Goal: Task Accomplishment & Management: Use online tool/utility

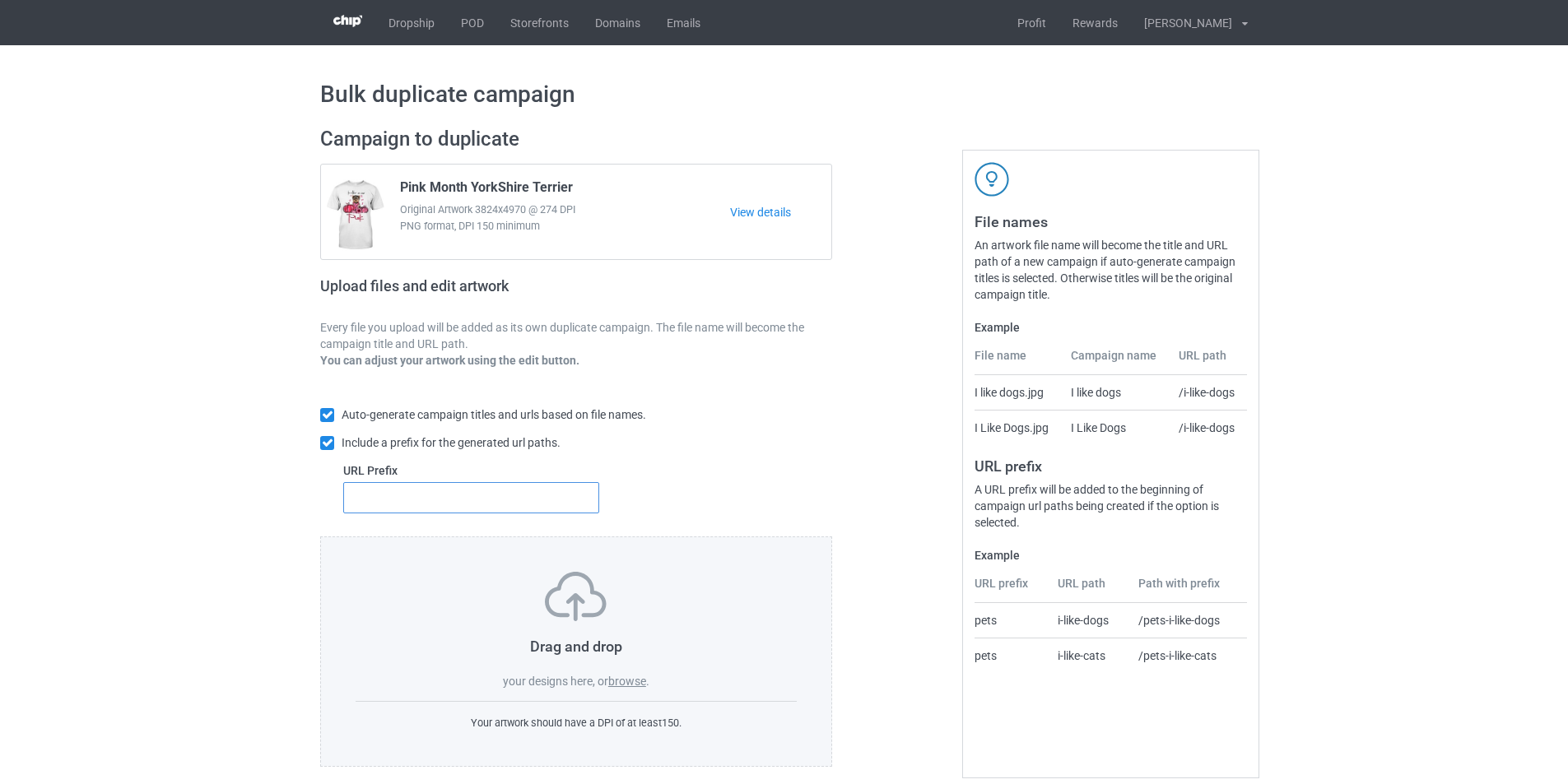
click at [477, 501] on input "text" at bounding box center [471, 497] width 256 height 31
type input "dmt-"
click at [631, 684] on label "browse" at bounding box center [627, 681] width 38 height 13
click at [0, 0] on input "browse" at bounding box center [0, 0] width 0 height 0
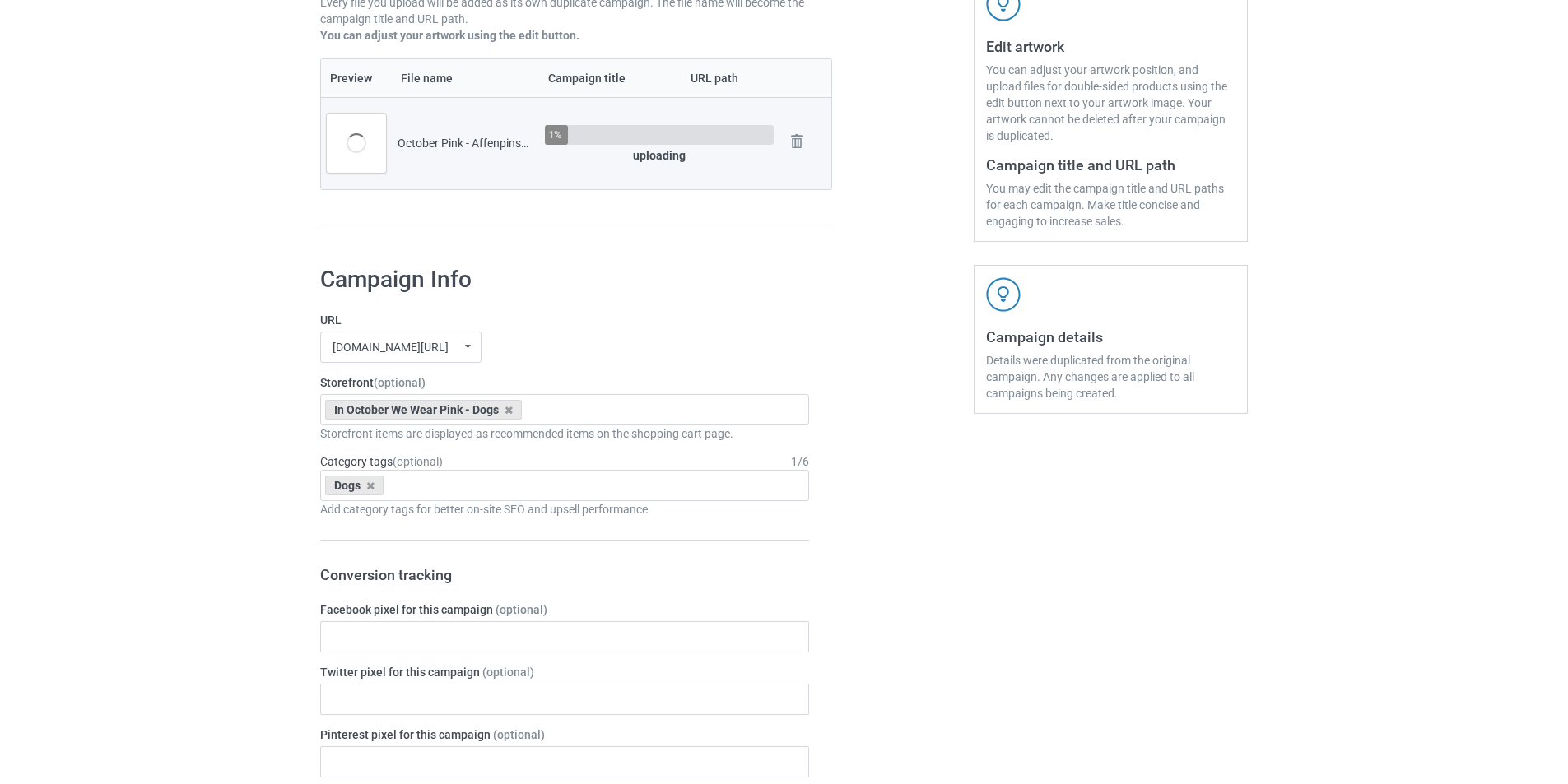
scroll to position [329, 0]
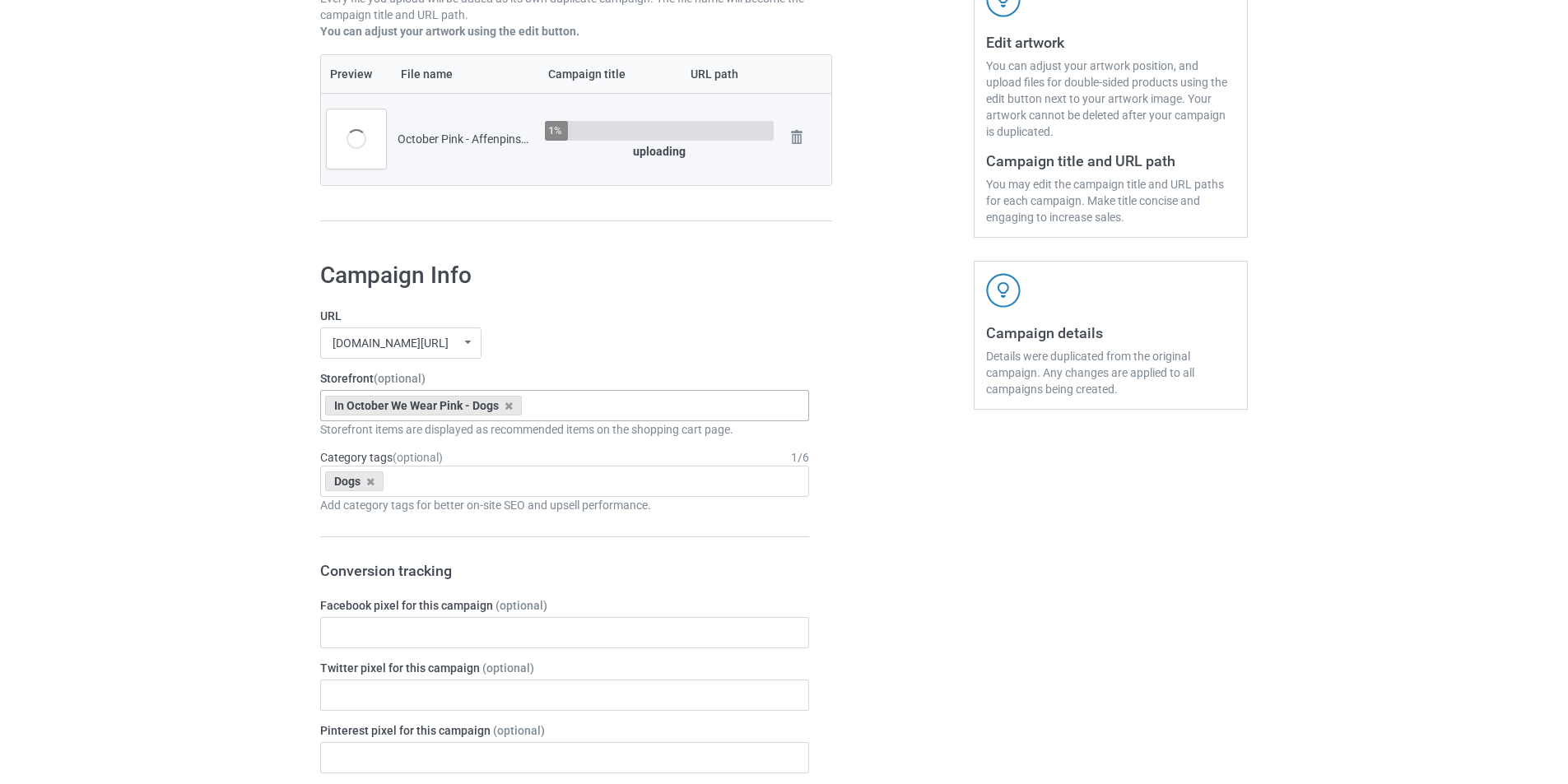
click at [649, 410] on div "In October We Wear Pink - Dogs On October Wear Pink Xmas Hat Dogs Winter Scarf …" at bounding box center [565, 405] width 489 height 31
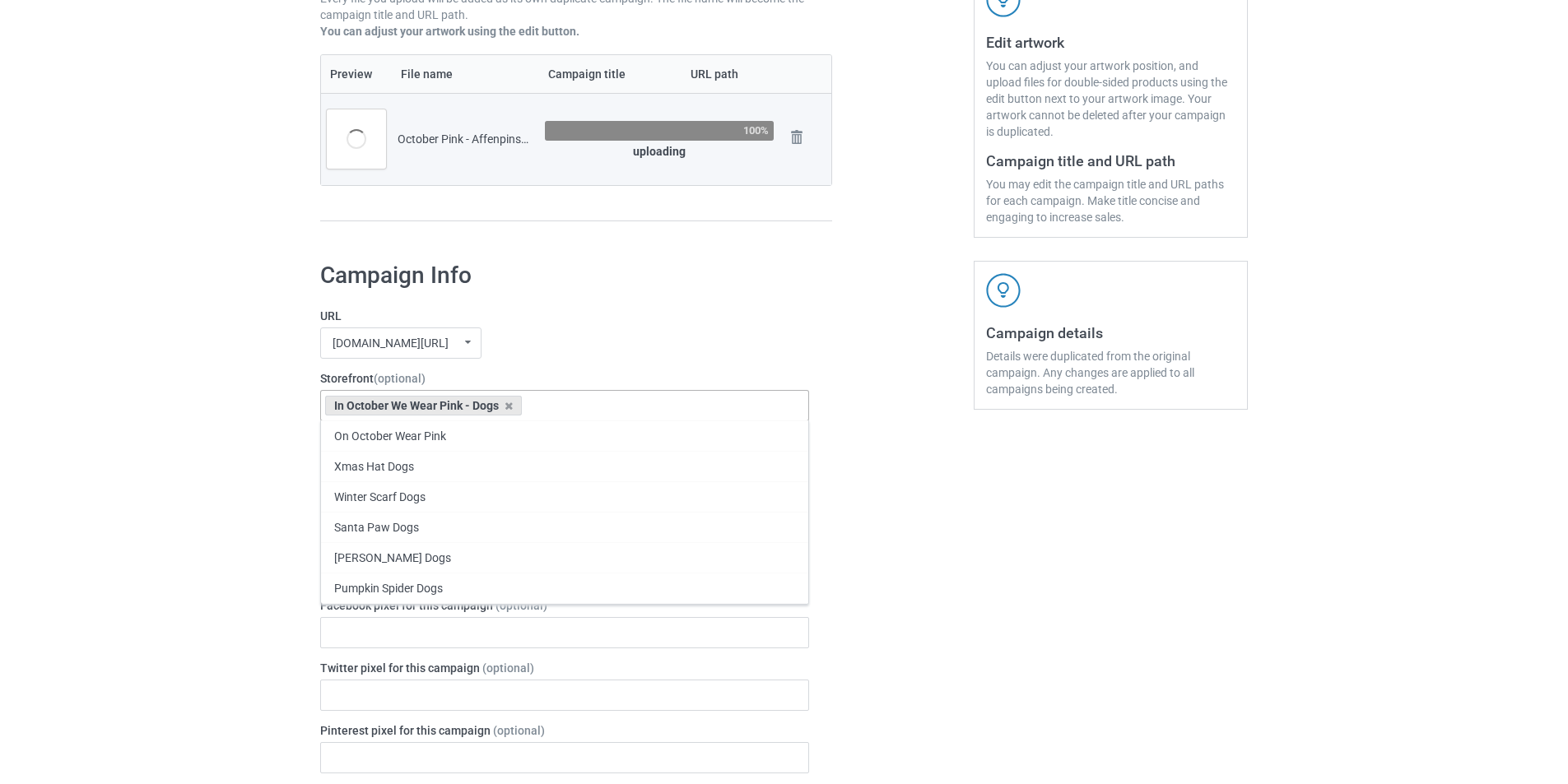
click at [582, 402] on div "In October We Wear Pink - Dogs On October Wear Pink Xmas Hat Dogs Winter Scarf …" at bounding box center [565, 405] width 489 height 31
paste input "October Pink - Affenpinscher"
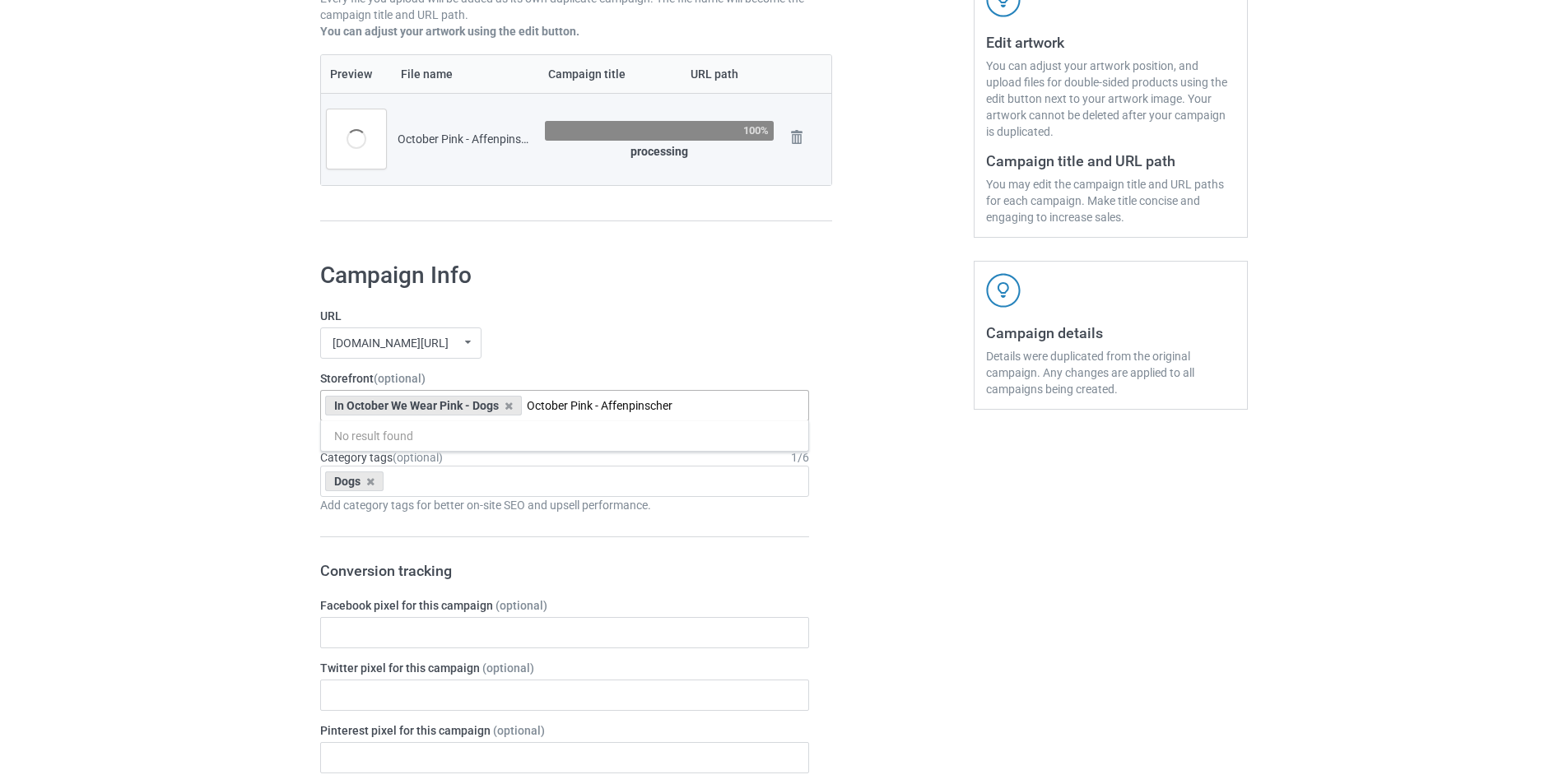
drag, startPoint x: 591, startPoint y: 407, endPoint x: 528, endPoint y: 406, distance: 63.0
click at [528, 406] on input "October Pink - Affenpinscher" at bounding box center [626, 406] width 198 height 14
type input "October Pink"
click at [543, 438] on div "October Pink Dogs" at bounding box center [565, 435] width 487 height 30
click at [509, 410] on icon at bounding box center [508, 406] width 8 height 11
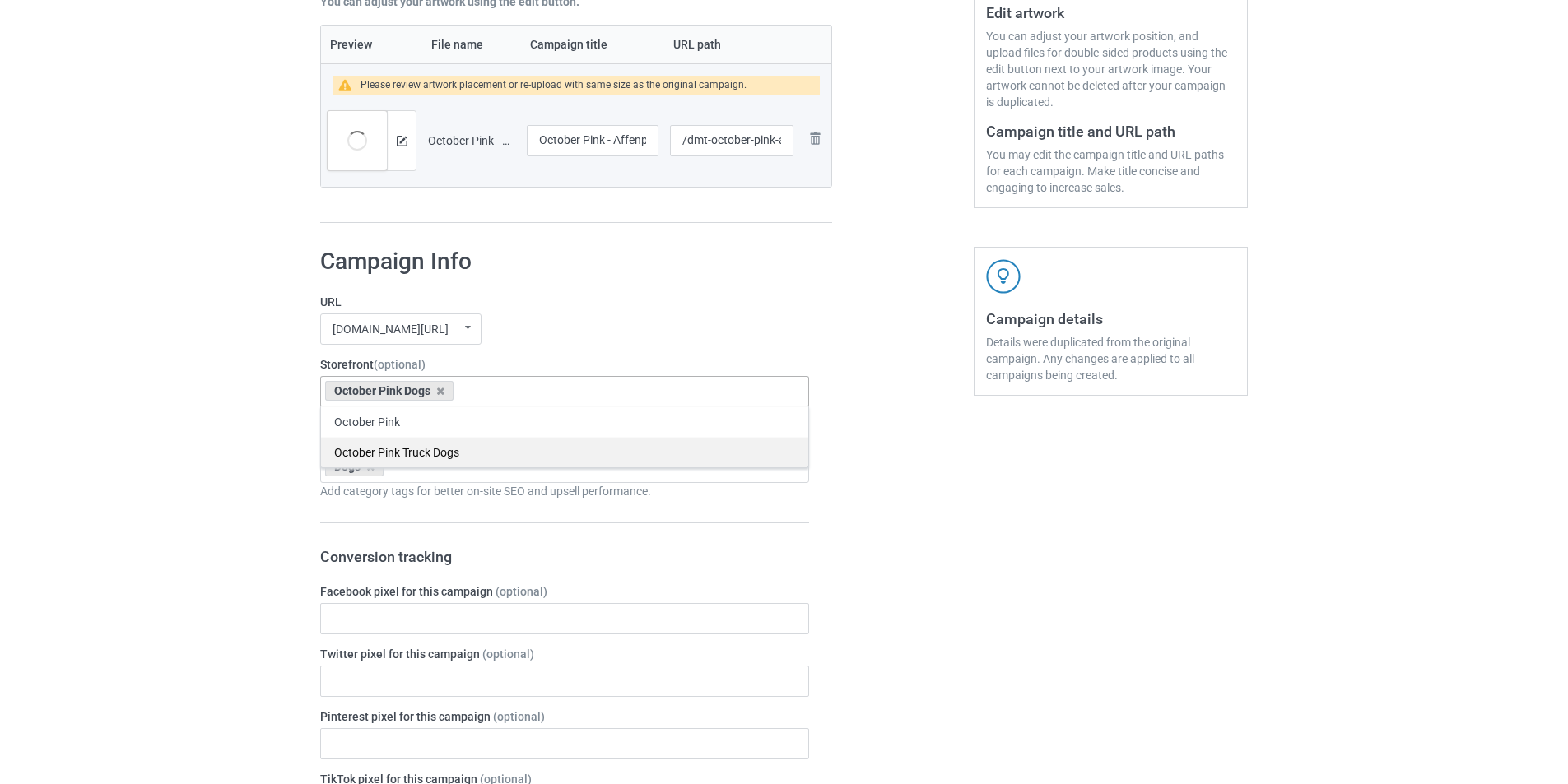
scroll to position [411, 0]
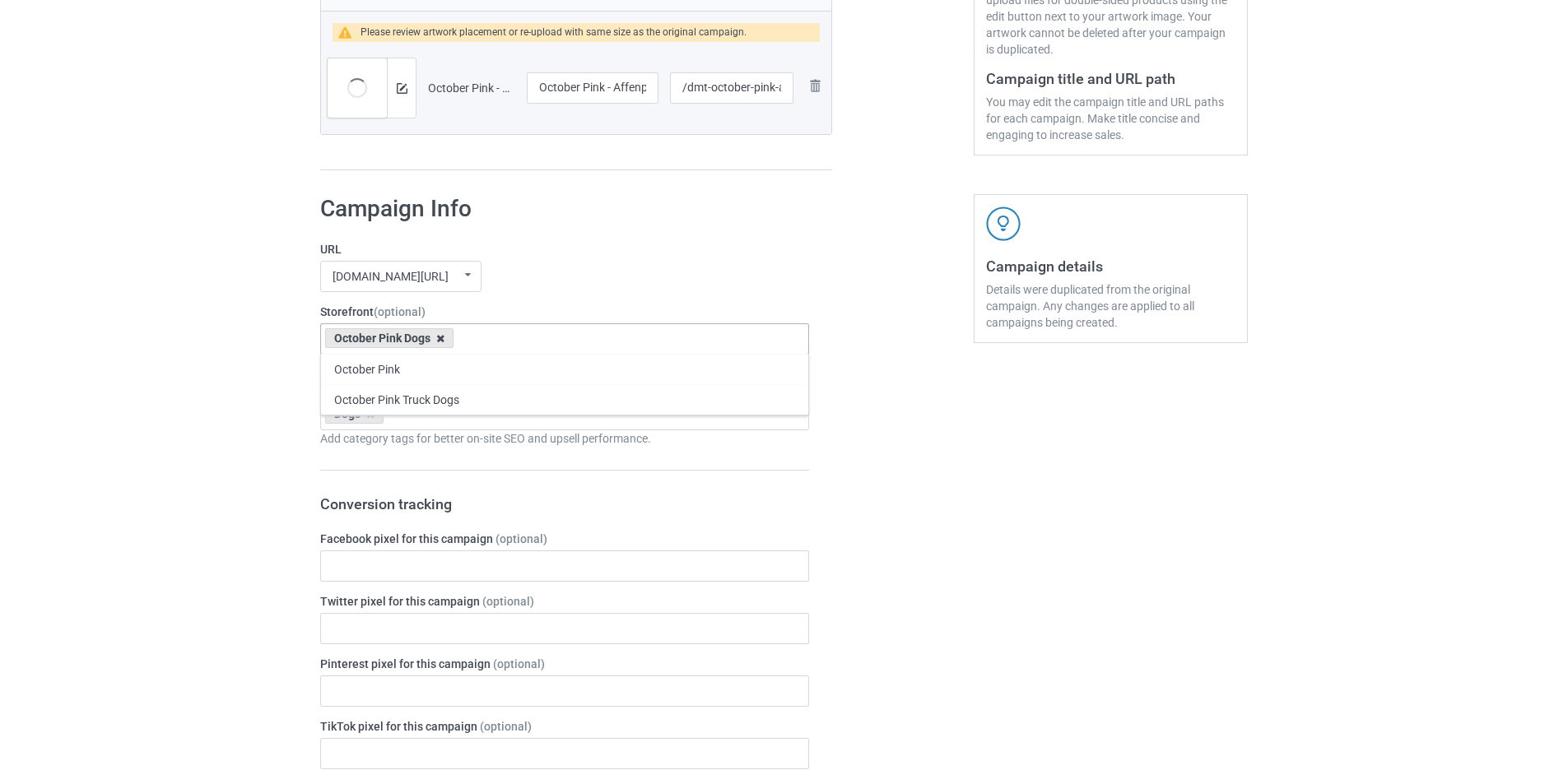
click at [442, 343] on icon at bounding box center [440, 339] width 8 height 11
click at [442, 343] on div "October Pink Dogs October Pink October Pink Truck Dogs 66e916289e218200350cdd47…" at bounding box center [565, 338] width 489 height 31
paste input "On October Wear Pink"
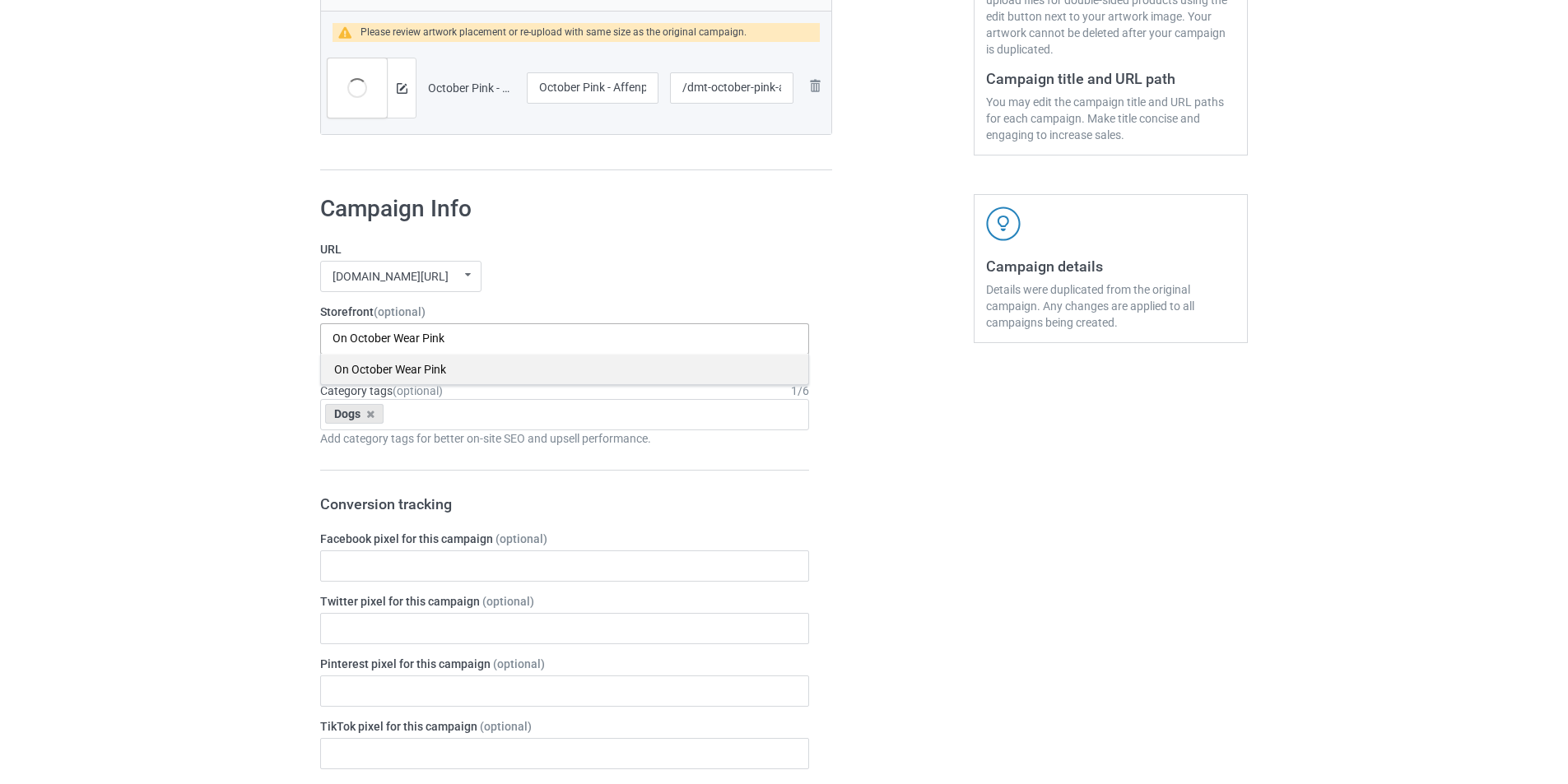
type input "On October Wear Pink"
click at [381, 366] on div "On October Wear Pink" at bounding box center [565, 369] width 487 height 30
click at [586, 269] on div "mangtee.com/ undefined/ mangtee.com/ undefined/ fami-tee.com/ teechip.com/ 5a13…" at bounding box center [565, 275] width 489 height 31
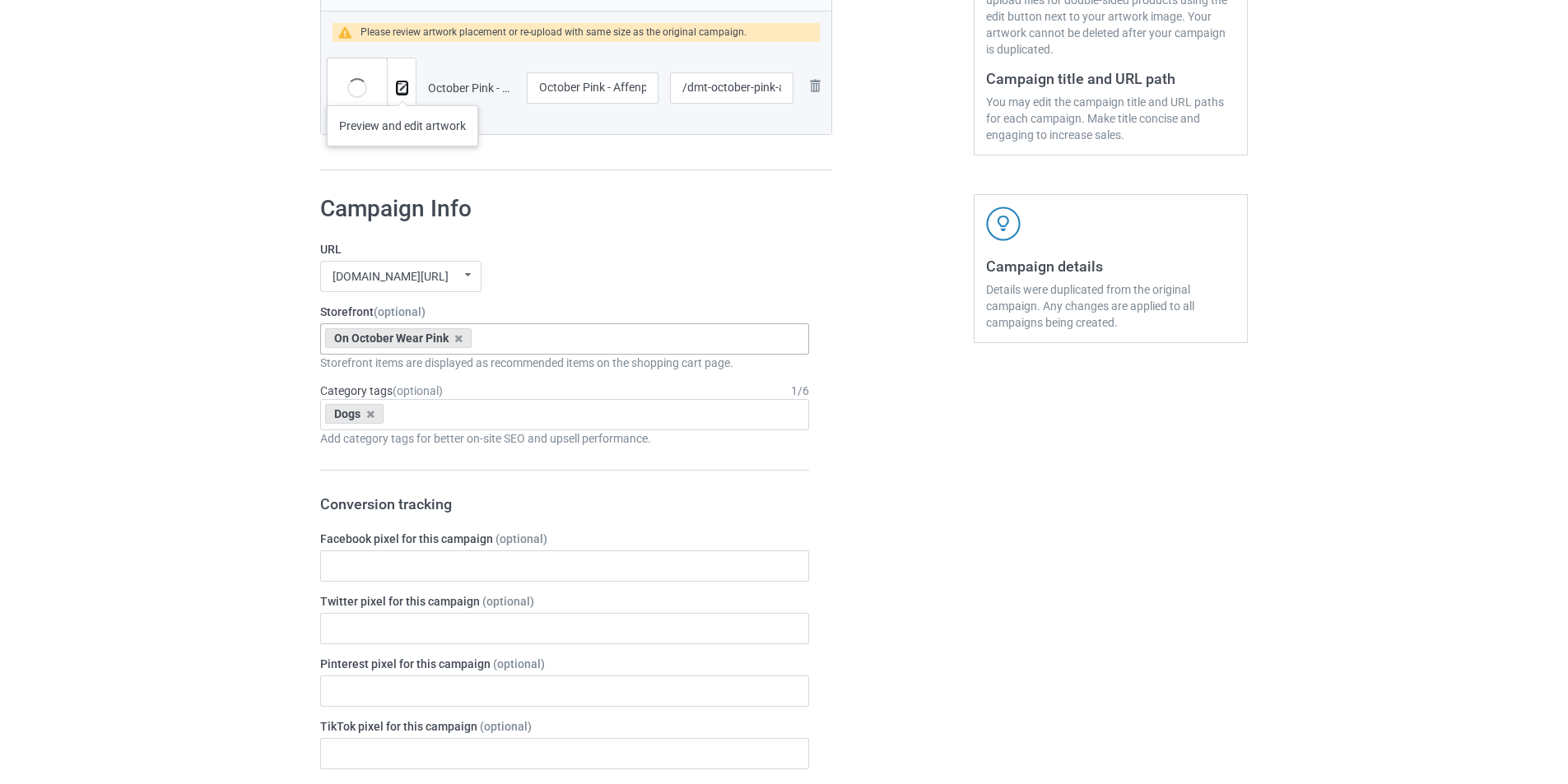
click at [403, 89] on img at bounding box center [402, 88] width 11 height 11
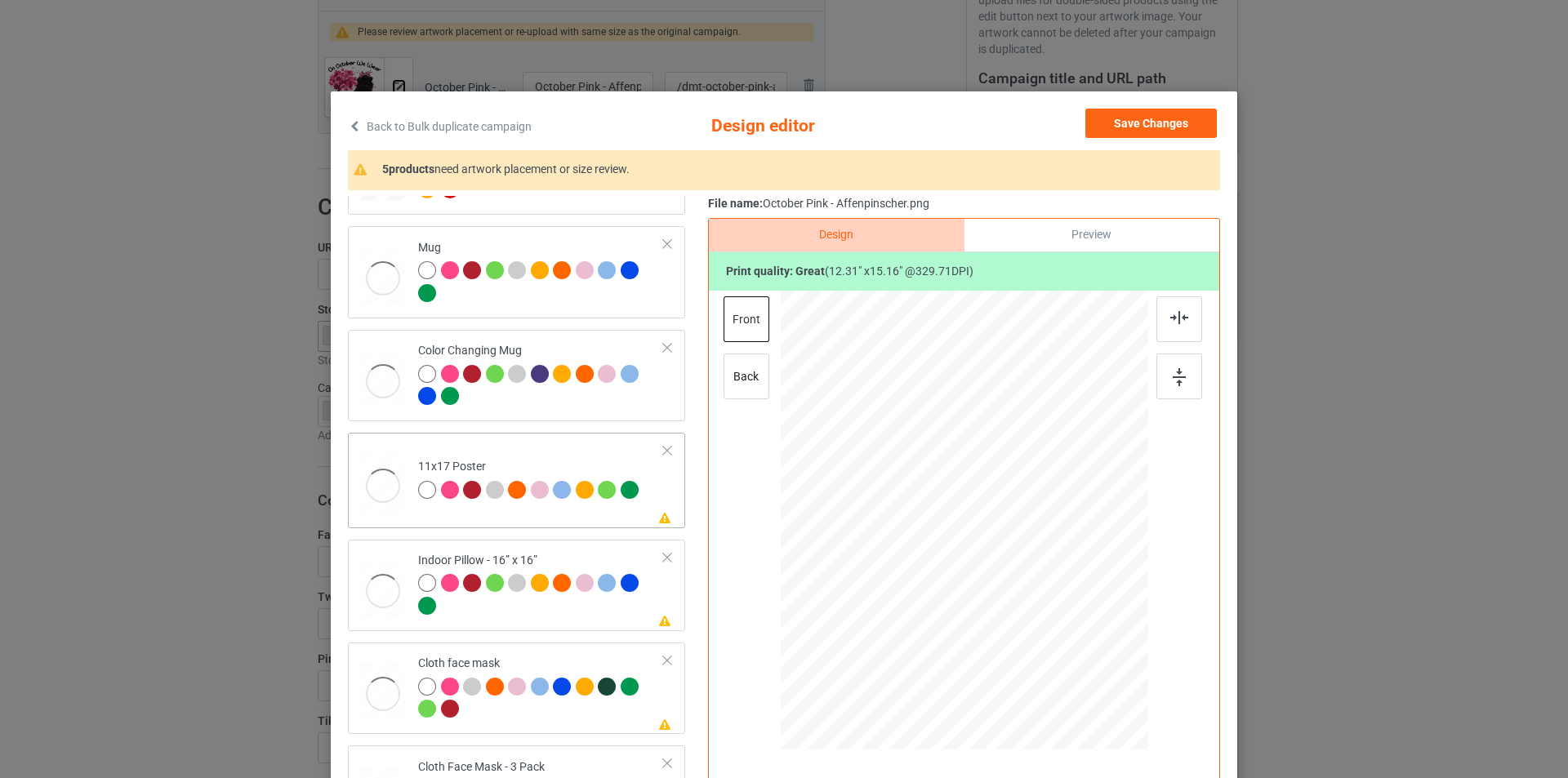
scroll to position [818, 0]
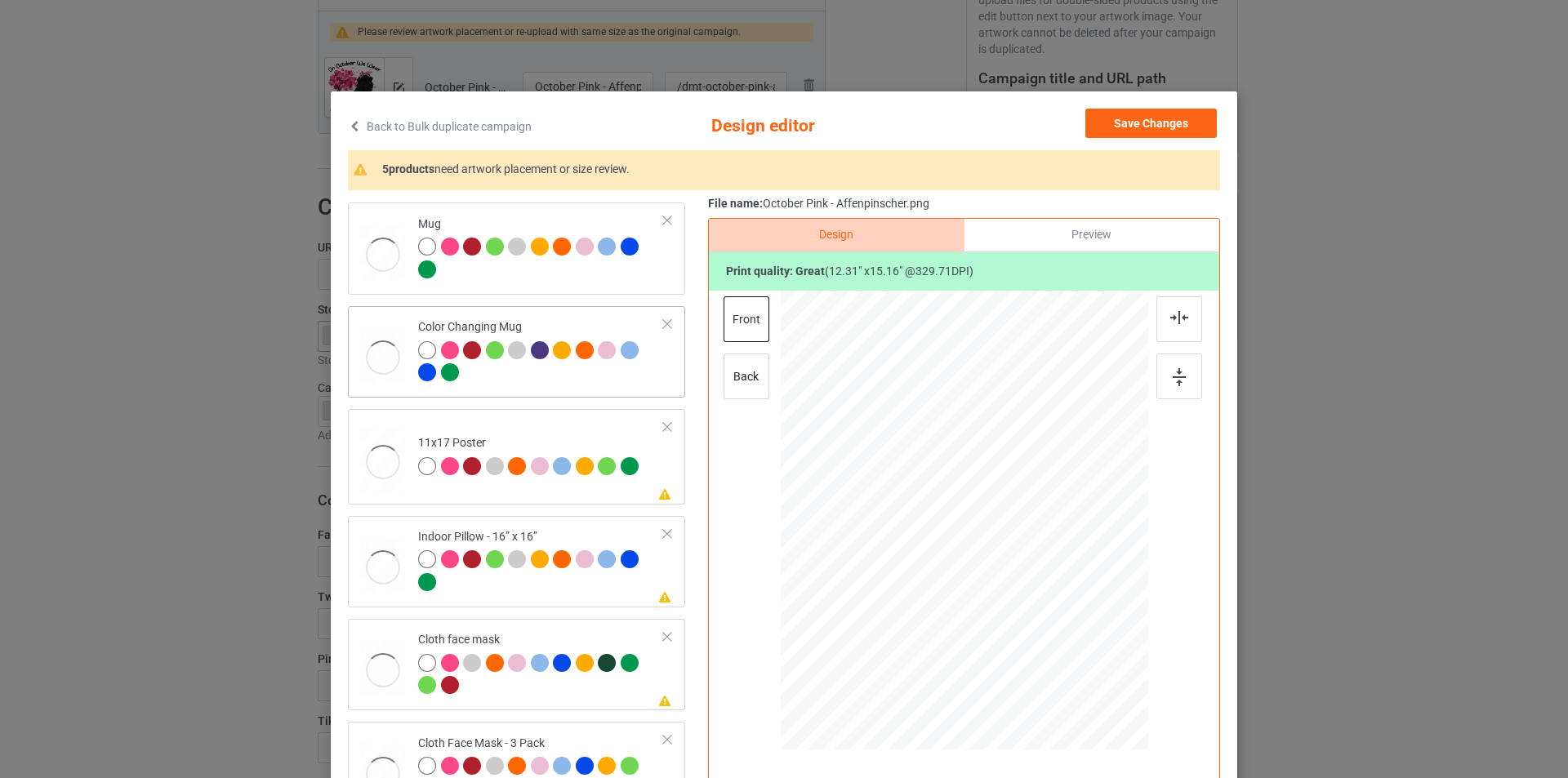
click at [533, 377] on div at bounding box center [540, 364] width 246 height 45
click at [489, 587] on div at bounding box center [540, 572] width 246 height 45
click at [556, 481] on td "Please review artwork placement 11x17 Poster" at bounding box center [540, 456] width 264 height 82
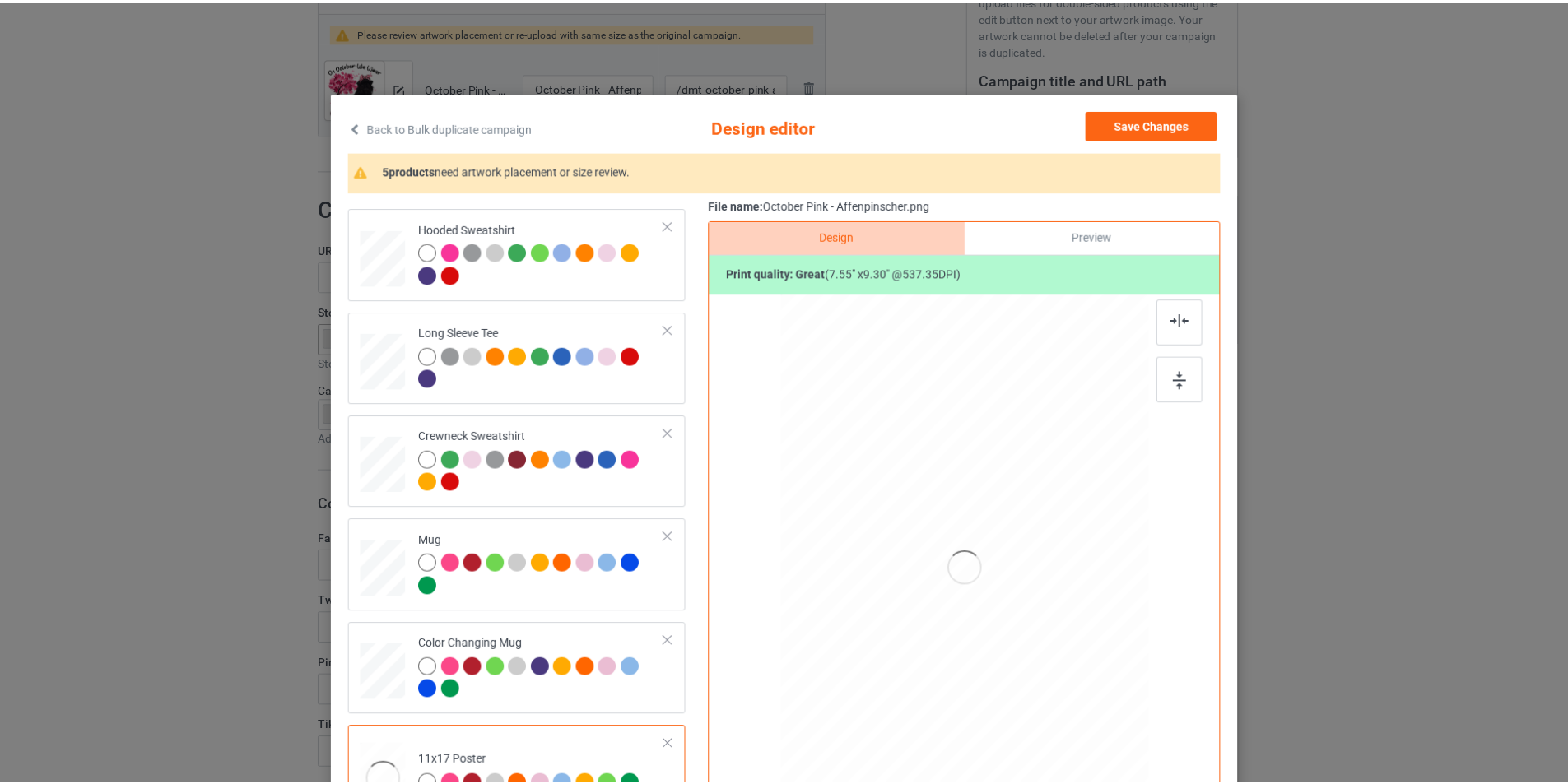
scroll to position [495, 0]
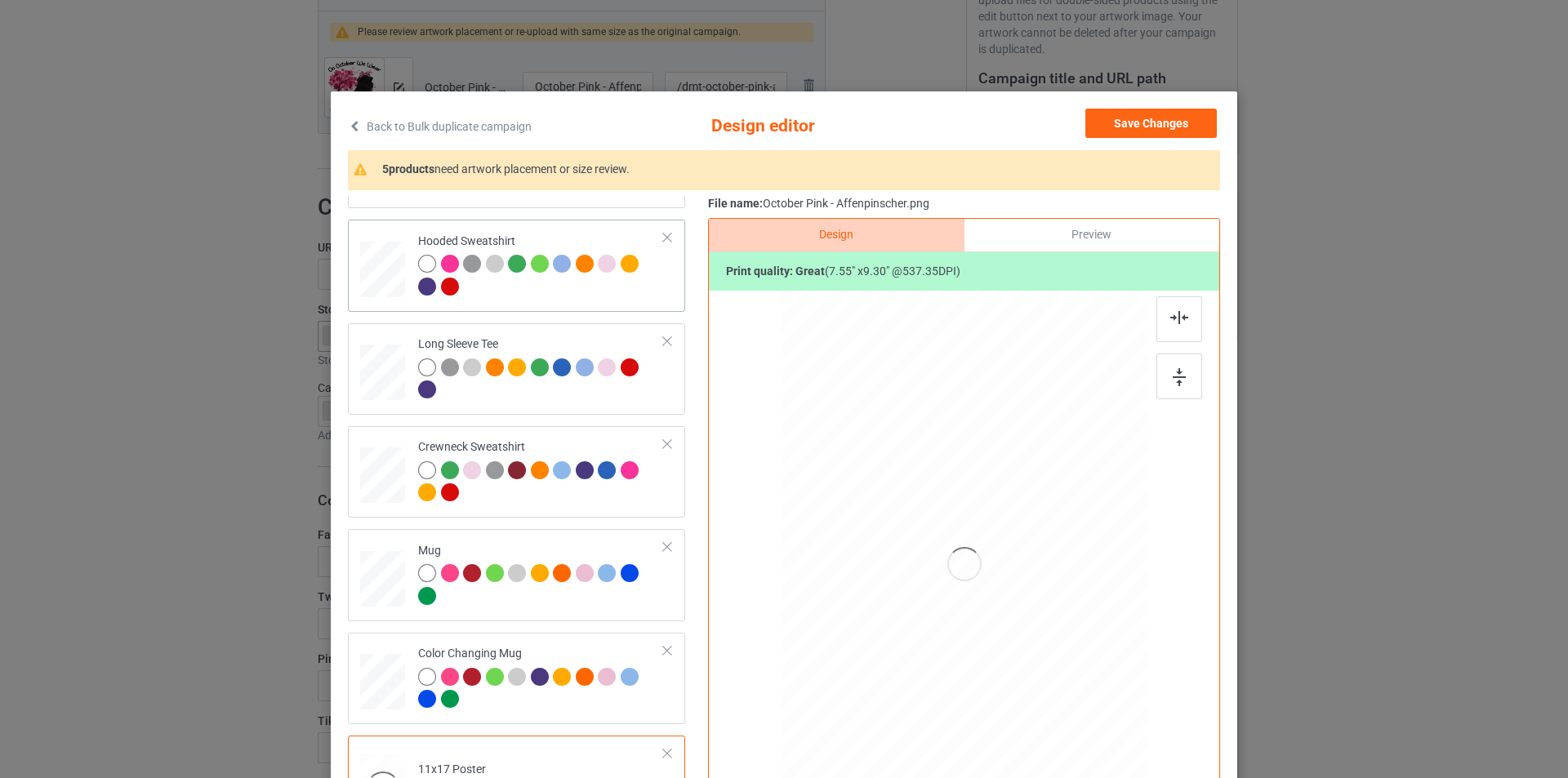
click at [519, 294] on div at bounding box center [540, 277] width 246 height 45
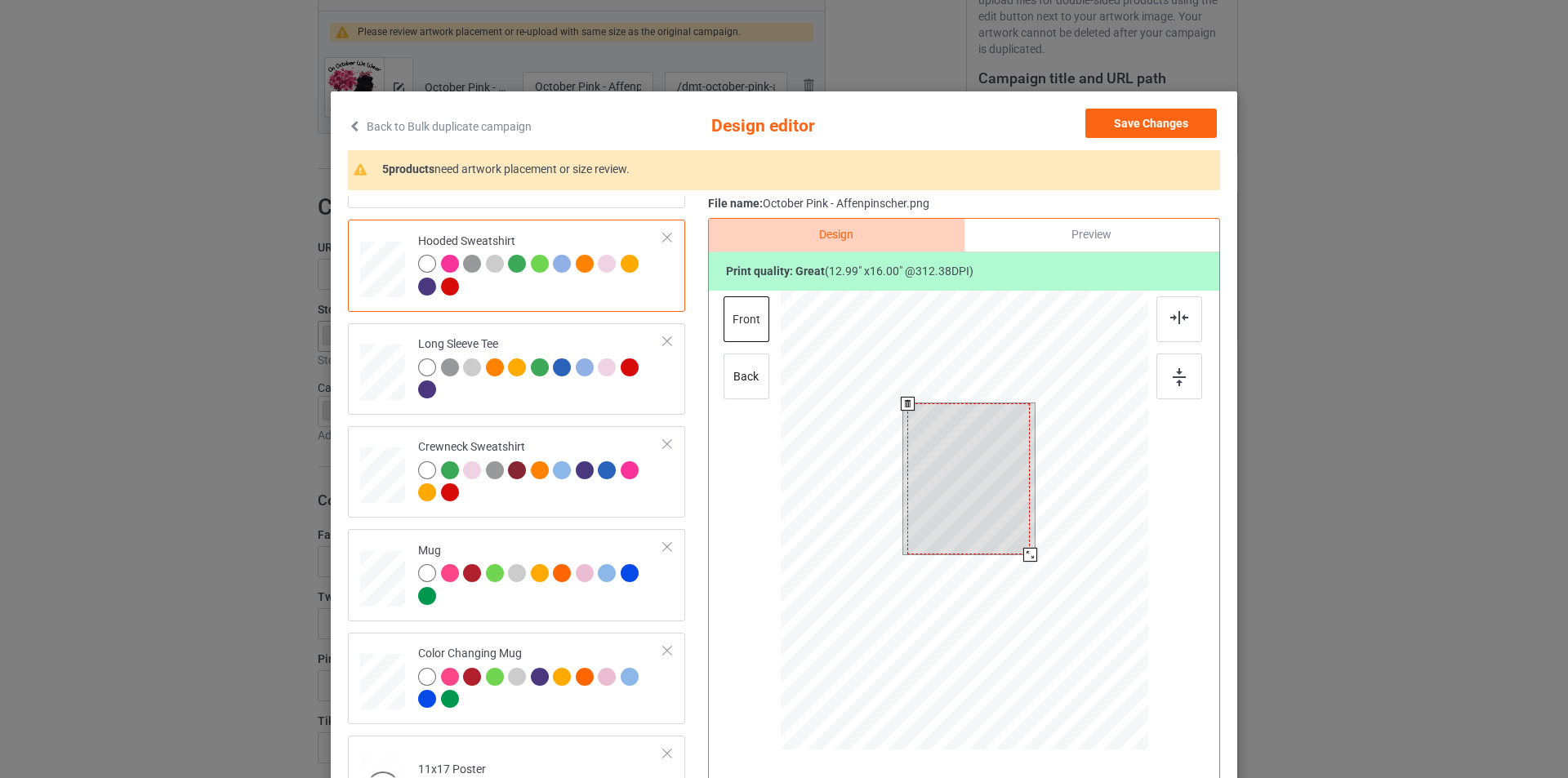
click at [1025, 597] on div at bounding box center [964, 522] width 367 height 463
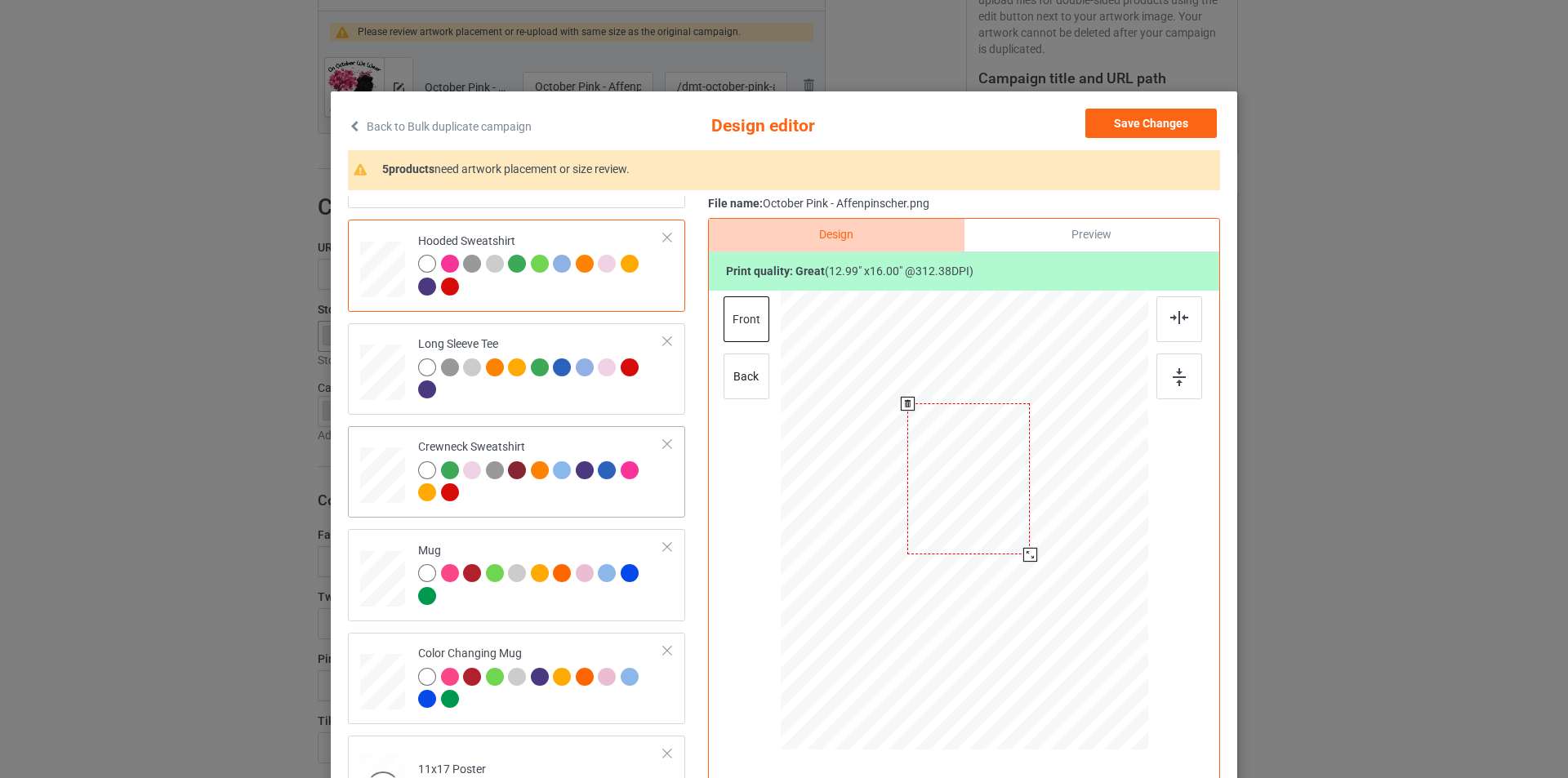
click at [550, 433] on div "Crewneck Sweatshirt" at bounding box center [516, 472] width 337 height 91
click at [521, 644] on td "Color Changing Mug" at bounding box center [540, 678] width 264 height 78
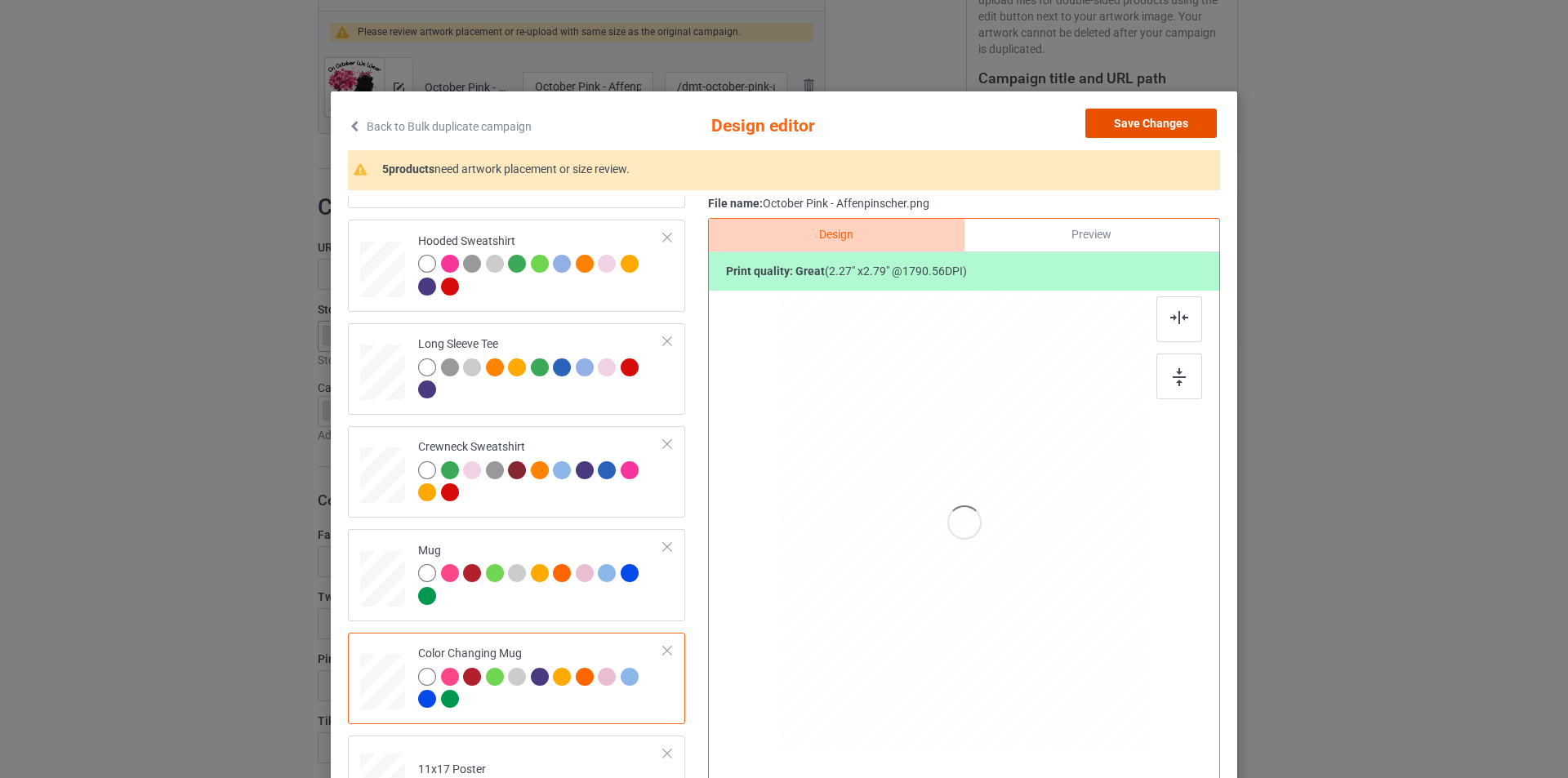
click at [1177, 116] on button "Save Changes" at bounding box center [1151, 124] width 131 height 30
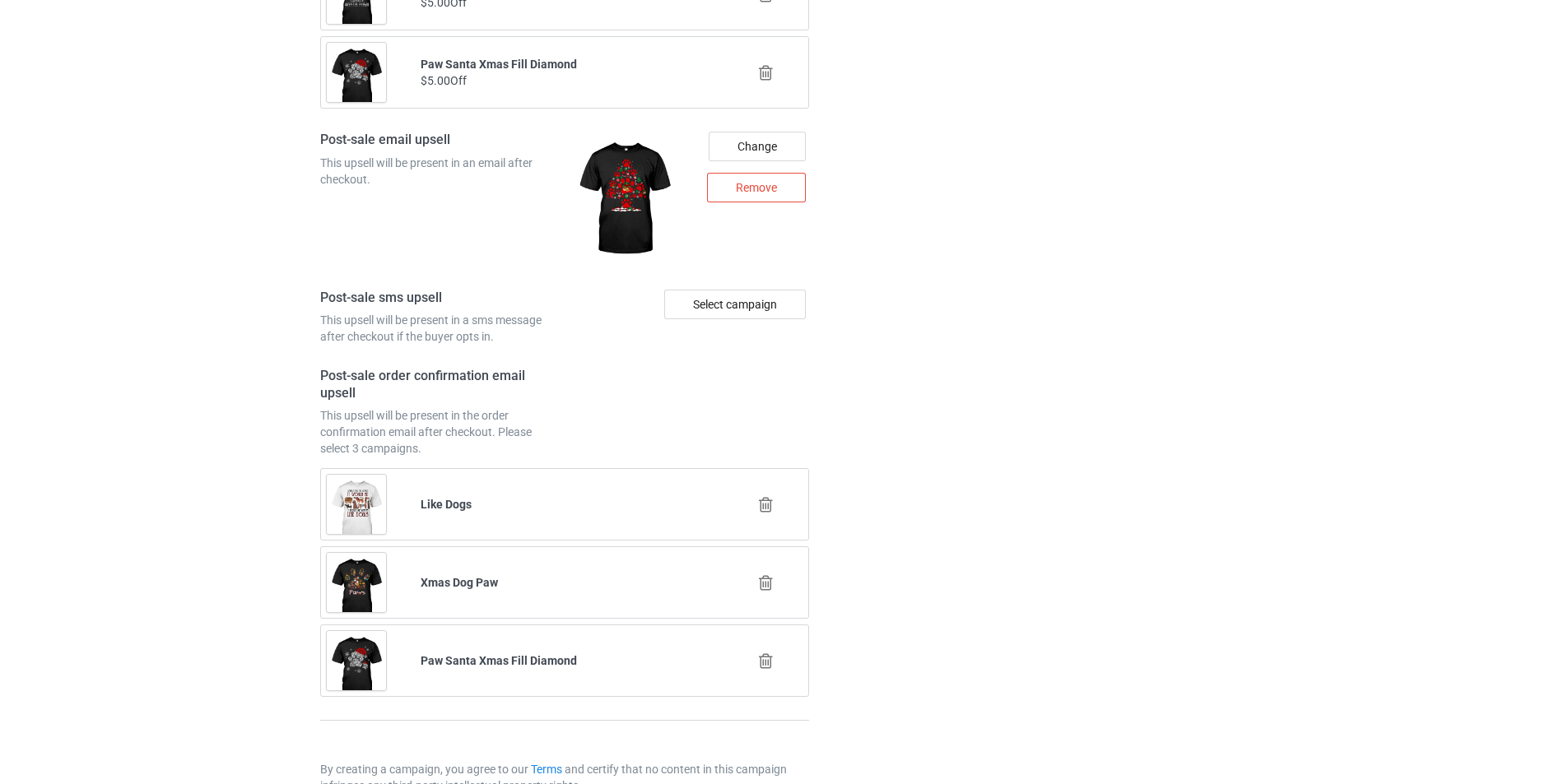
scroll to position [2222, 0]
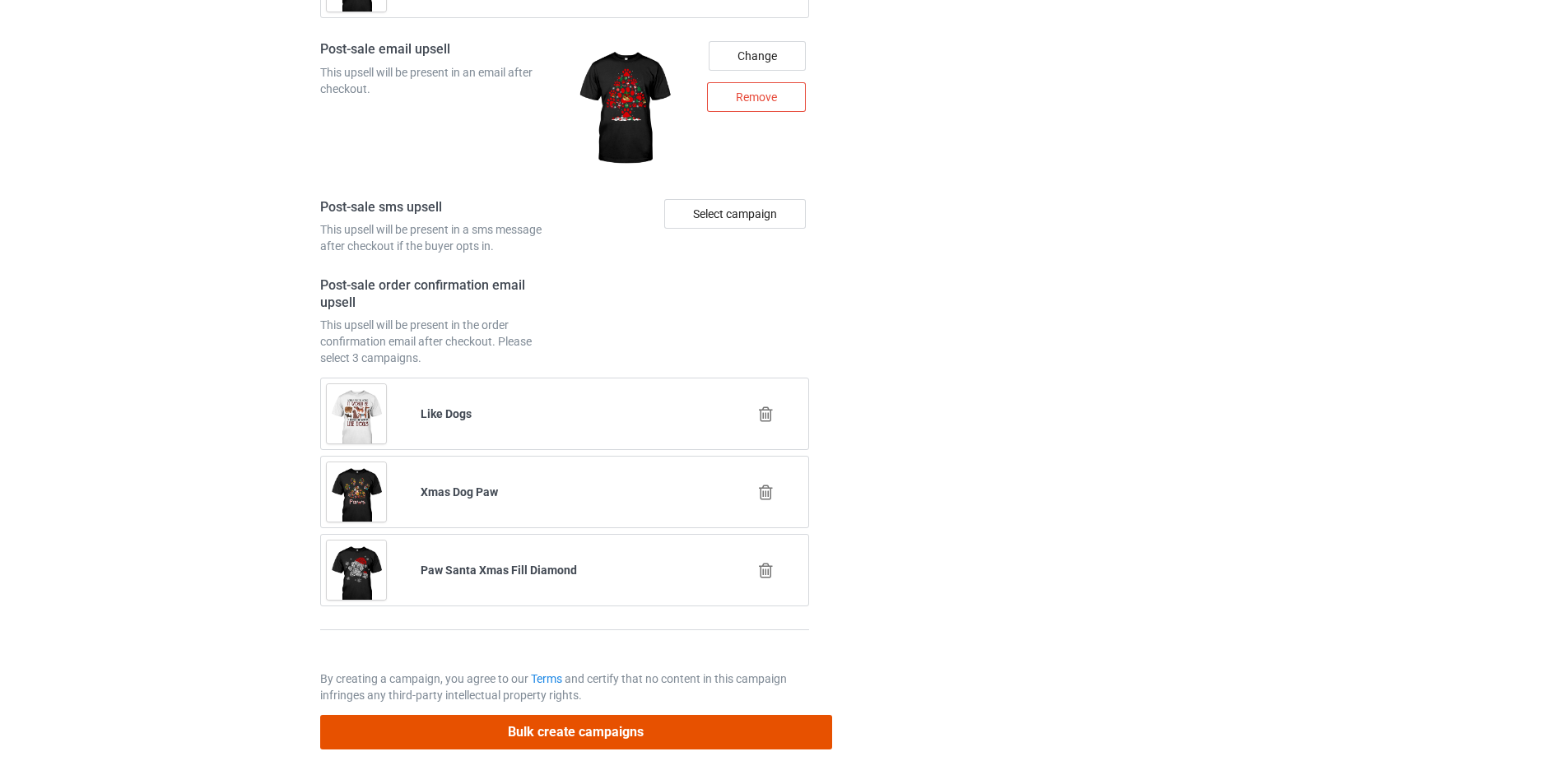
click at [712, 728] on button "Bulk create campaigns" at bounding box center [577, 732] width 512 height 34
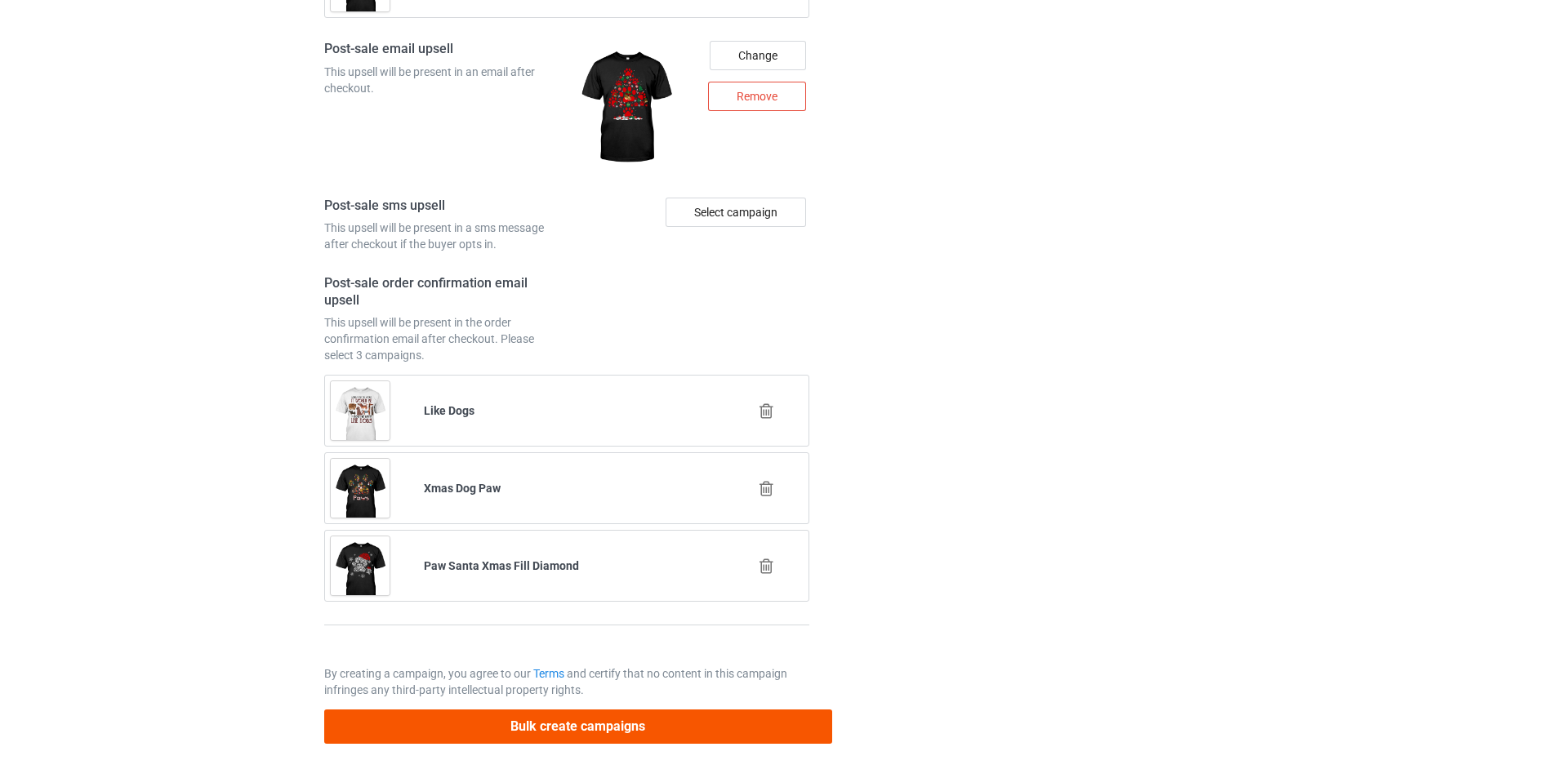
scroll to position [0, 0]
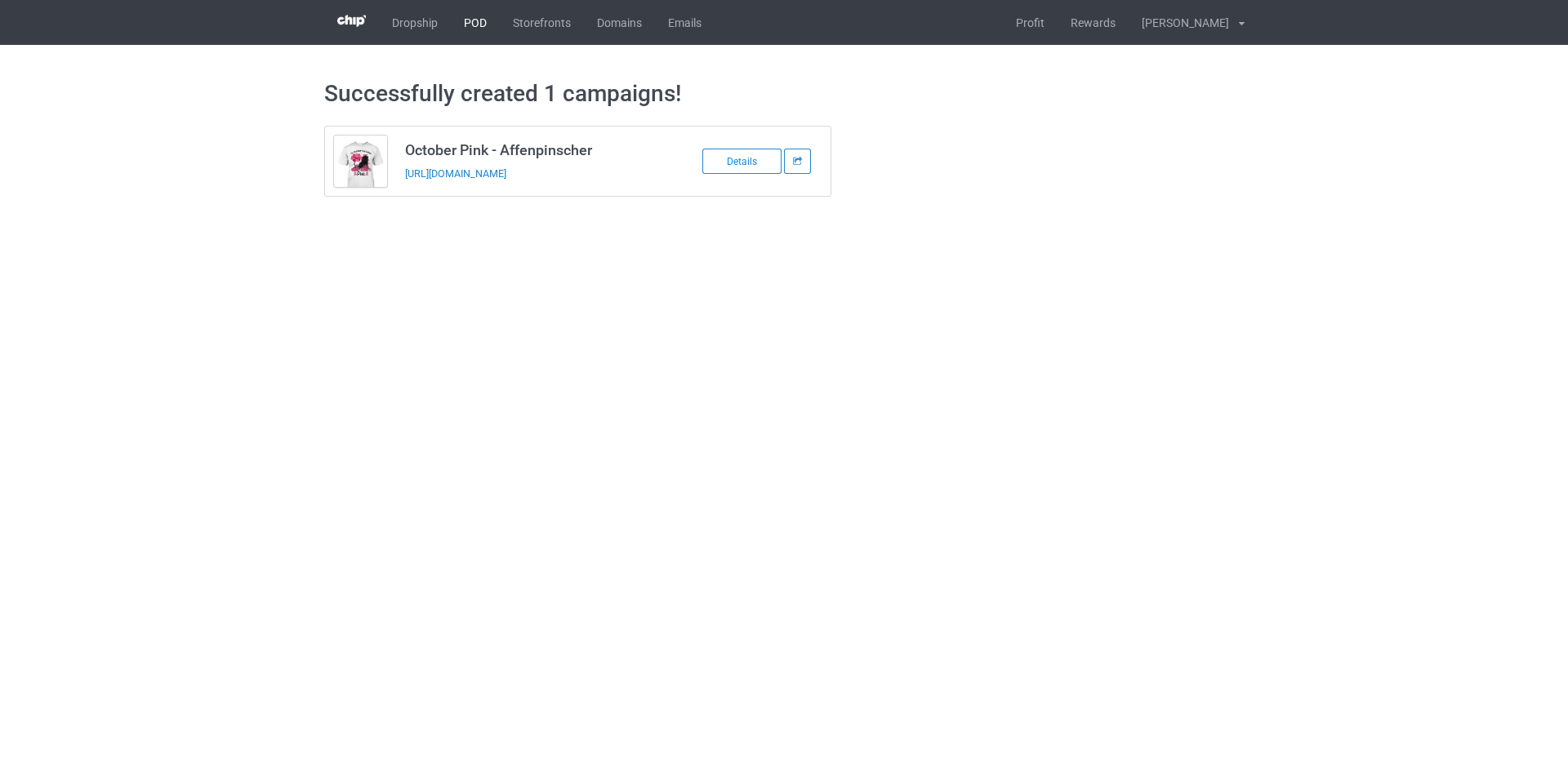
click at [480, 24] on link "POD" at bounding box center [476, 22] width 49 height 45
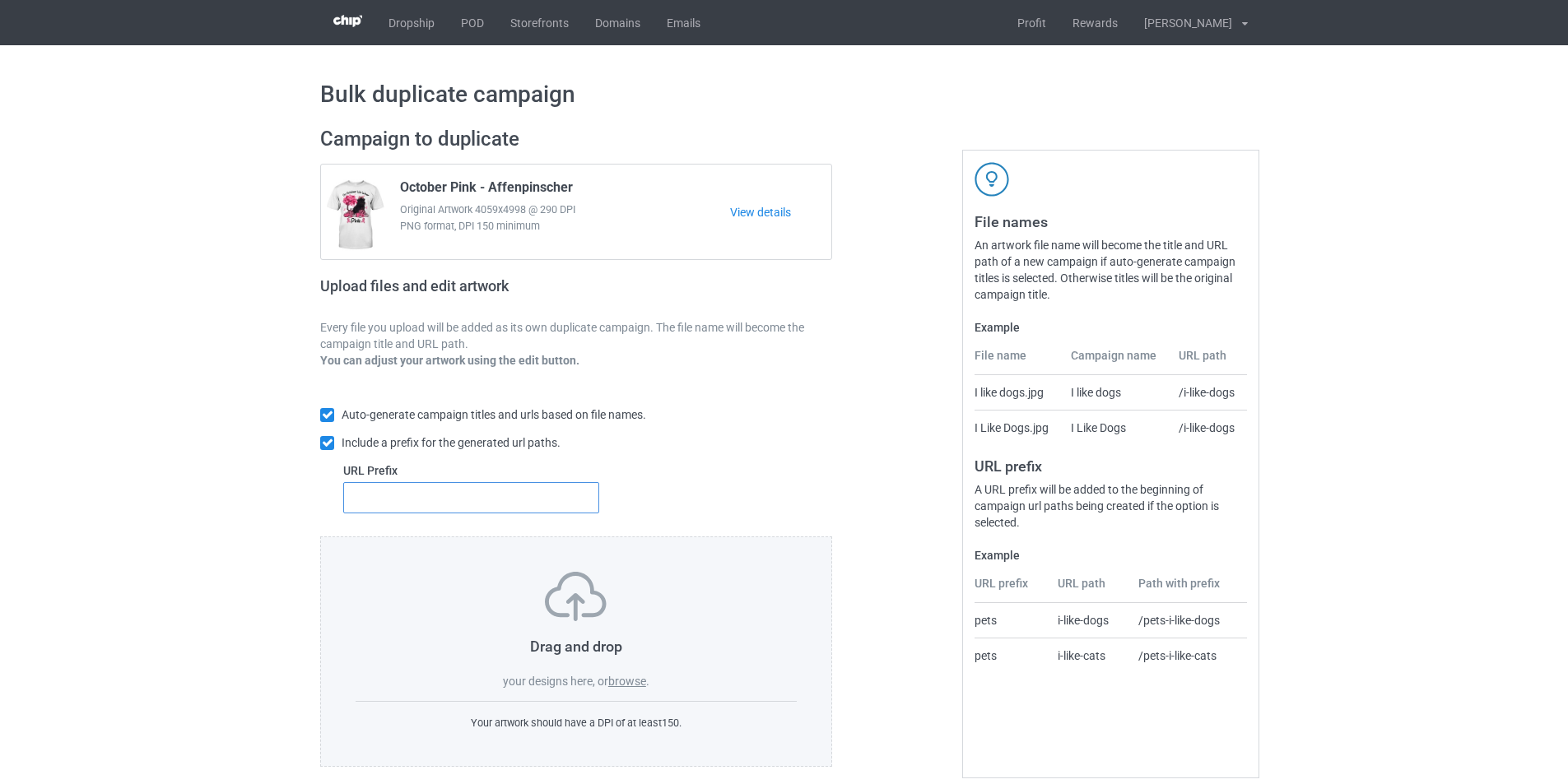
click at [455, 490] on input "text" at bounding box center [471, 497] width 256 height 31
type input "dmt-"
click at [638, 688] on label "browse" at bounding box center [627, 681] width 38 height 13
click at [0, 0] on input "browse" at bounding box center [0, 0] width 0 height 0
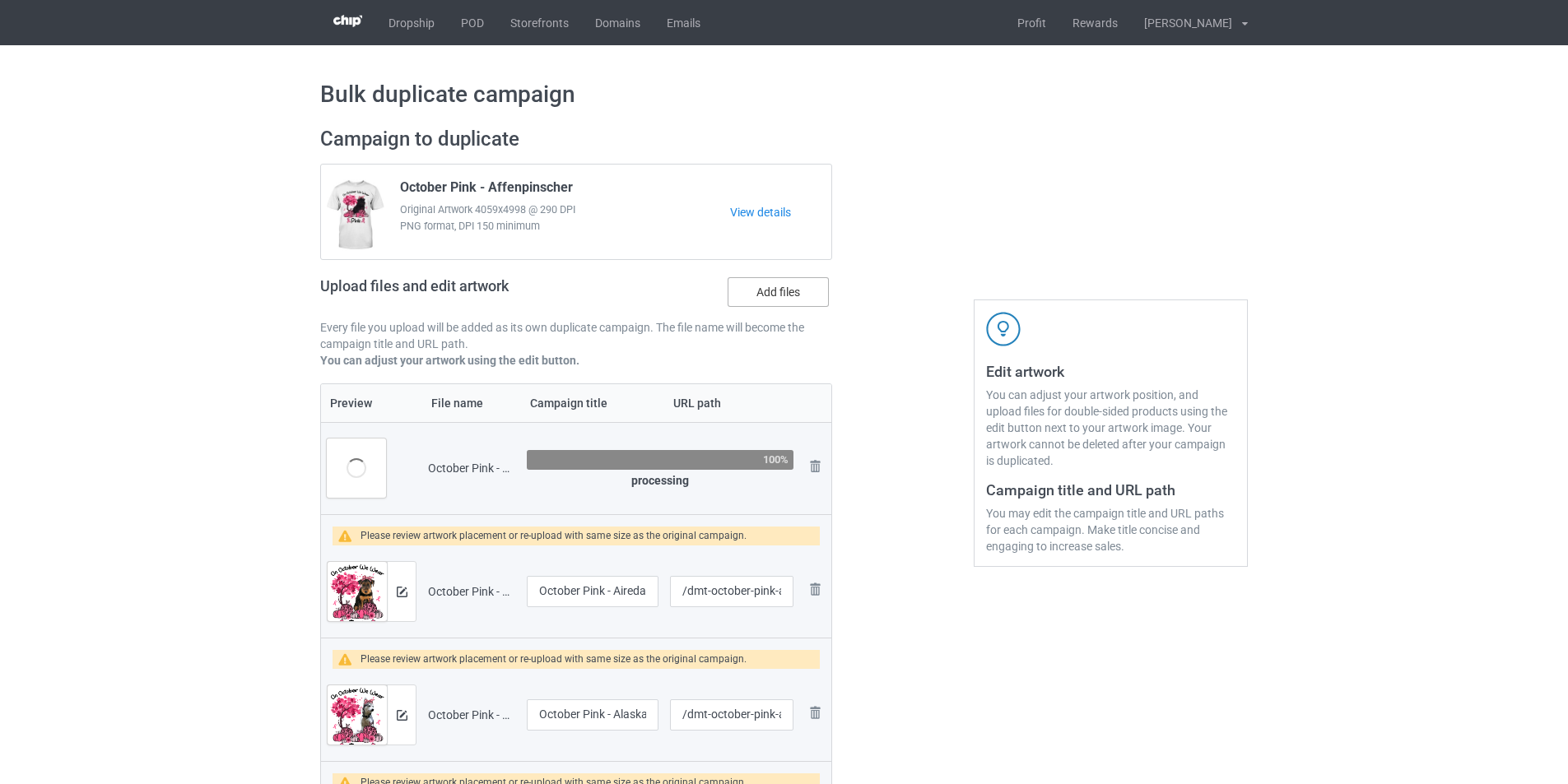
click at [785, 296] on label "Add files" at bounding box center [778, 292] width 102 height 30
click at [0, 0] on input "Add files" at bounding box center [0, 0] width 0 height 0
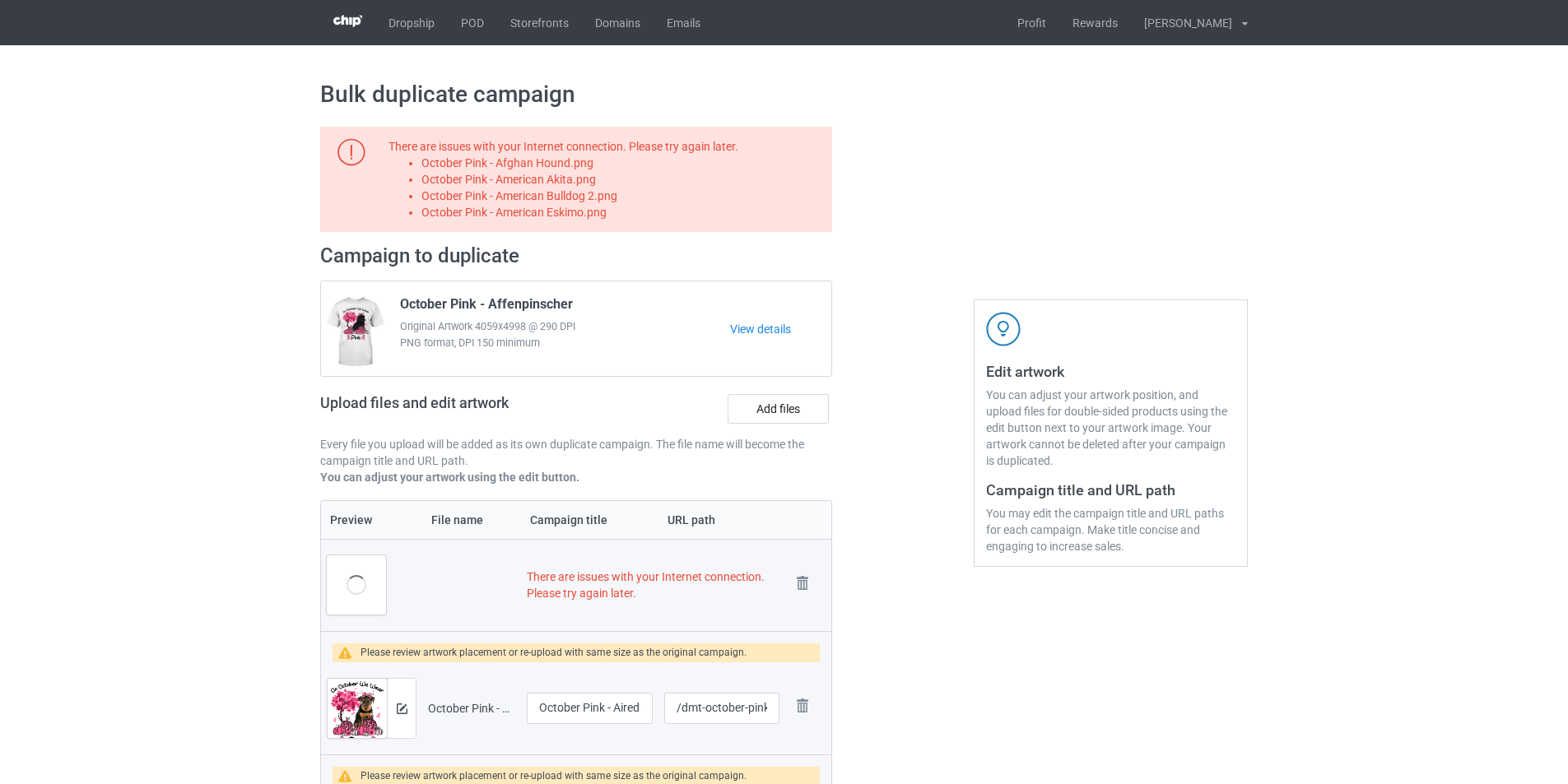
click at [569, 164] on li "October Pink - Afghan Hound.png" at bounding box center [623, 162] width 405 height 17
copy li "October Pink - Afghan Hound.png"
click at [758, 409] on label "Add files" at bounding box center [778, 410] width 102 height 30
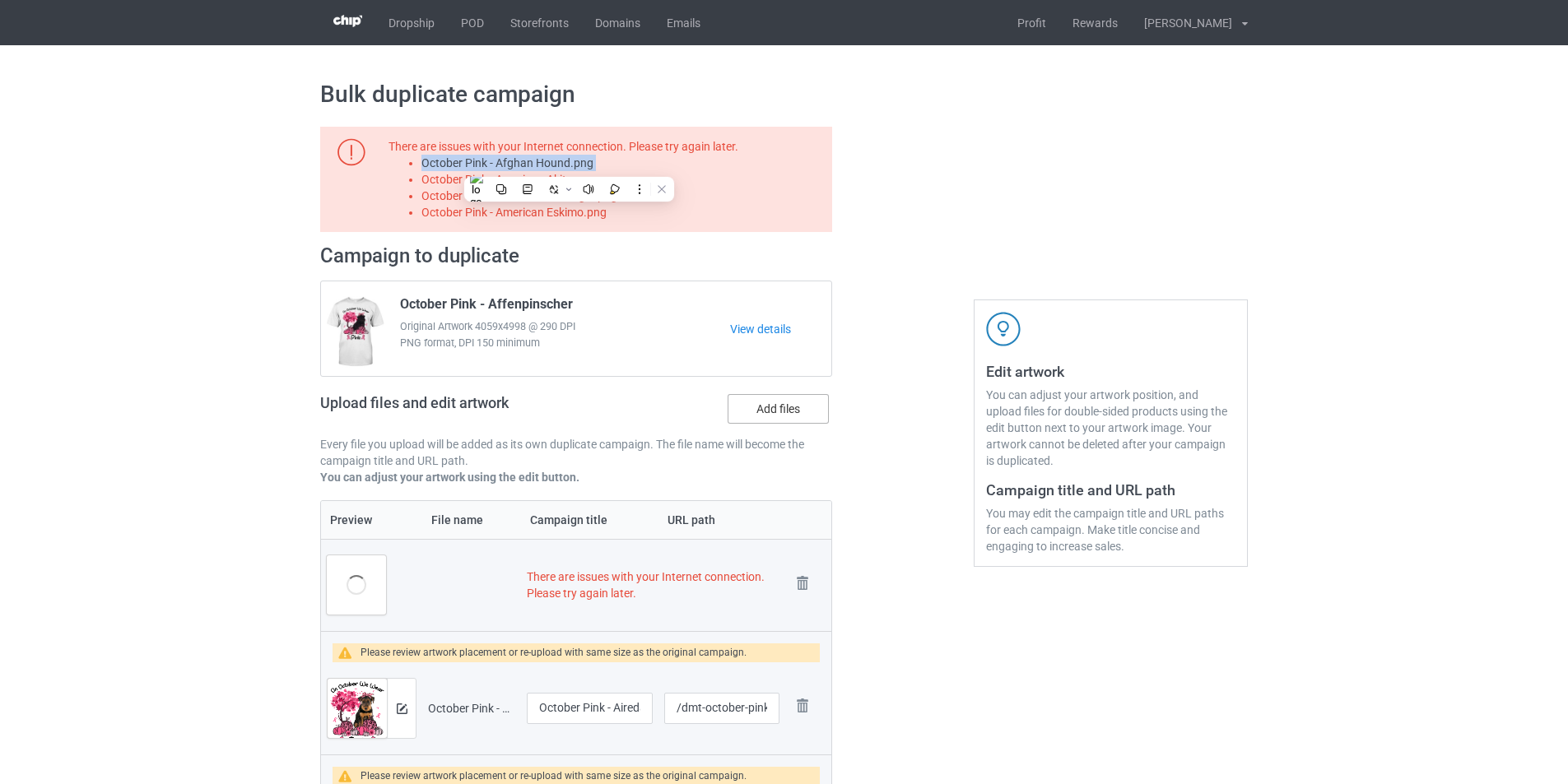
click at [0, 0] on input "Add files" at bounding box center [0, 0] width 0 height 0
click at [581, 177] on li "October Pink - American Akita.png" at bounding box center [623, 179] width 405 height 17
copy li "October Pink - American Akita.png"
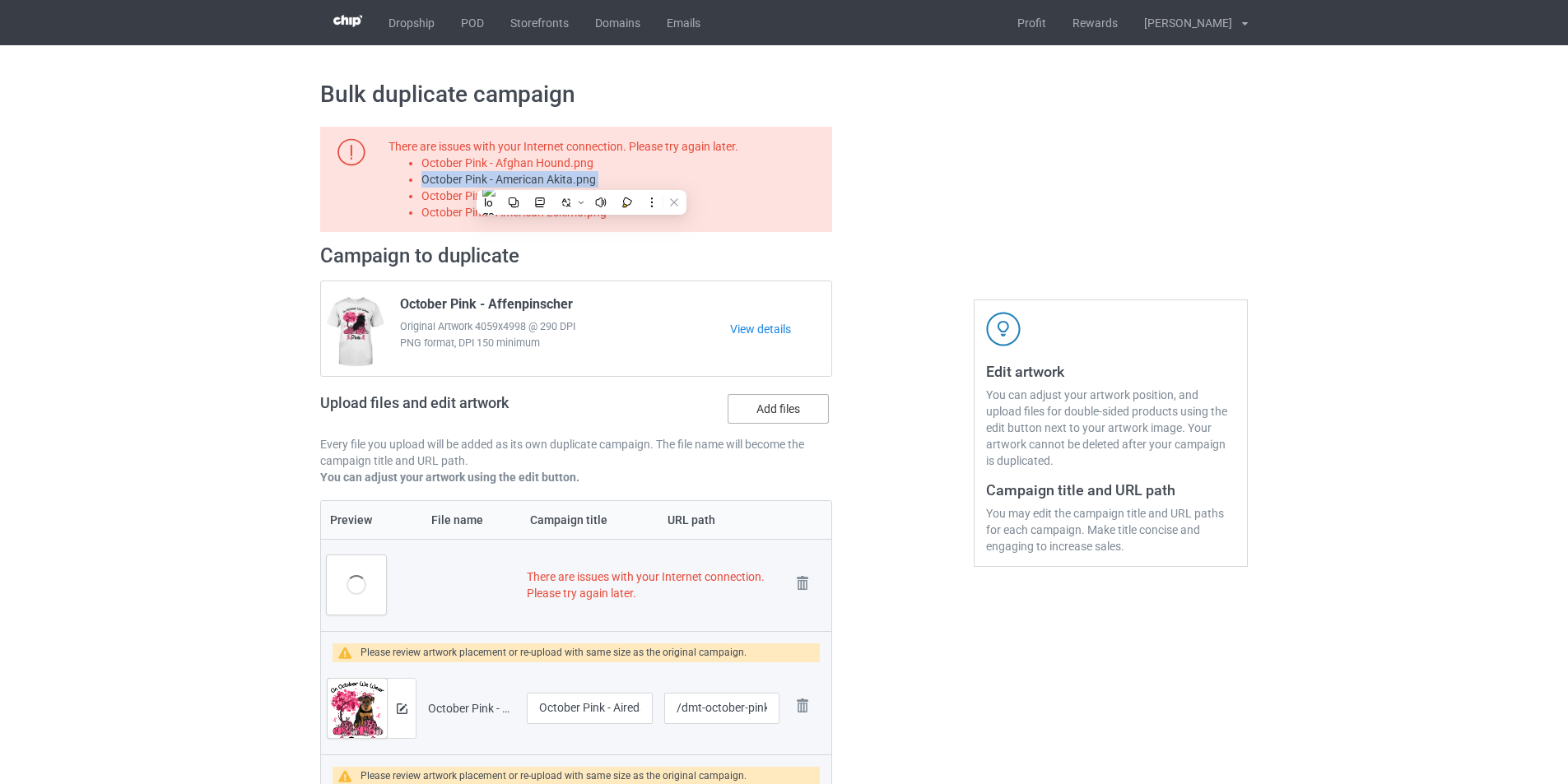
click at [788, 411] on label "Add files" at bounding box center [778, 410] width 102 height 30
click at [0, 0] on input "Add files" at bounding box center [0, 0] width 0 height 0
click at [590, 207] on li "October Pink - American Eskimo.png" at bounding box center [623, 212] width 405 height 17
click at [579, 183] on div at bounding box center [579, 183] width 0 height 0
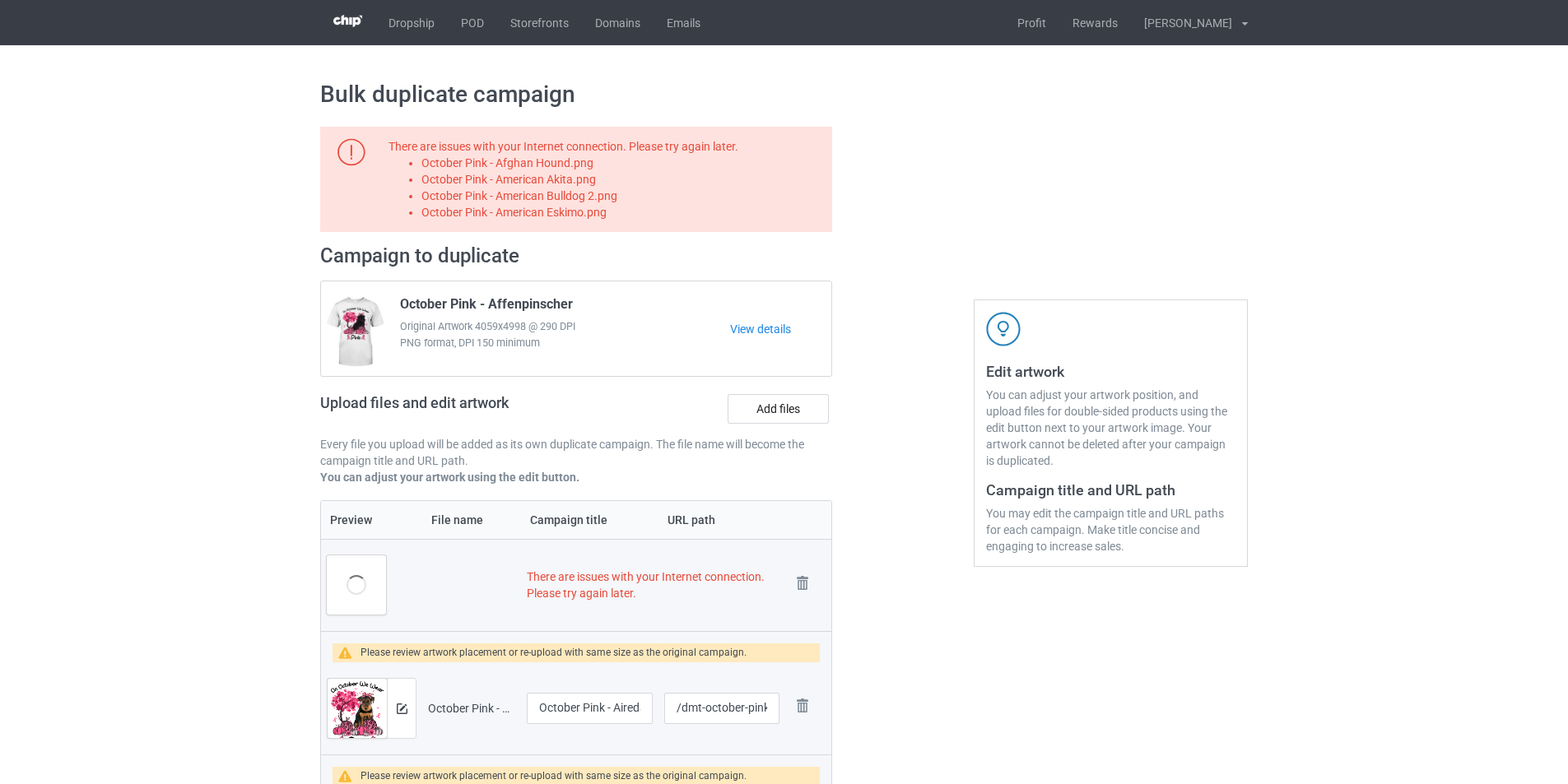
click at [599, 195] on li "October Pink - American Bulldog 2.png" at bounding box center [623, 196] width 405 height 17
copy li "October Pink - American Bulldog 2.png"
click at [779, 408] on label "Add files" at bounding box center [778, 410] width 102 height 30
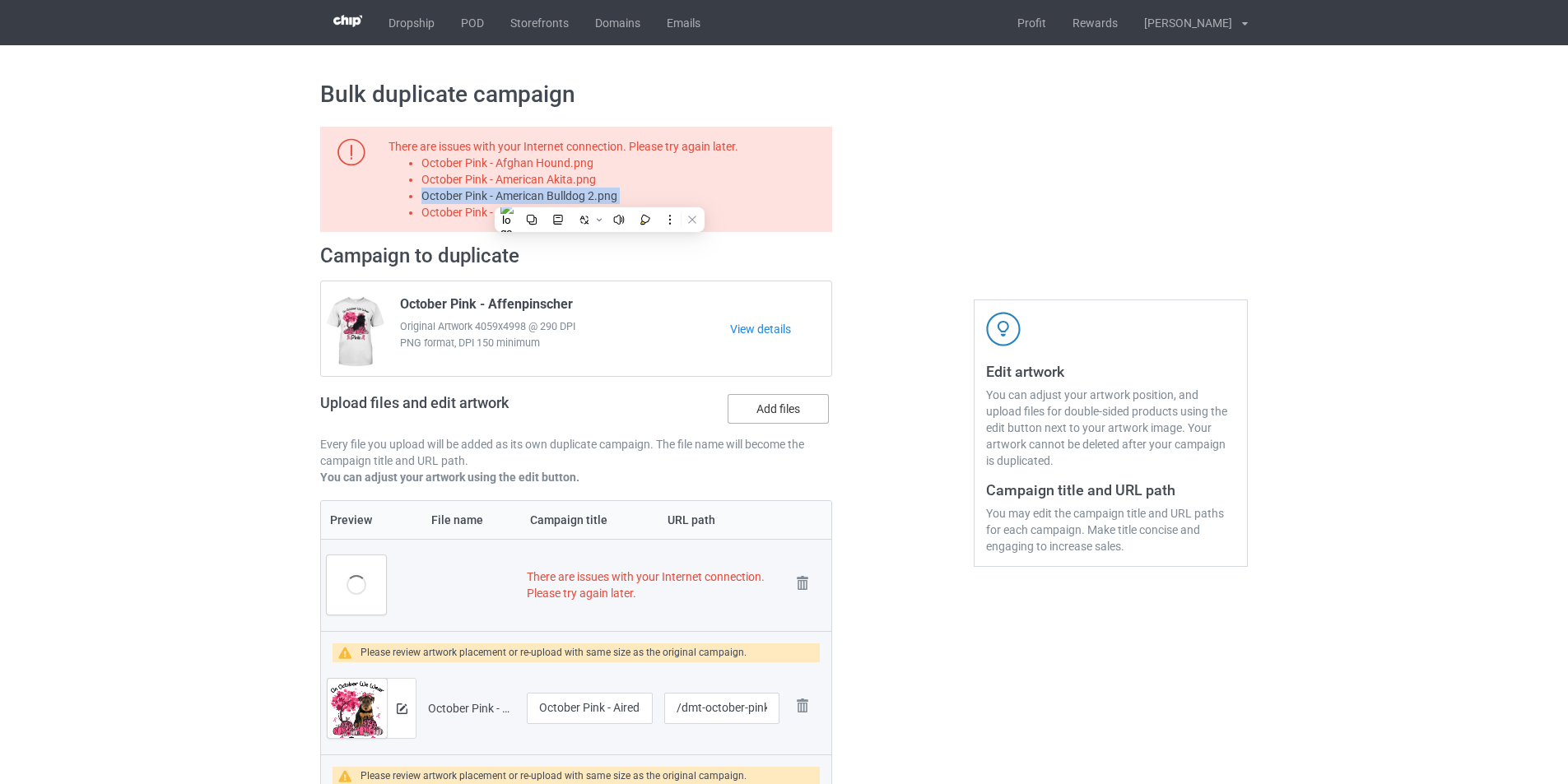
click at [0, 0] on input "Add files" at bounding box center [0, 0] width 0 height 0
click at [536, 207] on li "October Pink - American Eskimo.png" at bounding box center [623, 212] width 405 height 17
copy li "October Pink - American Eskimo.png"
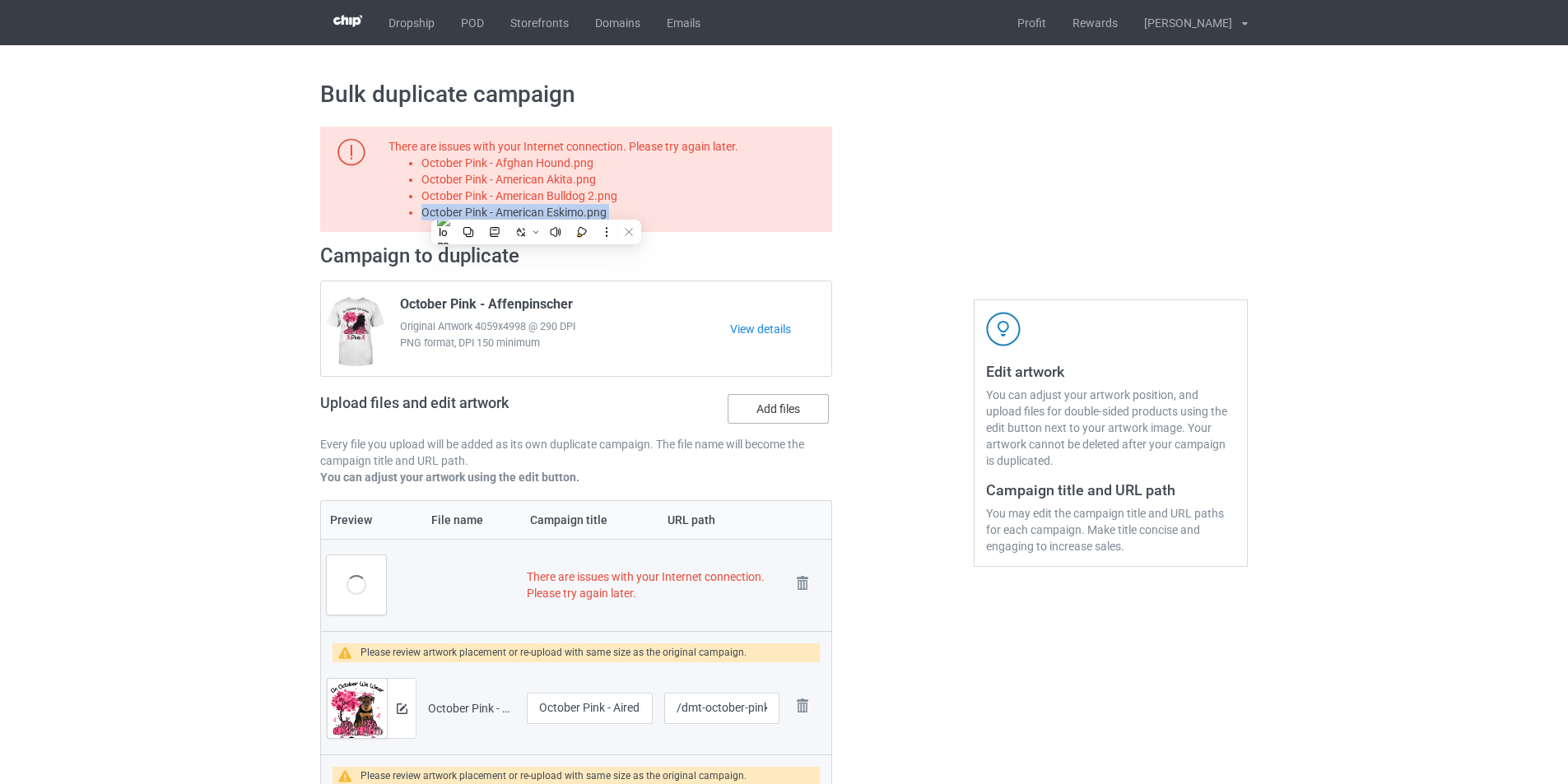
click at [779, 396] on label "Add files" at bounding box center [778, 410] width 102 height 30
click at [0, 0] on input "Add files" at bounding box center [0, 0] width 0 height 0
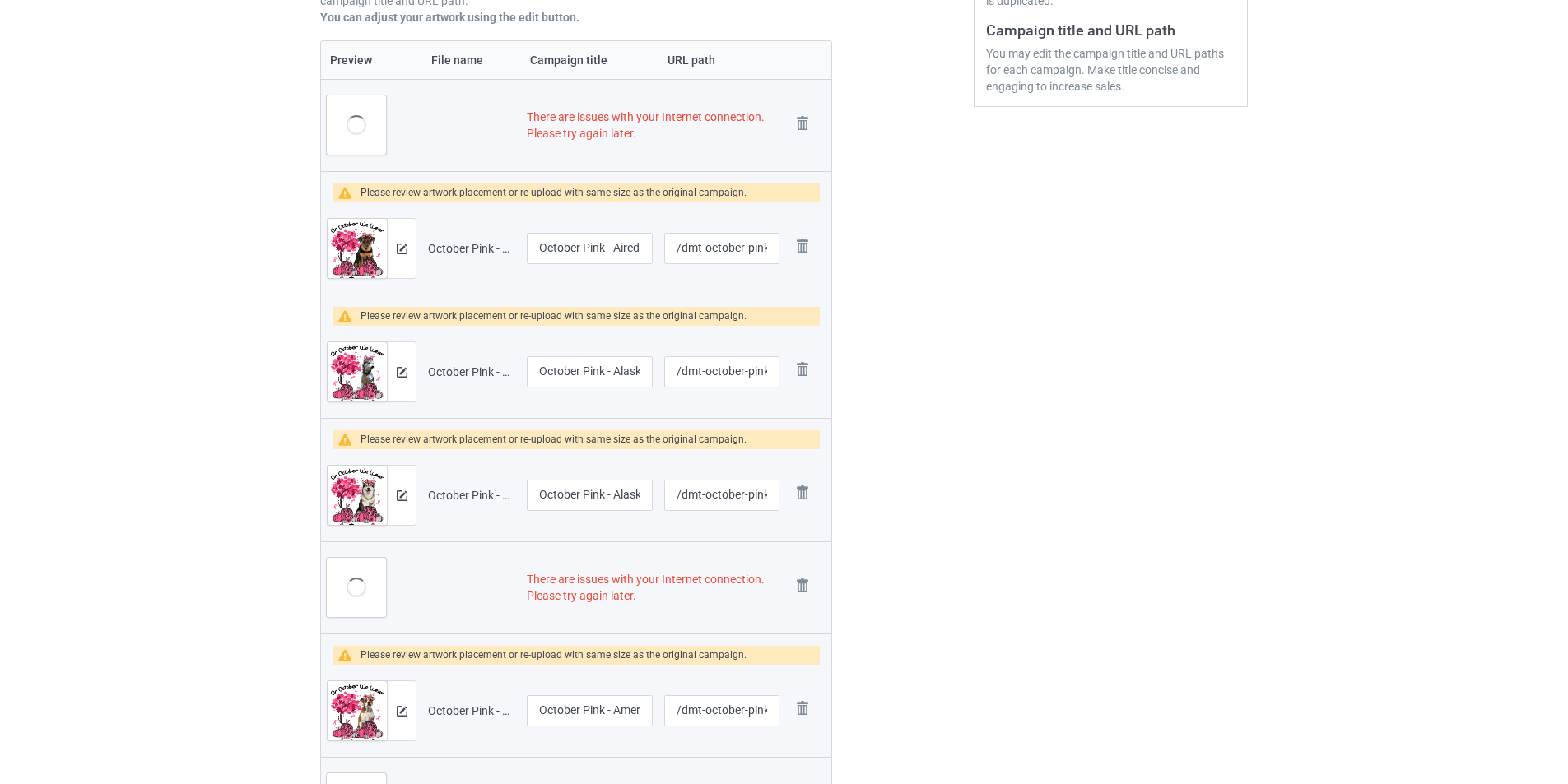
scroll to position [494, 0]
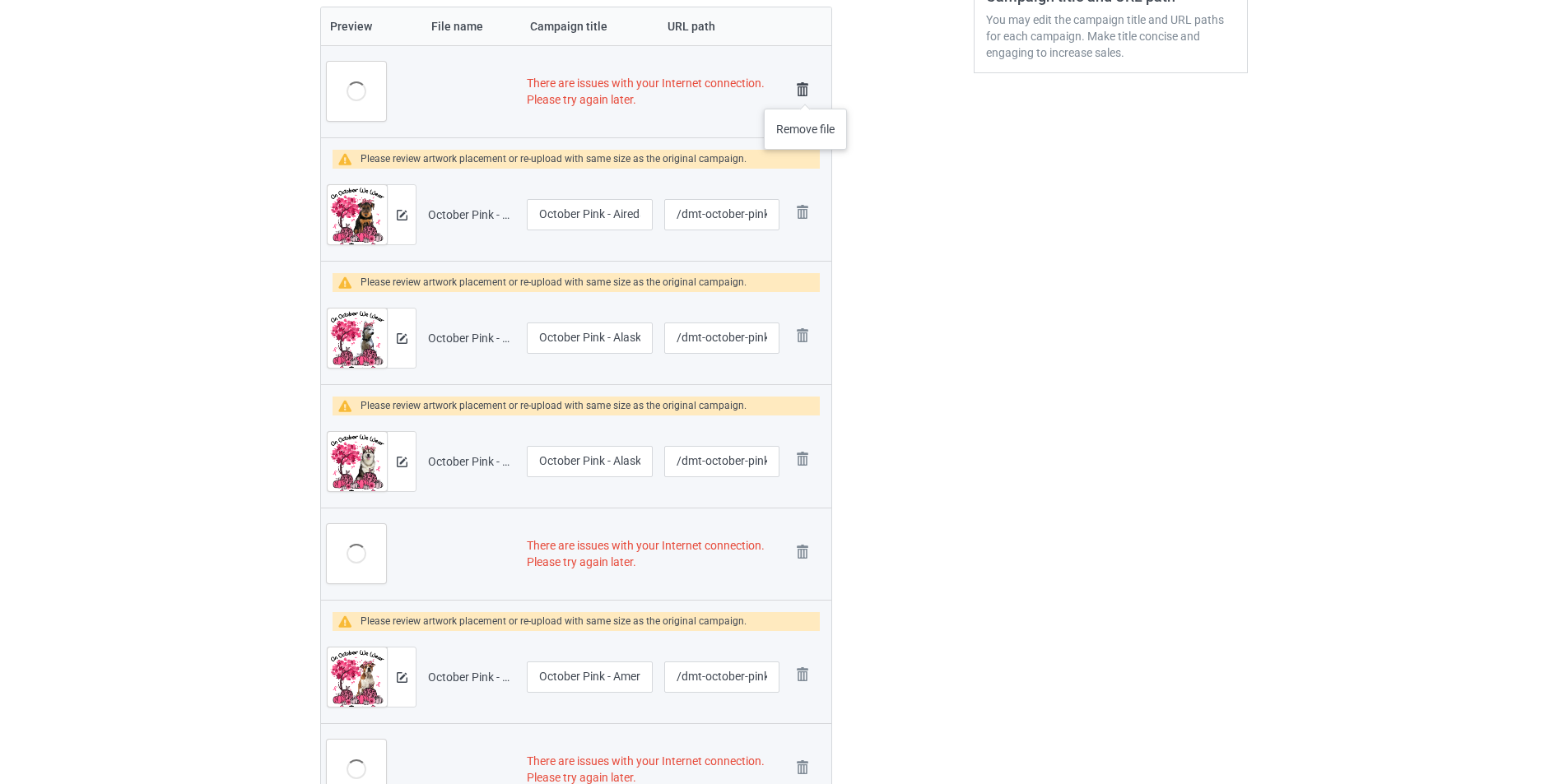
click at [806, 92] on img at bounding box center [803, 90] width 23 height 23
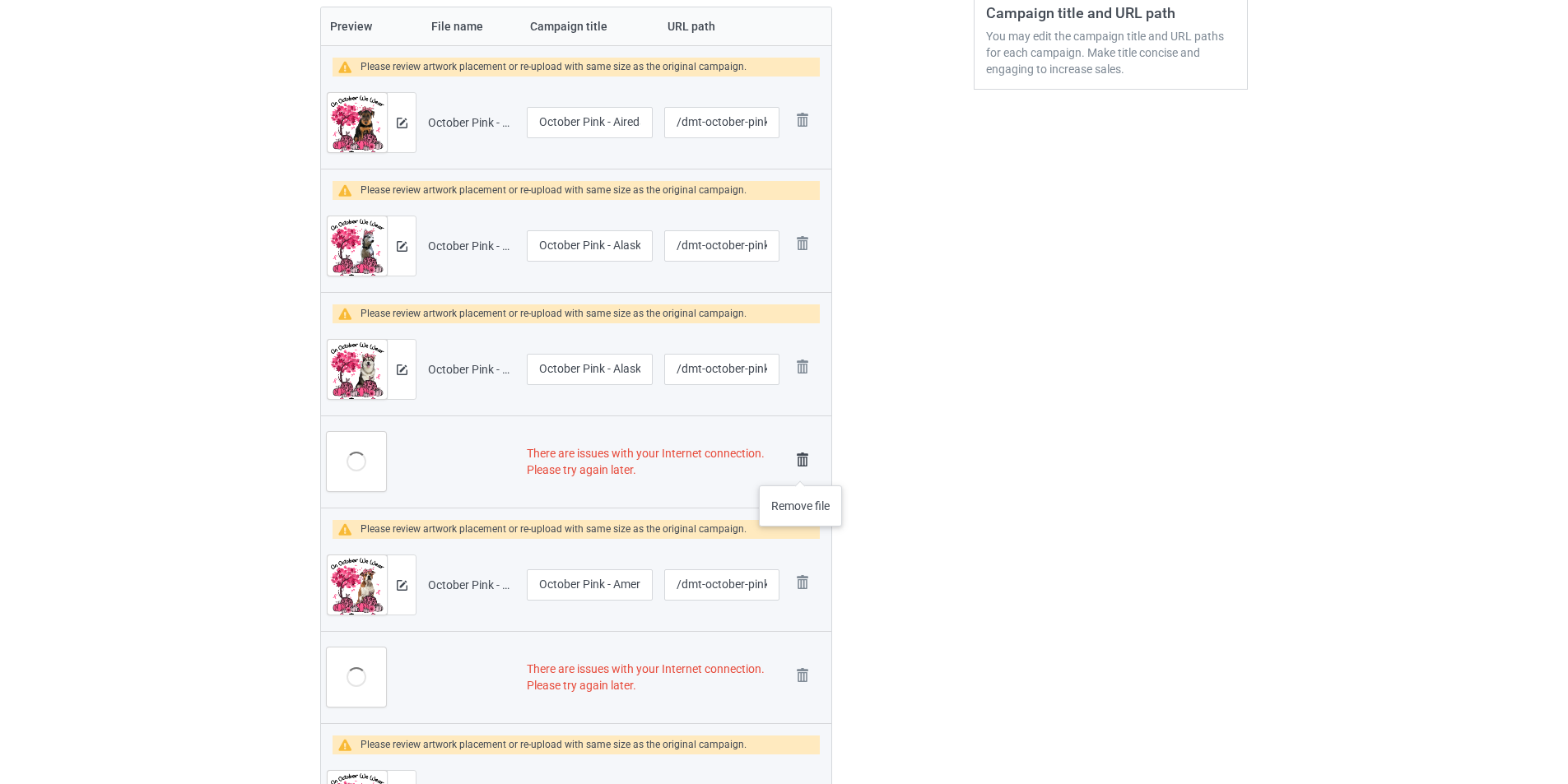
click at [798, 465] on img at bounding box center [803, 460] width 23 height 23
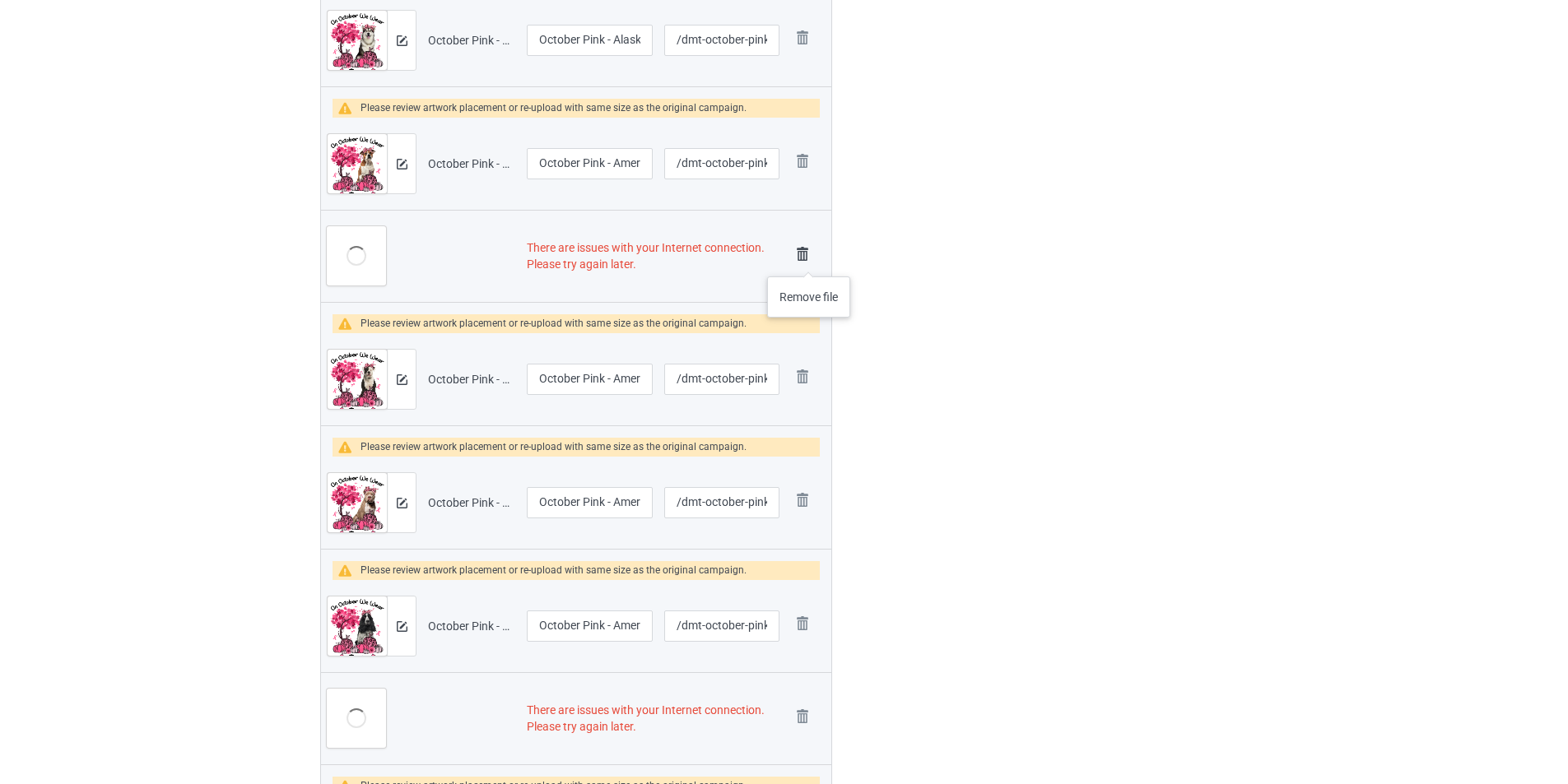
click at [809, 260] on img at bounding box center [803, 254] width 23 height 23
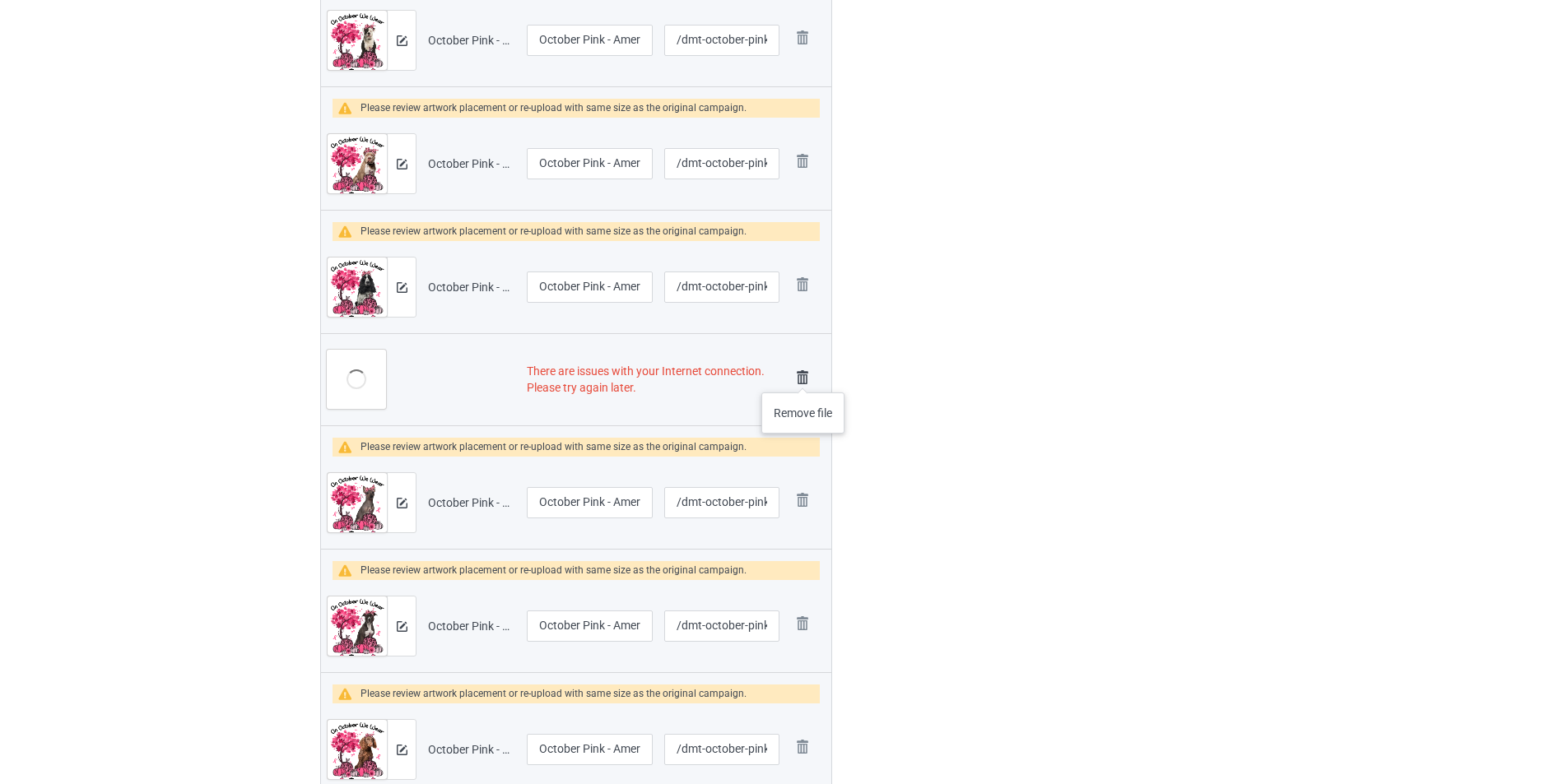
click at [803, 376] on img at bounding box center [803, 378] width 23 height 23
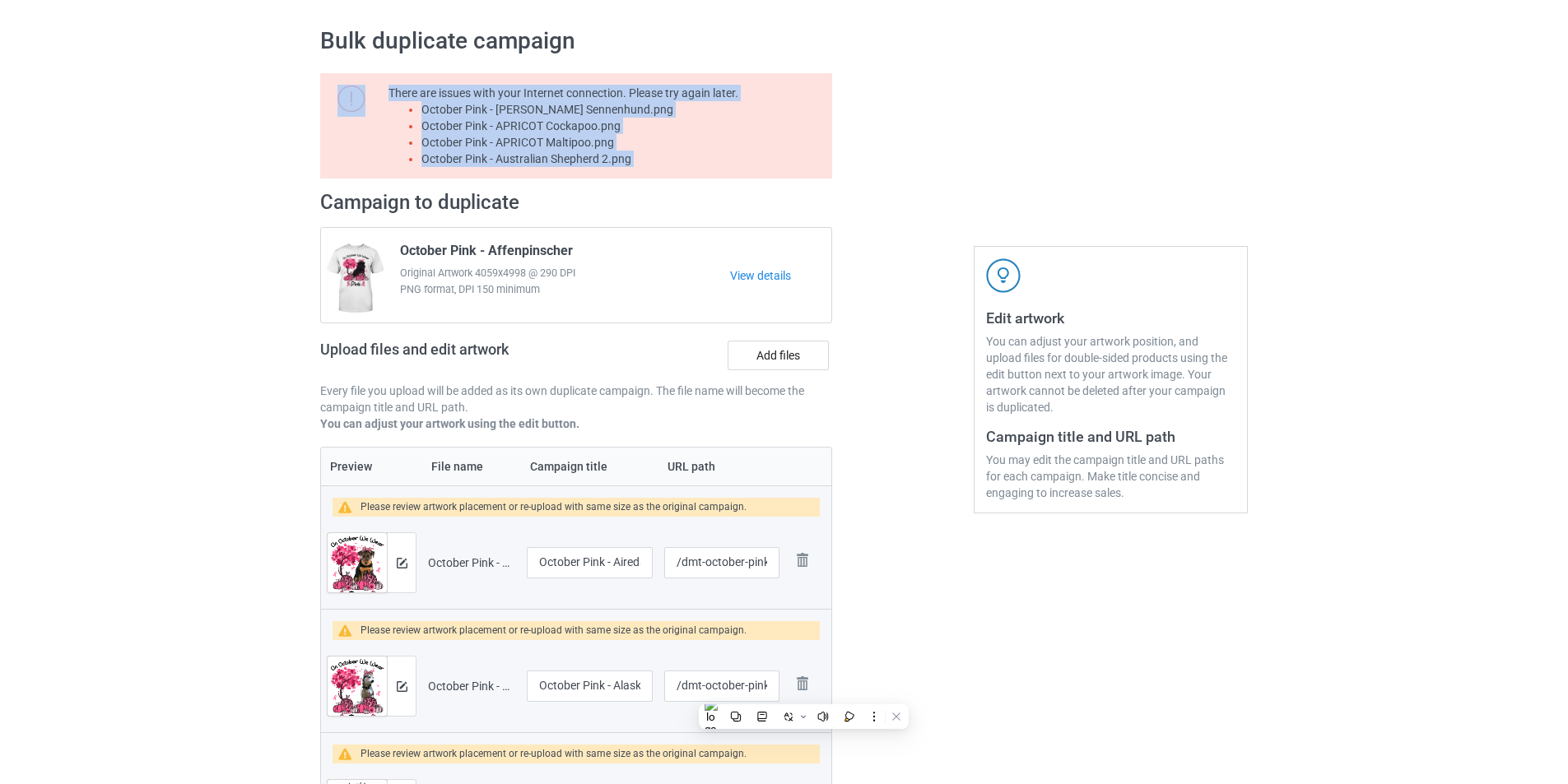
scroll to position [82, 0]
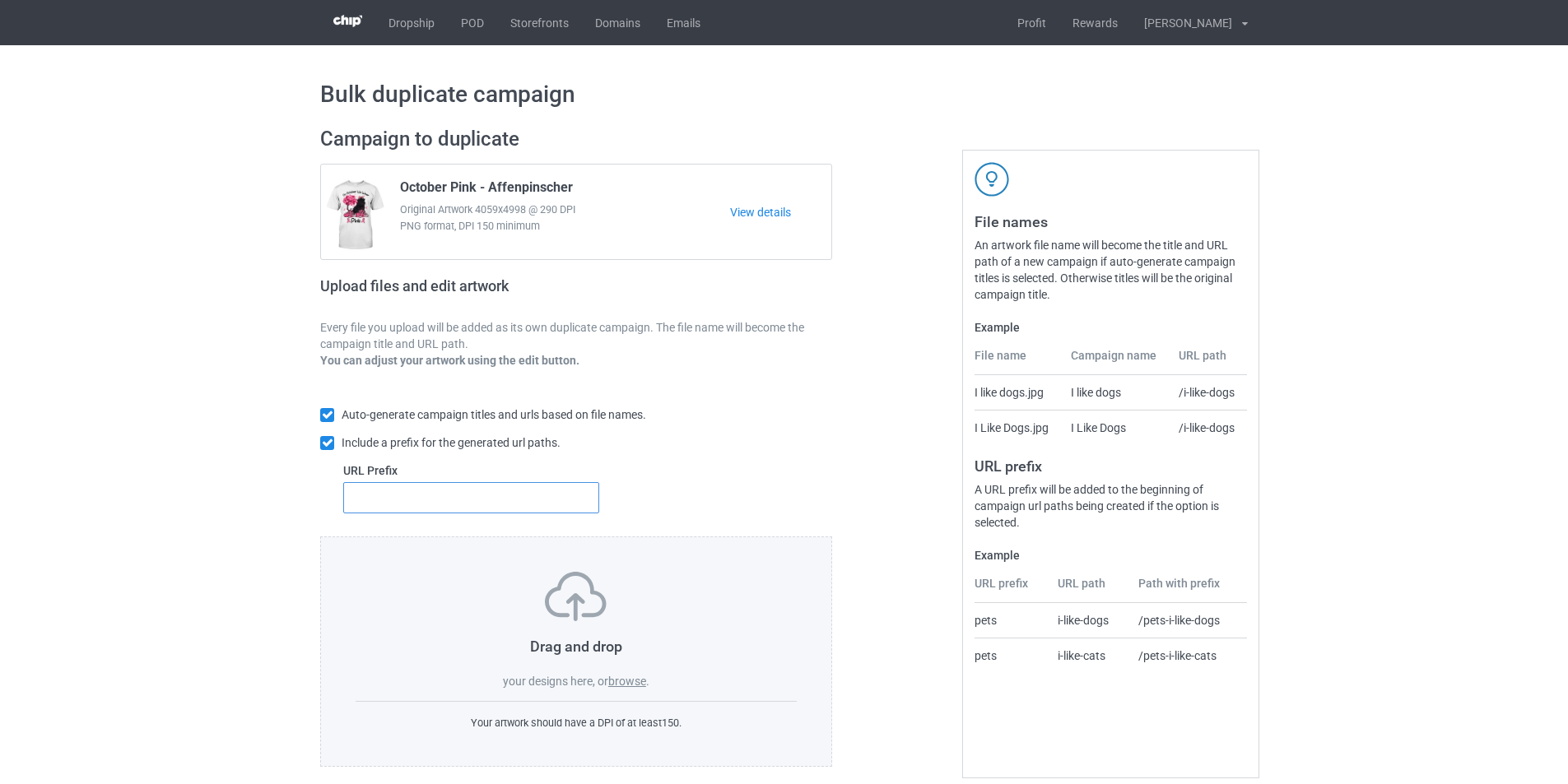
click at [547, 505] on input "text" at bounding box center [471, 497] width 256 height 31
type input "dmt-"
click at [625, 683] on label "browse" at bounding box center [627, 681] width 38 height 13
click at [0, 0] on input "browse" at bounding box center [0, 0] width 0 height 0
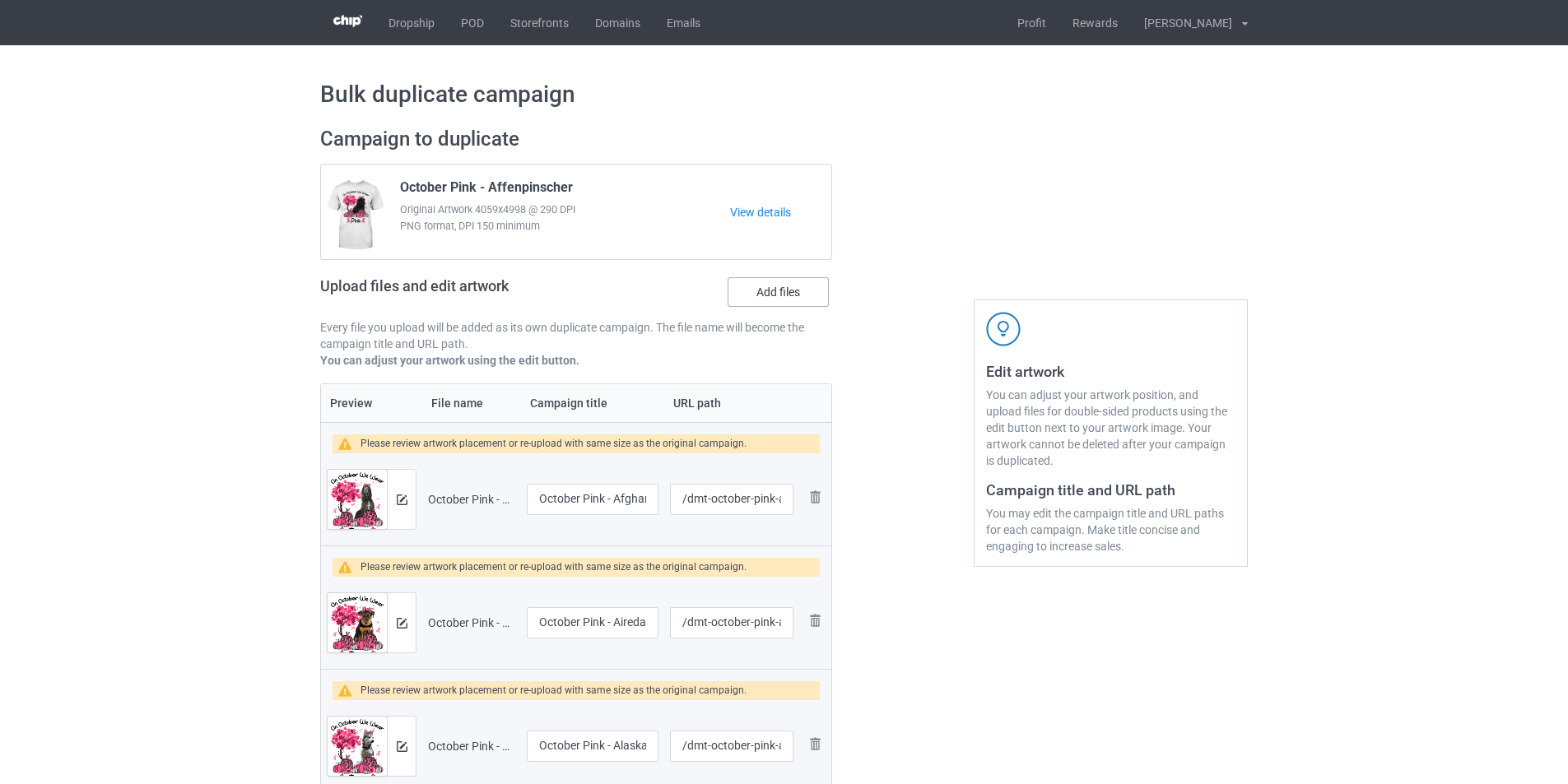
click at [780, 304] on label "Add files" at bounding box center [778, 292] width 102 height 30
click at [0, 0] on input "Add files" at bounding box center [0, 0] width 0 height 0
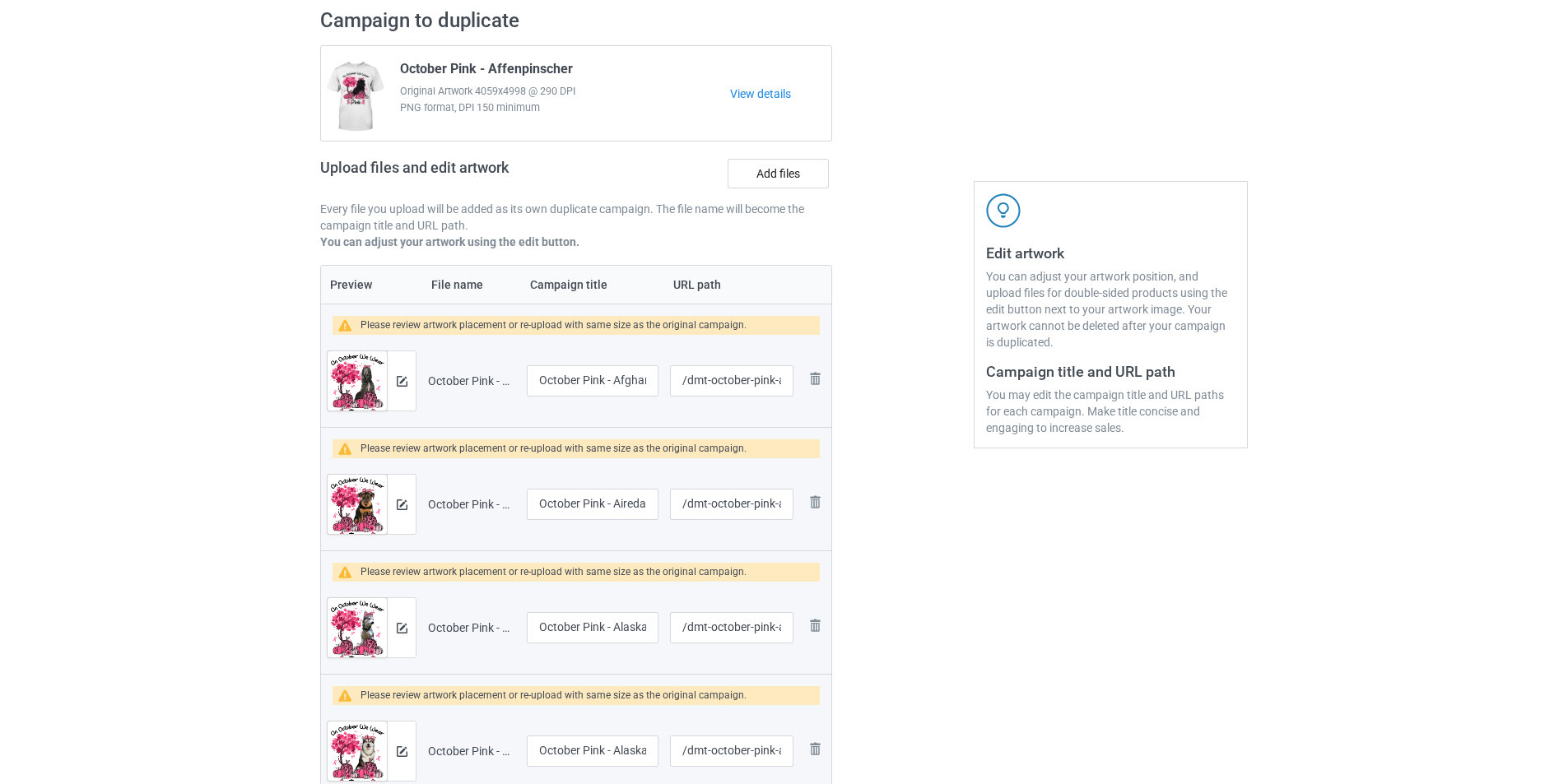
scroll to position [97, 0]
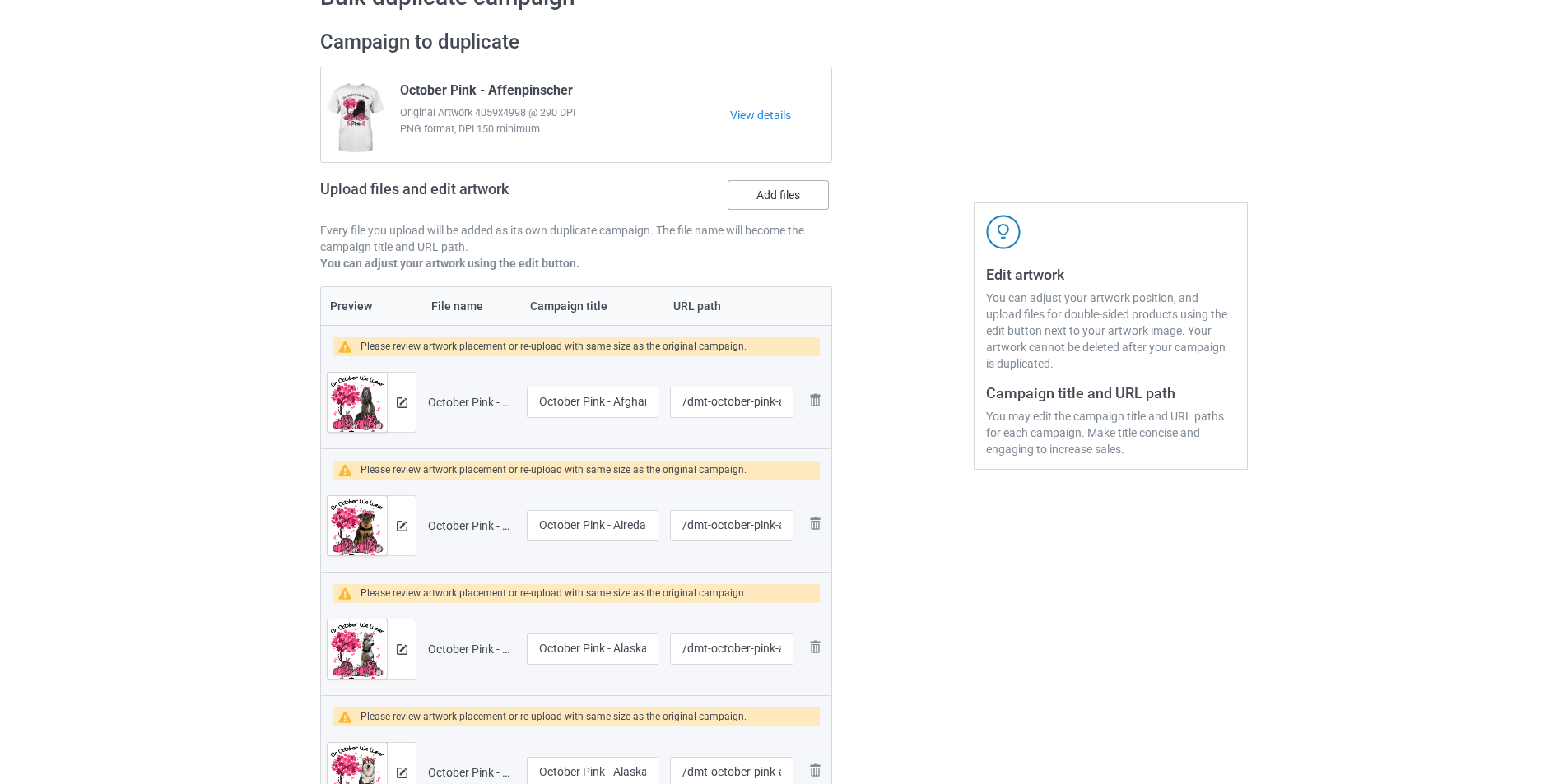
click at [795, 199] on label "Add files" at bounding box center [778, 195] width 102 height 30
click at [0, 0] on input "Add files" at bounding box center [0, 0] width 0 height 0
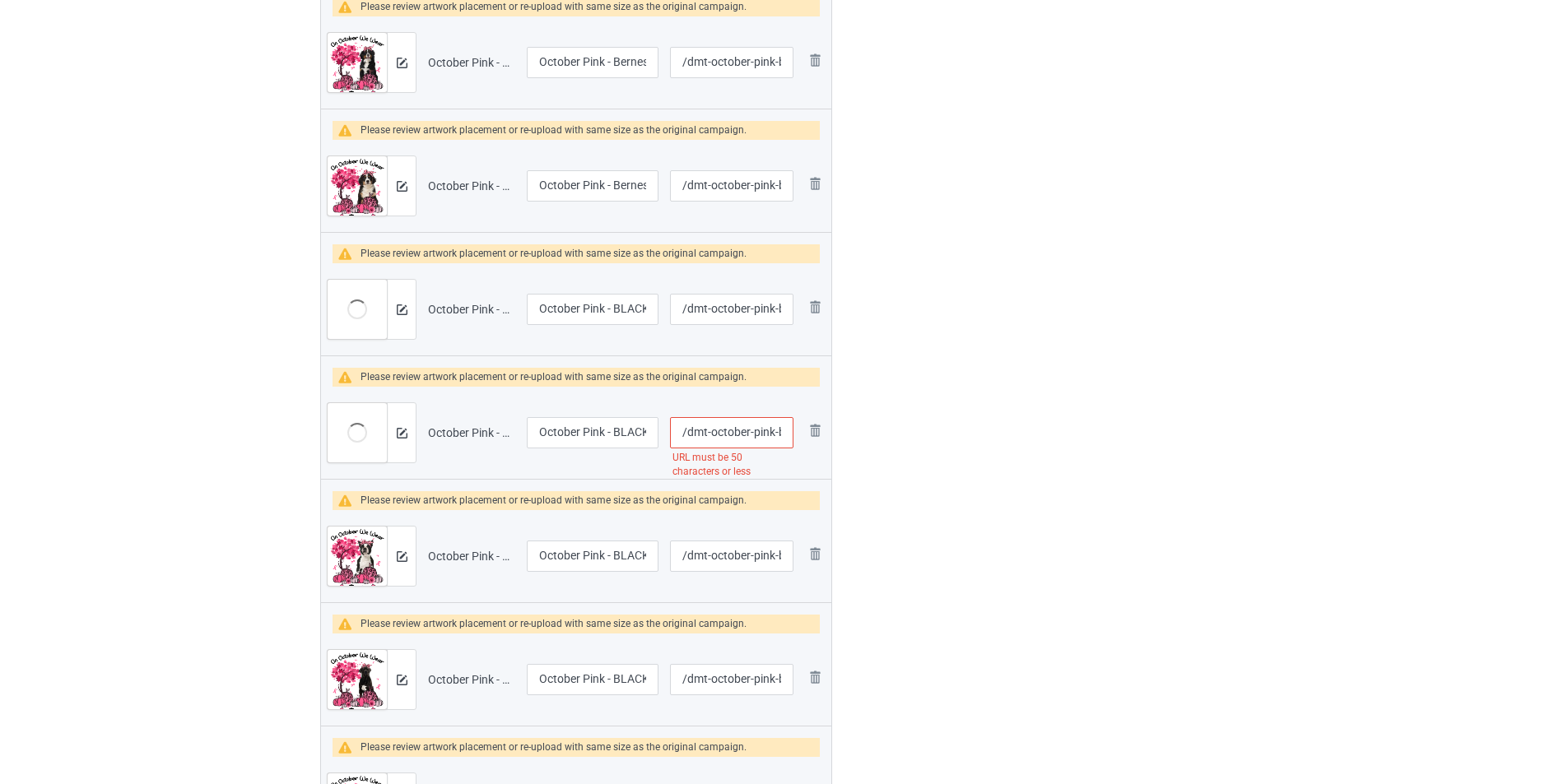
scroll to position [5117, 0]
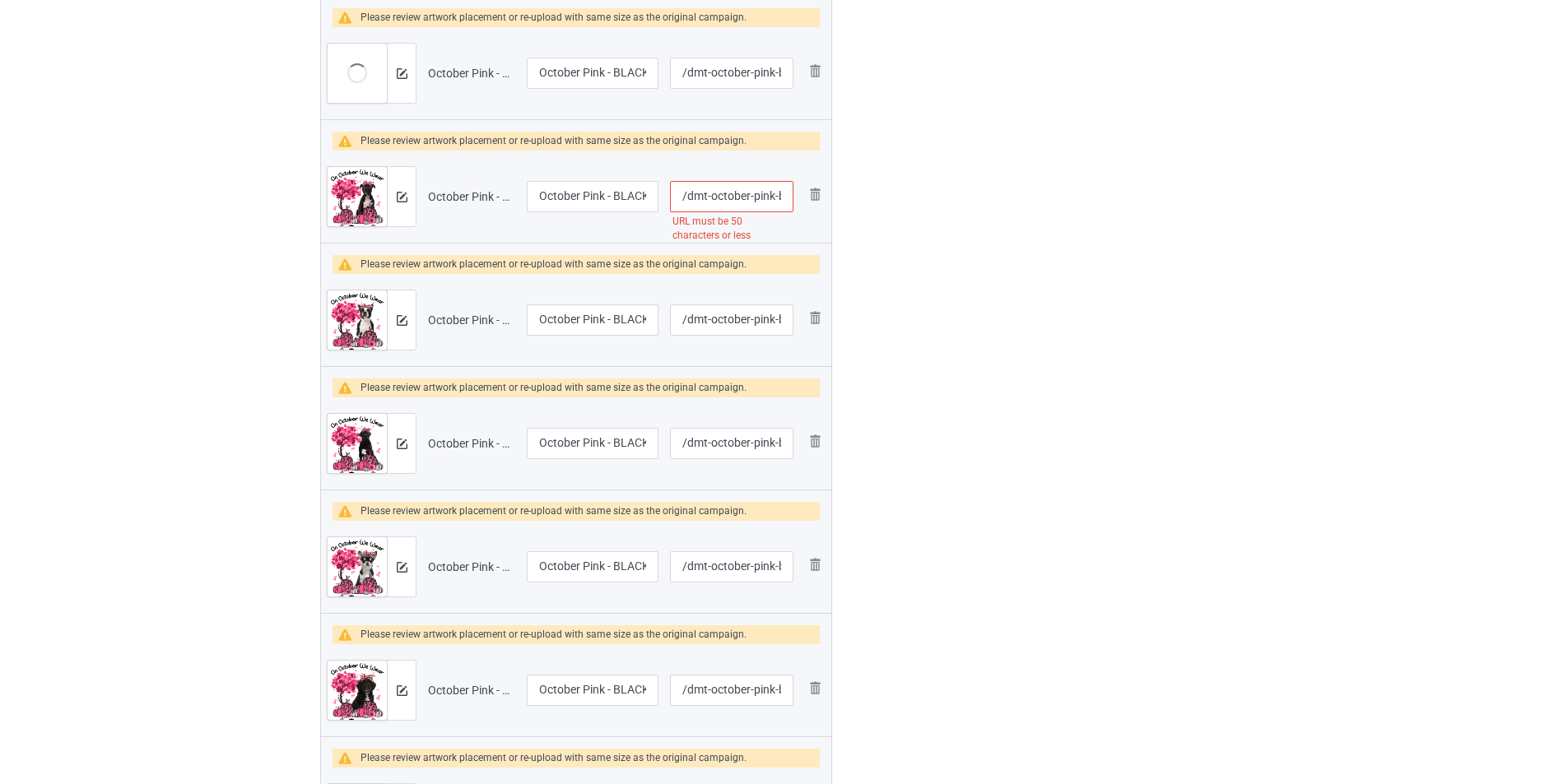
click at [762, 200] on input "/dmt-october-pink-black-american-staffordshire-terrier" at bounding box center [732, 196] width 124 height 31
click at [726, 198] on input "/dmt-october-pink-black-american-staffordshire-terrier" at bounding box center [732, 196] width 124 height 31
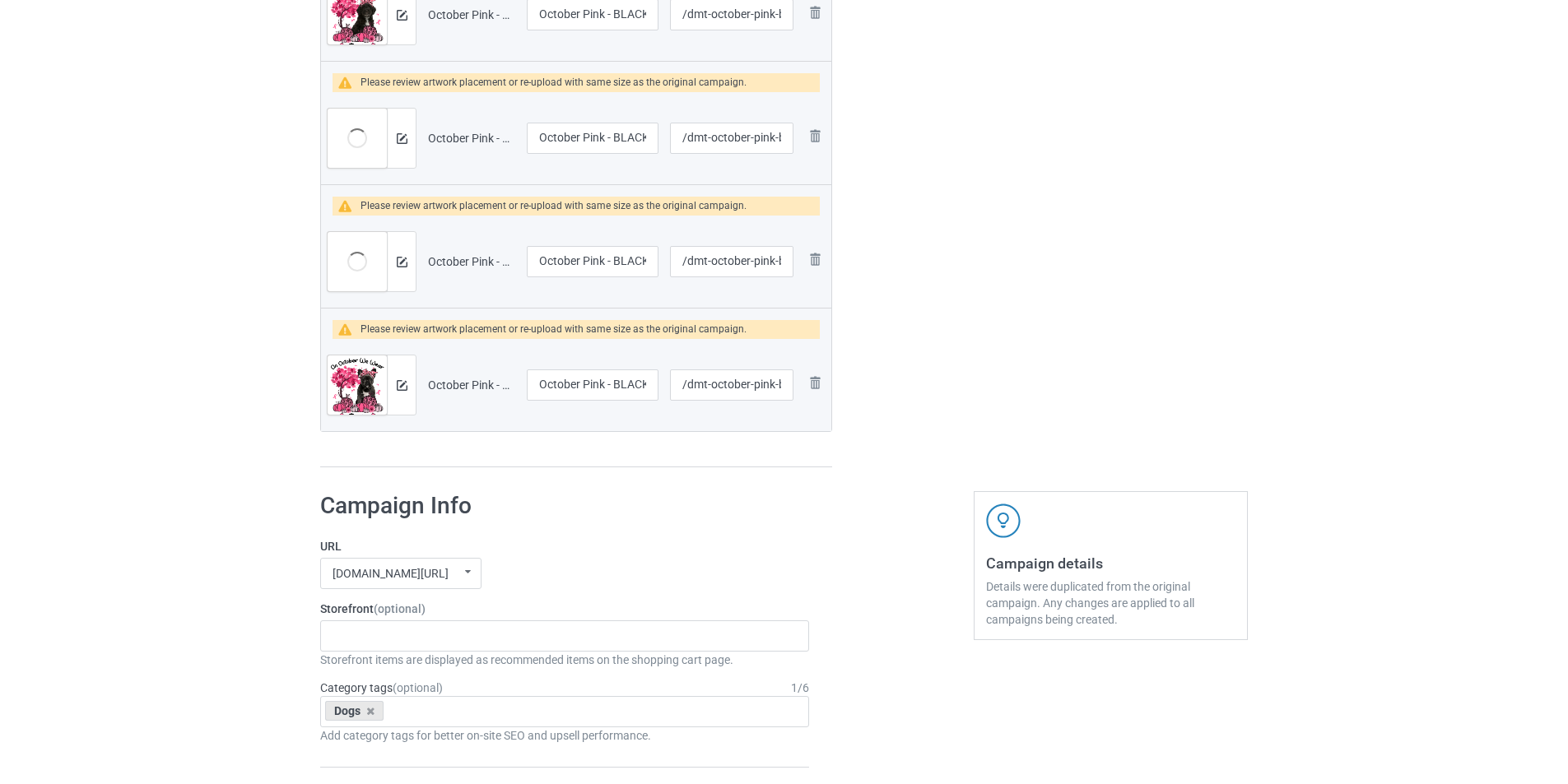
scroll to position [5858, 0]
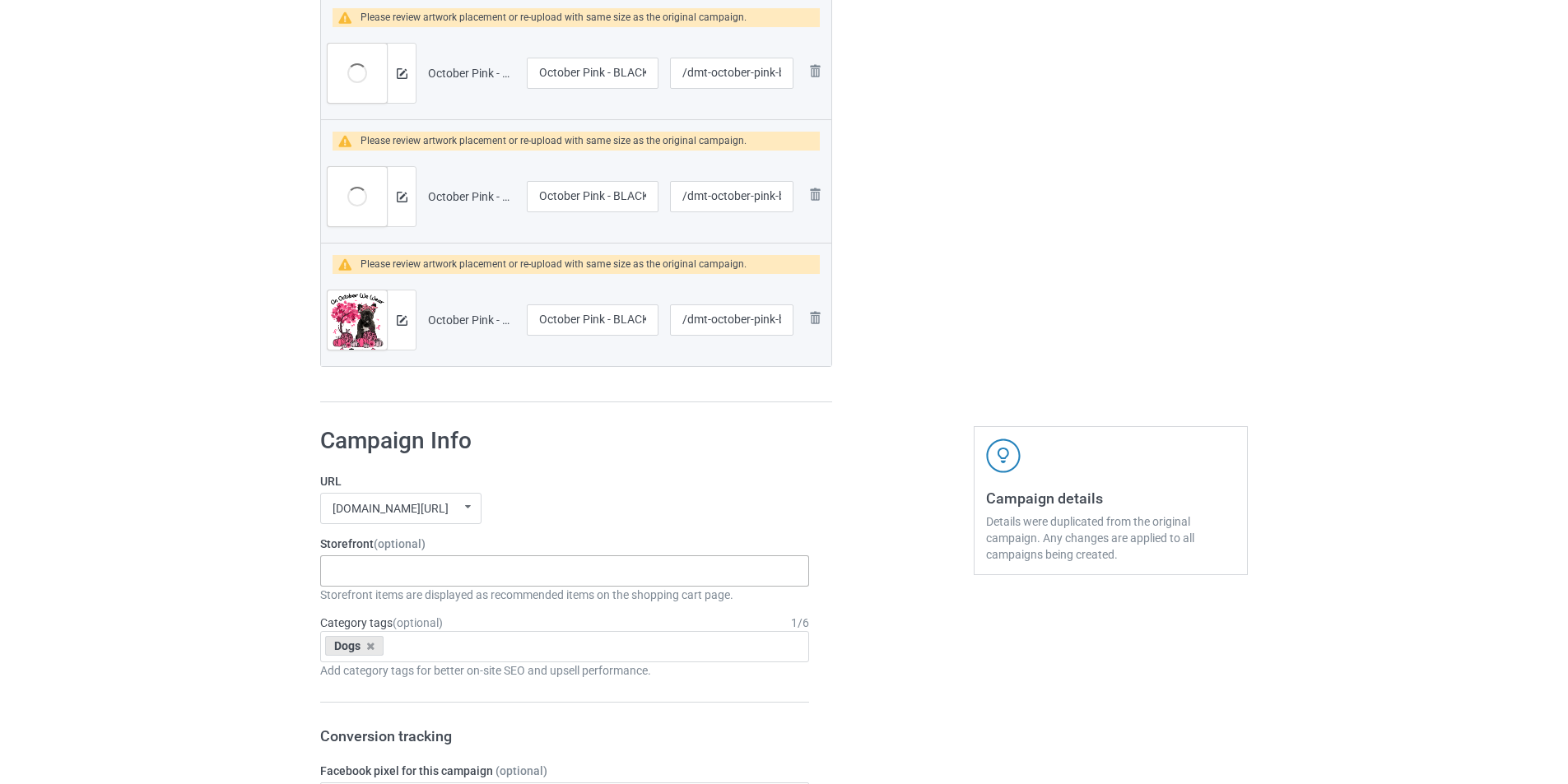
click at [462, 567] on div "On October Wear Pink In October We Wear Pink - Dogs Xmas Hat Dogs Winter Scarf …" at bounding box center [565, 570] width 489 height 31
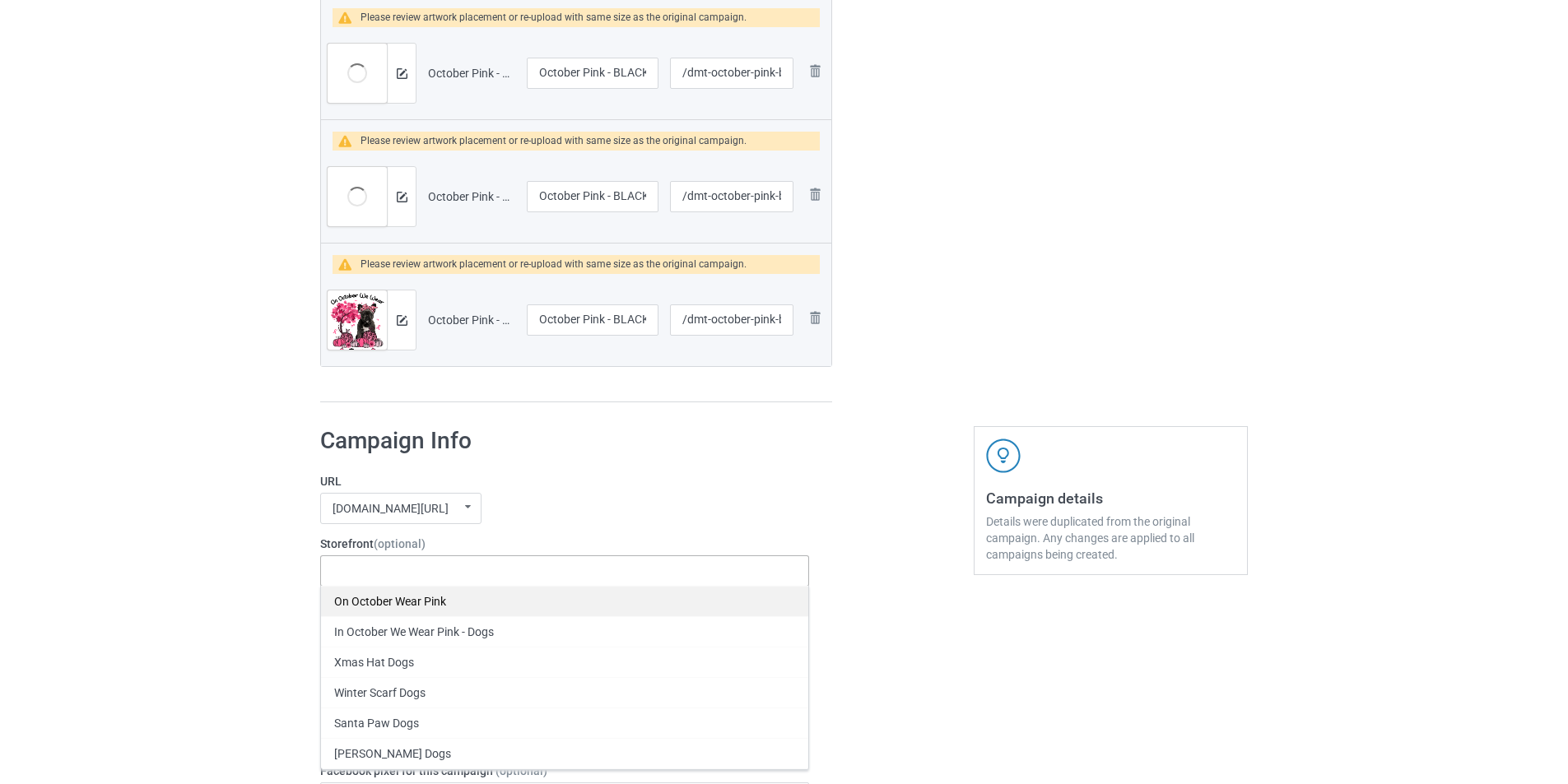
click at [441, 607] on div "On October Wear Pink" at bounding box center [565, 601] width 487 height 30
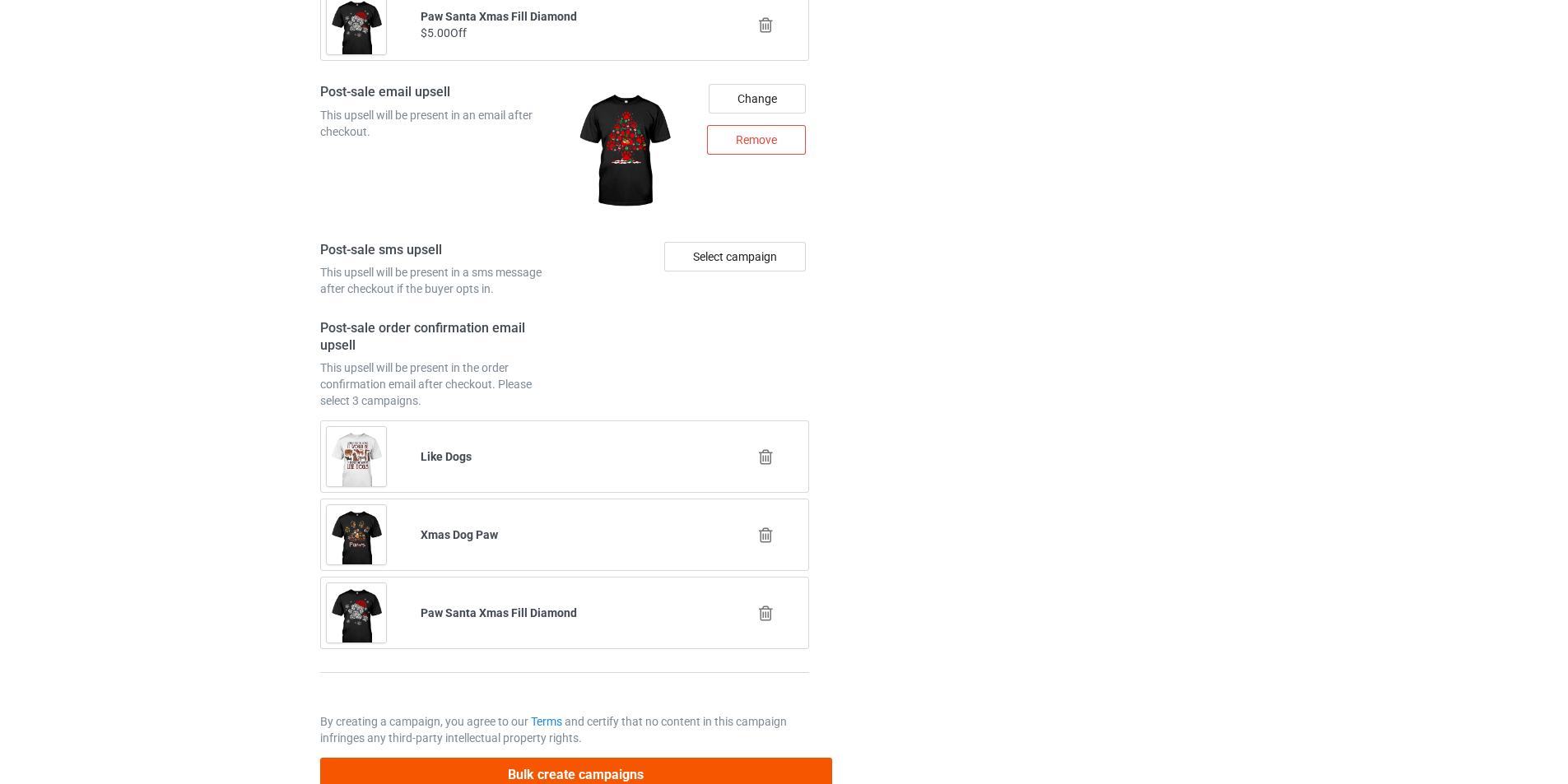
scroll to position [7901, 0]
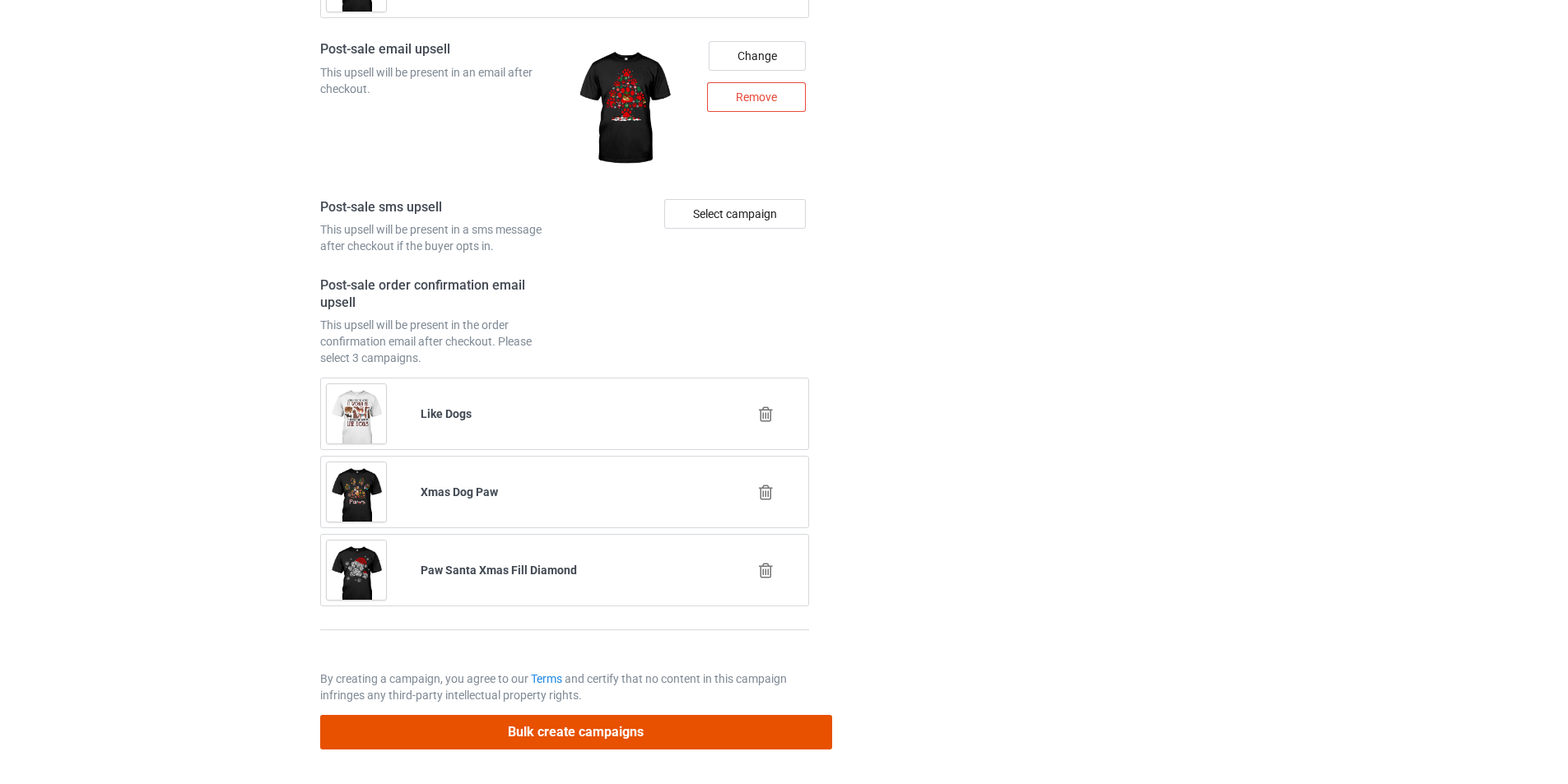
click at [697, 723] on button "Bulk create campaigns" at bounding box center [577, 732] width 512 height 34
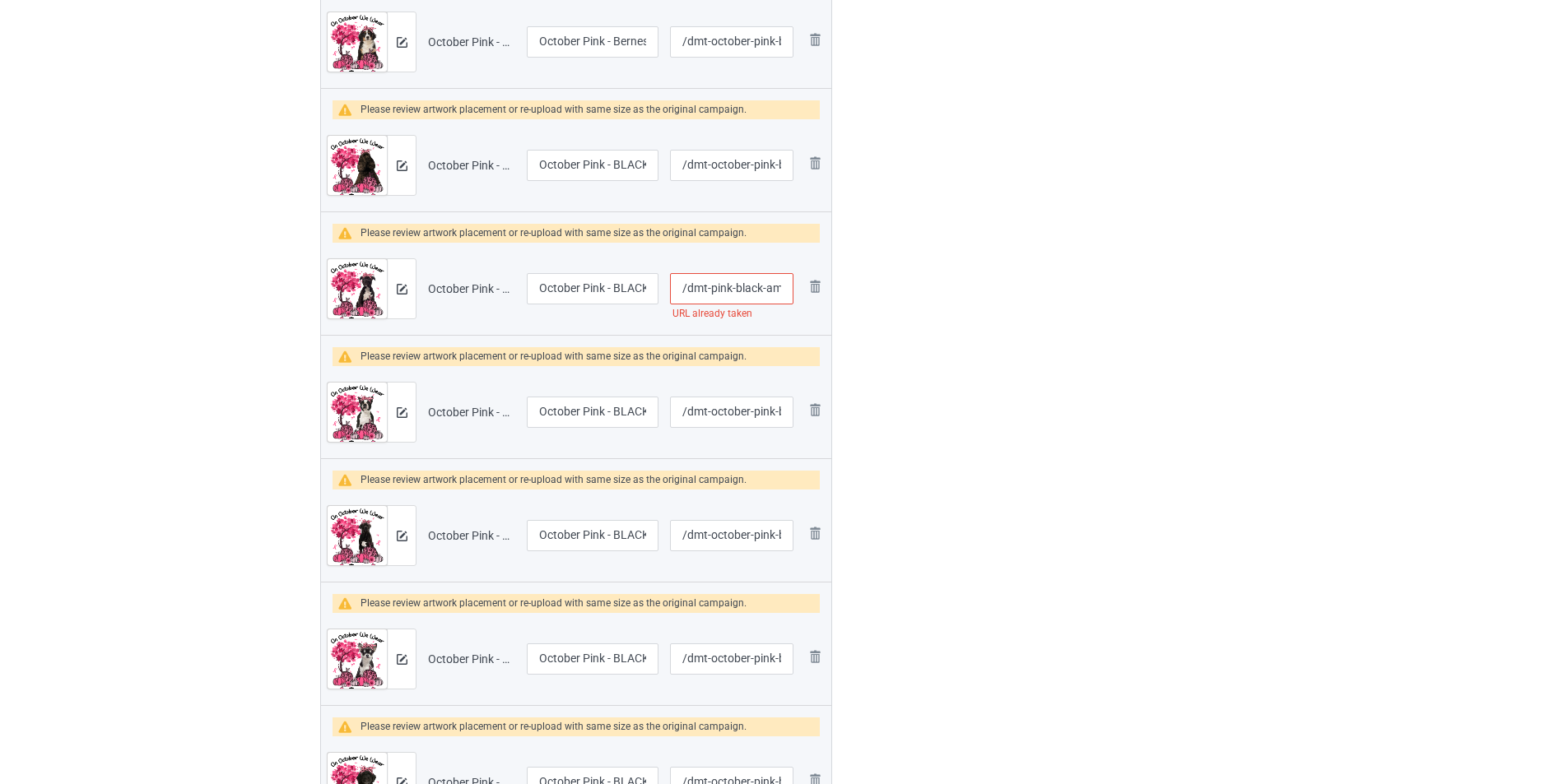
scroll to position [5102, 0]
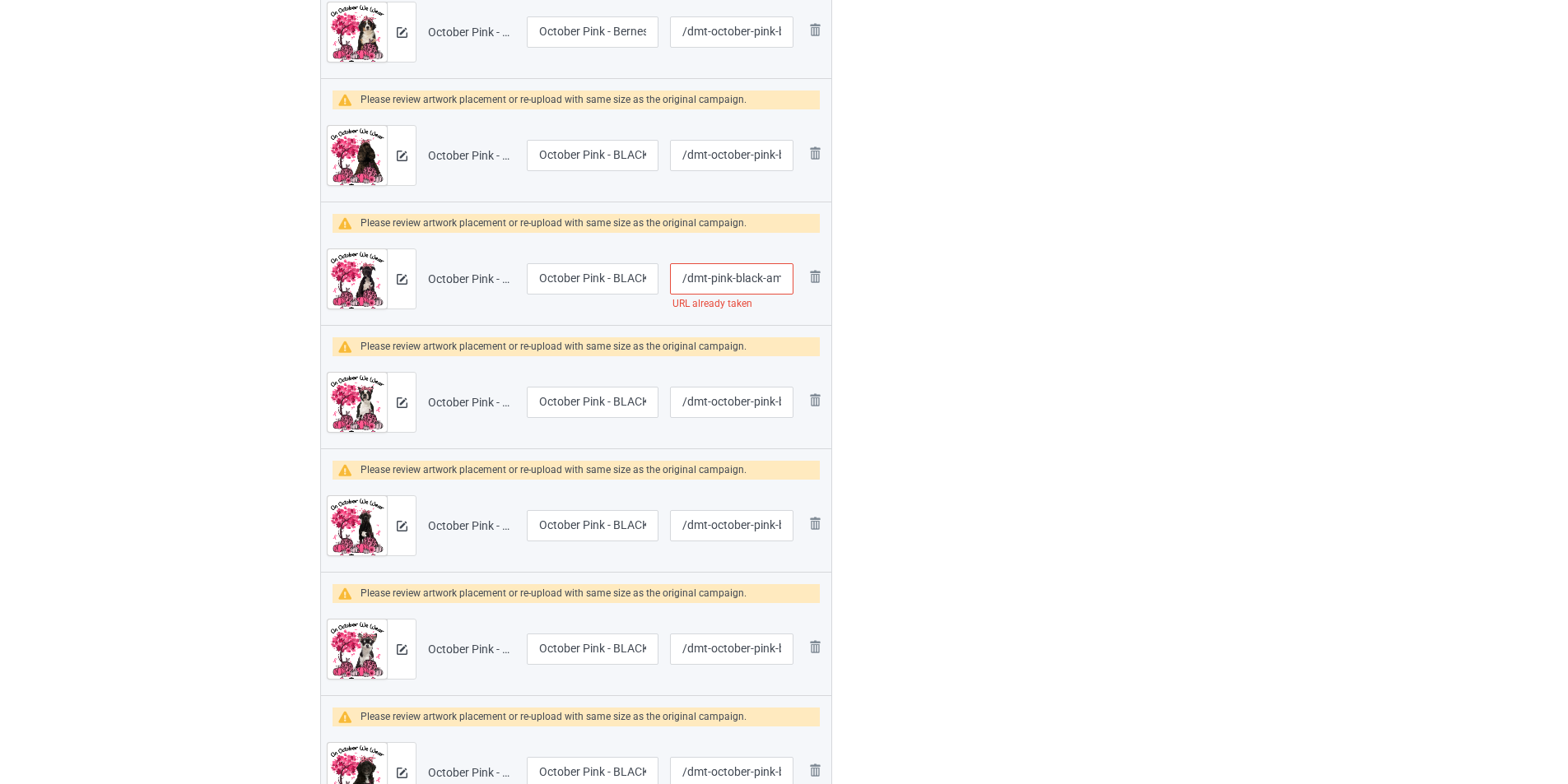
click at [750, 281] on input "/dmt-pink-black-american-staffordshire-terrier" at bounding box center [732, 278] width 124 height 31
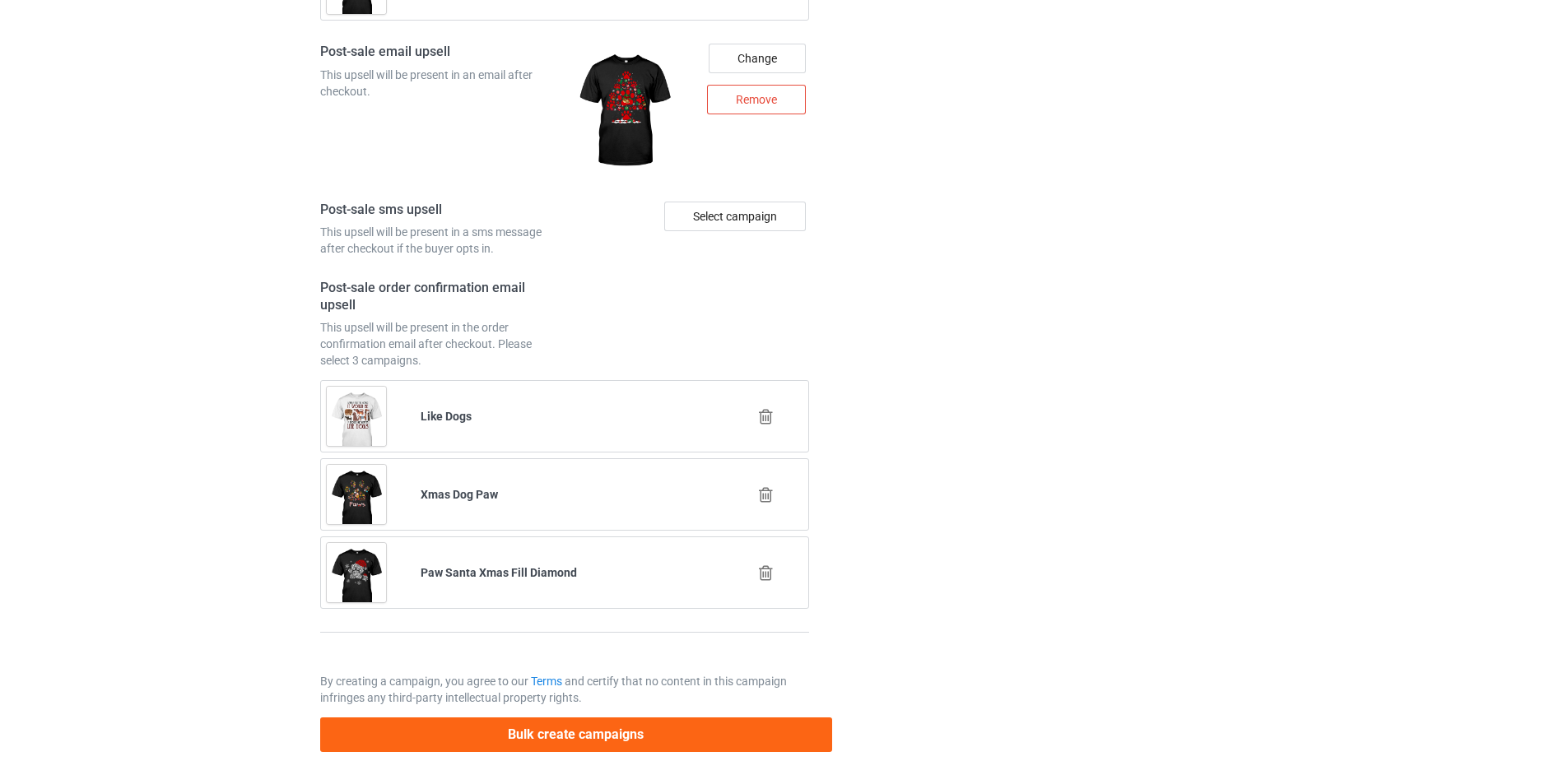
scroll to position [7901, 0]
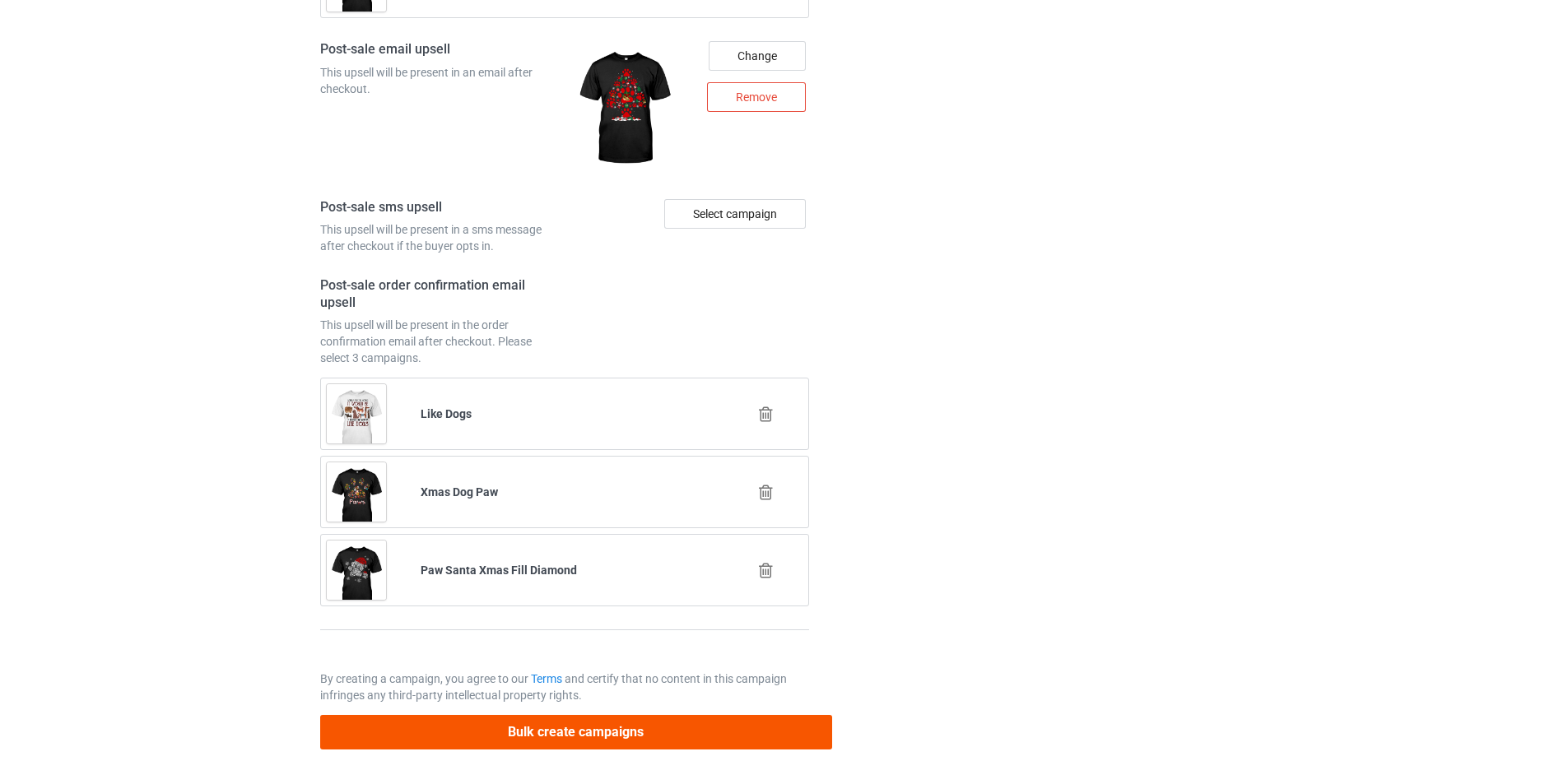
type input "/dmt-pink-american-staffordshire-terrier"
click at [715, 740] on button "Bulk create campaigns" at bounding box center [577, 732] width 512 height 34
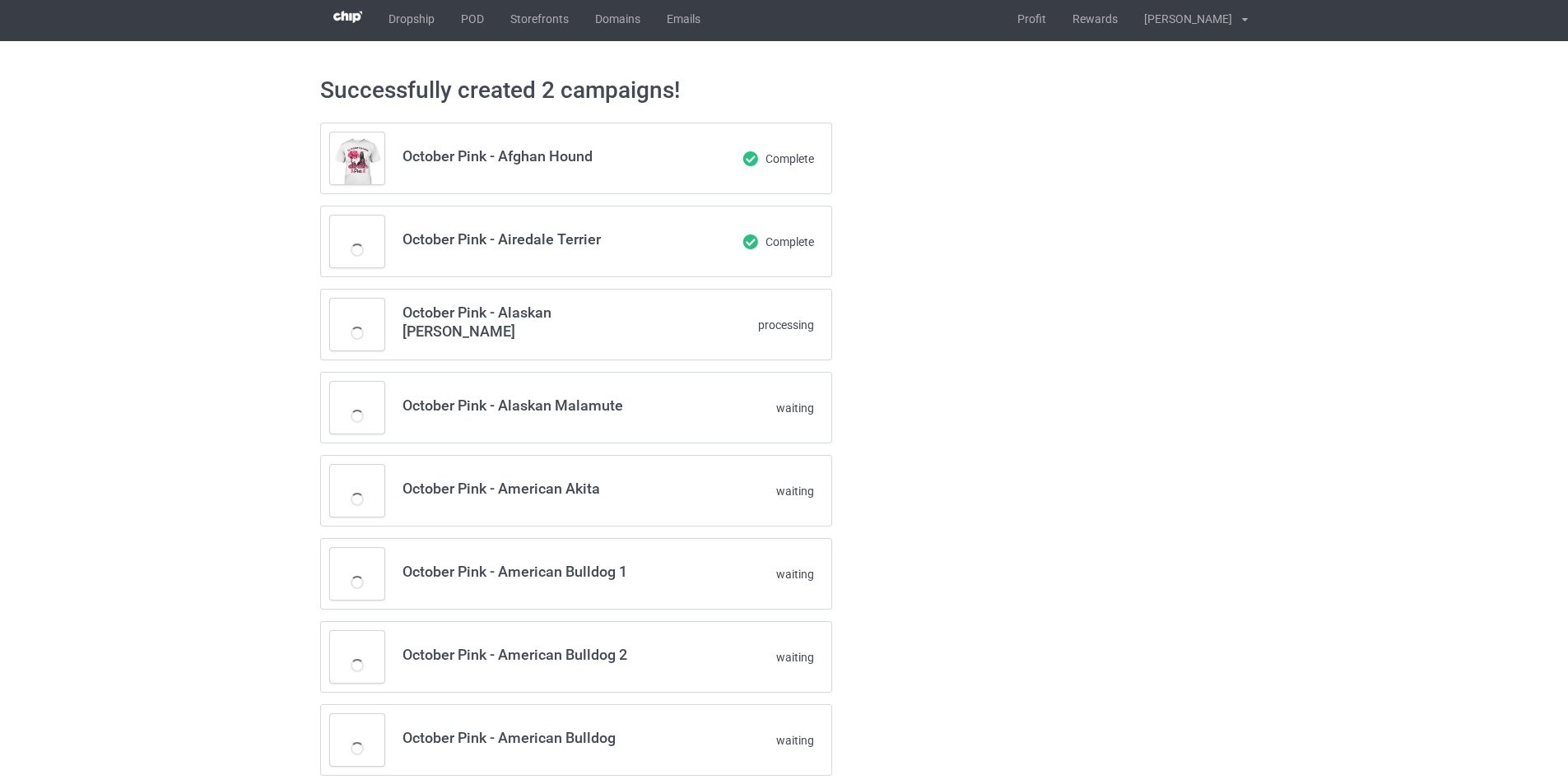
scroll to position [0, 0]
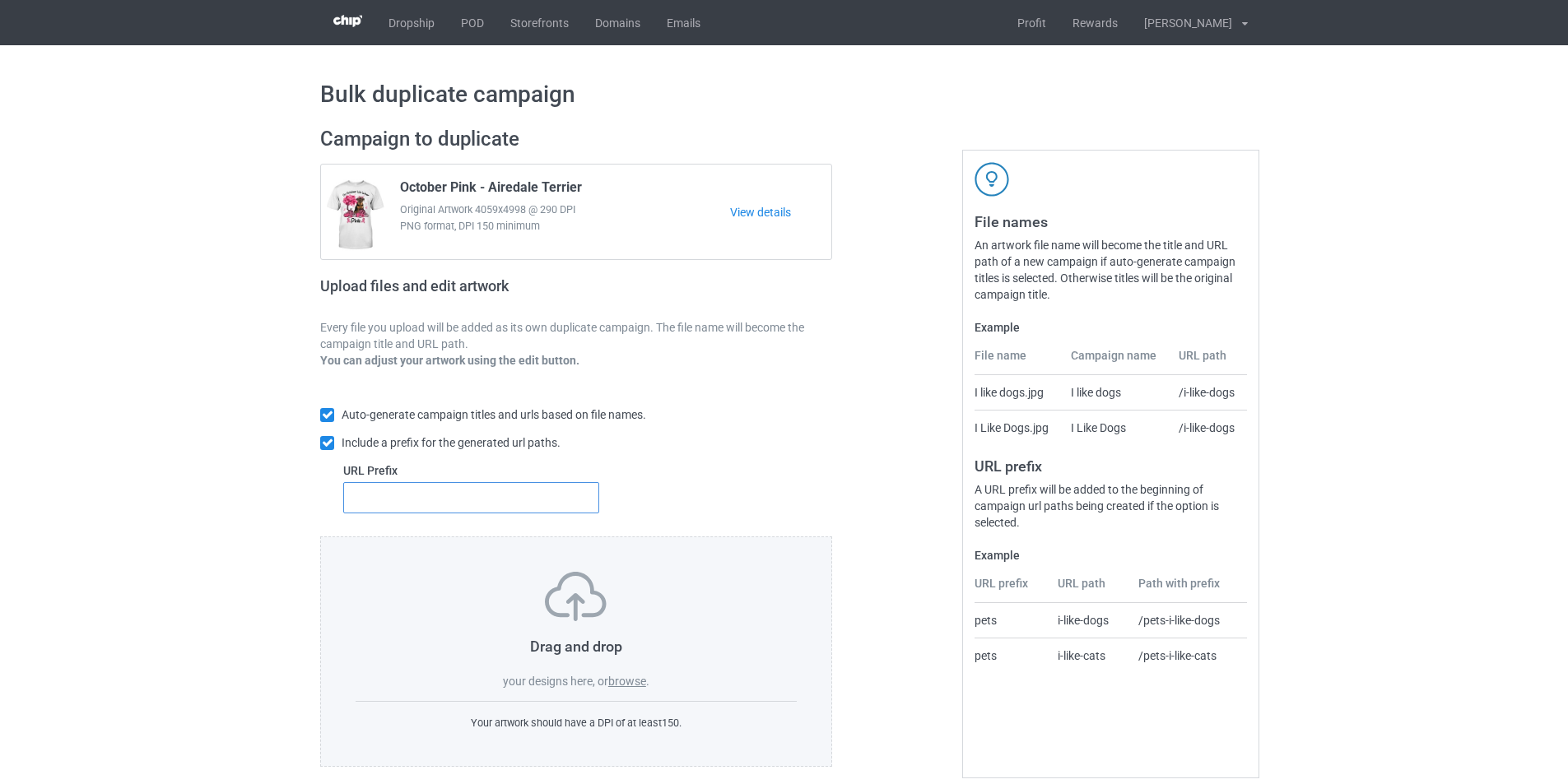
click at [403, 512] on input "text" at bounding box center [471, 497] width 256 height 31
type input "dmt-"
click at [615, 685] on label "browse" at bounding box center [627, 681] width 38 height 13
click at [0, 0] on input "browse" at bounding box center [0, 0] width 0 height 0
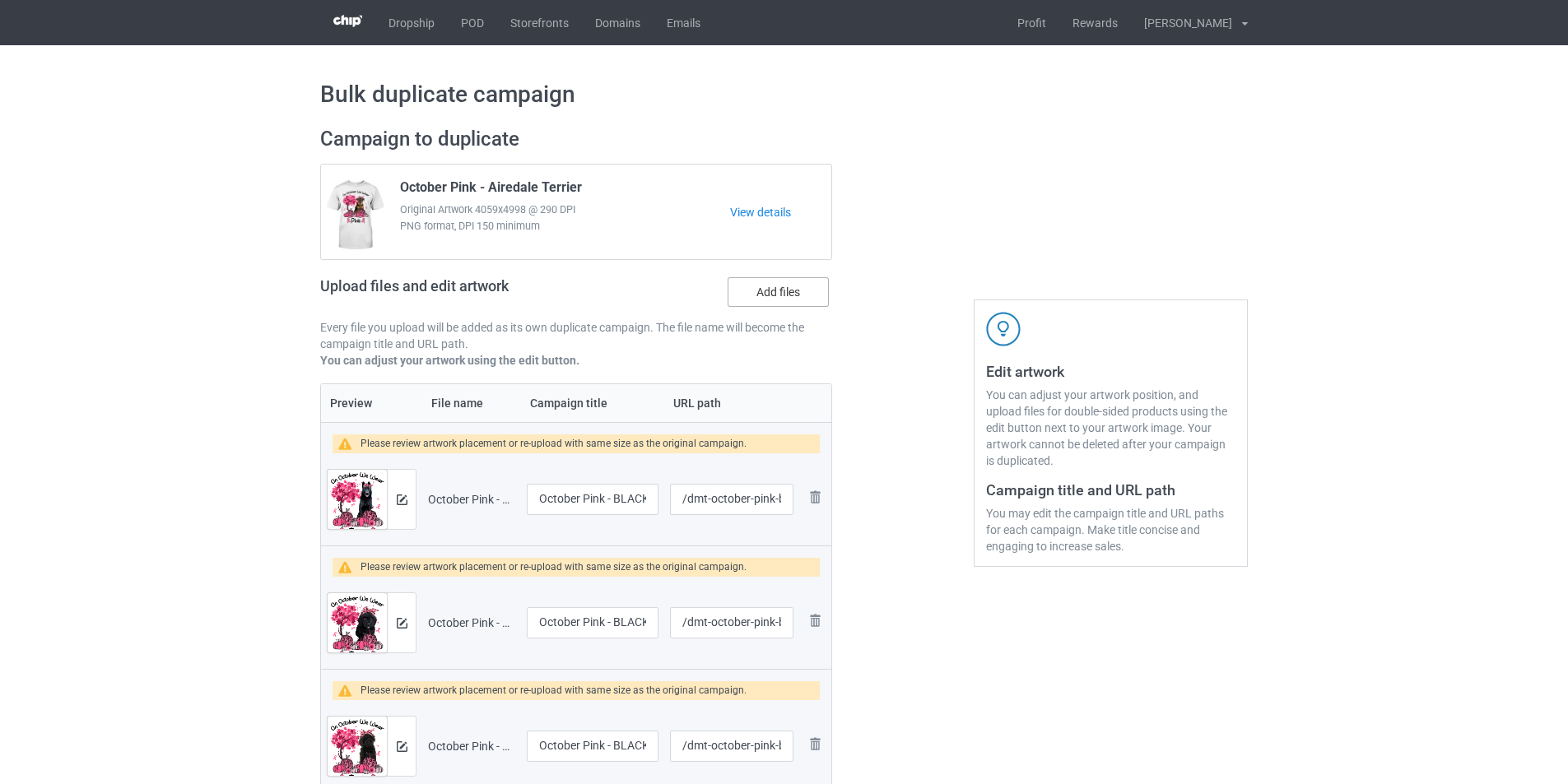
click at [783, 288] on label "Add files" at bounding box center [778, 292] width 102 height 30
click at [0, 0] on input "Add files" at bounding box center [0, 0] width 0 height 0
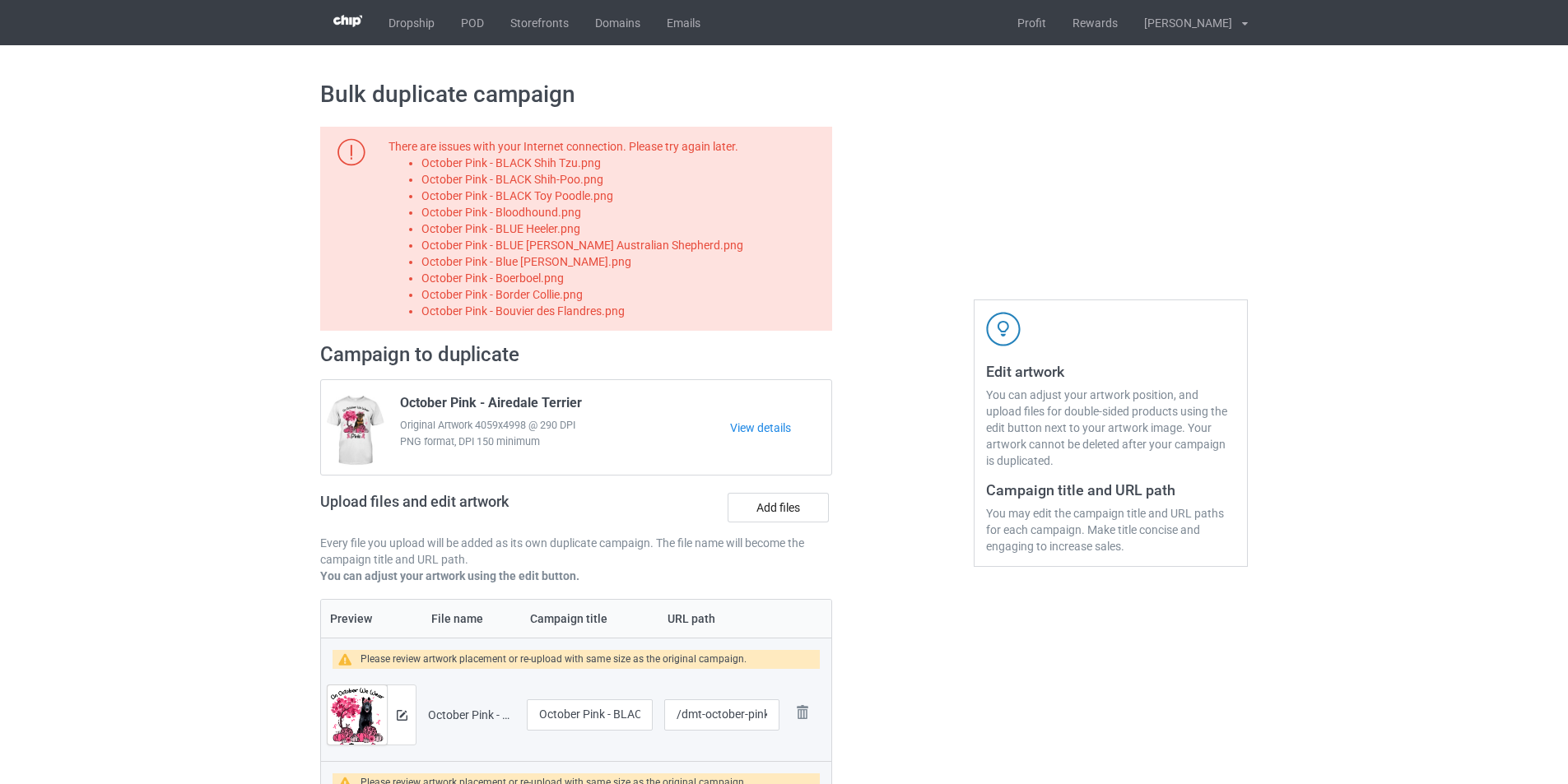
click at [584, 167] on li "October Pink - BLACK Shih Tzu.png" at bounding box center [623, 162] width 405 height 17
copy li "October Pink - BLACK Shih Tzu.png"
click at [751, 509] on label "Add files" at bounding box center [778, 508] width 102 height 30
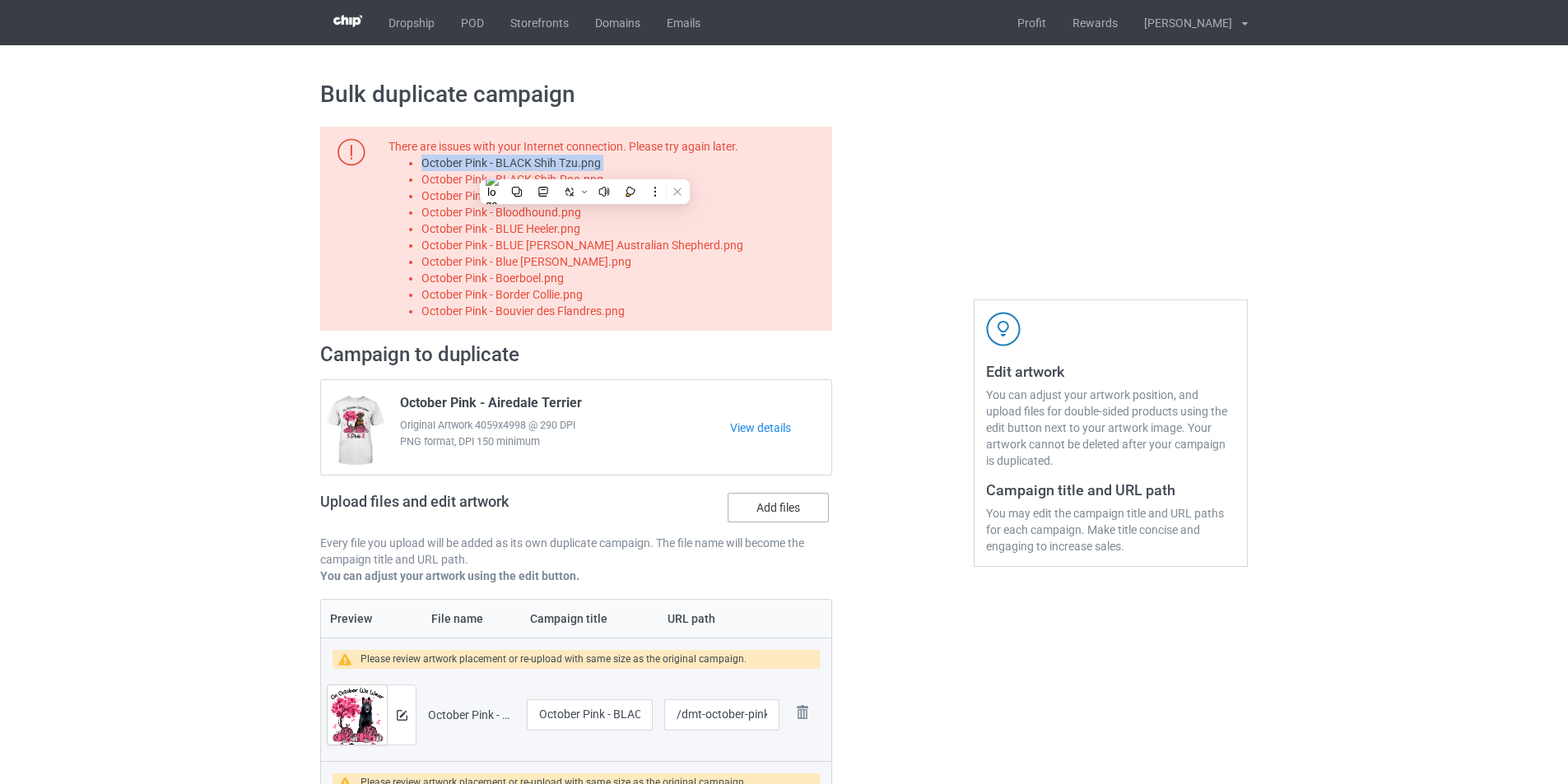
click at [0, 0] on input "Add files" at bounding box center [0, 0] width 0 height 0
click at [592, 177] on li "October Pink - BLACK Shih-Poo.png" at bounding box center [623, 179] width 405 height 17
copy li "October Pink - BLACK Shih-Poo.png"
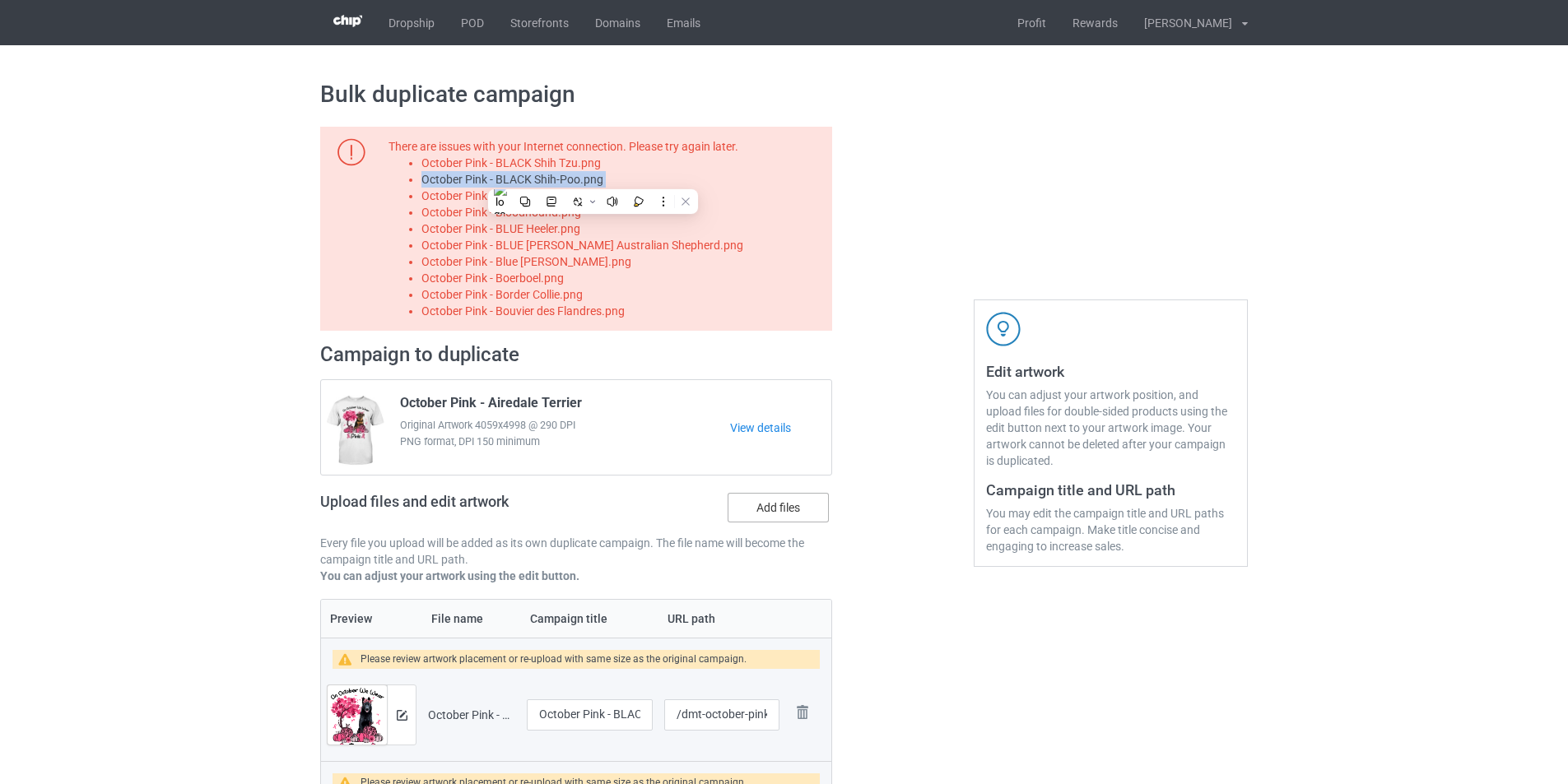
click at [768, 509] on label "Add files" at bounding box center [778, 508] width 102 height 30
click at [0, 0] on input "Add files" at bounding box center [0, 0] width 0 height 0
click at [556, 200] on li "October Pink - BLACK Toy Poodle.png" at bounding box center [623, 196] width 405 height 17
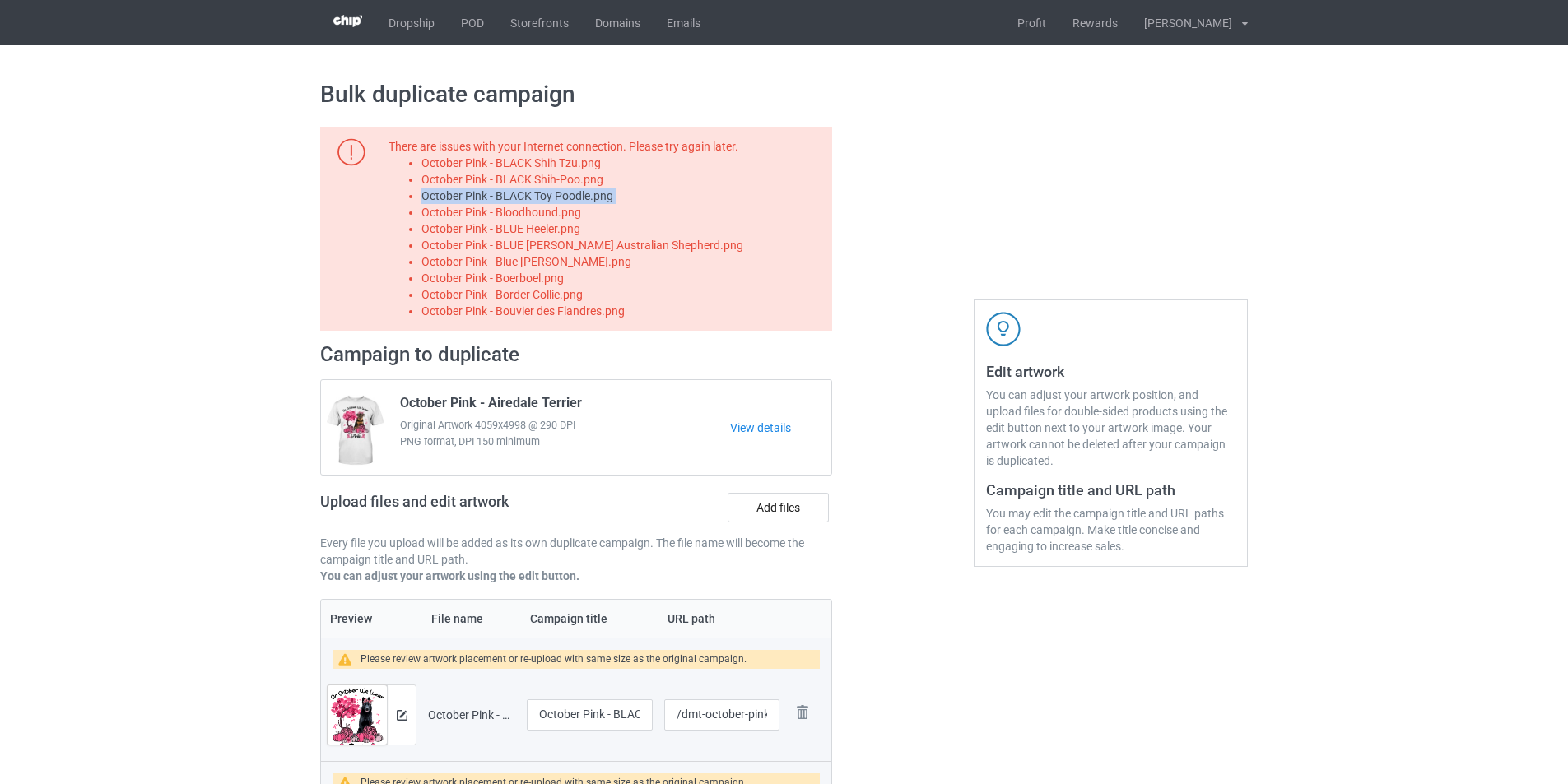
copy li "October Pink - BLACK Toy Poodle.png"
click at [768, 516] on label "Add files" at bounding box center [778, 508] width 102 height 30
click at [0, 0] on input "Add files" at bounding box center [0, 0] width 0 height 0
click at [562, 211] on li "October Pink - Bloodhound.png" at bounding box center [623, 212] width 405 height 17
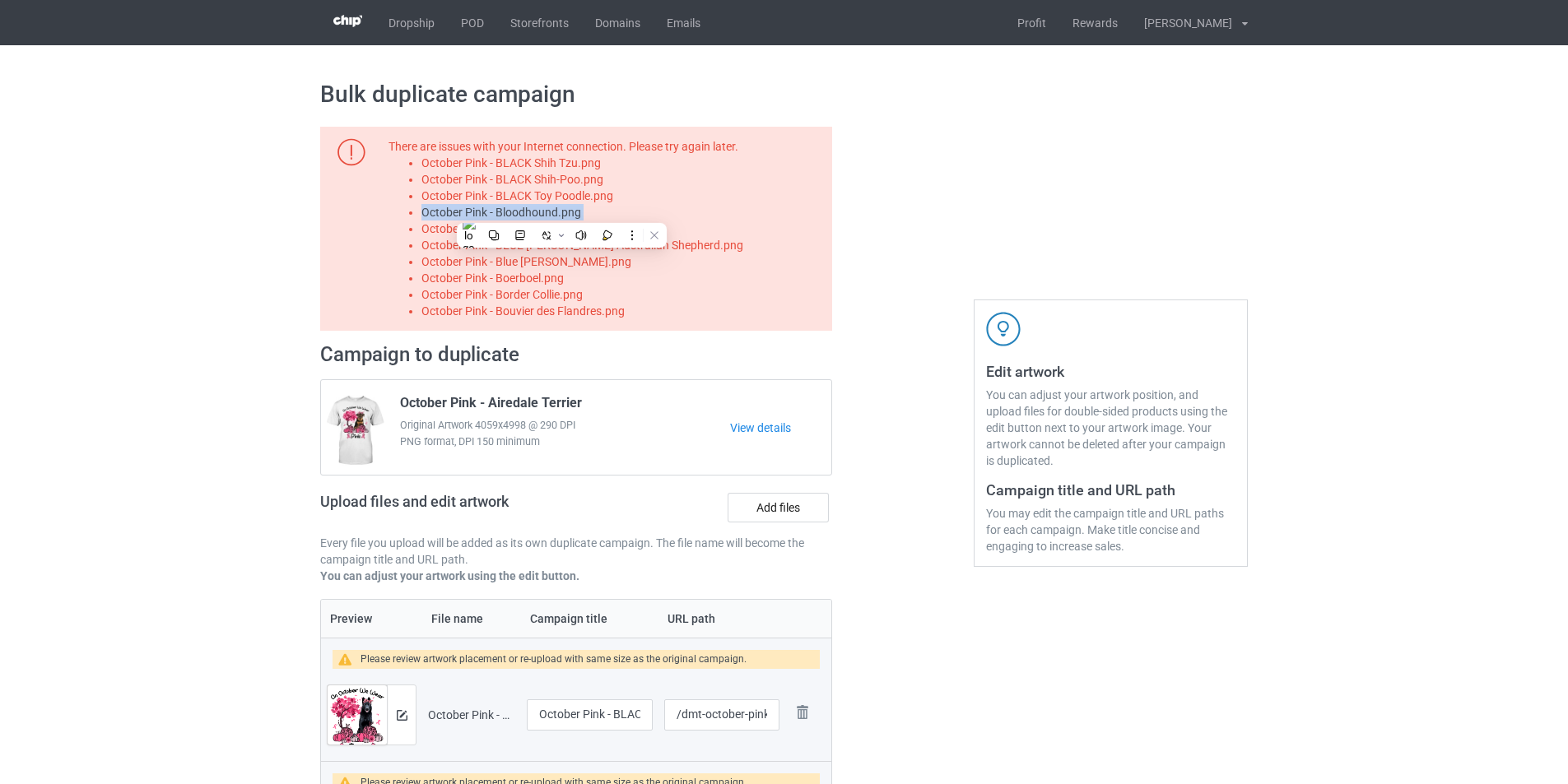
click at [562, 211] on li "October Pink - Bloodhound.png" at bounding box center [623, 212] width 405 height 17
copy li "October Pink - Bloodhound.png"
click at [813, 508] on label "Add files" at bounding box center [778, 508] width 102 height 30
click at [0, 0] on input "Add files" at bounding box center [0, 0] width 0 height 0
click at [578, 231] on li "October Pink - BLUE Heeler.png" at bounding box center [623, 229] width 405 height 17
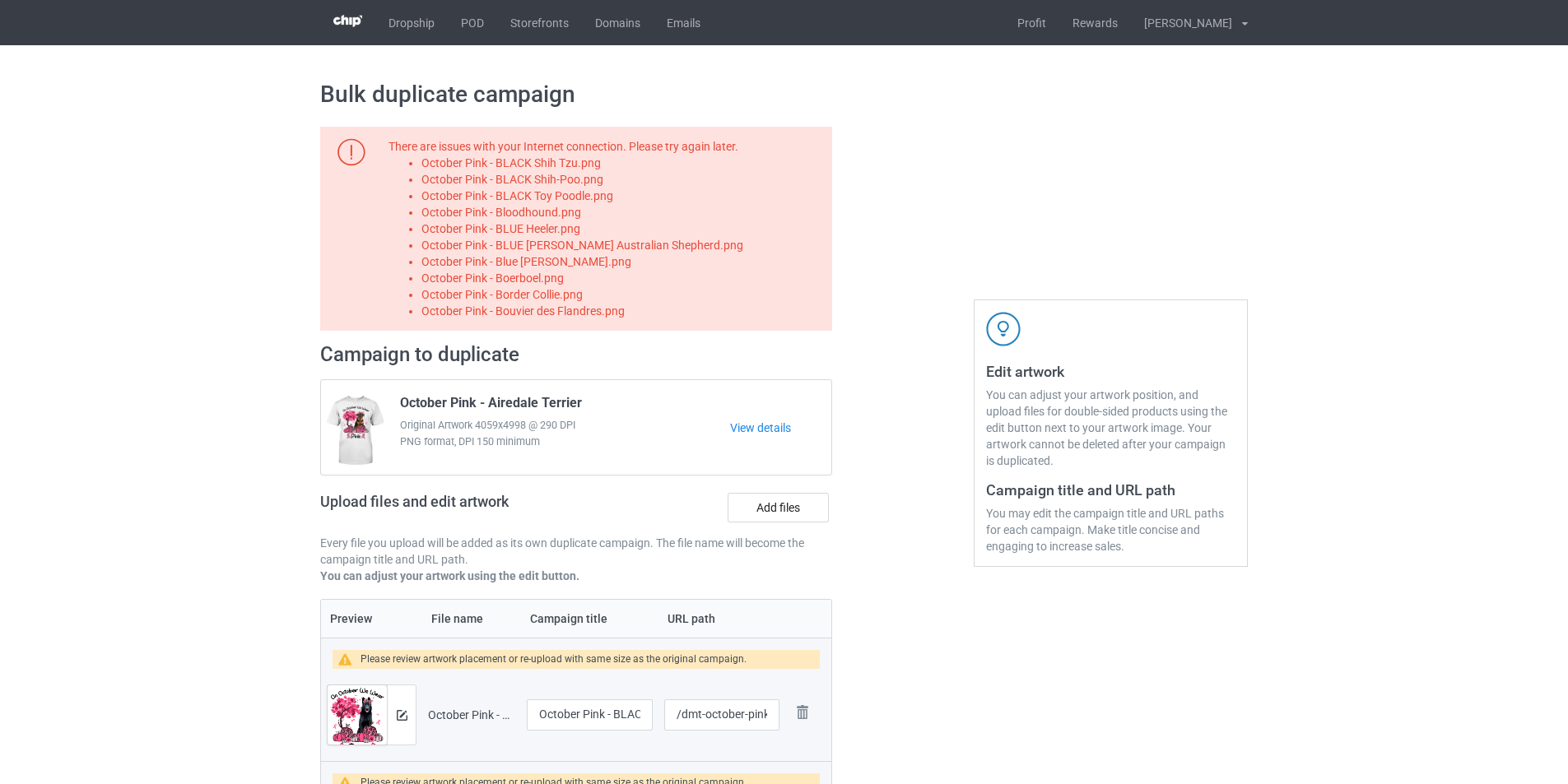
click at [578, 230] on li "October Pink - BLUE Heeler.png" at bounding box center [623, 229] width 405 height 17
copy li "October Pink - BLUE Heeler.png"
click at [786, 503] on label "Add files" at bounding box center [778, 508] width 102 height 30
click at [0, 0] on input "Add files" at bounding box center [0, 0] width 0 height 0
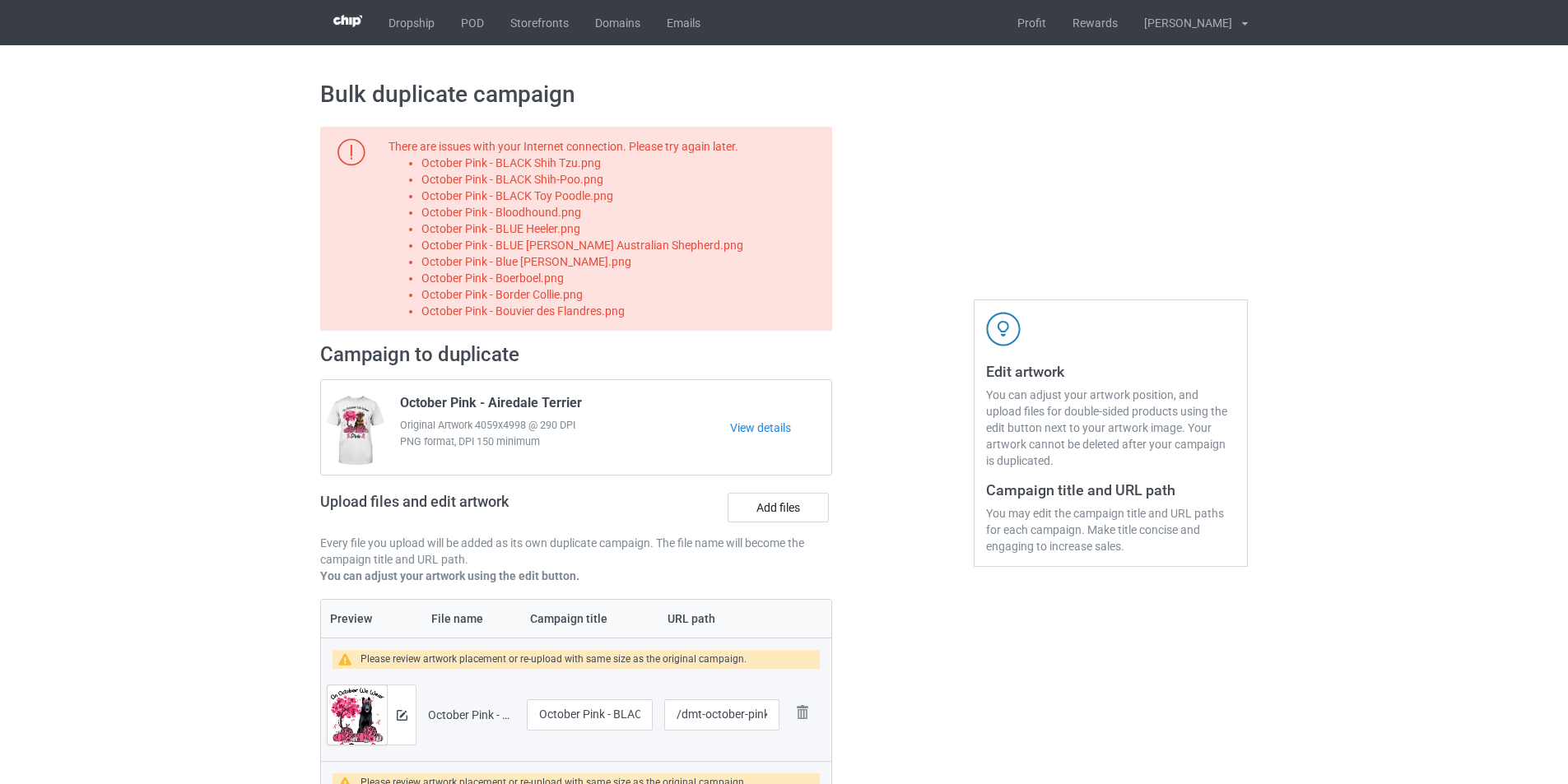
click at [619, 246] on li "October Pink - BLUE MERLE Australian Shepherd.png" at bounding box center [623, 245] width 405 height 17
copy li "October Pink - BLUE MERLE Australian Shepherd.png"
click at [773, 501] on label "Add files" at bounding box center [778, 508] width 102 height 30
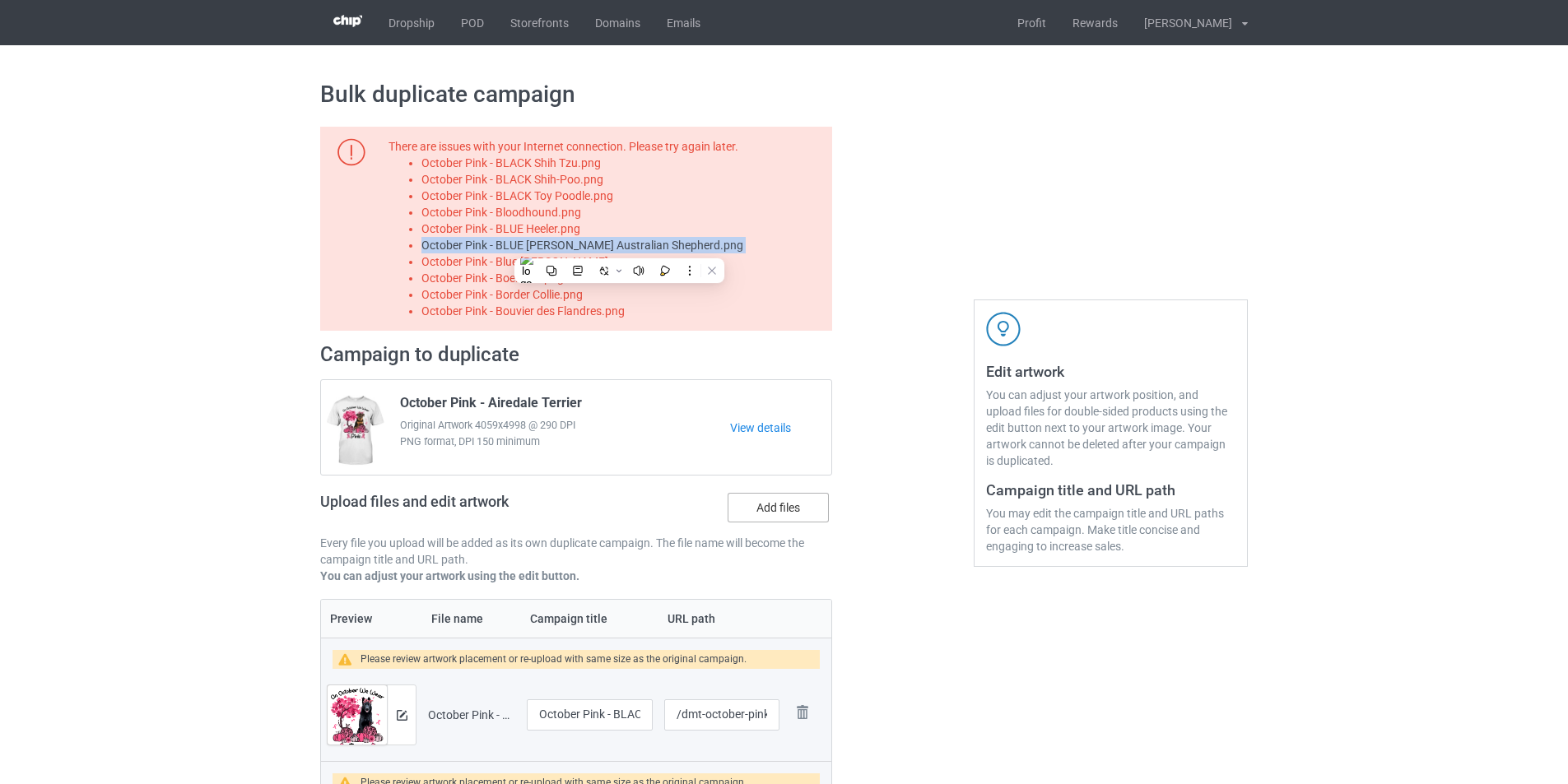
click at [0, 0] on input "Add files" at bounding box center [0, 0] width 0 height 0
click at [589, 270] on li "October Pink - Blue Merle Collie.png" at bounding box center [623, 261] width 405 height 17
click at [592, 260] on li "October Pink - Blue Merle Collie.png" at bounding box center [623, 261] width 405 height 17
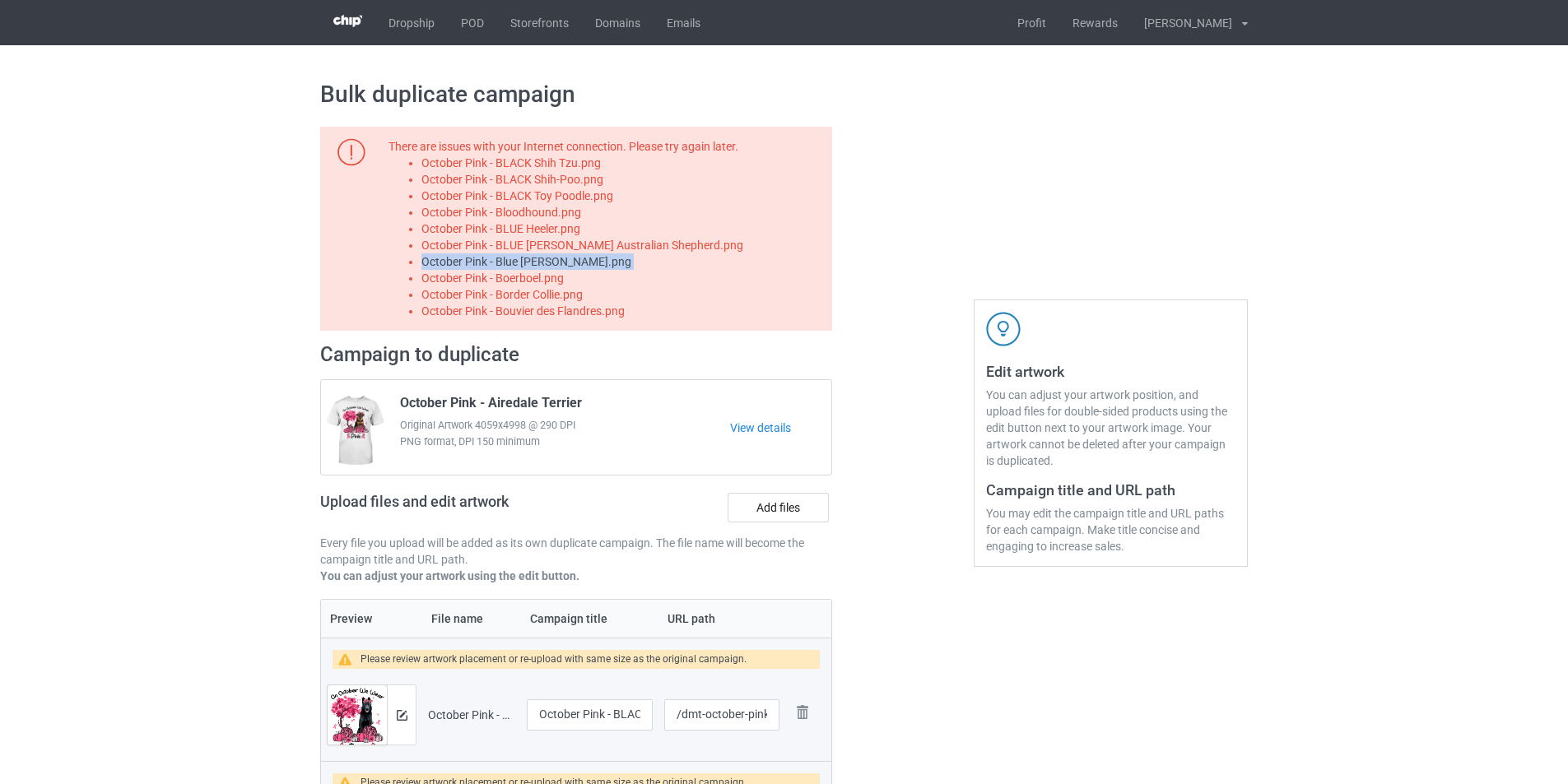
copy li "October Pink - Blue Merle Collie.png"
click at [789, 504] on label "Add files" at bounding box center [778, 508] width 102 height 30
click at [0, 0] on input "Add files" at bounding box center [0, 0] width 0 height 0
click at [538, 280] on li "October Pink - Boerboel.png" at bounding box center [623, 278] width 405 height 17
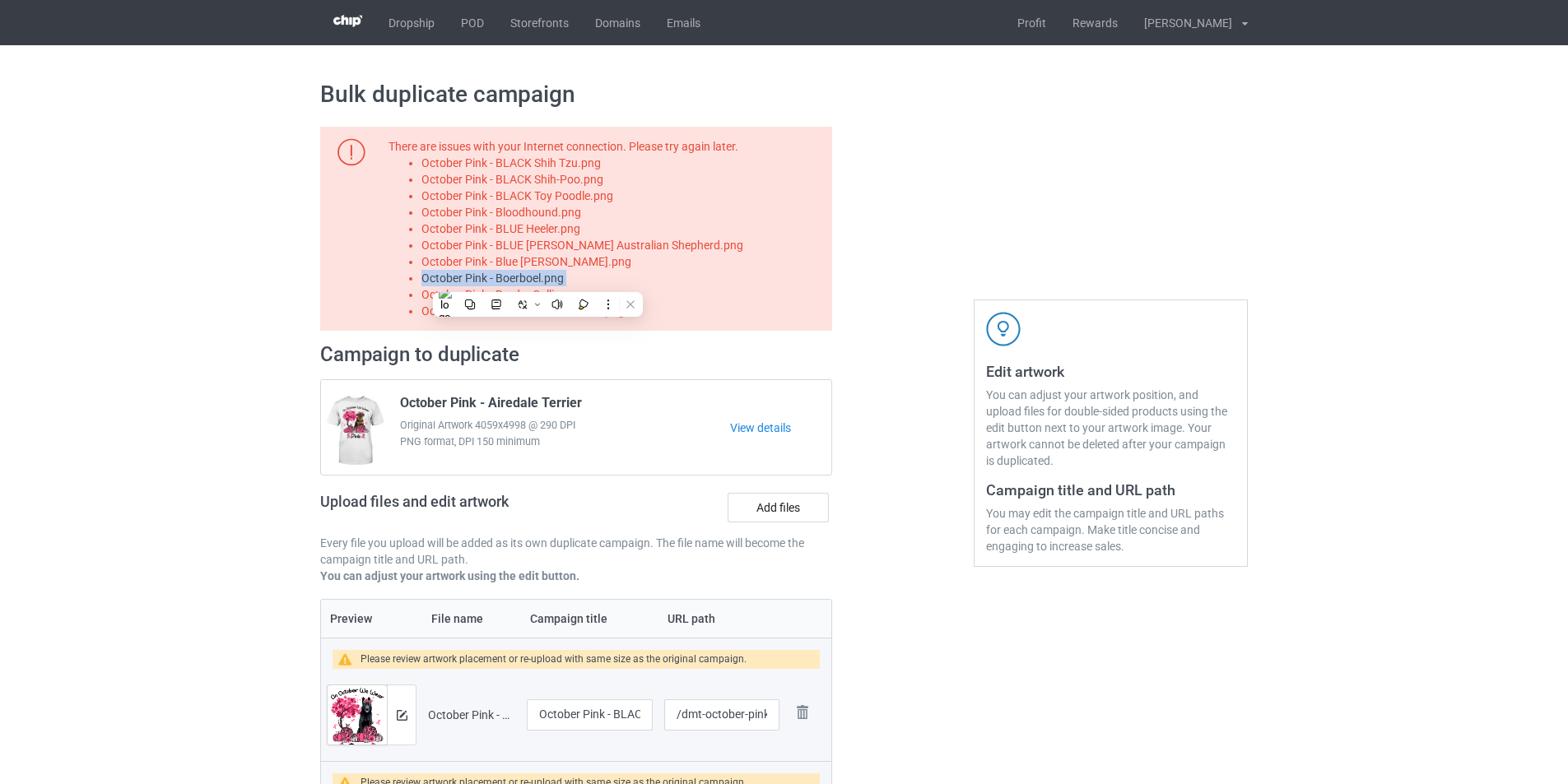
click at [538, 280] on li "October Pink - Boerboel.png" at bounding box center [623, 278] width 405 height 17
copy li "October Pink - Boerboel.png"
click at [756, 509] on label "Add files" at bounding box center [778, 508] width 102 height 30
click at [0, 0] on input "Add files" at bounding box center [0, 0] width 0 height 0
click at [555, 298] on li "October Pink - Border Collie.png" at bounding box center [623, 294] width 405 height 17
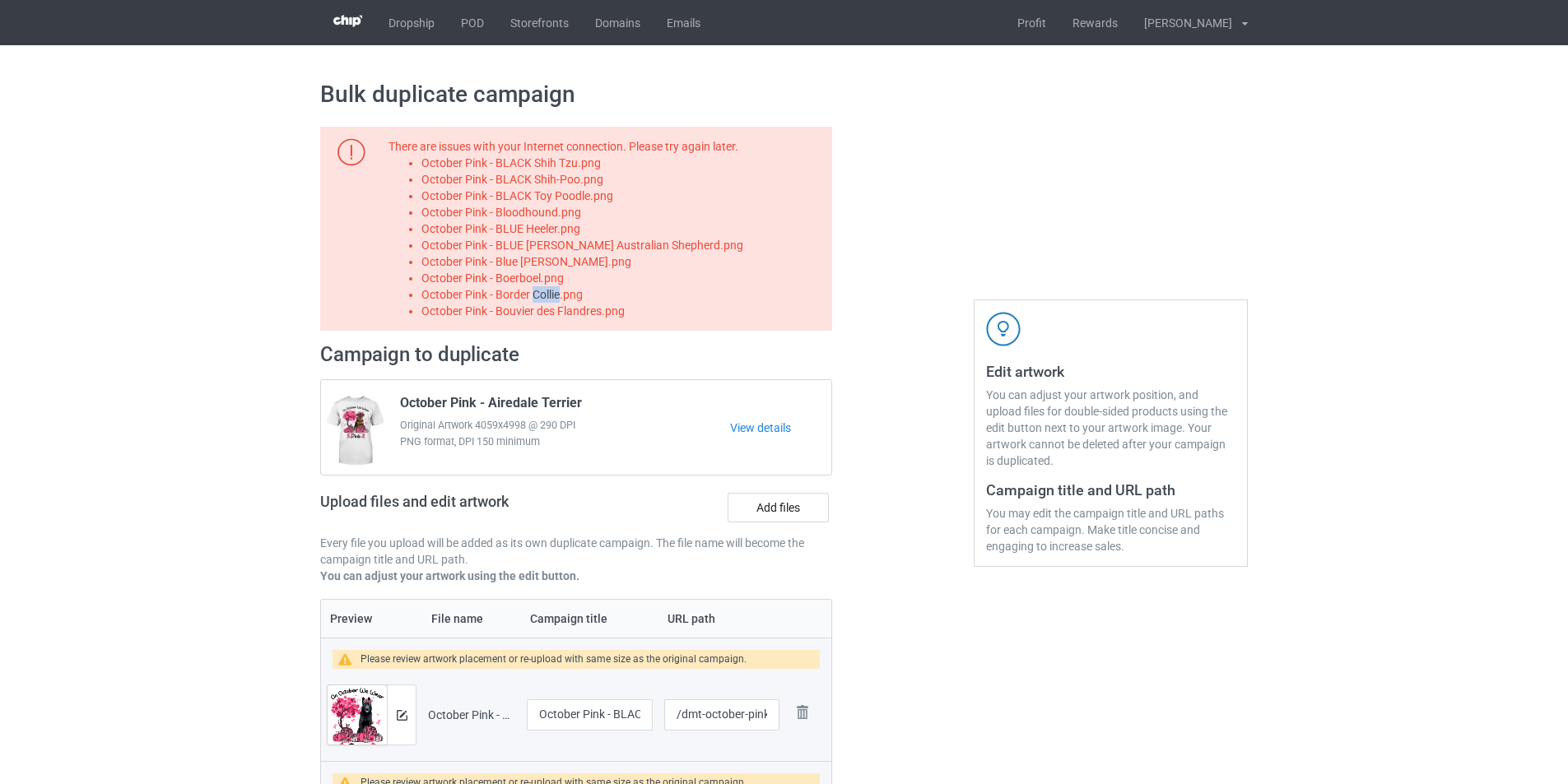
click at [555, 298] on li "October Pink - Border Collie.png" at bounding box center [623, 294] width 405 height 17
copy li "October Pink - Border Collie.png"
click at [765, 515] on label "Add files" at bounding box center [778, 508] width 102 height 30
click at [0, 0] on input "Add files" at bounding box center [0, 0] width 0 height 0
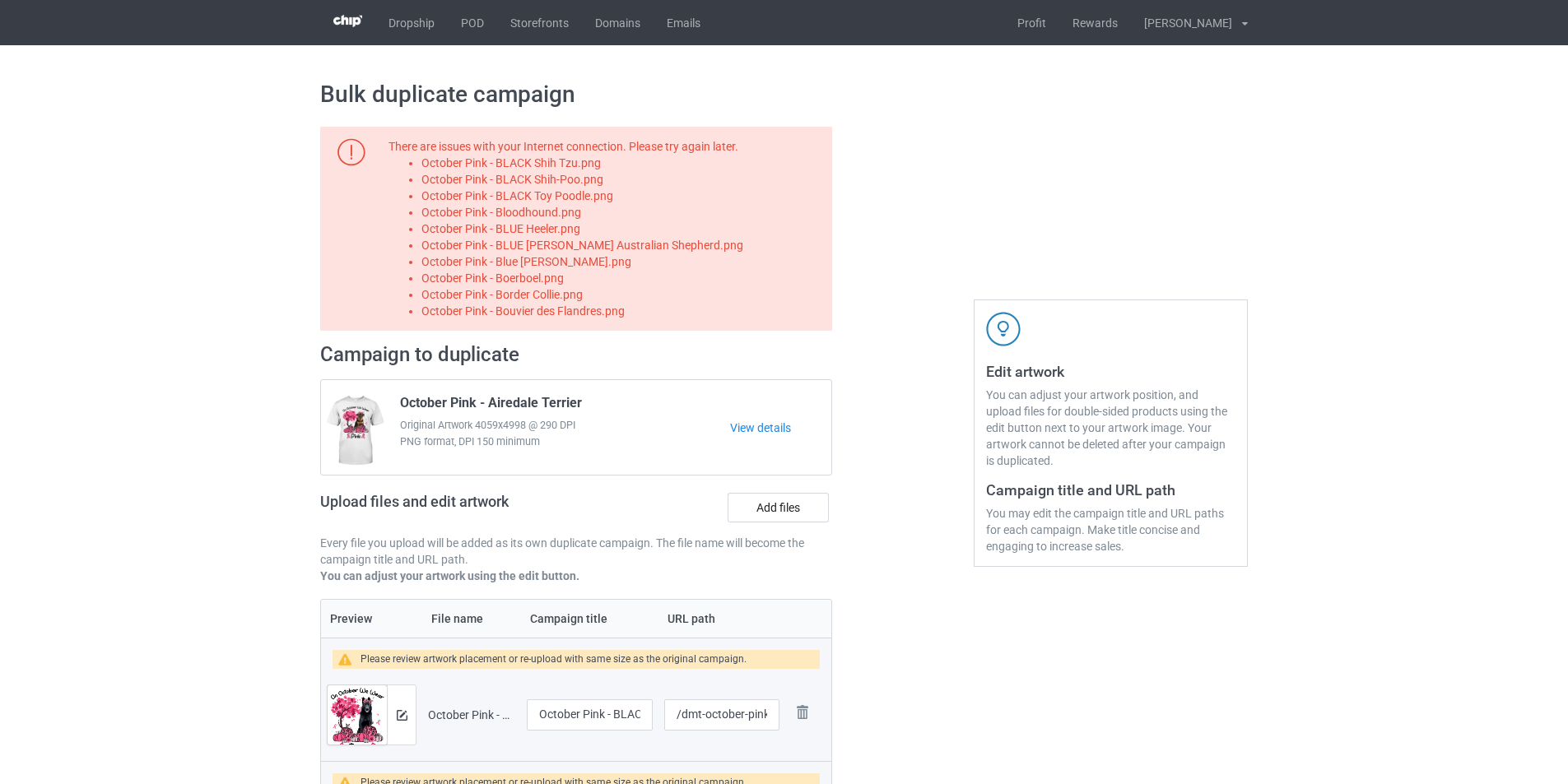
click at [600, 312] on li "October Pink - Bouvier des Flandres.png" at bounding box center [623, 311] width 405 height 17
copy li "October Pink - Bouvier des Flandres.png"
click at [775, 506] on label "Add files" at bounding box center [778, 508] width 102 height 30
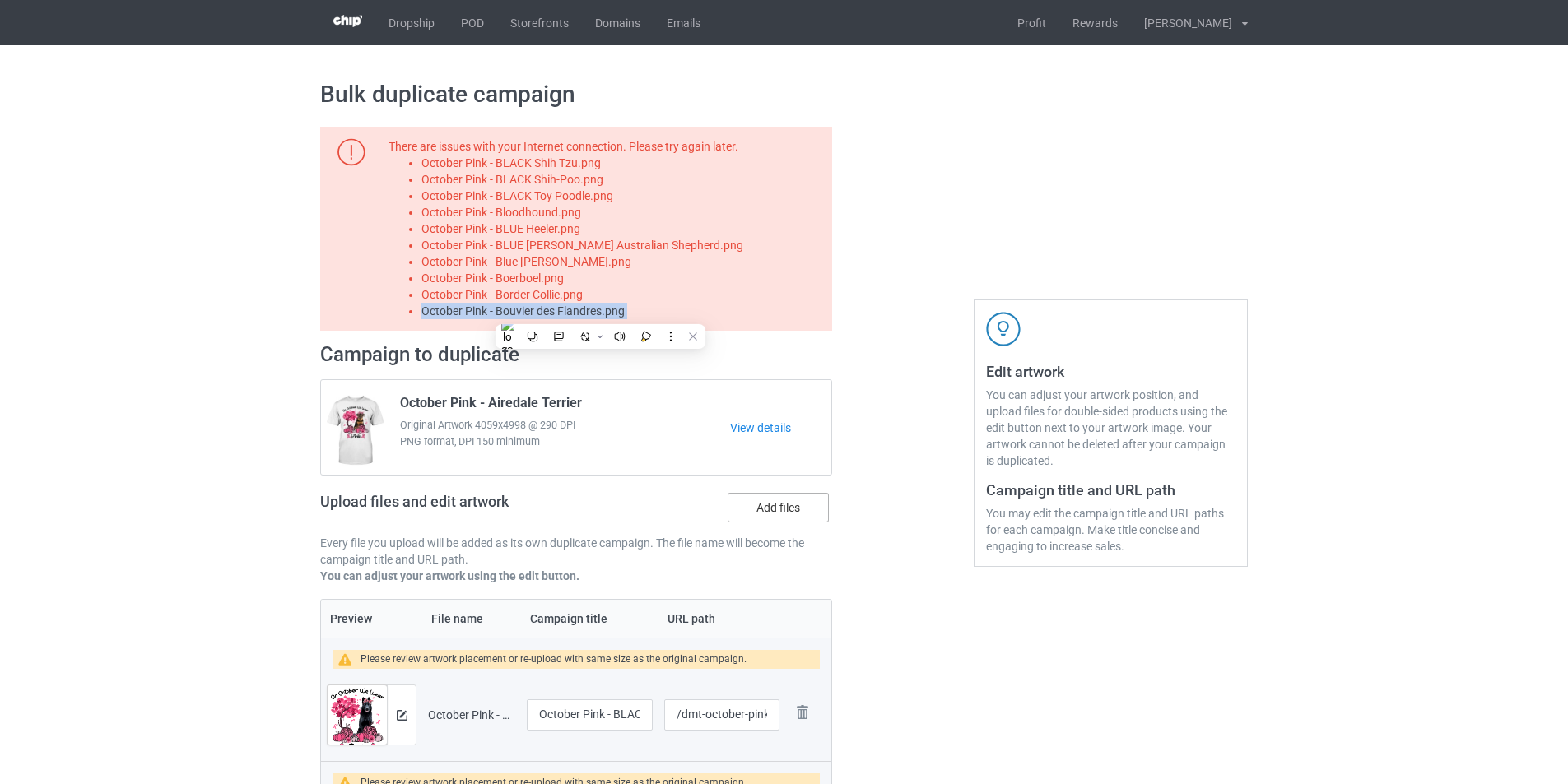
click at [0, 0] on input "Add files" at bounding box center [0, 0] width 0 height 0
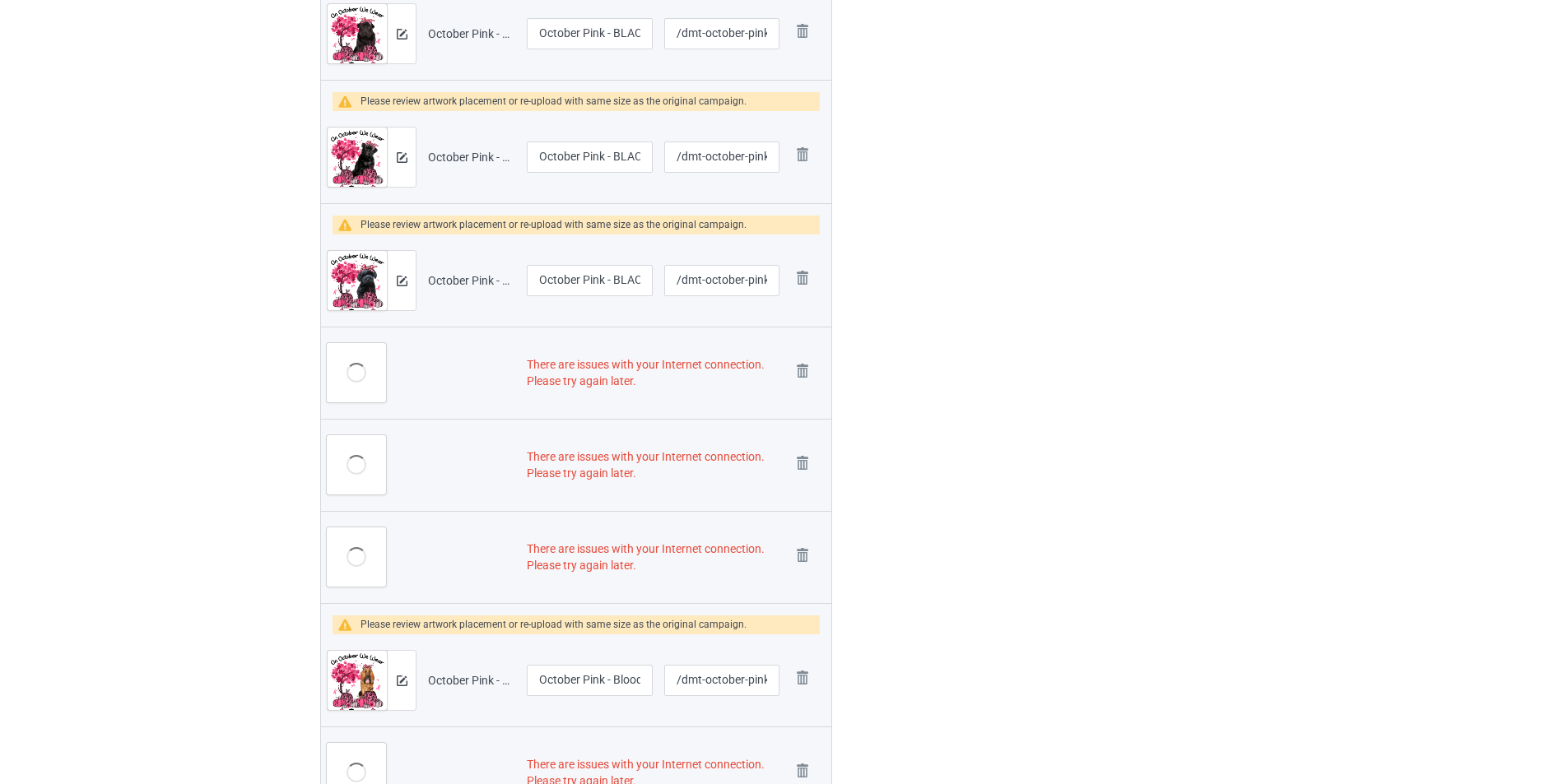
scroll to position [2552, 0]
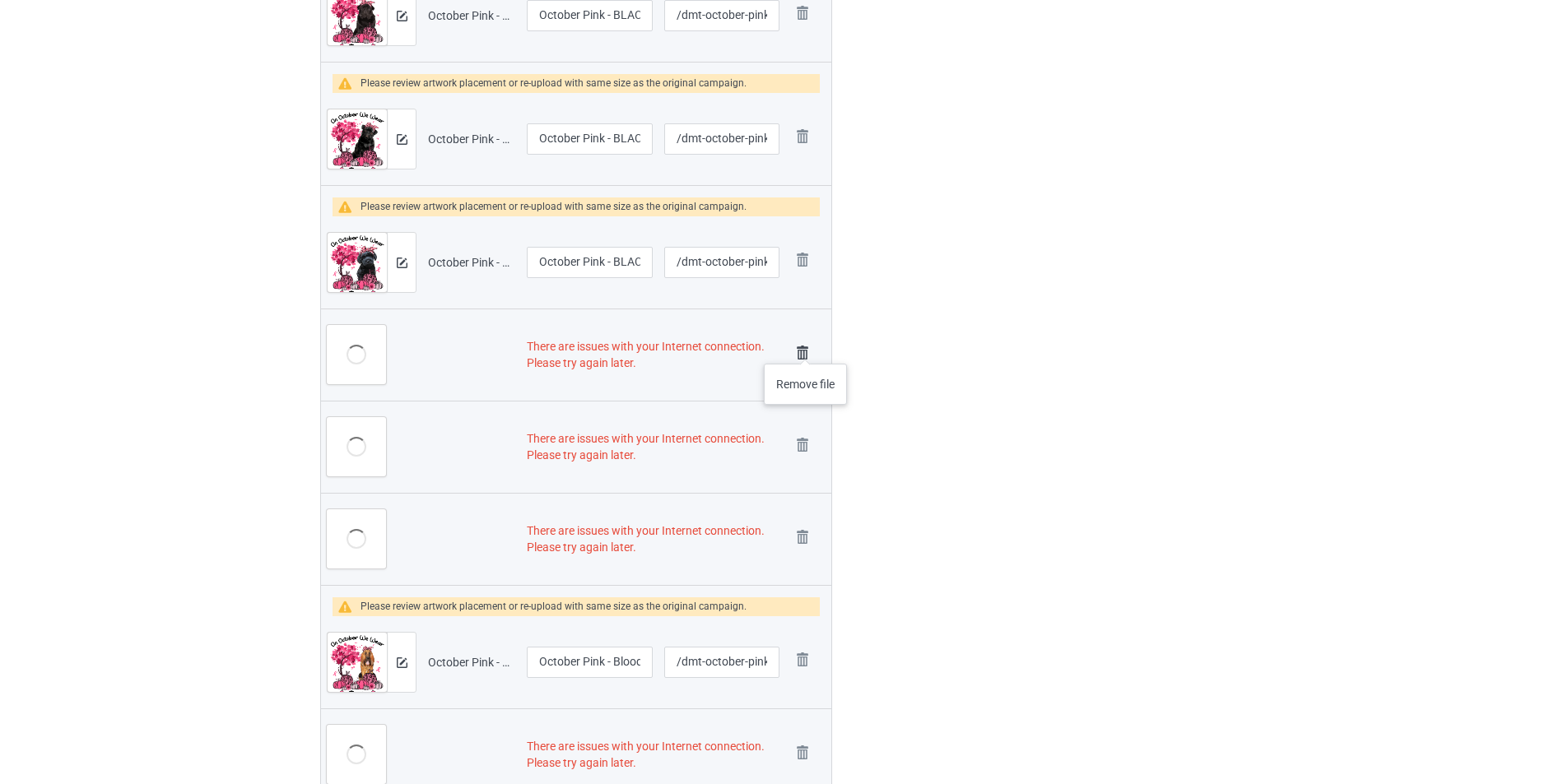
click at [806, 347] on img at bounding box center [803, 353] width 23 height 23
click at [805, 433] on img at bounding box center [803, 445] width 23 height 23
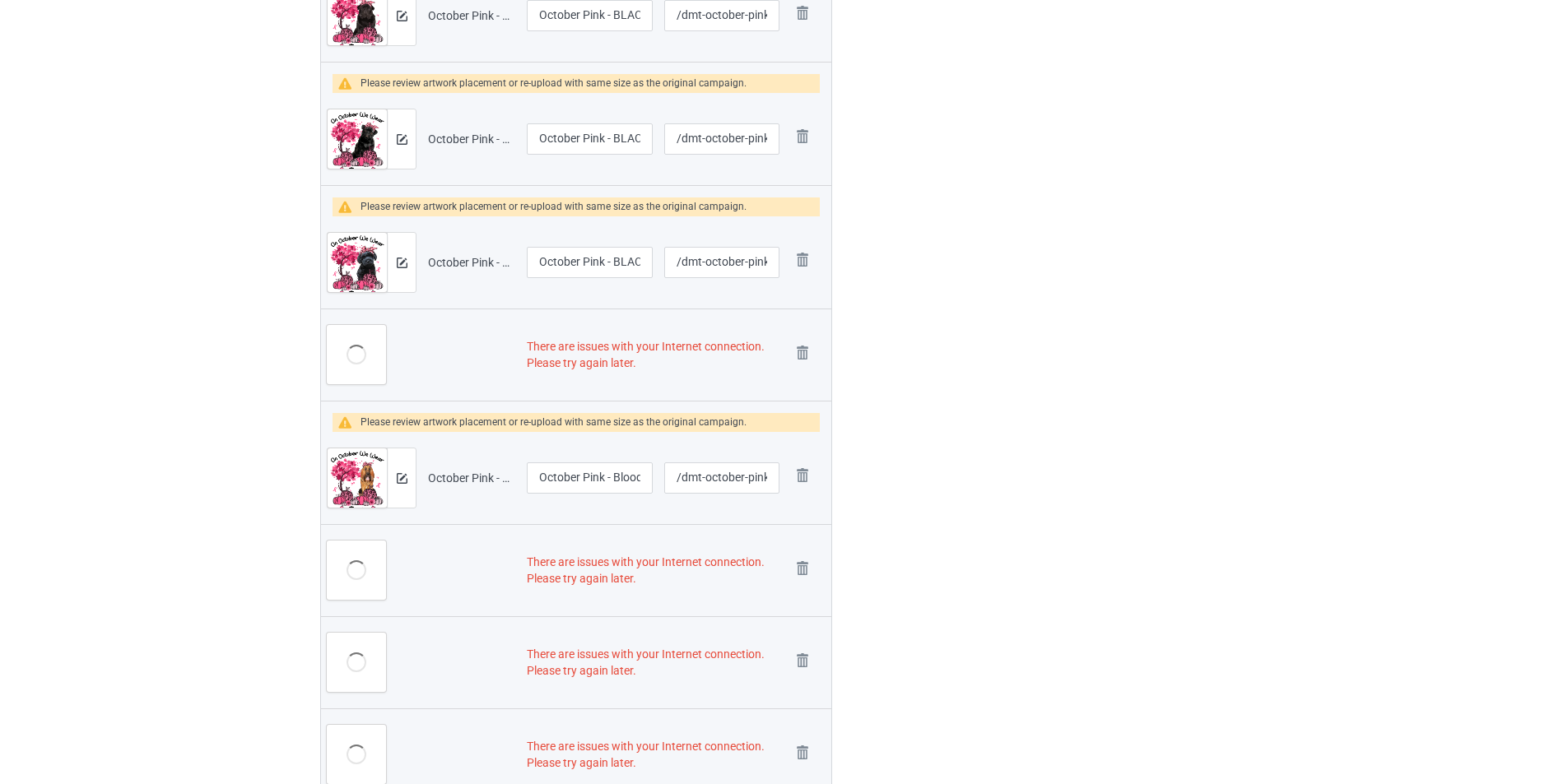
click at [0, 0] on img at bounding box center [0, 0] width 0 height 0
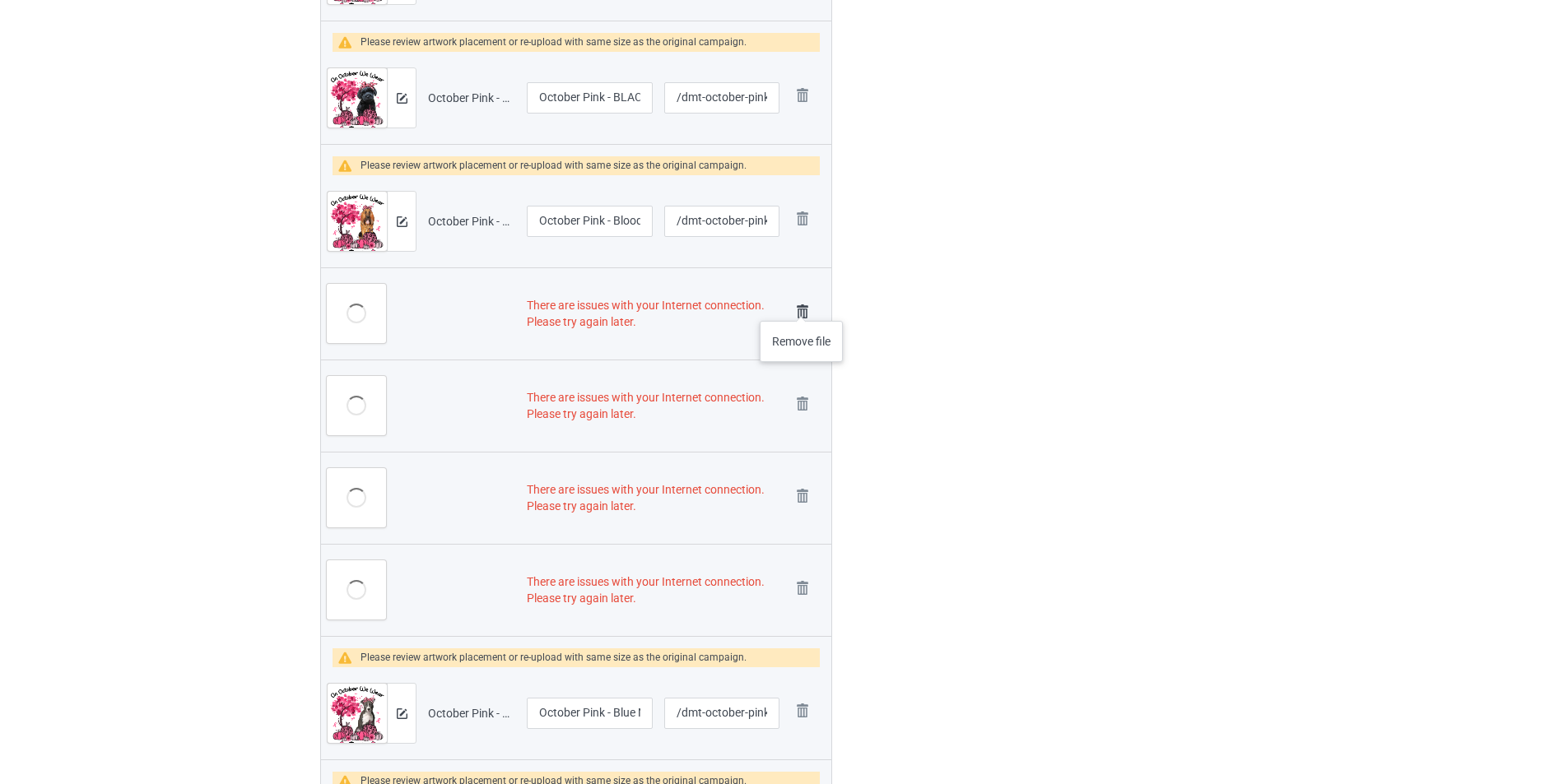
click at [802, 305] on img at bounding box center [803, 312] width 23 height 23
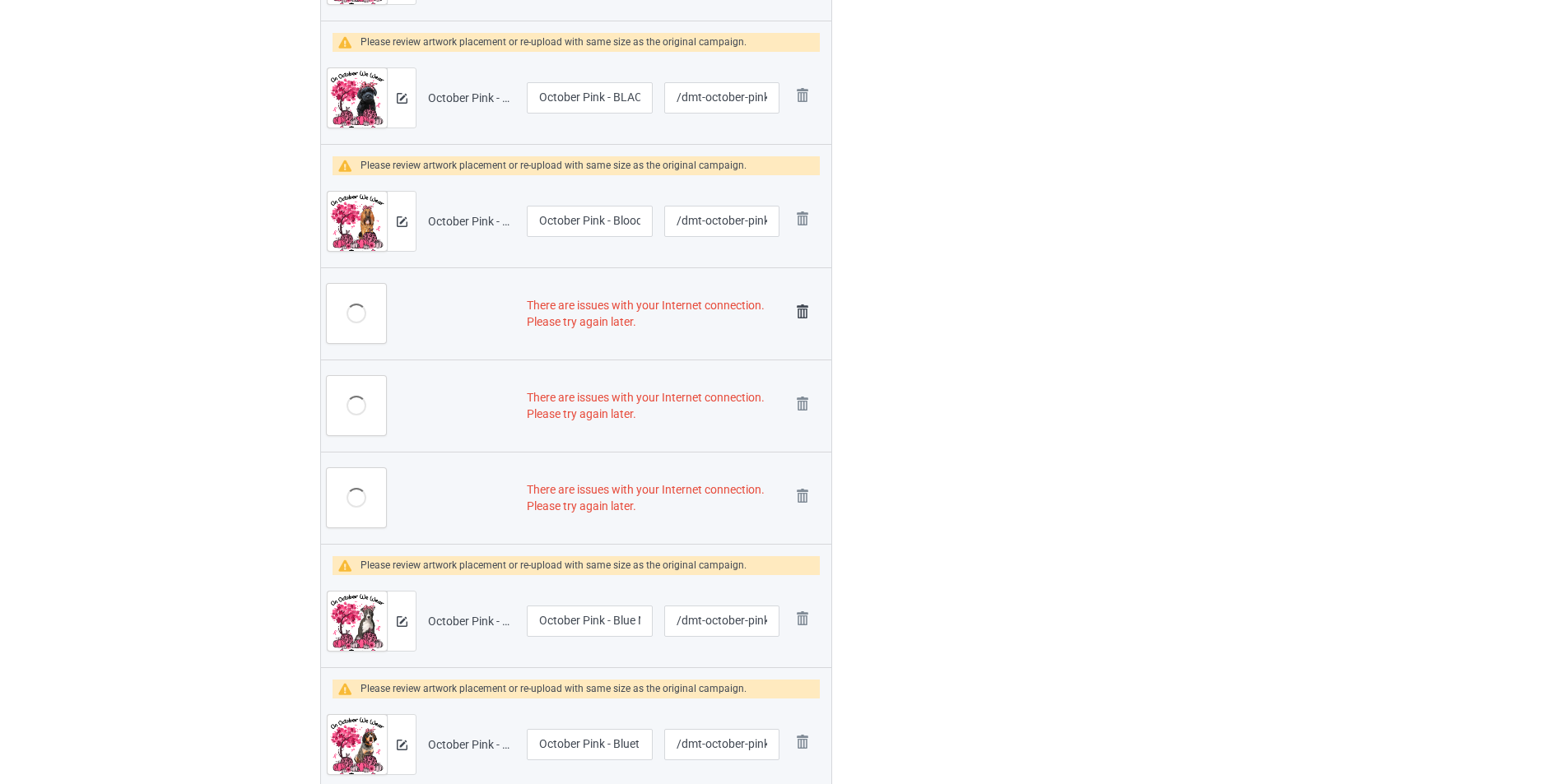
click at [801, 308] on img at bounding box center [803, 312] width 23 height 23
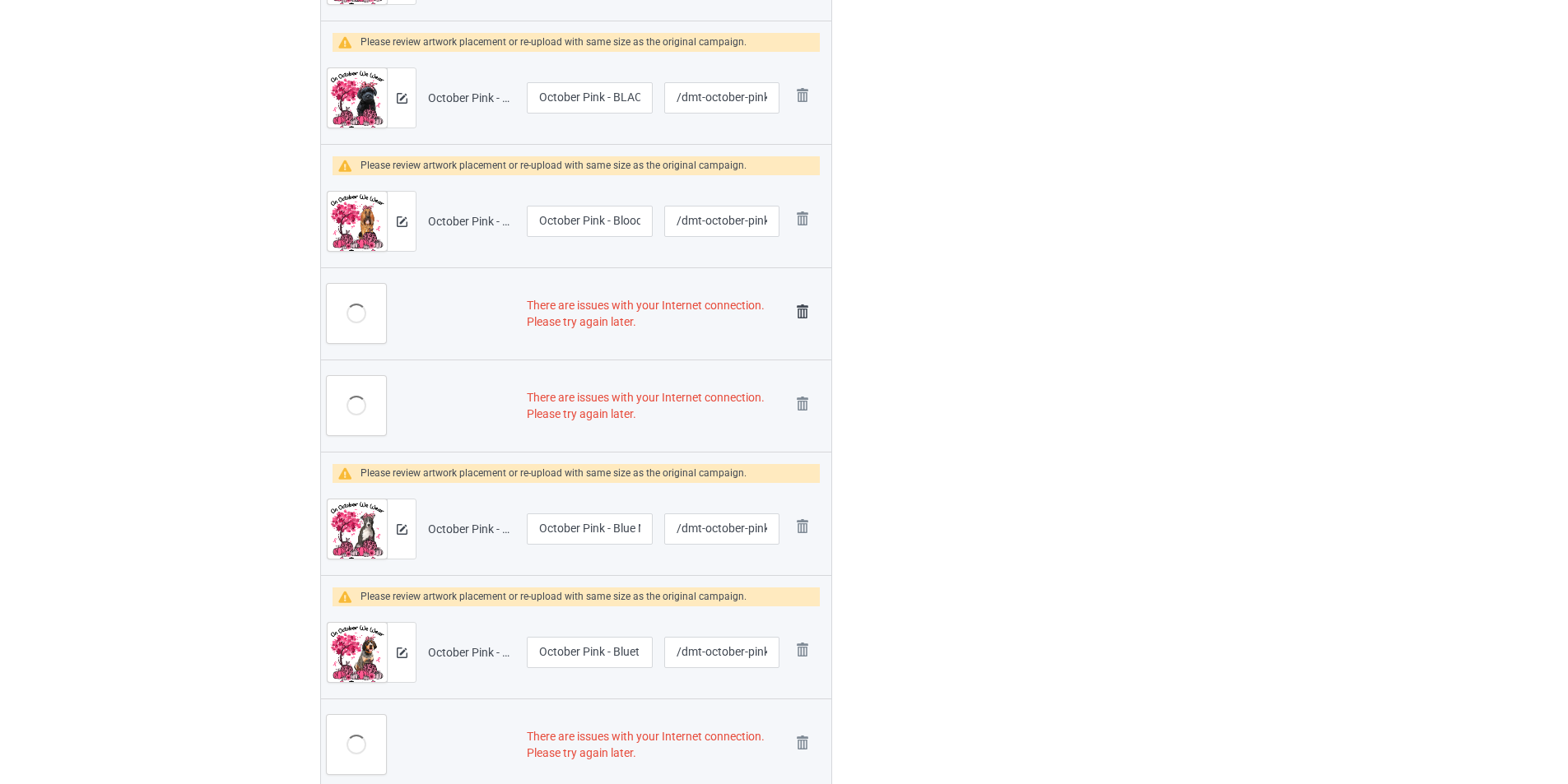
click at [803, 310] on img at bounding box center [803, 312] width 23 height 23
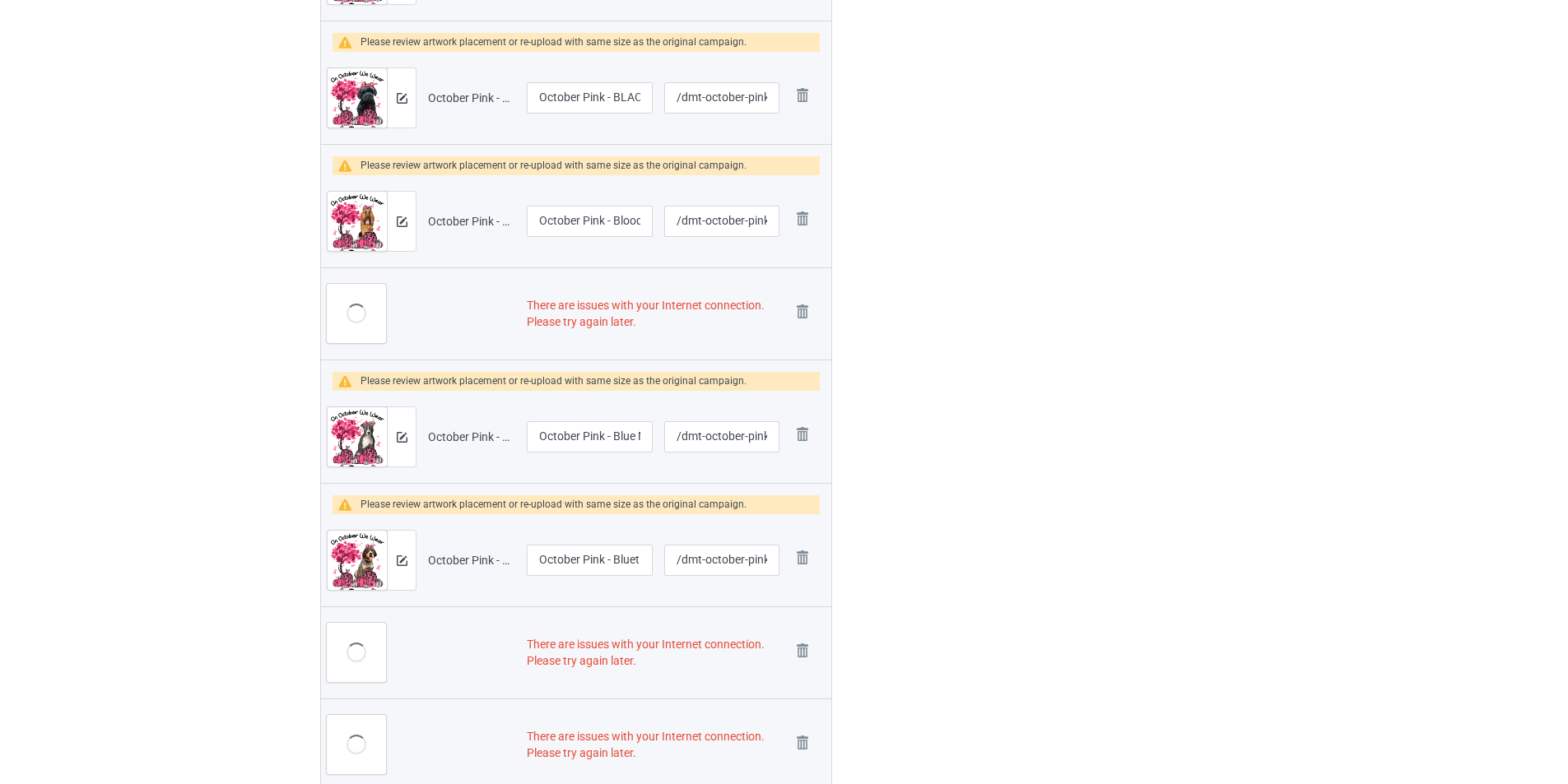
click at [0, 0] on img at bounding box center [0, 0] width 0 height 0
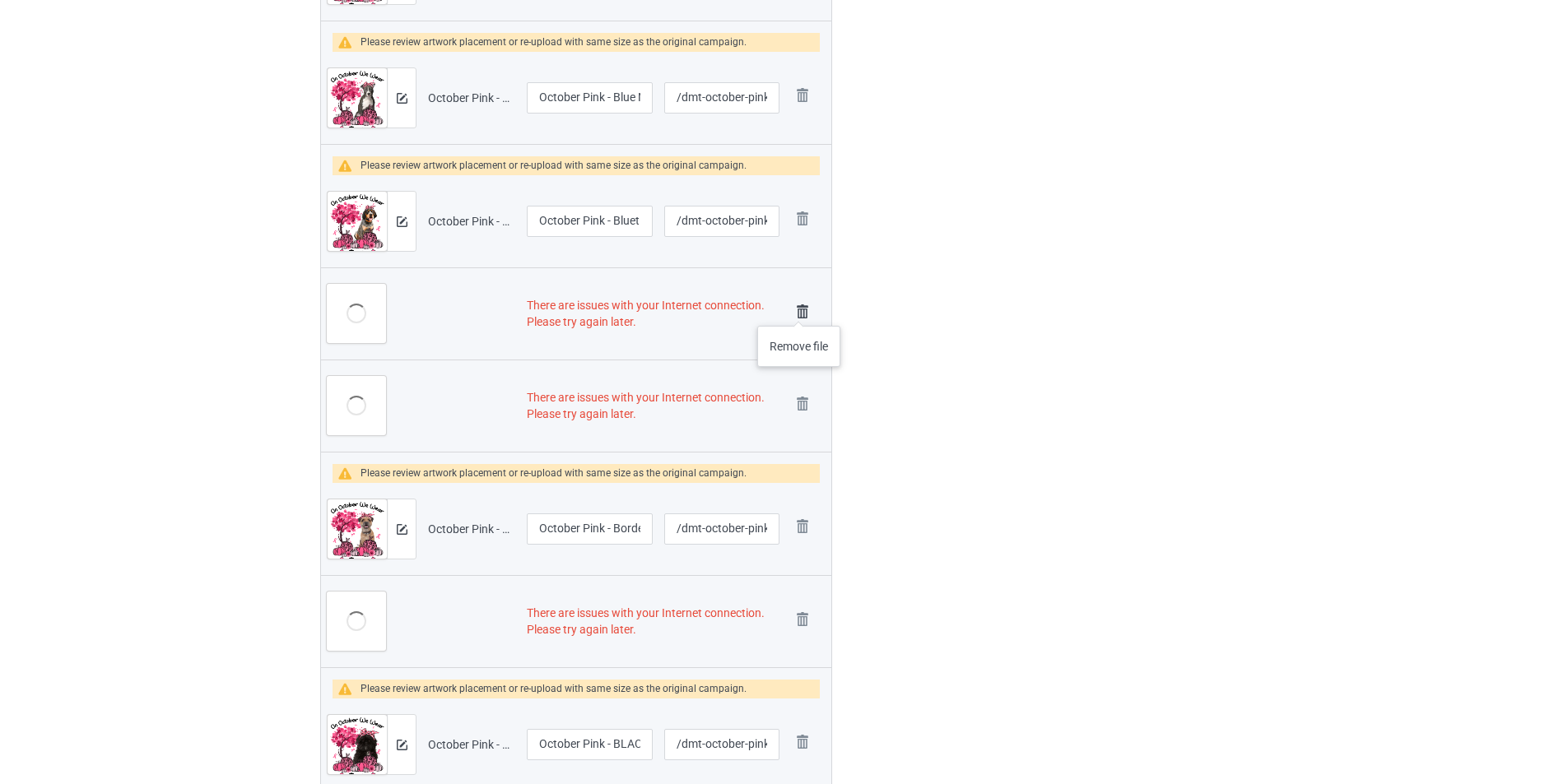
click at [802, 312] on img at bounding box center [803, 312] width 23 height 23
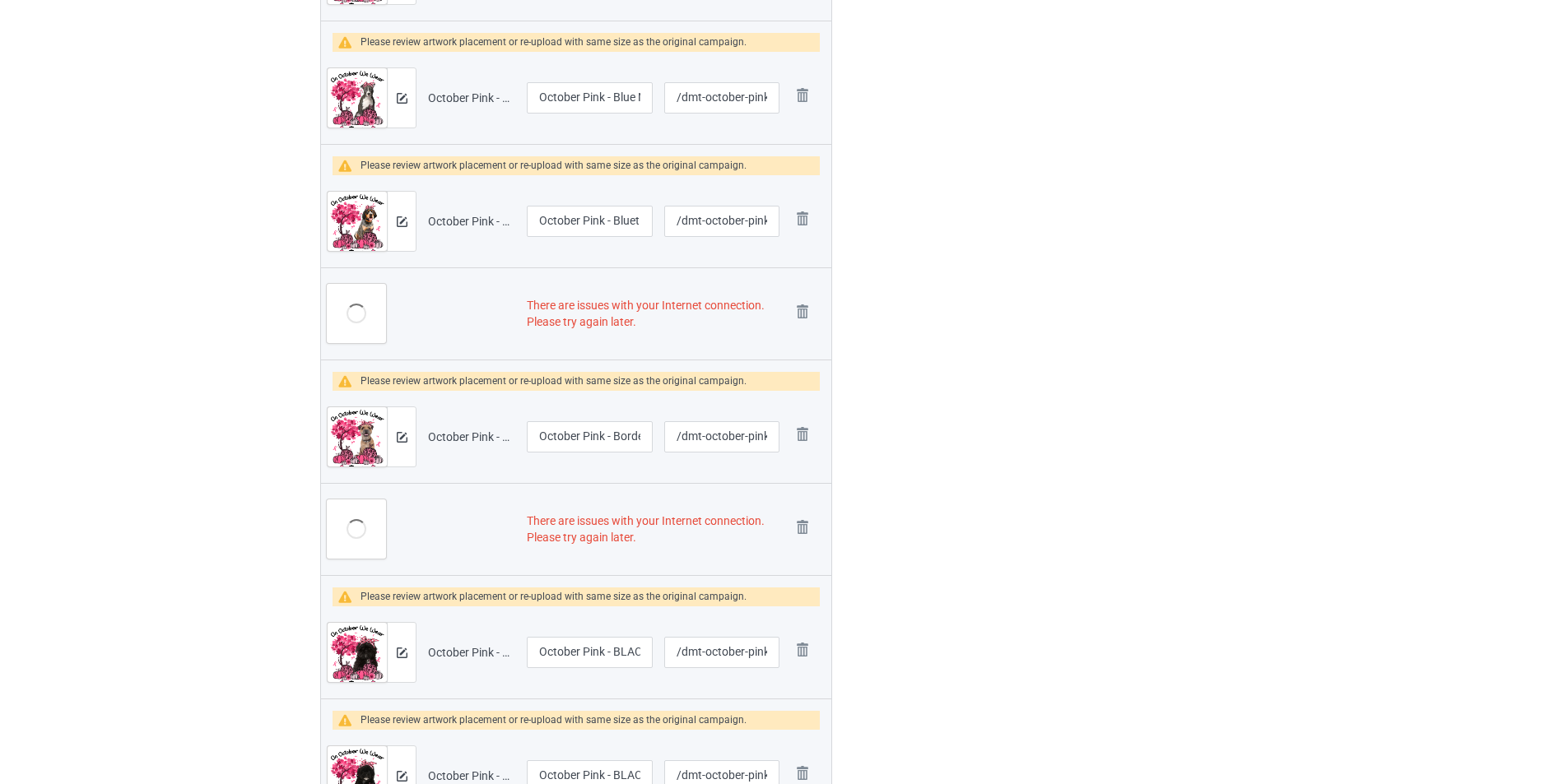
click at [0, 0] on img at bounding box center [0, 0] width 0 height 0
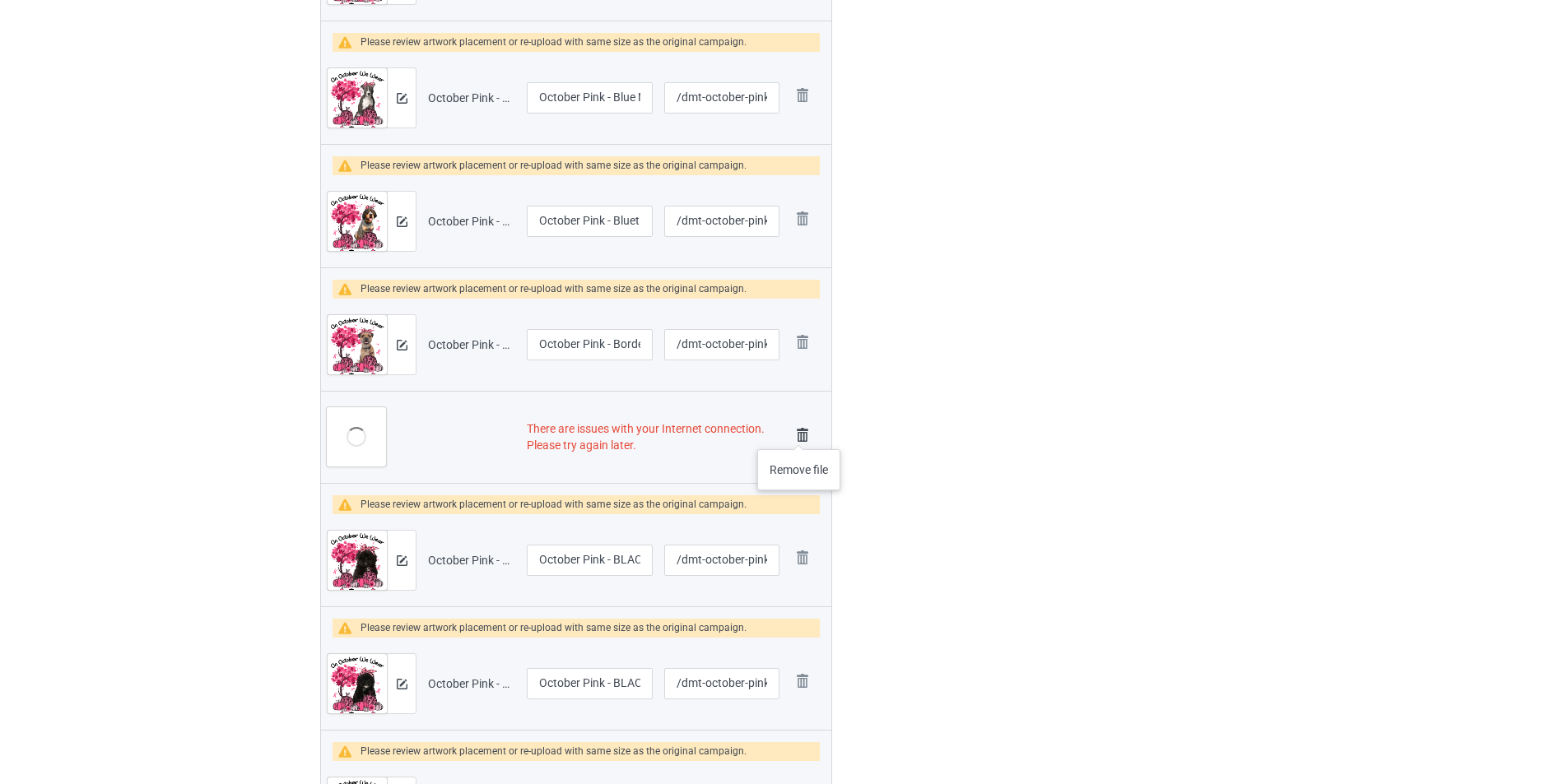
click at [799, 433] on img at bounding box center [803, 435] width 23 height 23
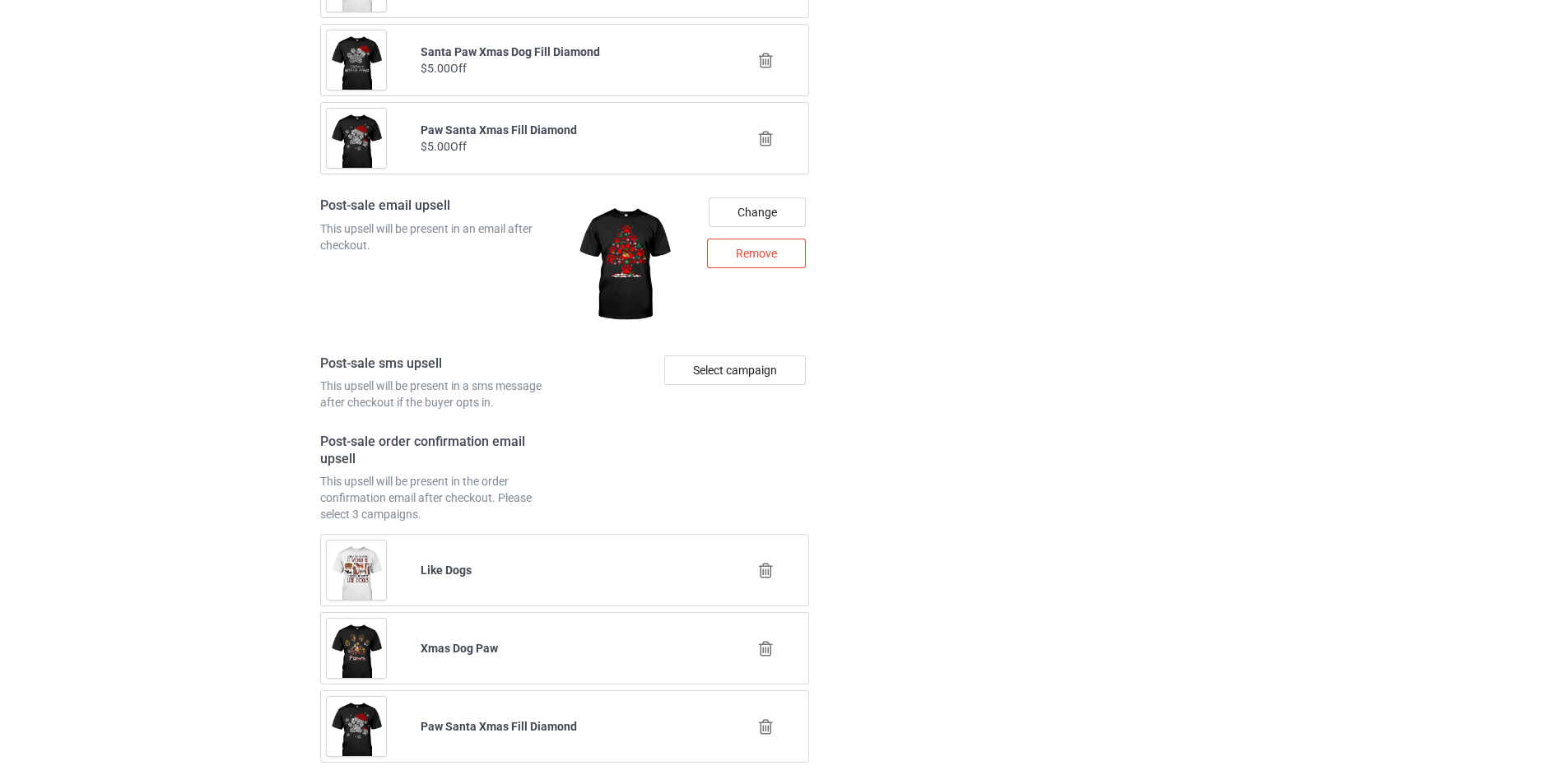
scroll to position [6049, 0]
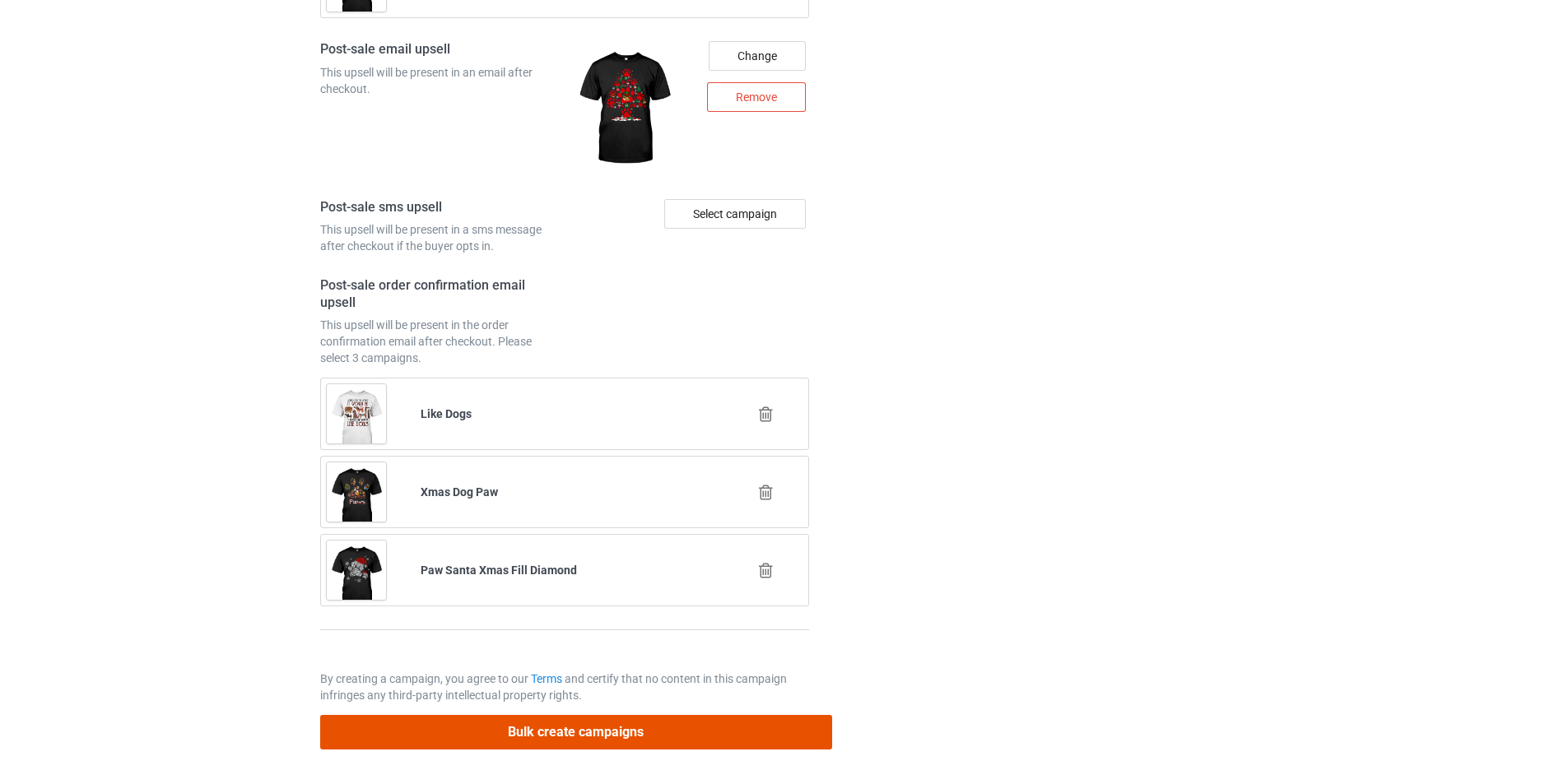
click at [683, 725] on button "Bulk create campaigns" at bounding box center [577, 732] width 512 height 34
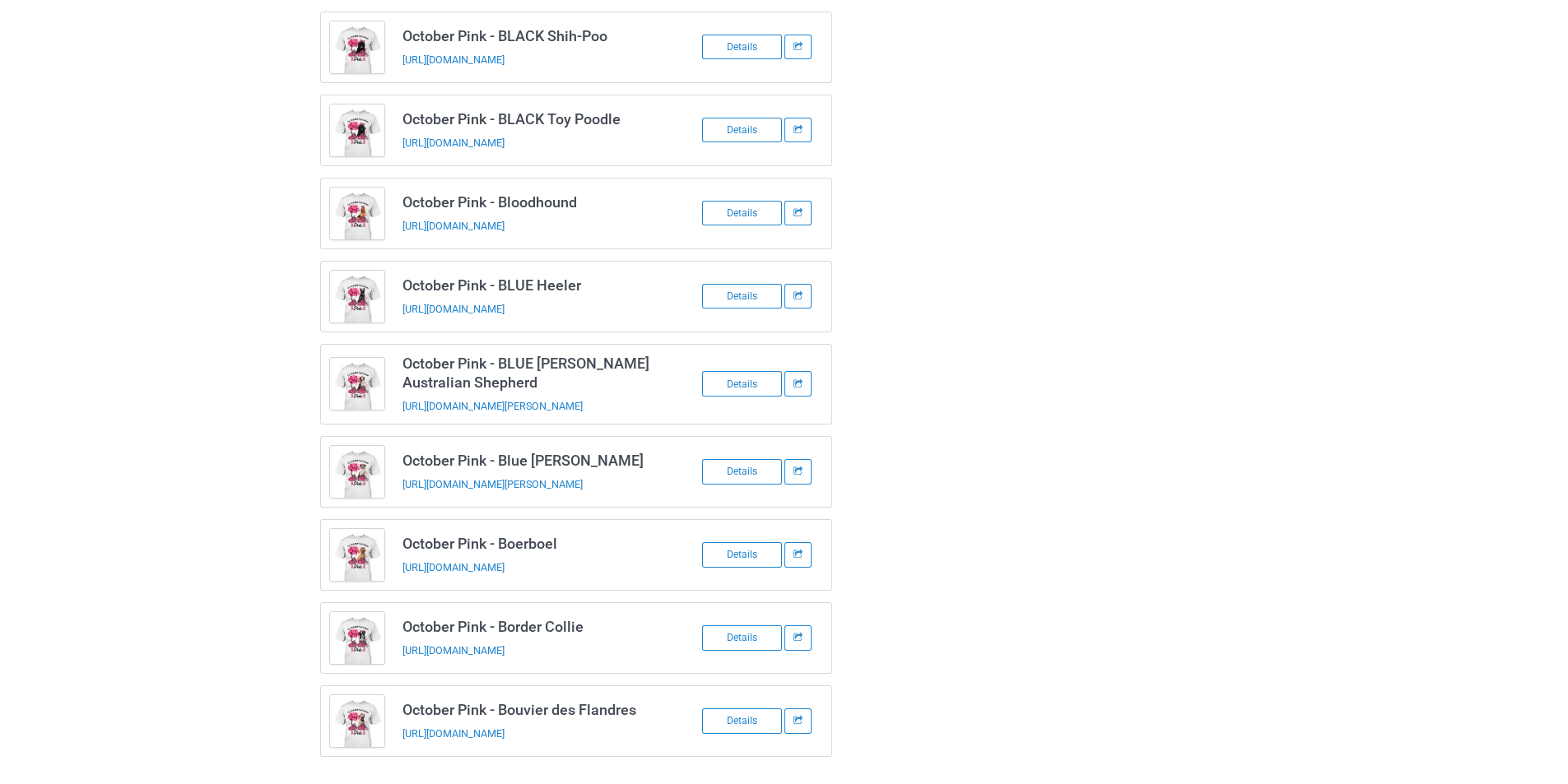
scroll to position [2060, 0]
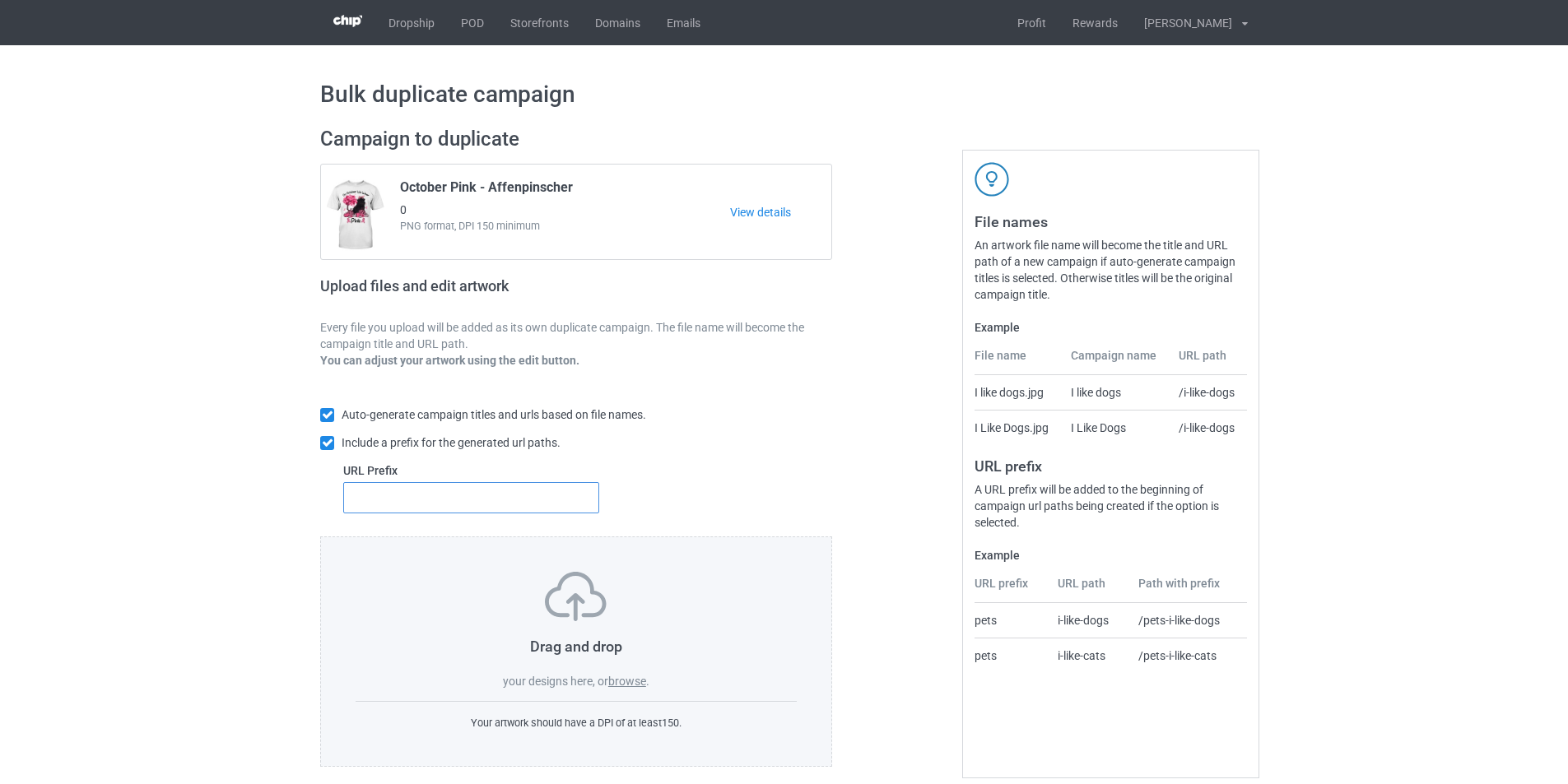
click at [471, 508] on input "text" at bounding box center [471, 497] width 256 height 31
type input "dmt-"
click at [624, 676] on label "browse" at bounding box center [627, 681] width 38 height 13
click at [0, 0] on input "browse" at bounding box center [0, 0] width 0 height 0
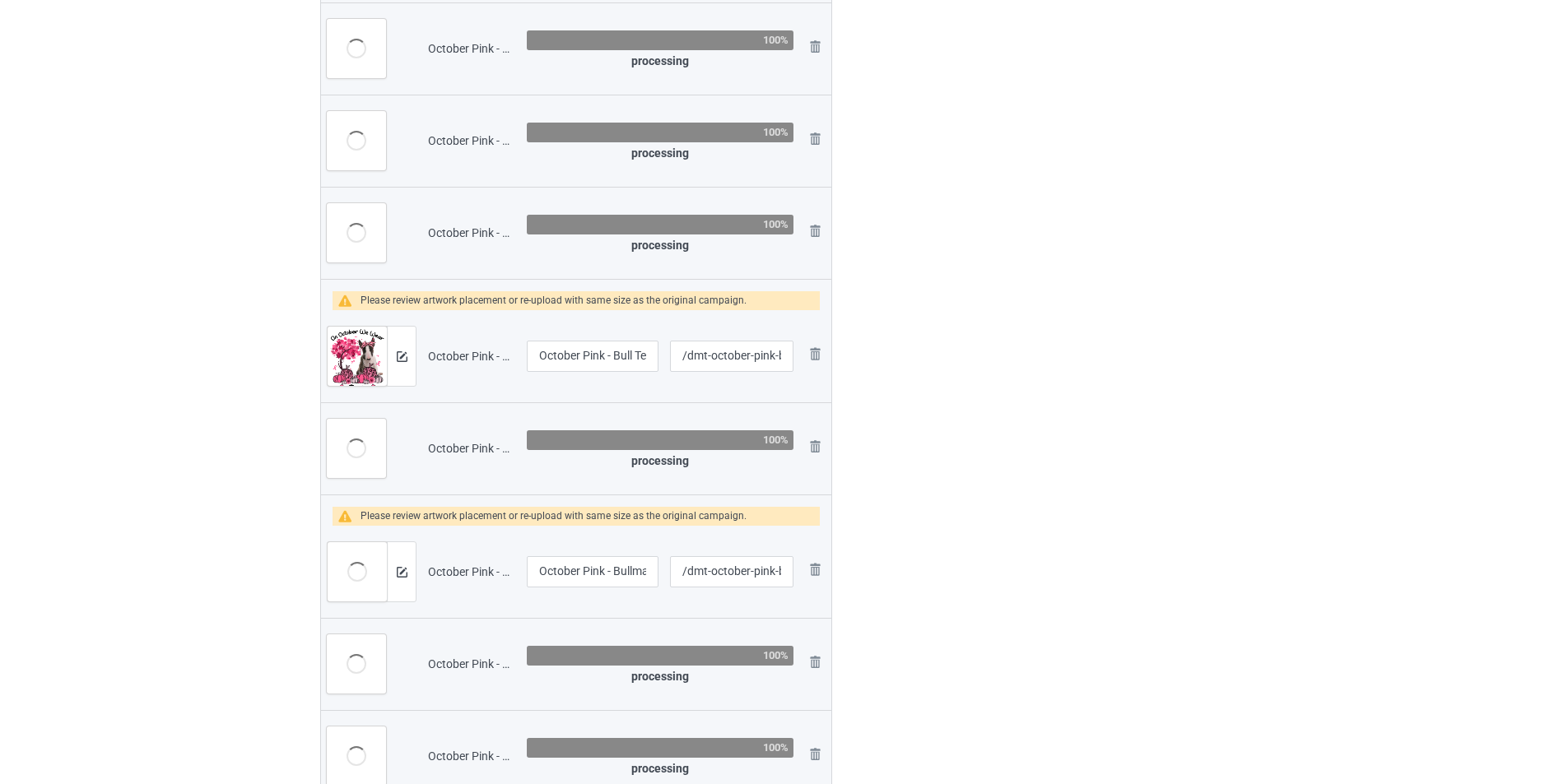
scroll to position [1564, 0]
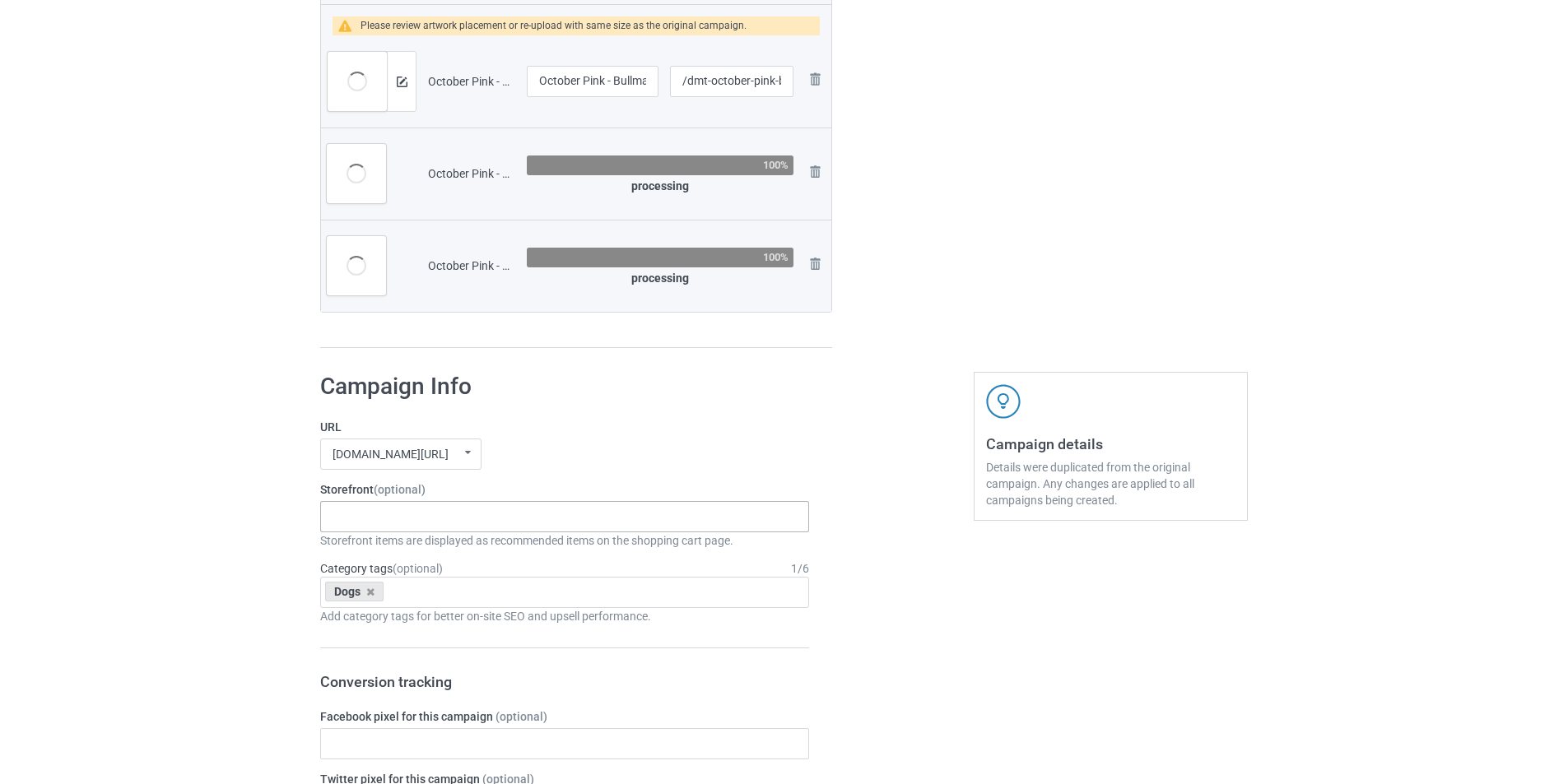
click at [486, 532] on div "On October Wear Pink In October We Wear Pink - Dogs Xmas Hat Dogs Winter Scarf …" at bounding box center [565, 516] width 489 height 31
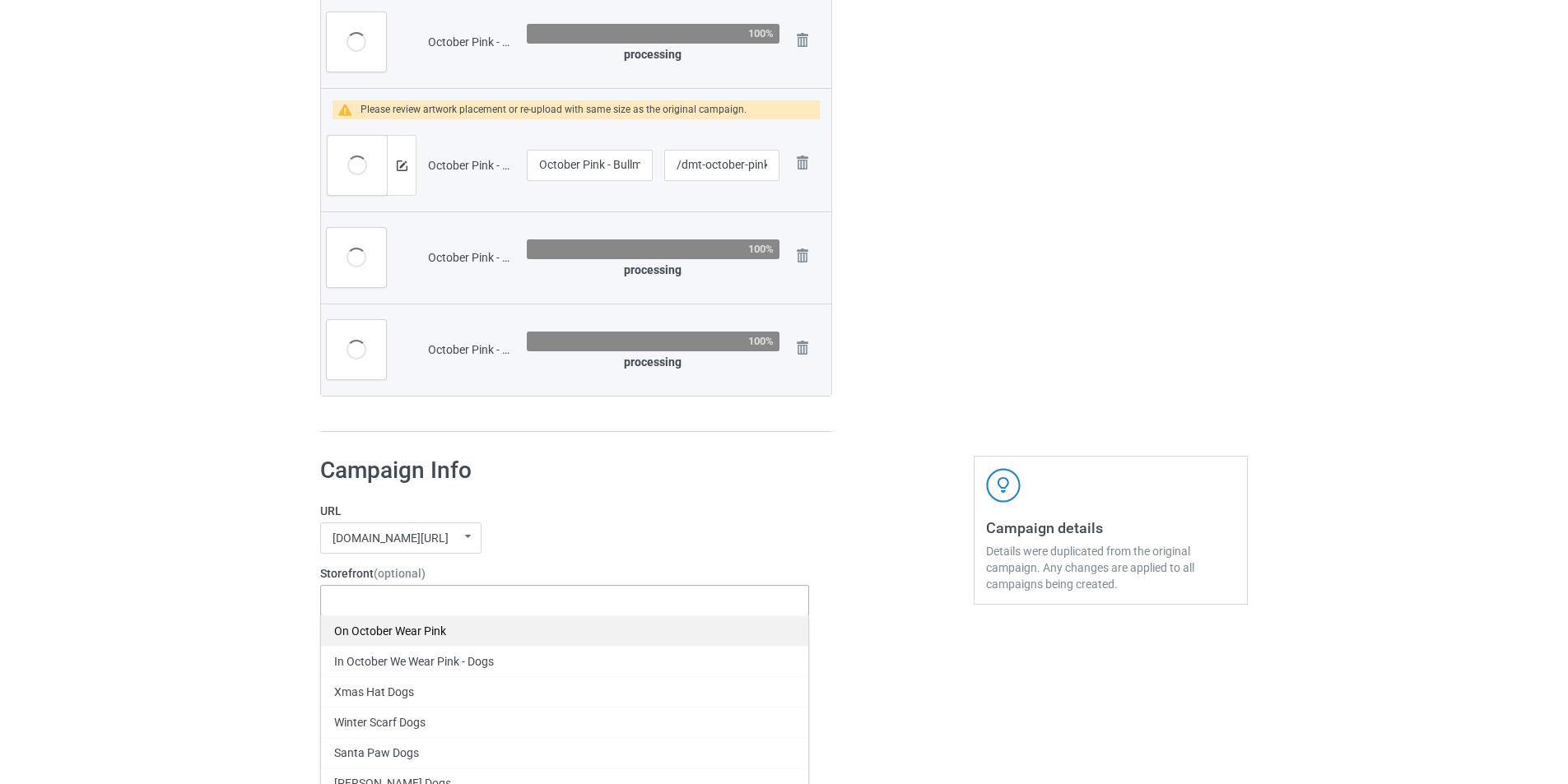
click at [405, 637] on div "On October Wear Pink" at bounding box center [565, 630] width 487 height 30
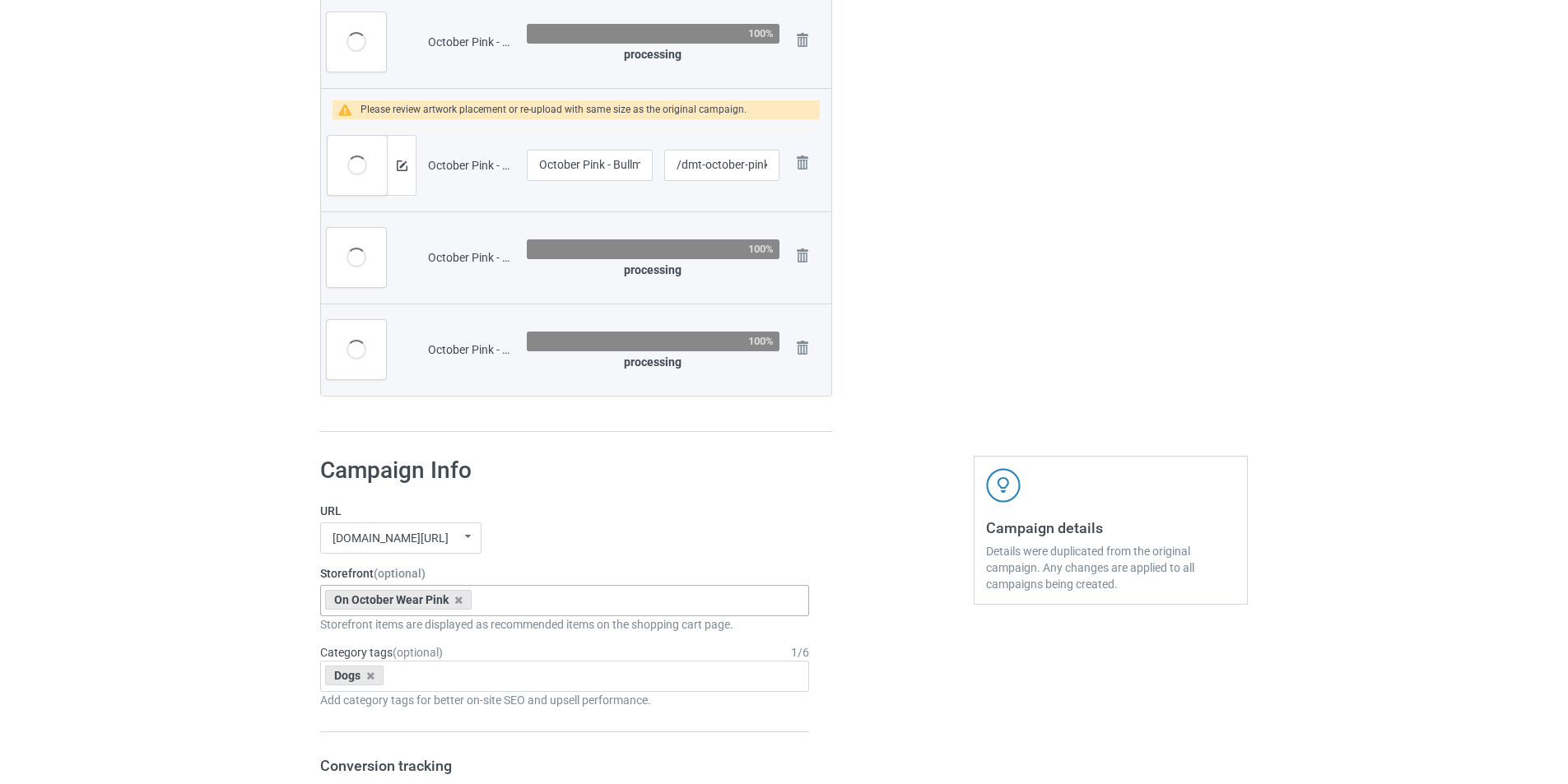
click at [694, 524] on div "[DOMAIN_NAME][URL] undefined/ [DOMAIN_NAME][URL] undefined/ [DOMAIN_NAME][URL] …" at bounding box center [565, 538] width 489 height 31
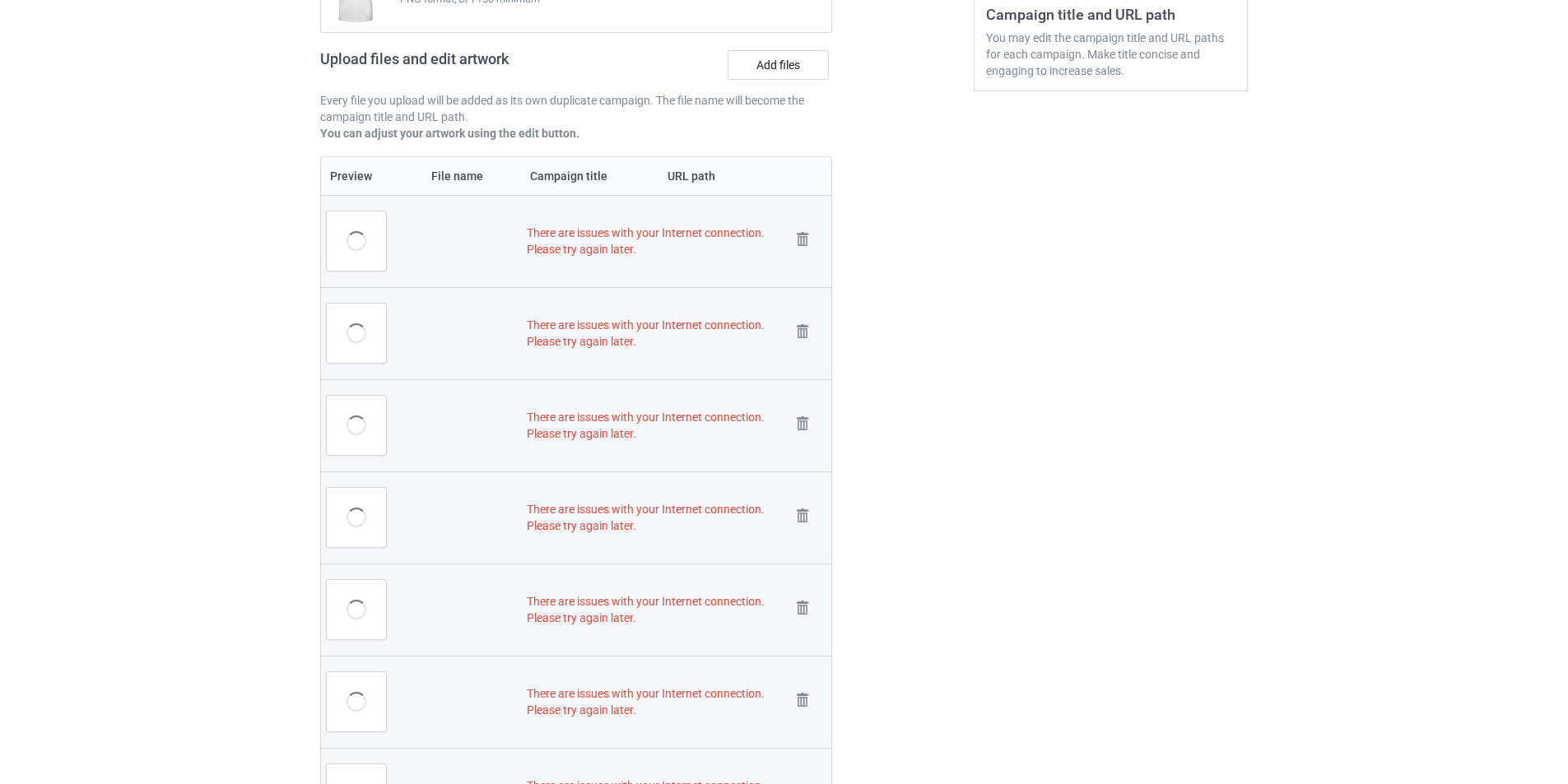
scroll to position [0, 0]
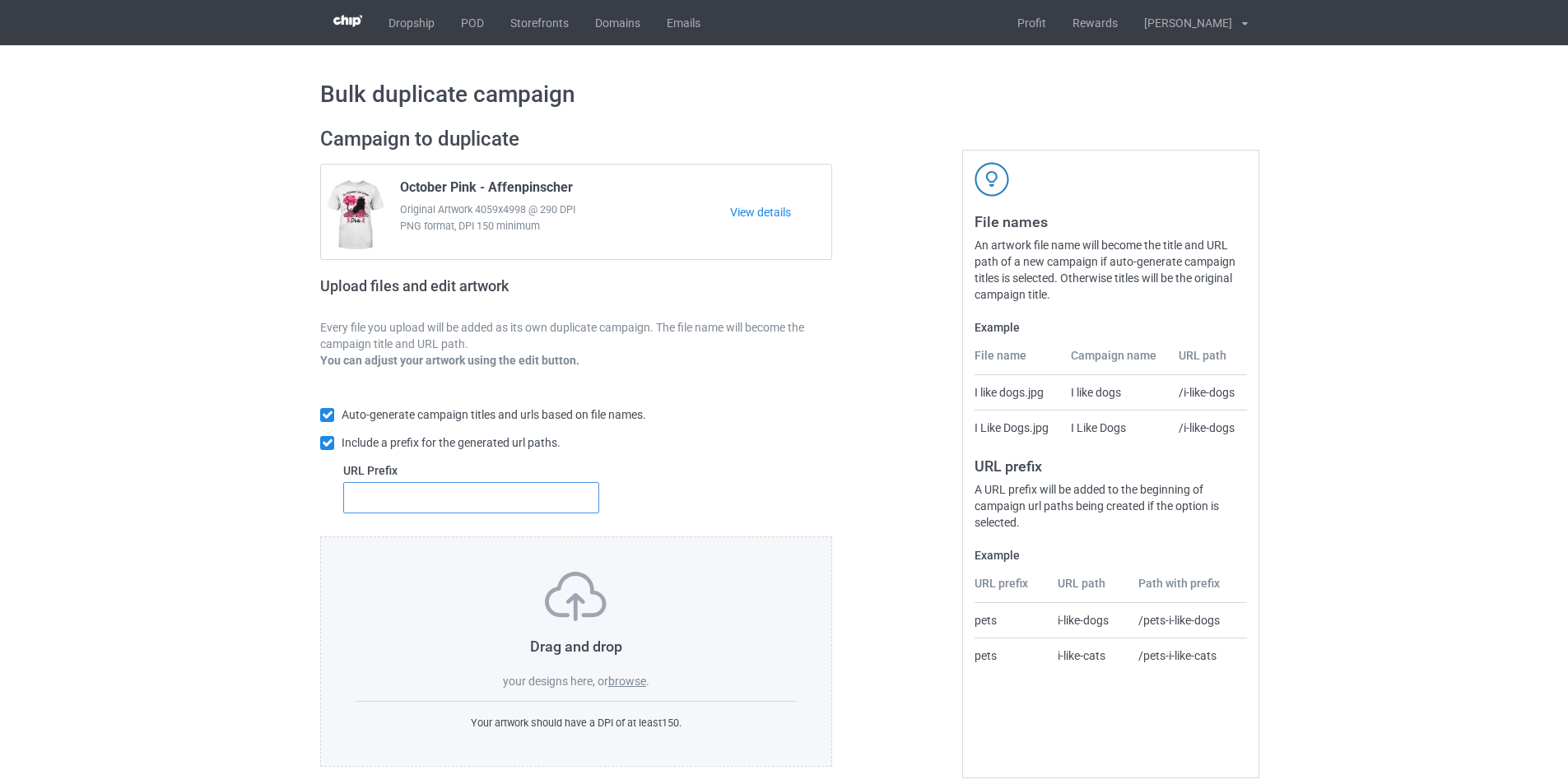
click at [534, 485] on input "text" at bounding box center [471, 497] width 256 height 31
type input "dmt-"
click at [625, 688] on label "browse" at bounding box center [627, 681] width 38 height 13
click at [0, 0] on input "browse" at bounding box center [0, 0] width 0 height 0
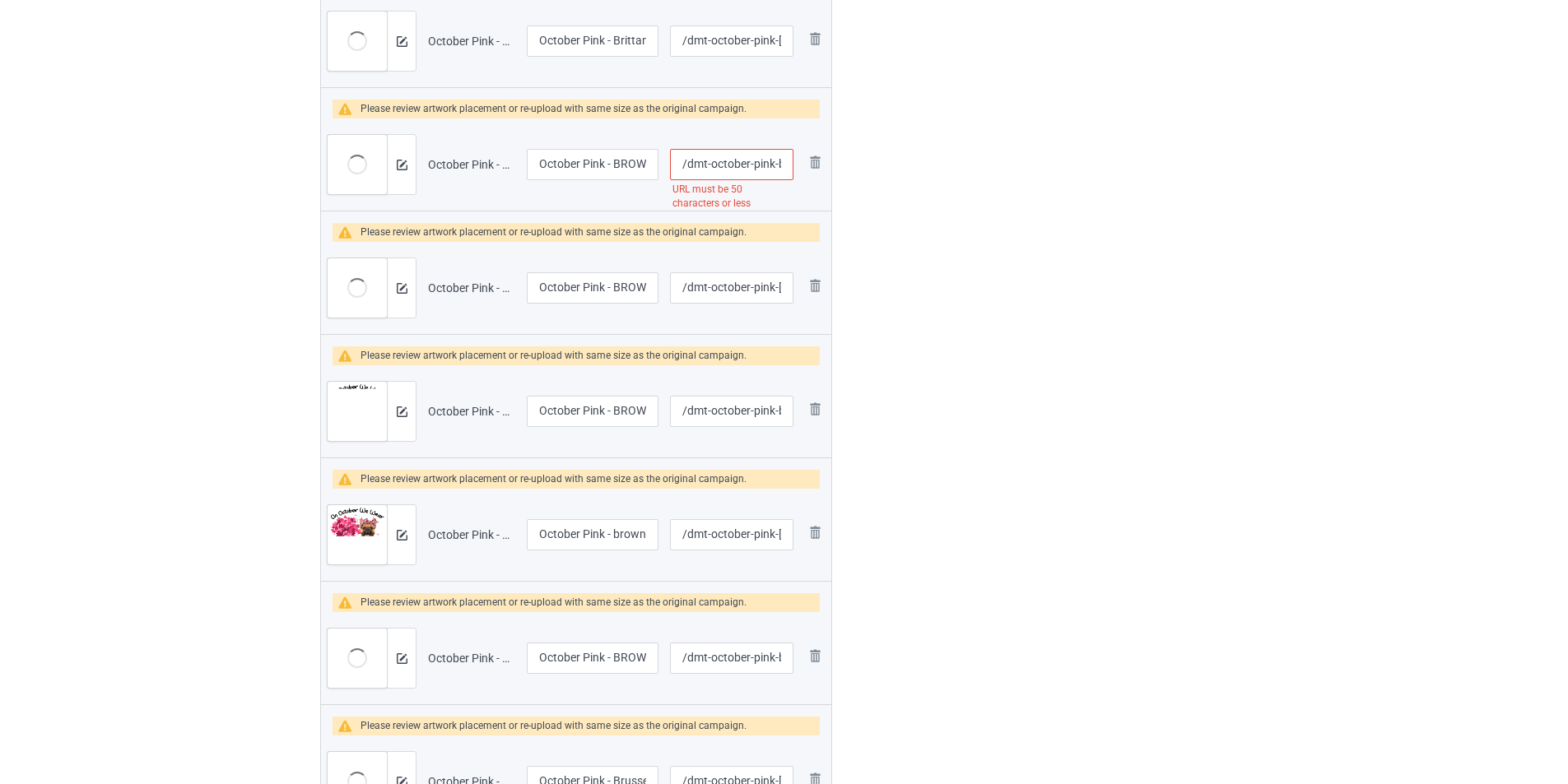
scroll to position [823, 0]
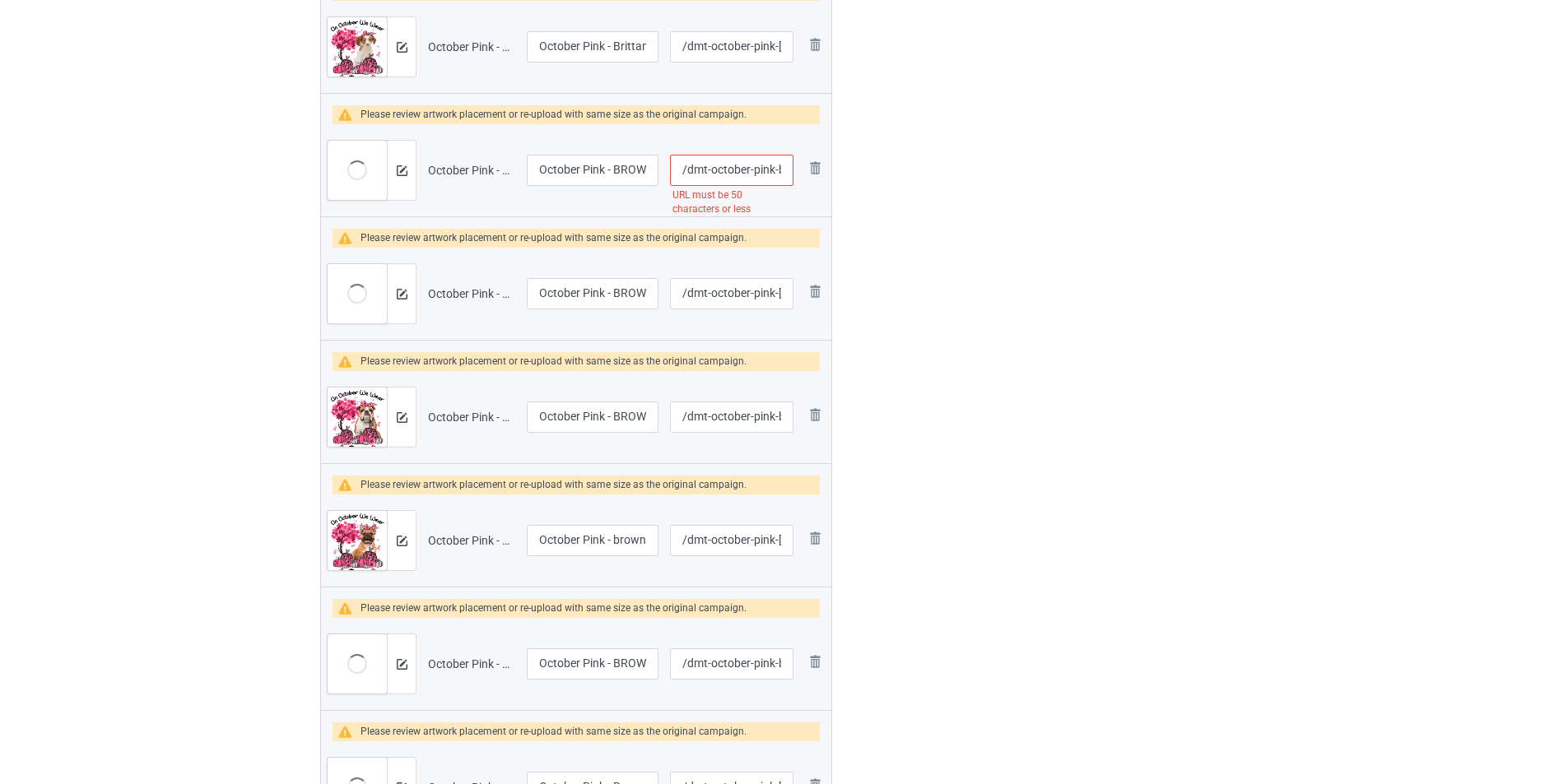
click at [742, 170] on input "/dmt-october-pink-brown-american-staffordshire-terrier" at bounding box center [732, 170] width 124 height 31
type input "/dmt-pink-brown-american-staffordshire-terrier"
click at [1086, 272] on div "Edit artwork You can adjust your artwork position, and upload files for double-…" at bounding box center [1111, 457] width 298 height 2331
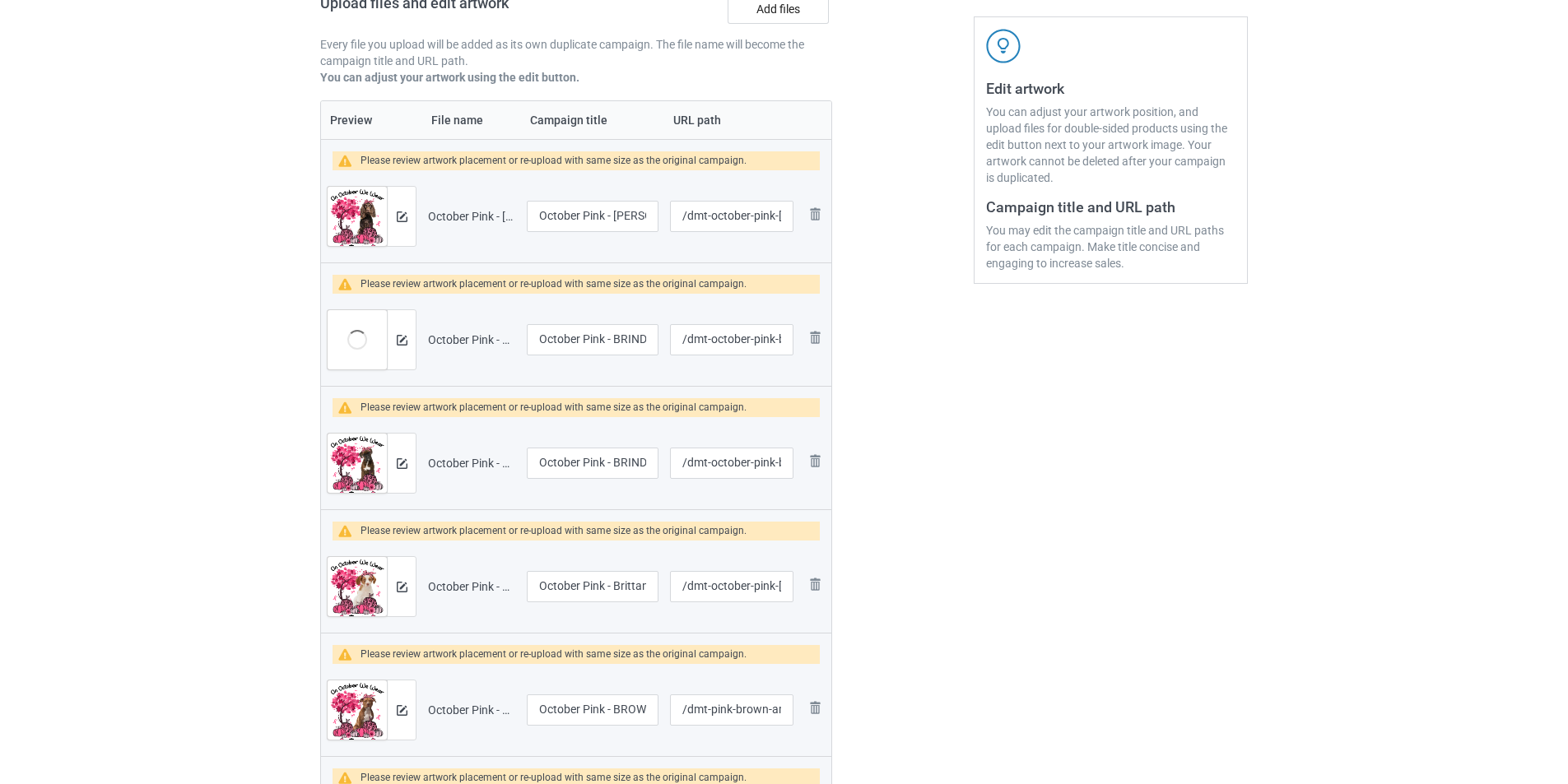
scroll to position [82, 0]
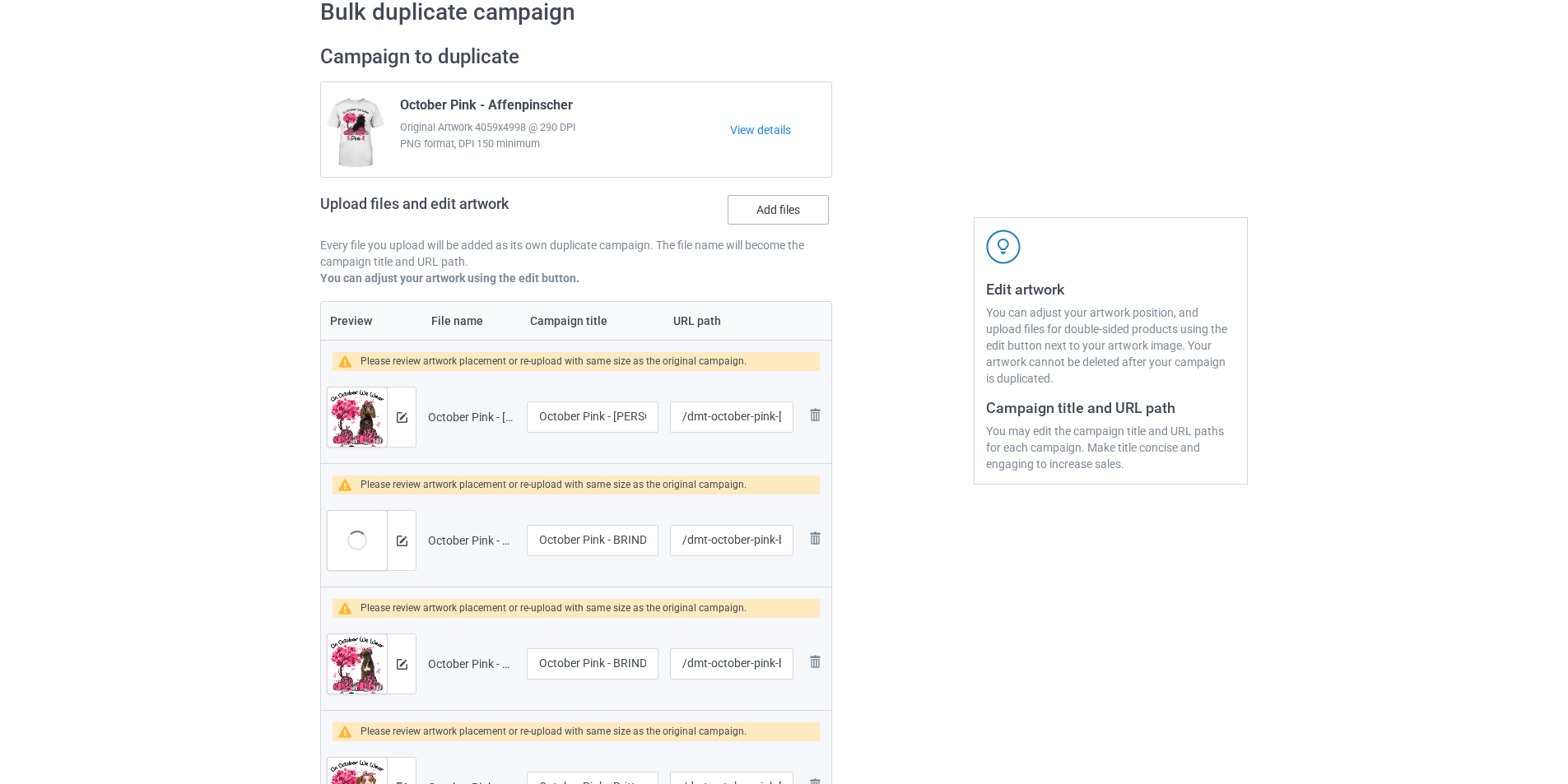
click at [795, 222] on label "Add files" at bounding box center [778, 210] width 102 height 30
click at [0, 0] on input "Add files" at bounding box center [0, 0] width 0 height 0
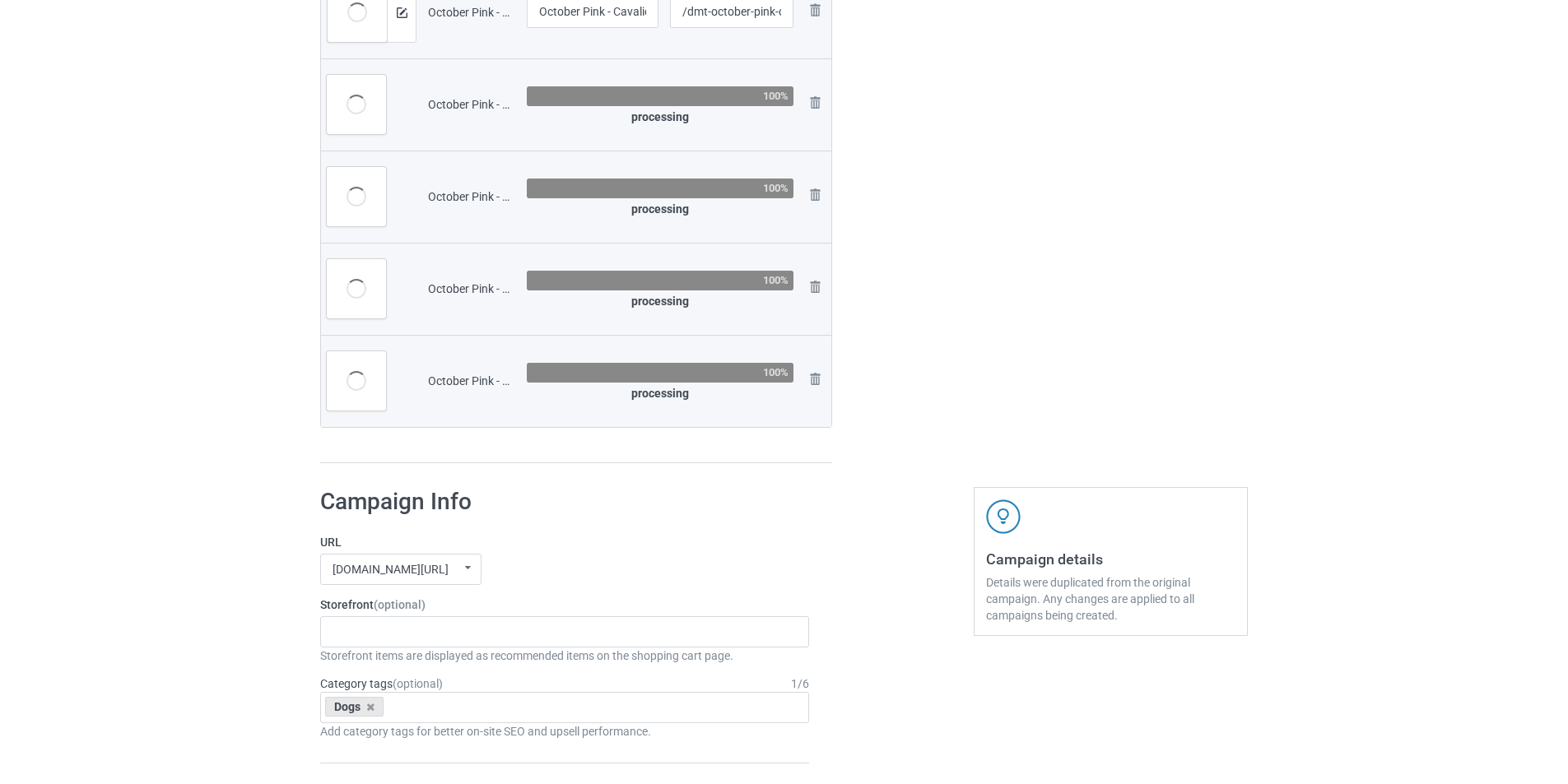
scroll to position [3622, 0]
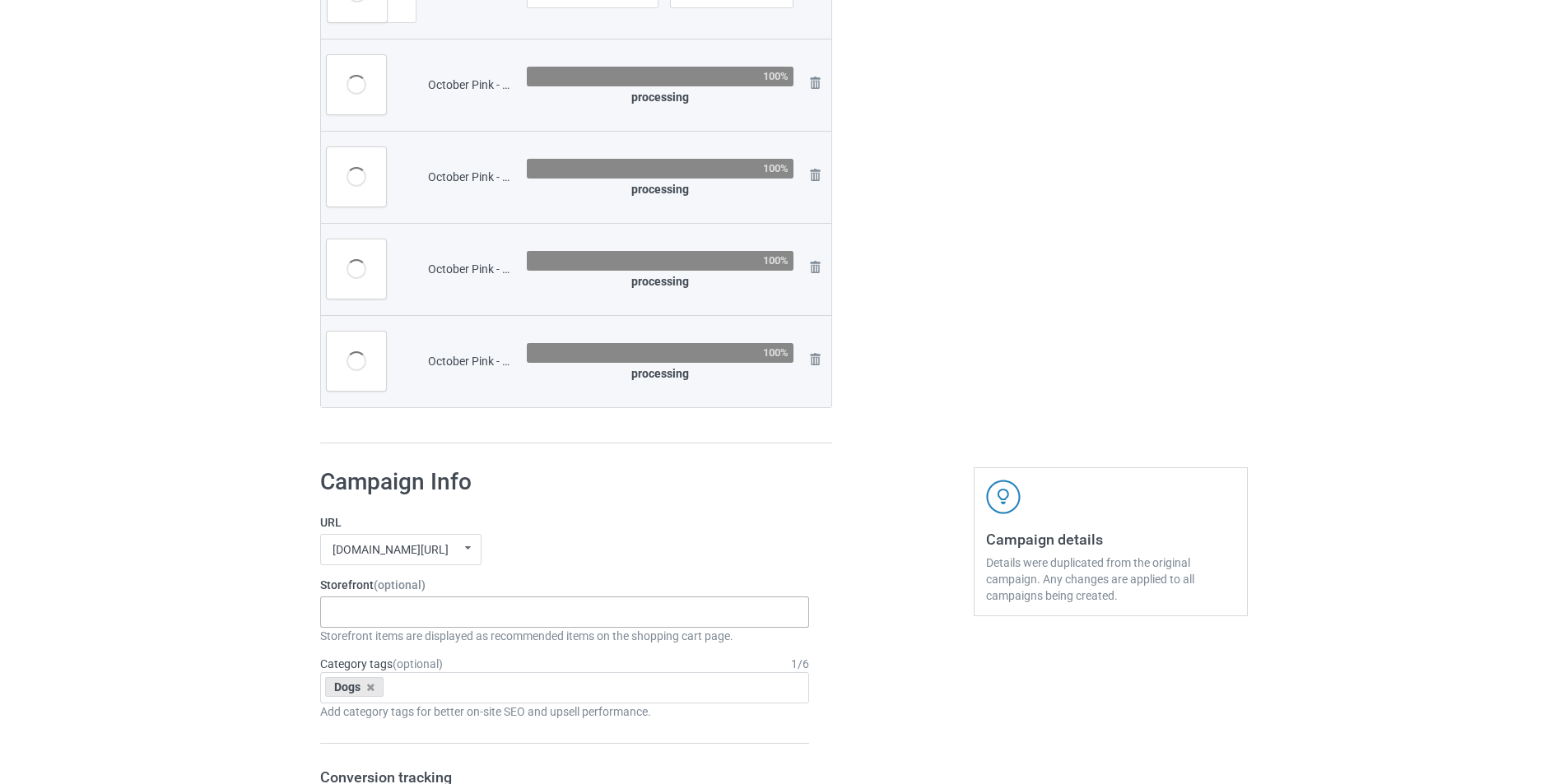
click at [539, 613] on div "On October Wear Pink In October We Wear Pink - Dogs Xmas Hat Dogs Winter Scarf …" at bounding box center [565, 612] width 489 height 31
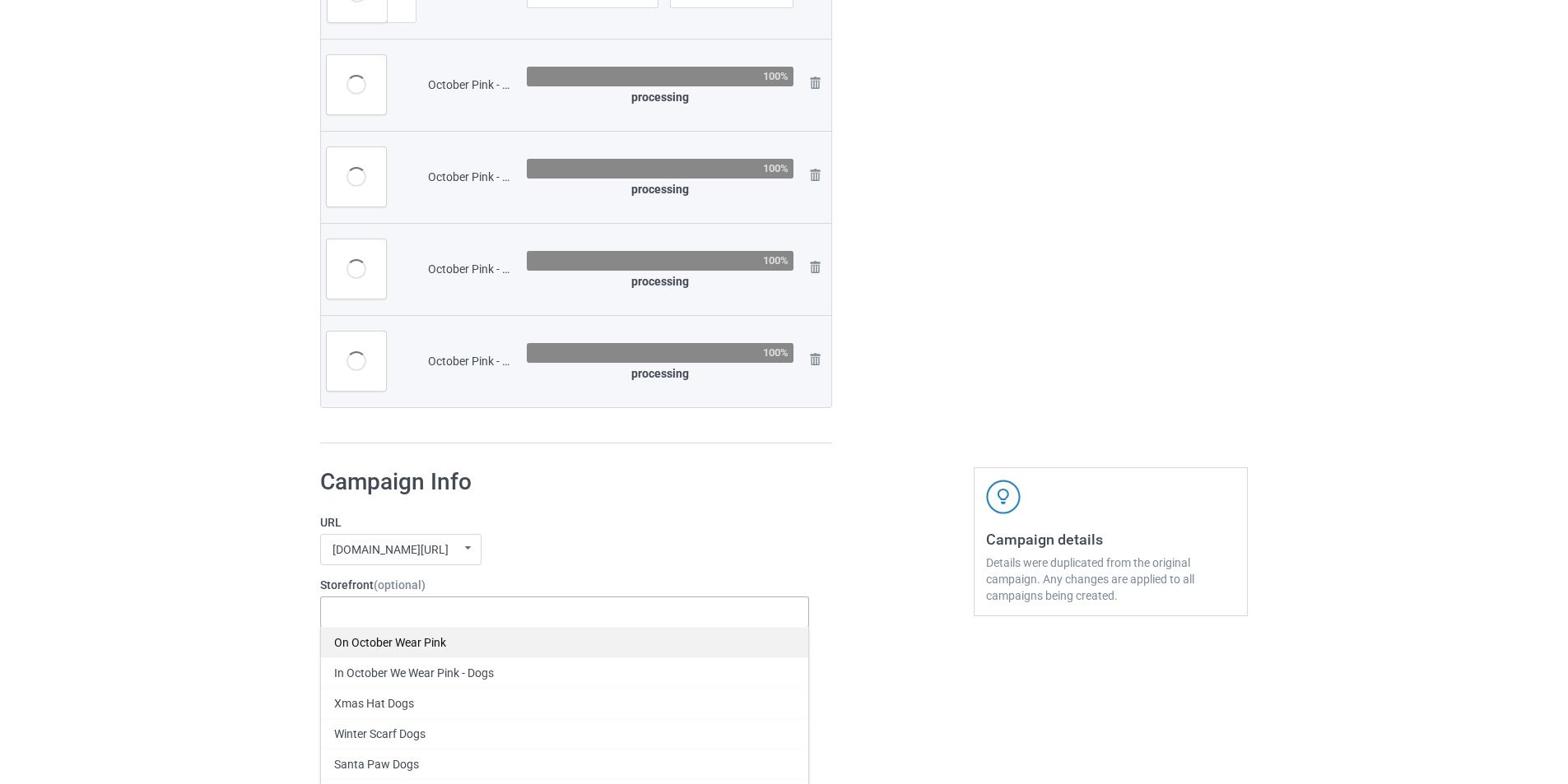
click at [451, 640] on div "On October Wear Pink" at bounding box center [565, 642] width 487 height 30
click at [637, 551] on div "mangtee.com/ undefined/ mangtee.com/ undefined/ fami-tee.com/ teechip.com/ 5a13…" at bounding box center [565, 549] width 489 height 31
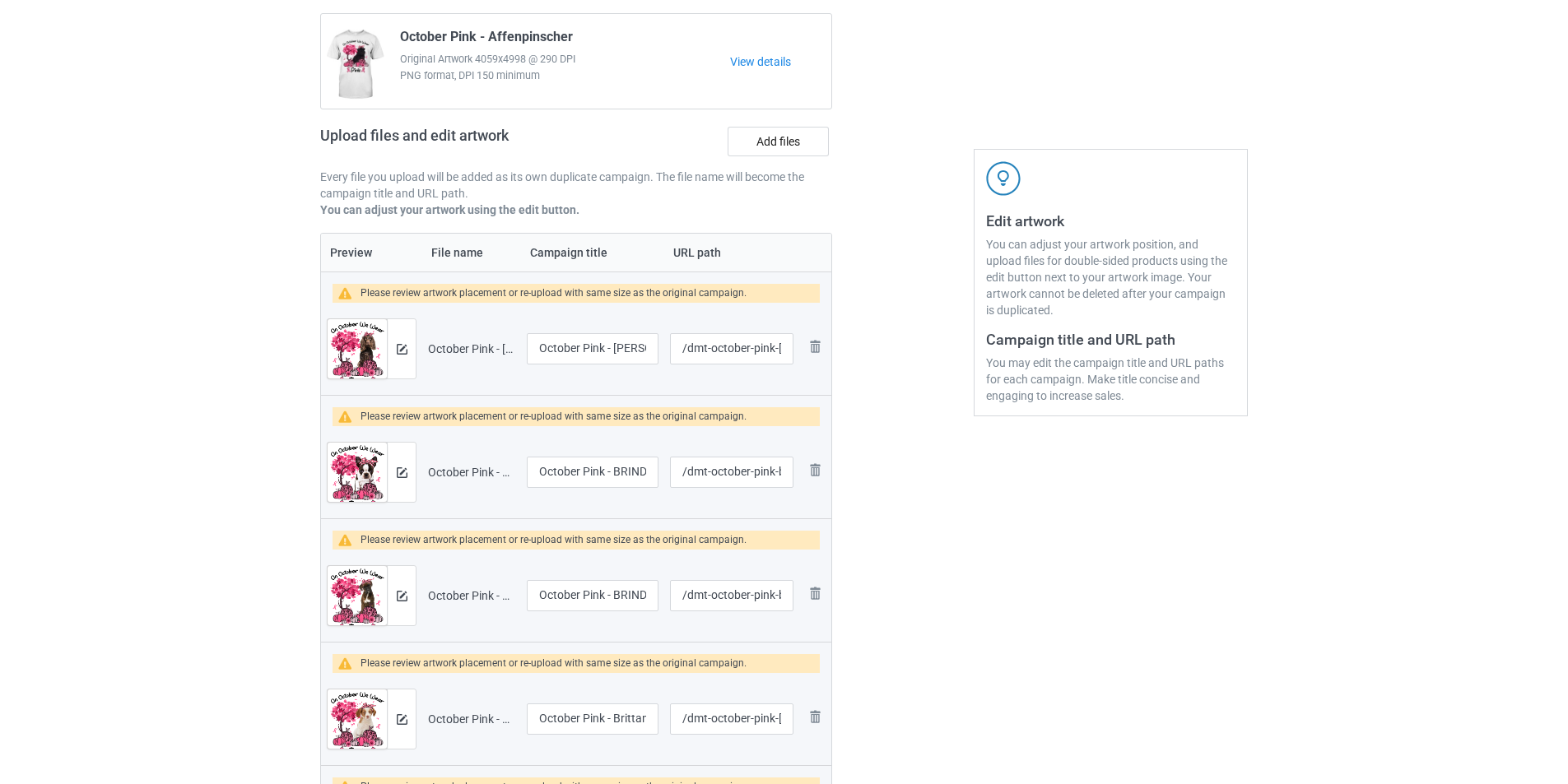
scroll to position [64, 0]
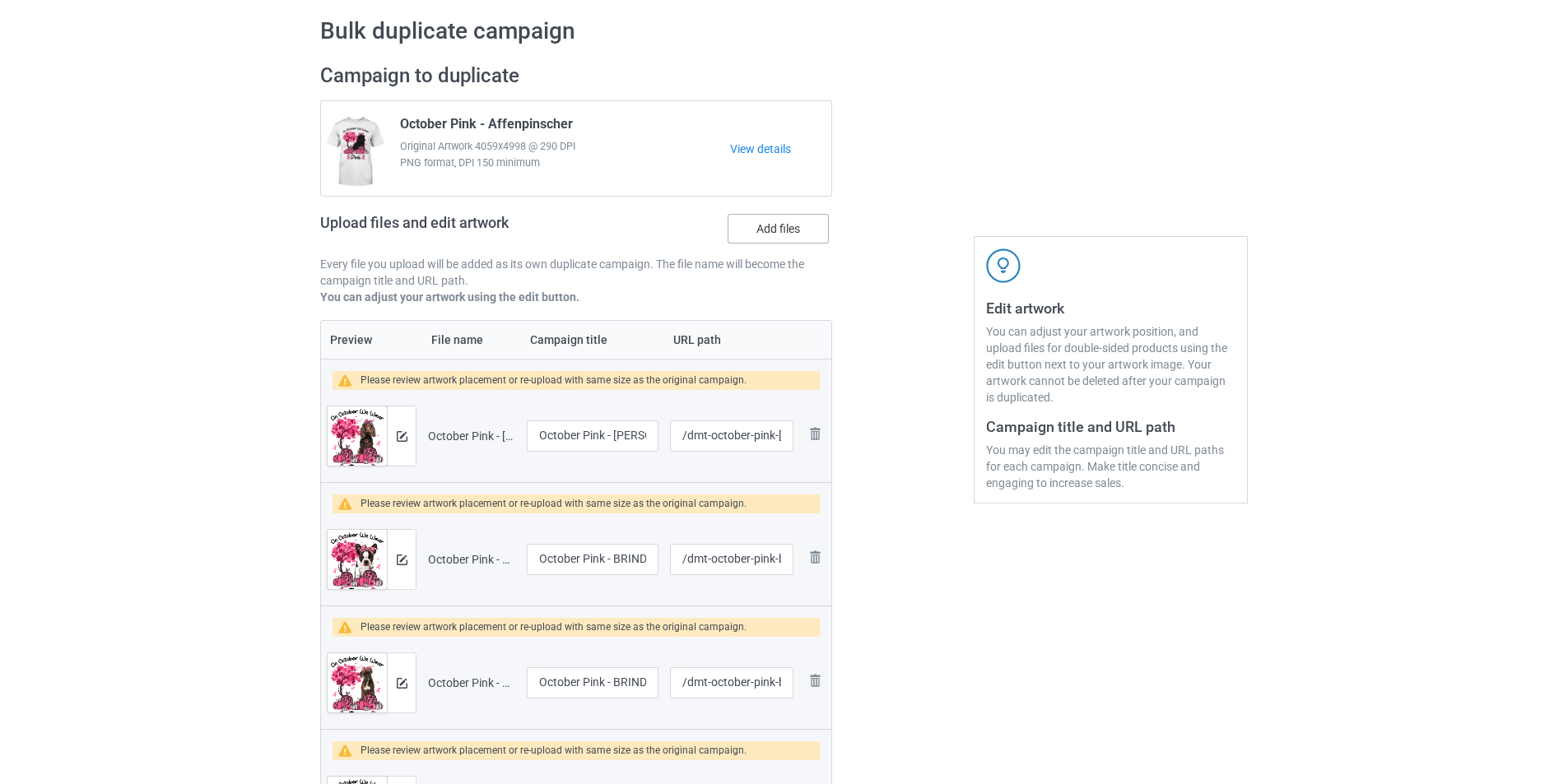
click at [784, 224] on label "Add files" at bounding box center [778, 229] width 102 height 30
click at [0, 0] on input "Add files" at bounding box center [0, 0] width 0 height 0
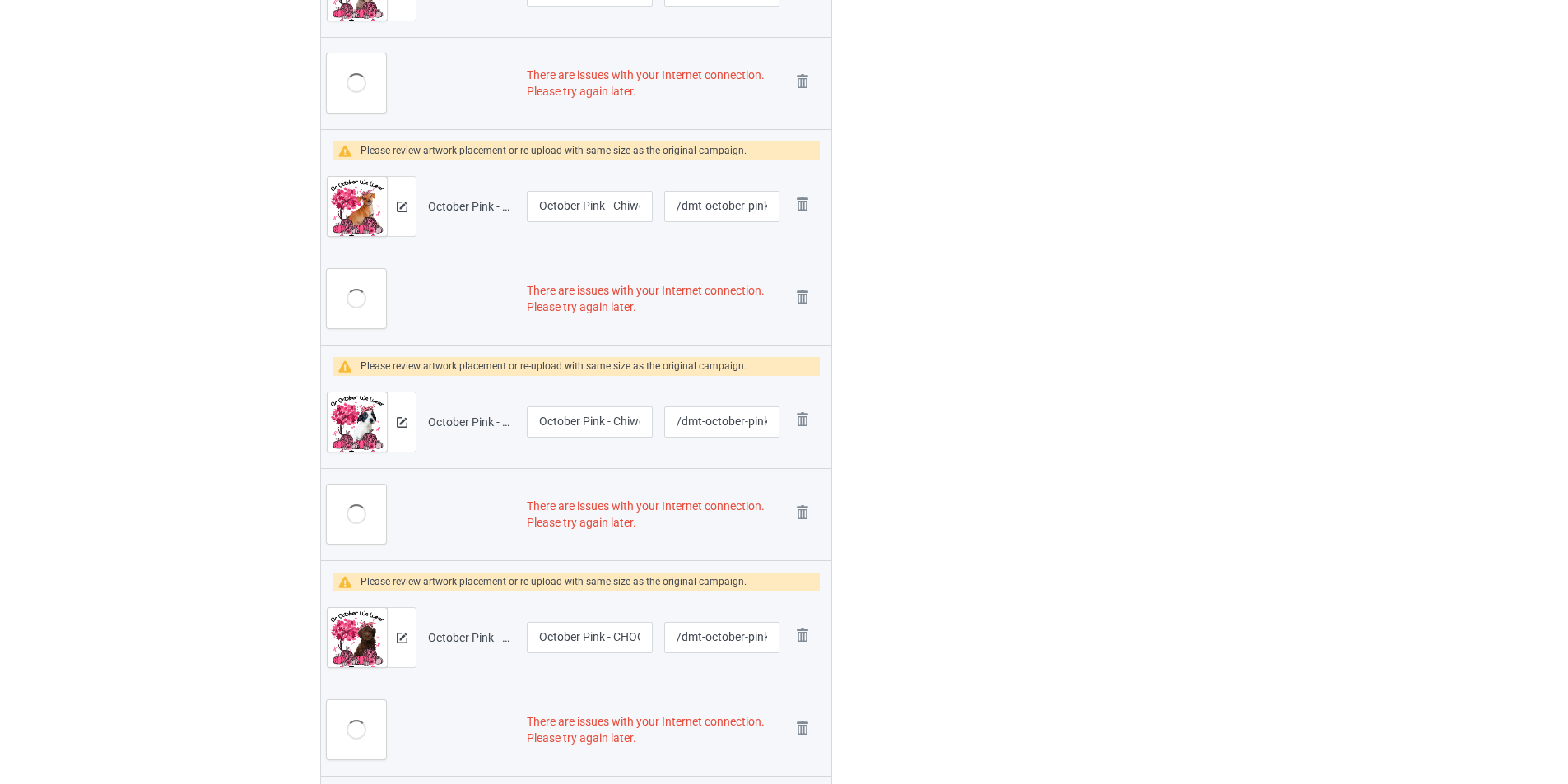
scroll to position [0, 0]
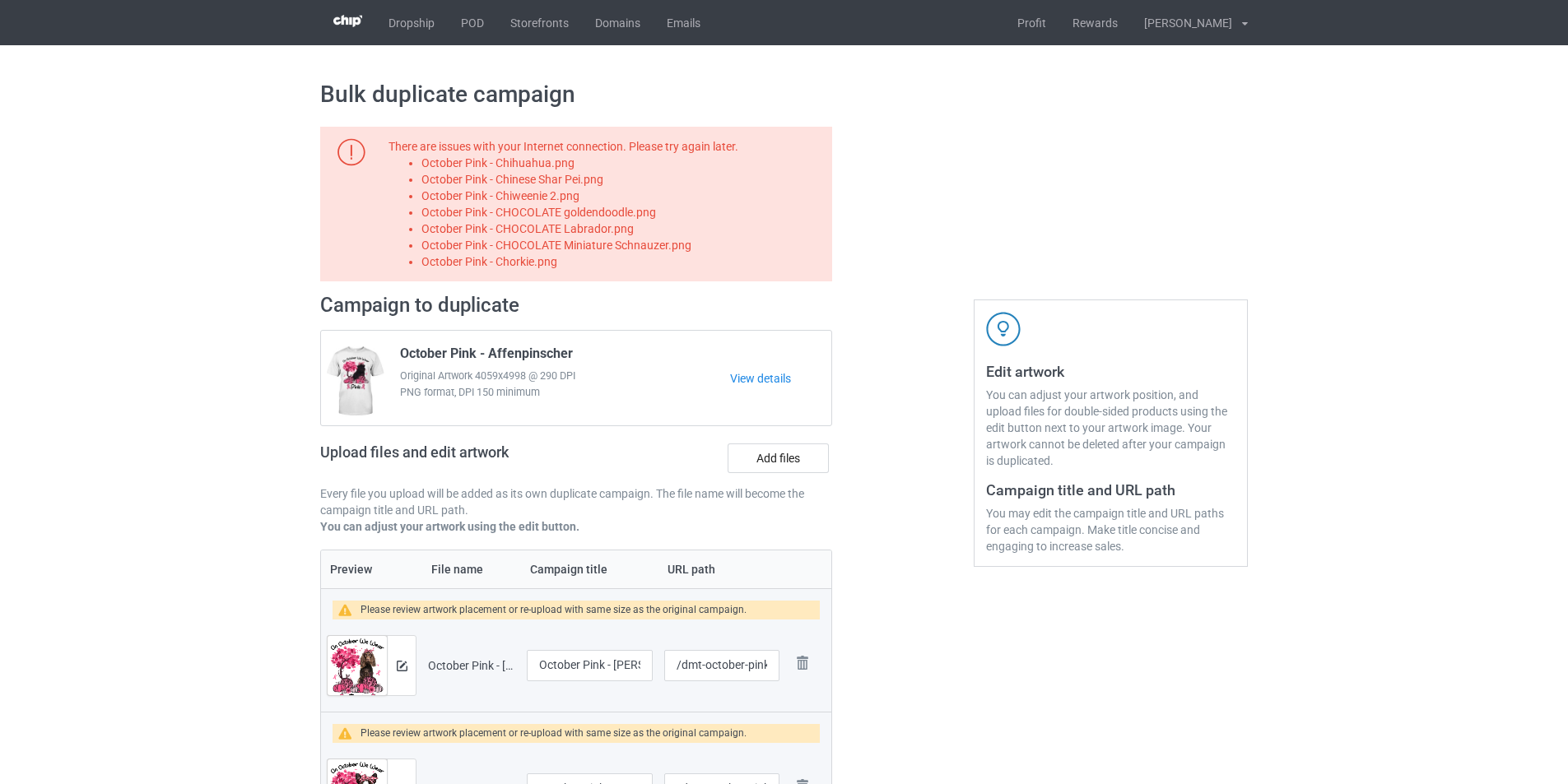
click at [515, 168] on li "October Pink - Chihuahua.png" at bounding box center [623, 162] width 405 height 17
copy li "October Pink - Chihuahua.png"
click at [757, 460] on label "Add files" at bounding box center [778, 458] width 102 height 30
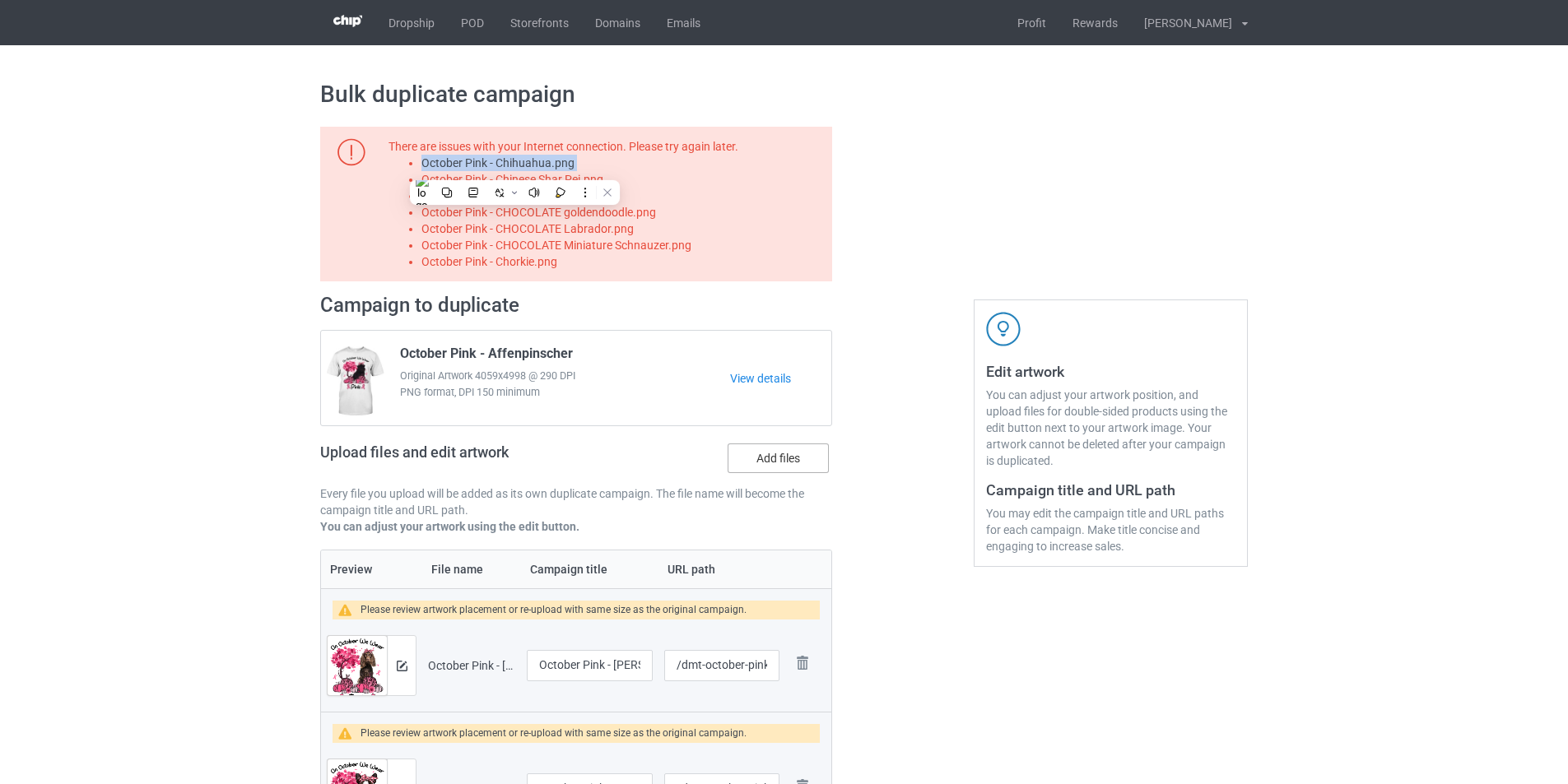
click at [0, 0] on input "Add files" at bounding box center [0, 0] width 0 height 0
click at [565, 183] on li "October Pink - Chinese Shar Pei.png" at bounding box center [623, 179] width 405 height 17
copy li "October Pink - Chinese Shar Pei.png"
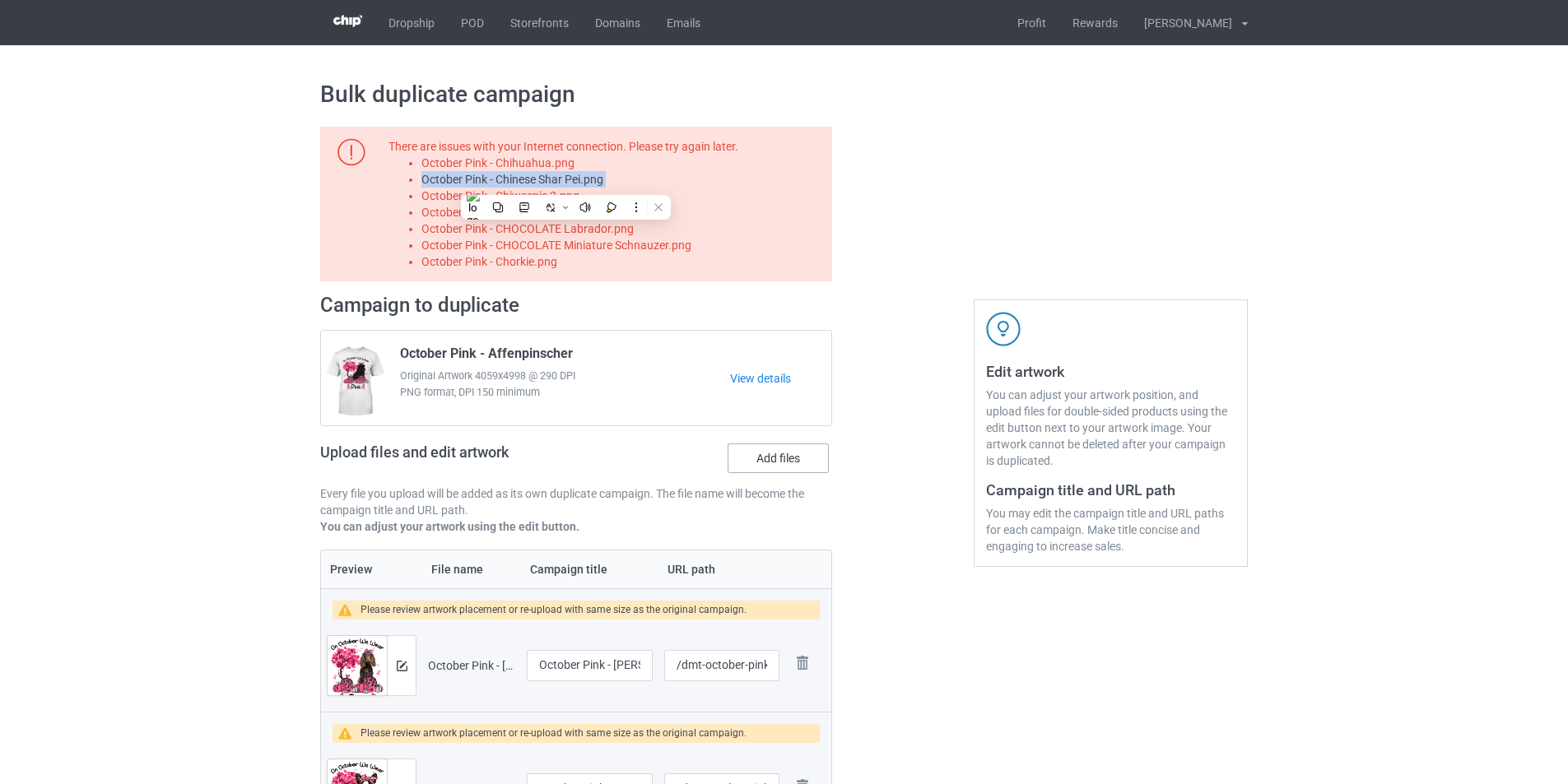
click at [813, 473] on label "Add files" at bounding box center [778, 458] width 102 height 30
click at [0, 0] on input "Add files" at bounding box center [0, 0] width 0 height 0
click at [531, 208] on li "October Pink - CHOCOLATE goldendoodle.png" at bounding box center [623, 212] width 405 height 17
click at [531, 200] on li "October Pink - Chiweenie 2.png" at bounding box center [623, 196] width 405 height 17
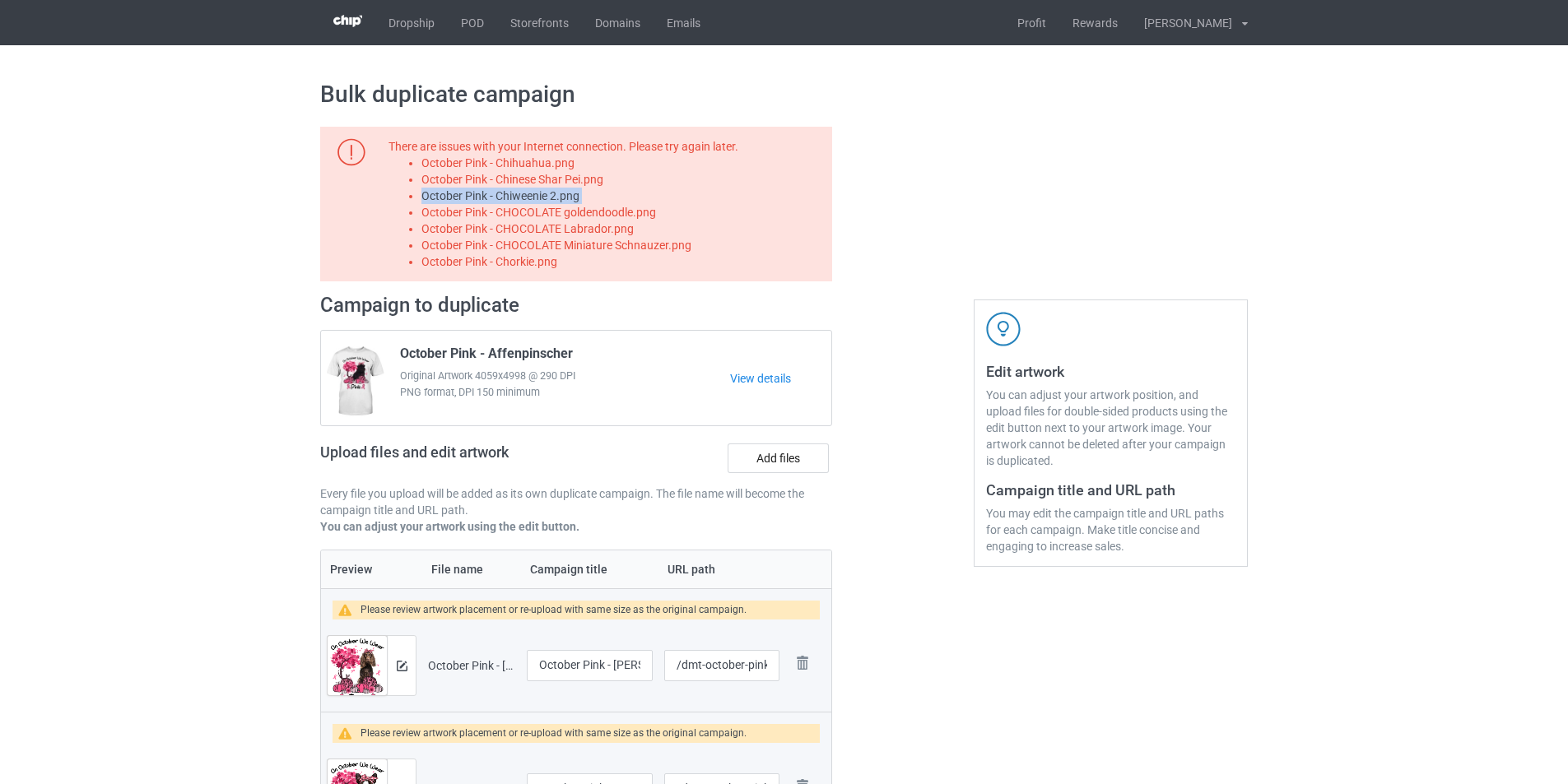
click at [531, 200] on li "October Pink - Chiweenie 2.png" at bounding box center [623, 196] width 405 height 17
copy li "October Pink - Chiweenie 2.png"
click at [812, 468] on label "Add files" at bounding box center [778, 458] width 102 height 30
click at [0, 0] on input "Add files" at bounding box center [0, 0] width 0 height 0
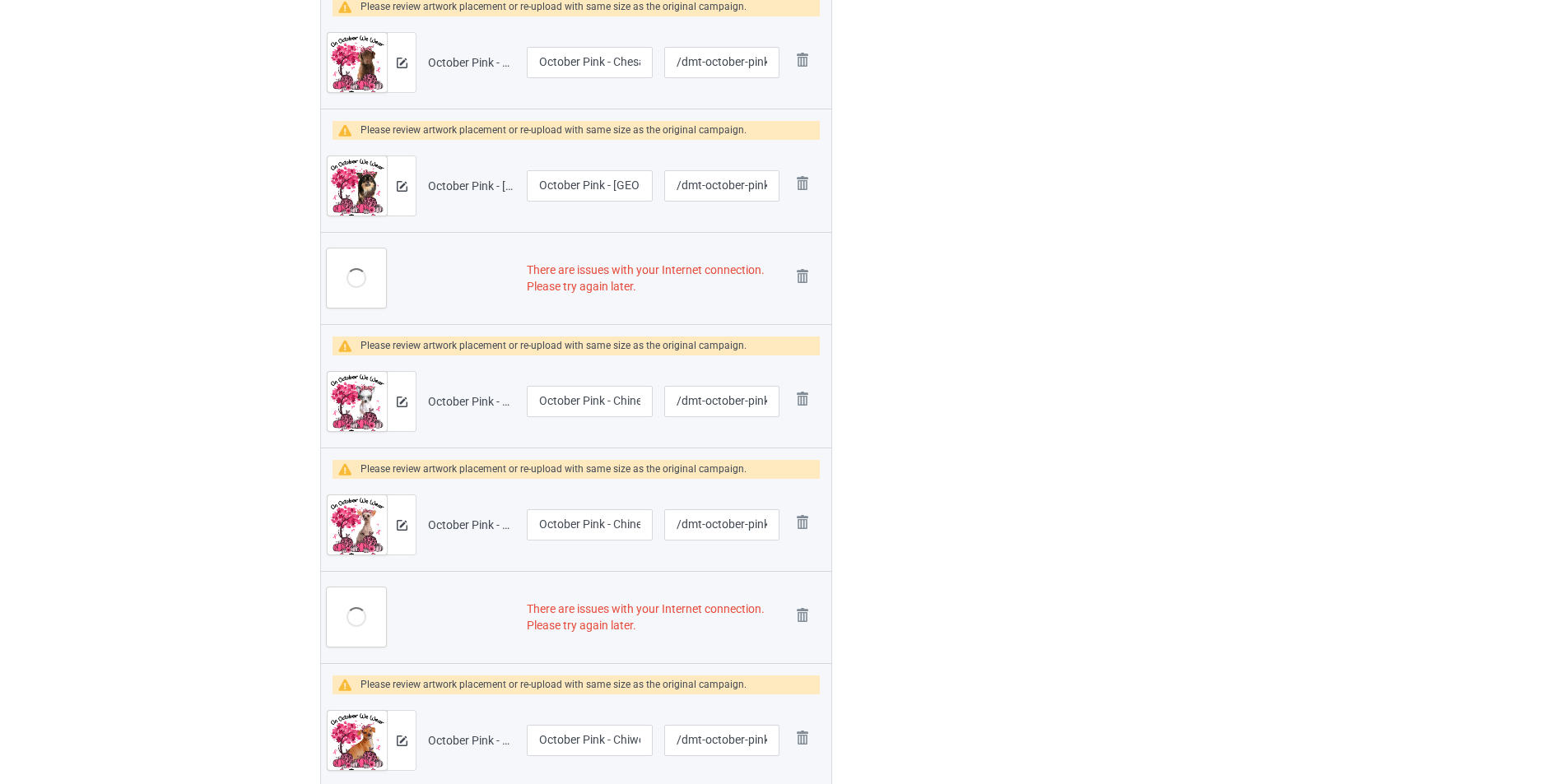
scroll to position [4774, 0]
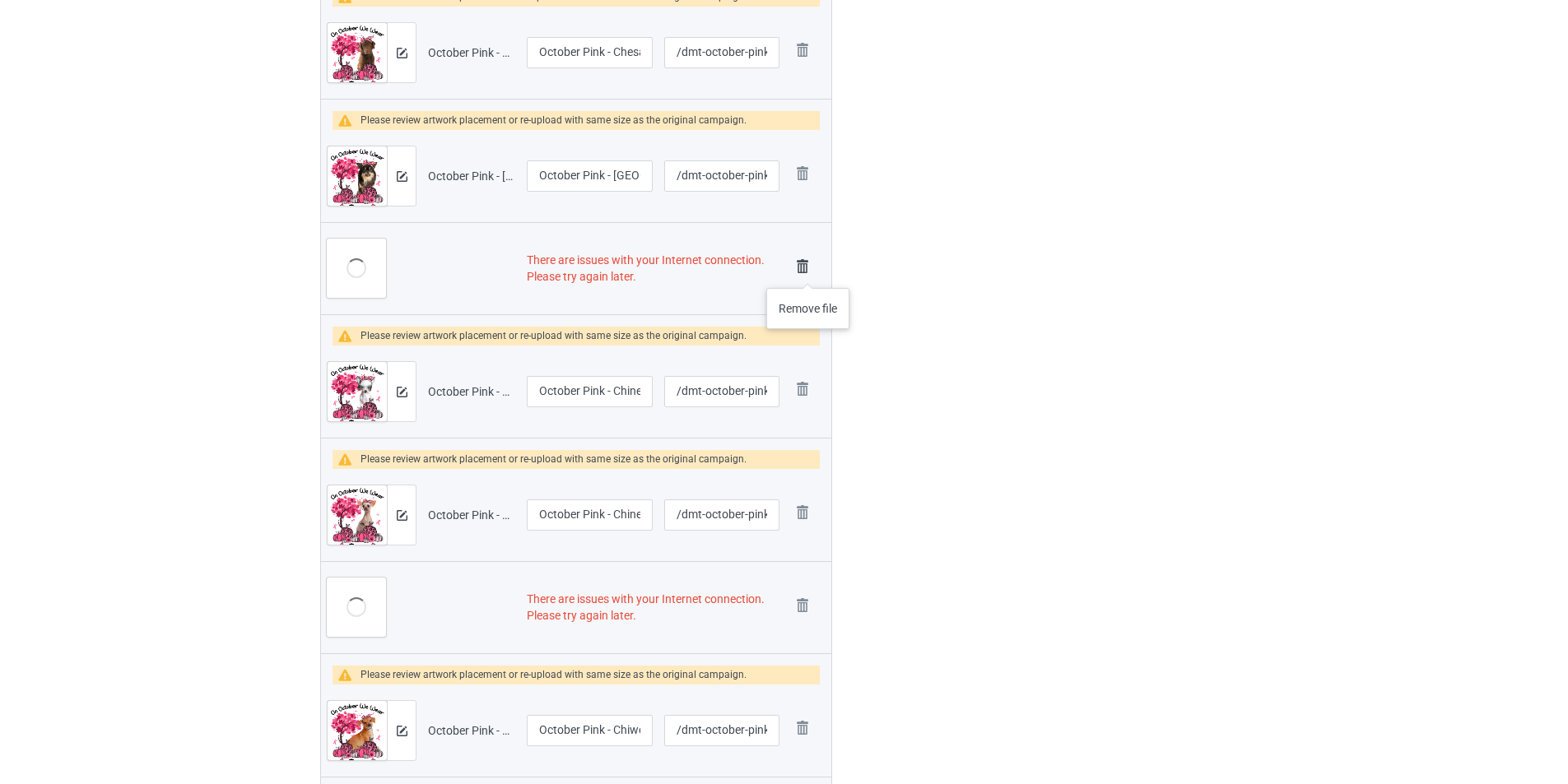
click at [808, 270] on img at bounding box center [803, 267] width 23 height 23
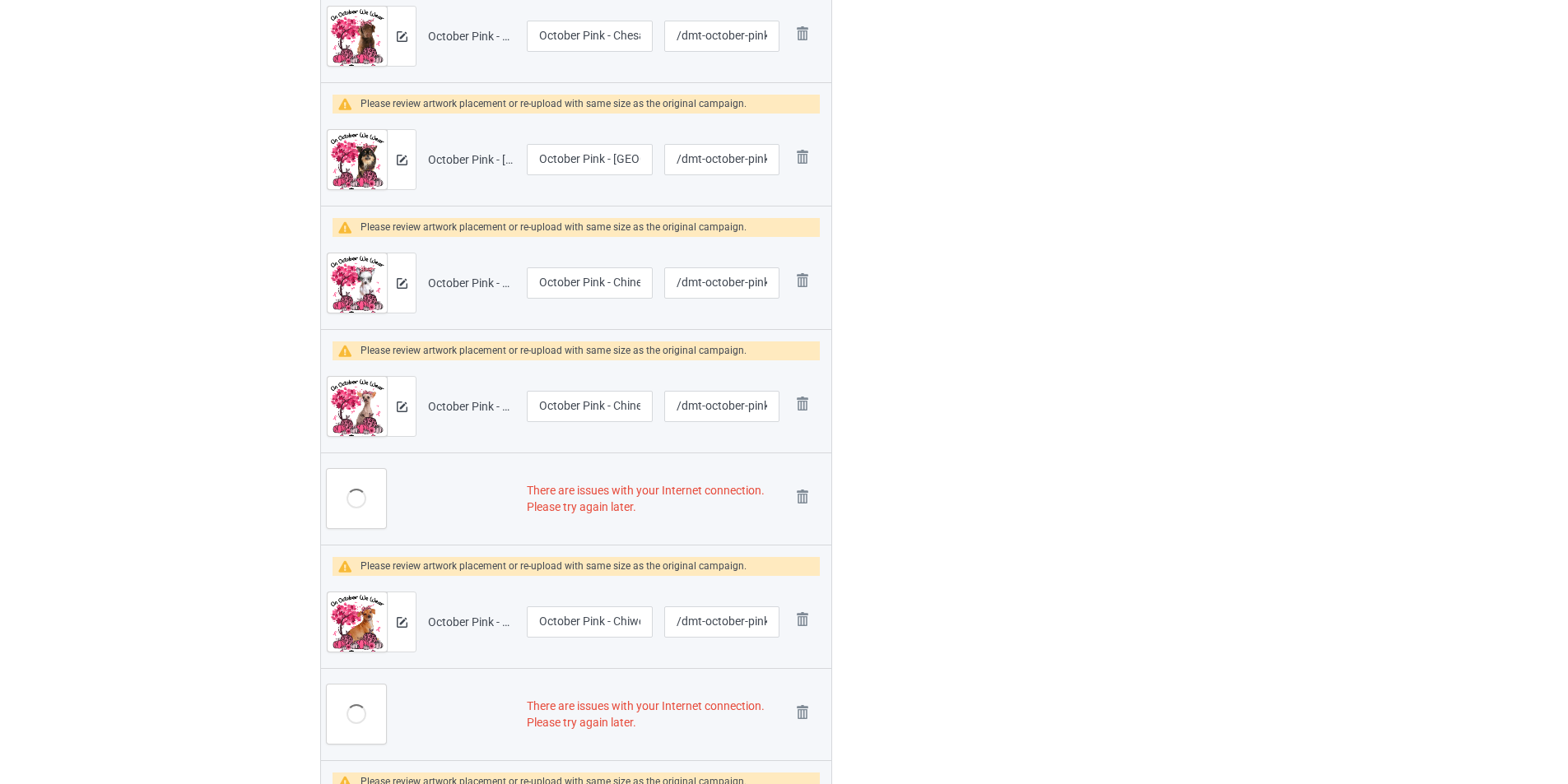
scroll to position [4757, 0]
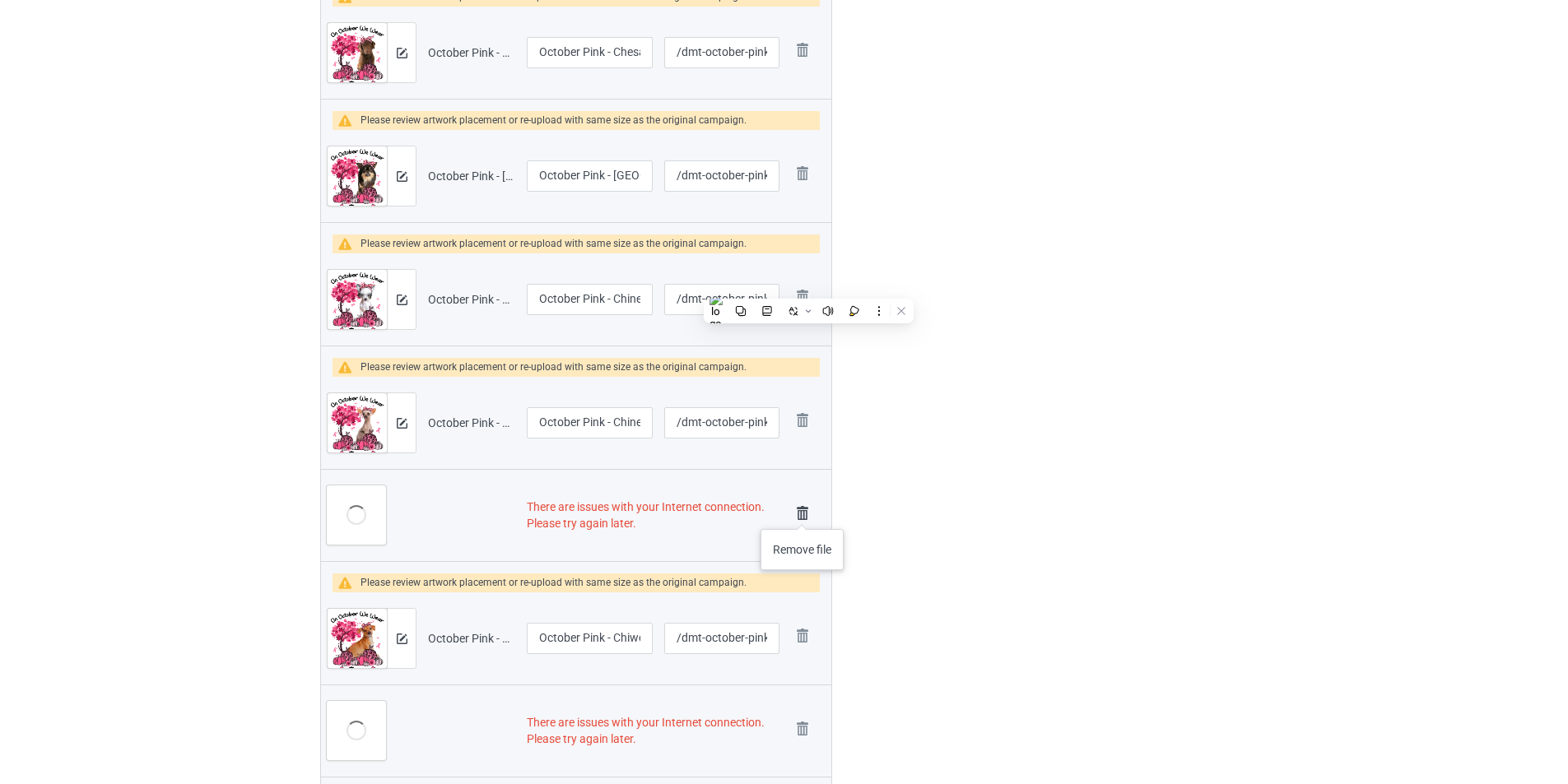
click at [803, 513] on img at bounding box center [803, 514] width 23 height 23
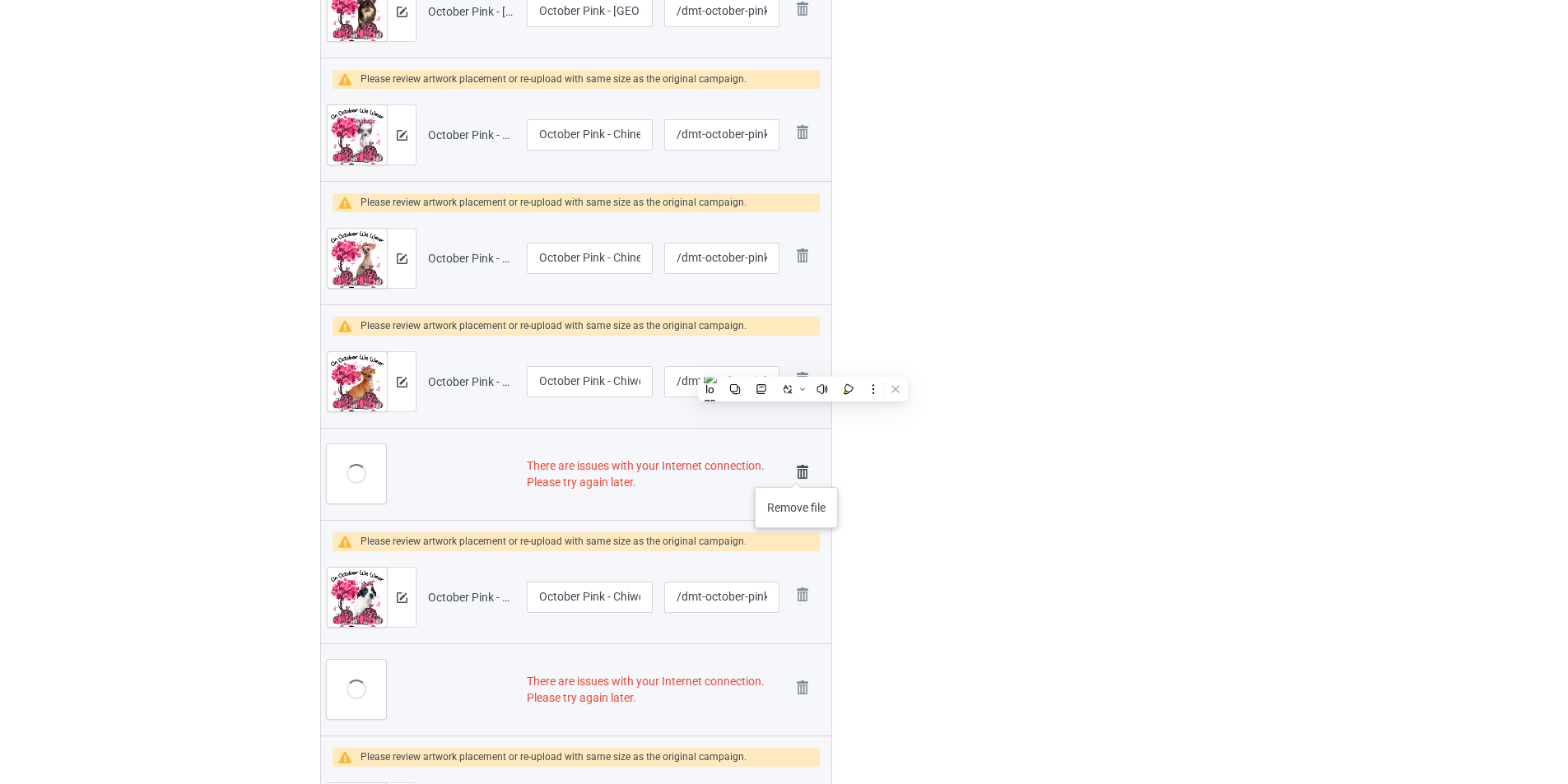
click at [796, 471] on img at bounding box center [803, 472] width 23 height 23
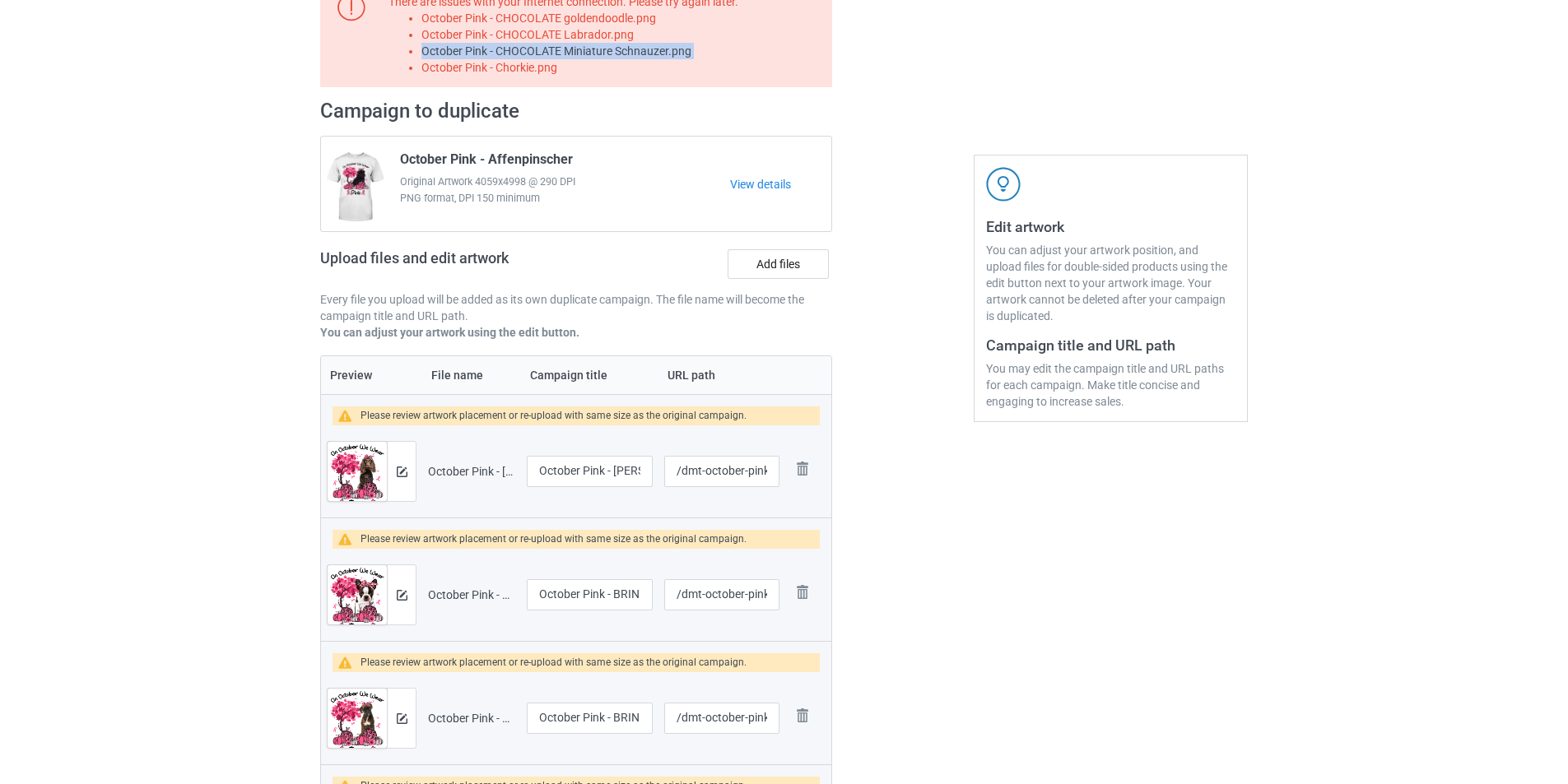
scroll to position [33, 0]
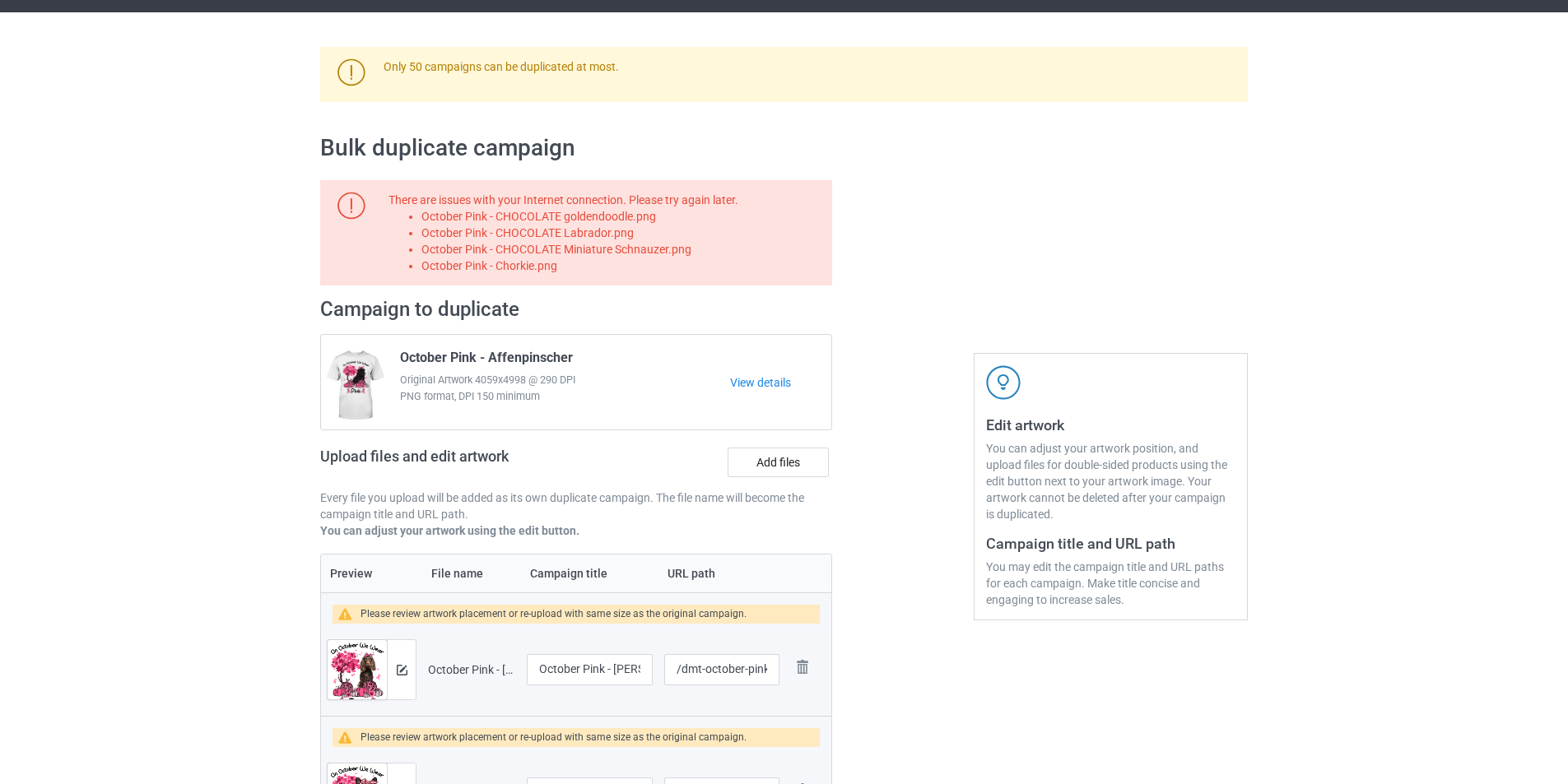
click at [624, 215] on li "October Pink - CHOCOLATE goldendoodle.png" at bounding box center [623, 216] width 405 height 17
copy li "October Pink - CHOCOLATE goldendoodle.png"
click at [805, 464] on label "Add files" at bounding box center [778, 463] width 102 height 30
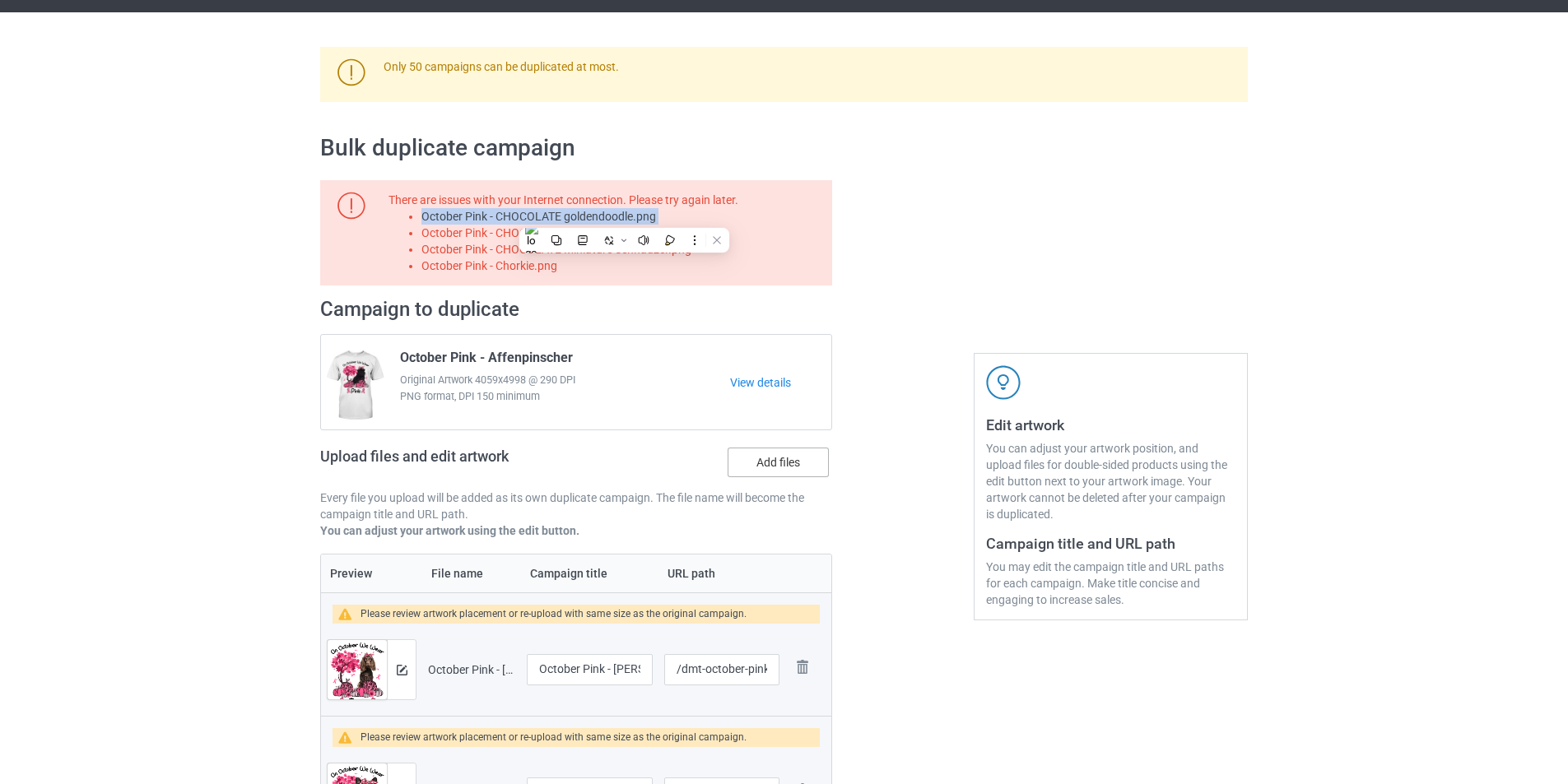
click at [0, 0] on input "Add files" at bounding box center [0, 0] width 0 height 0
click at [600, 237] on li "October Pink - CHOCOLATE Labrador.png" at bounding box center [623, 232] width 405 height 17
copy li "October Pink - CHOCOLATE Labrador.png"
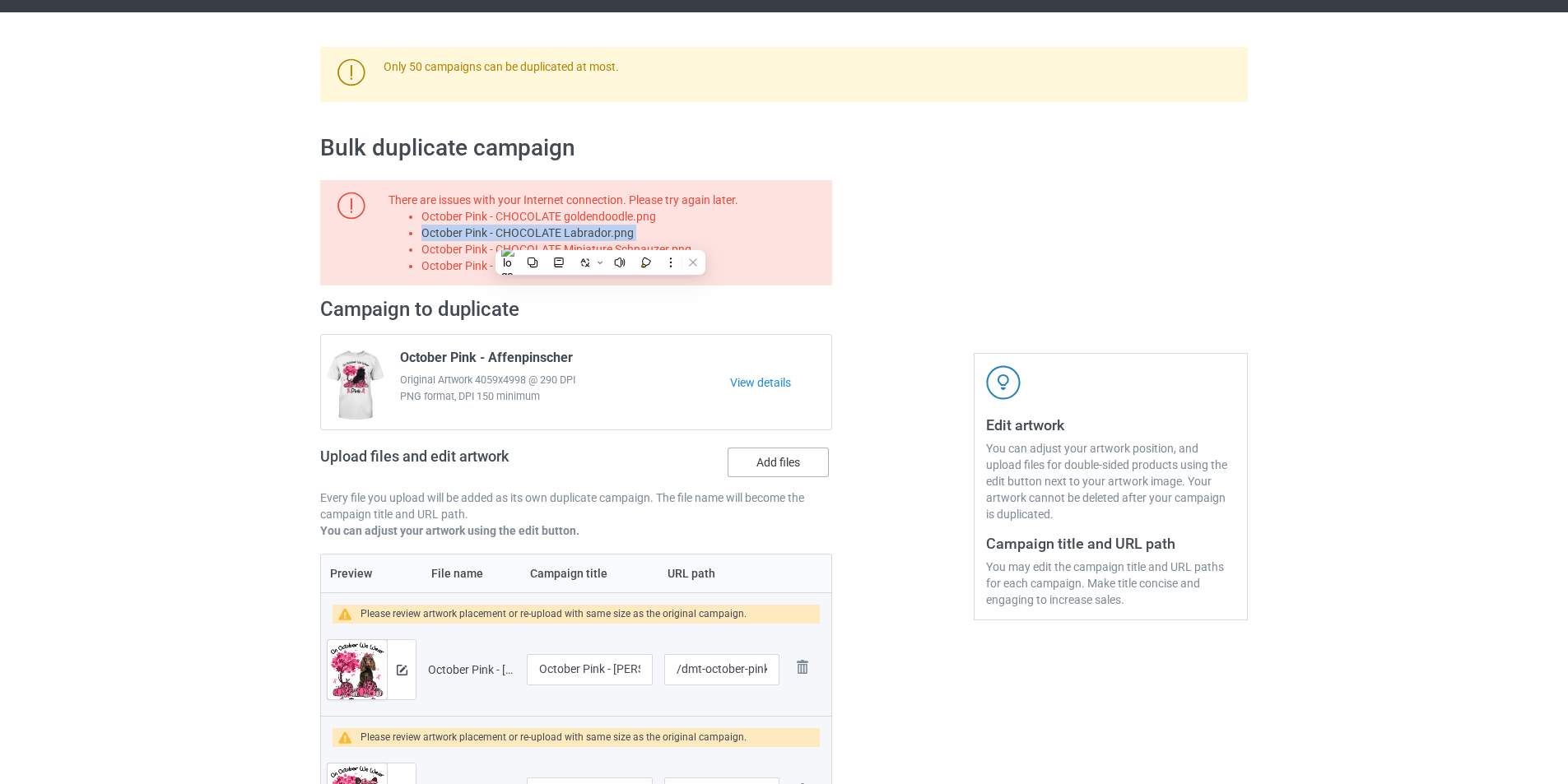
click at [794, 464] on label "Add files" at bounding box center [778, 463] width 102 height 30
click at [0, 0] on input "Add files" at bounding box center [0, 0] width 0 height 0
click at [612, 254] on li "October Pink - CHOCOLATE Miniature Schnauzer.png" at bounding box center [623, 249] width 405 height 17
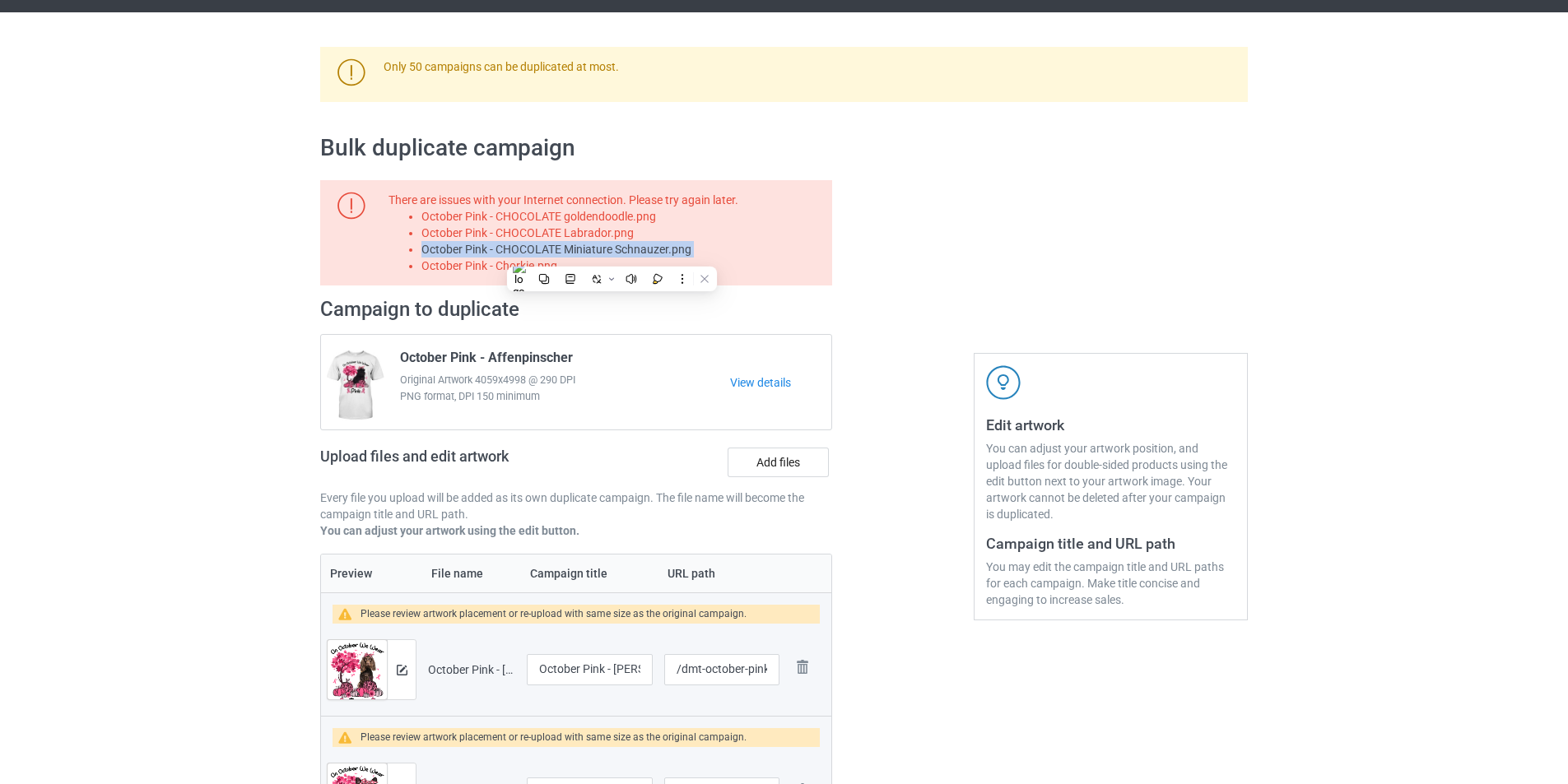
copy li "October Pink - CHOCOLATE Miniature Schnauzer.png"
click at [810, 466] on label "Add files" at bounding box center [778, 463] width 102 height 30
click at [0, 0] on input "Add files" at bounding box center [0, 0] width 0 height 0
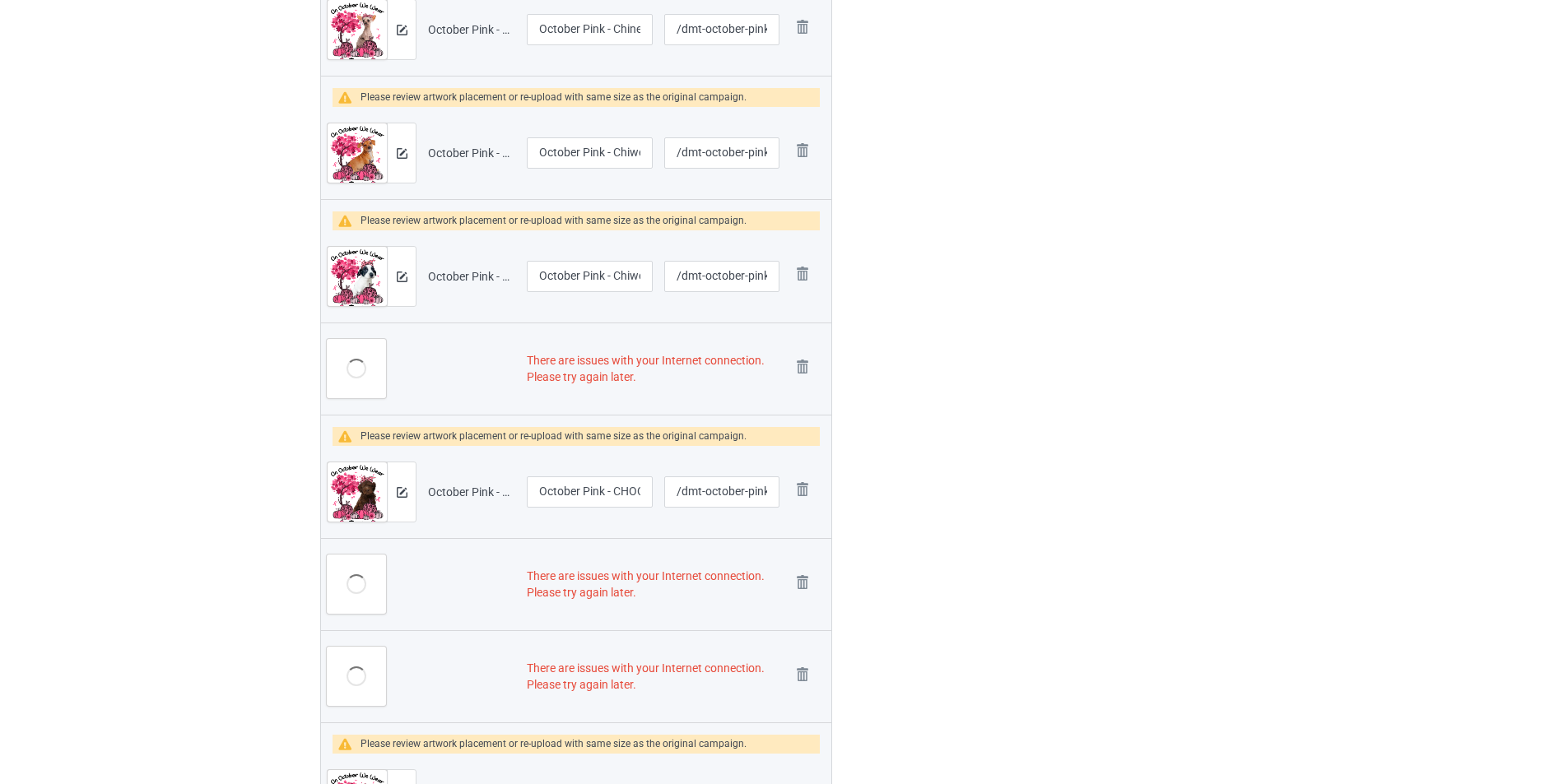
scroll to position [5136, 0]
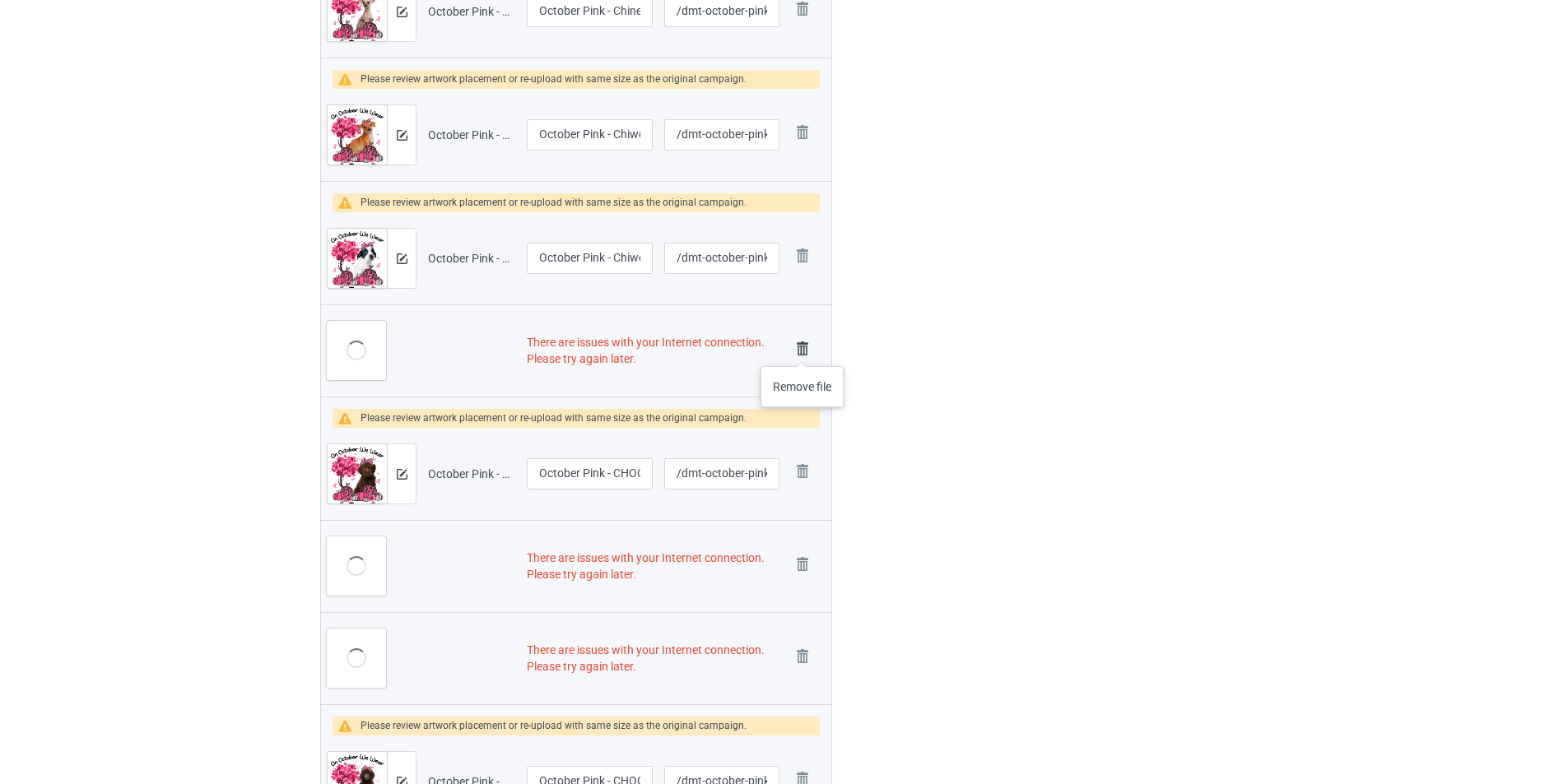
click at [804, 349] on img at bounding box center [803, 349] width 23 height 23
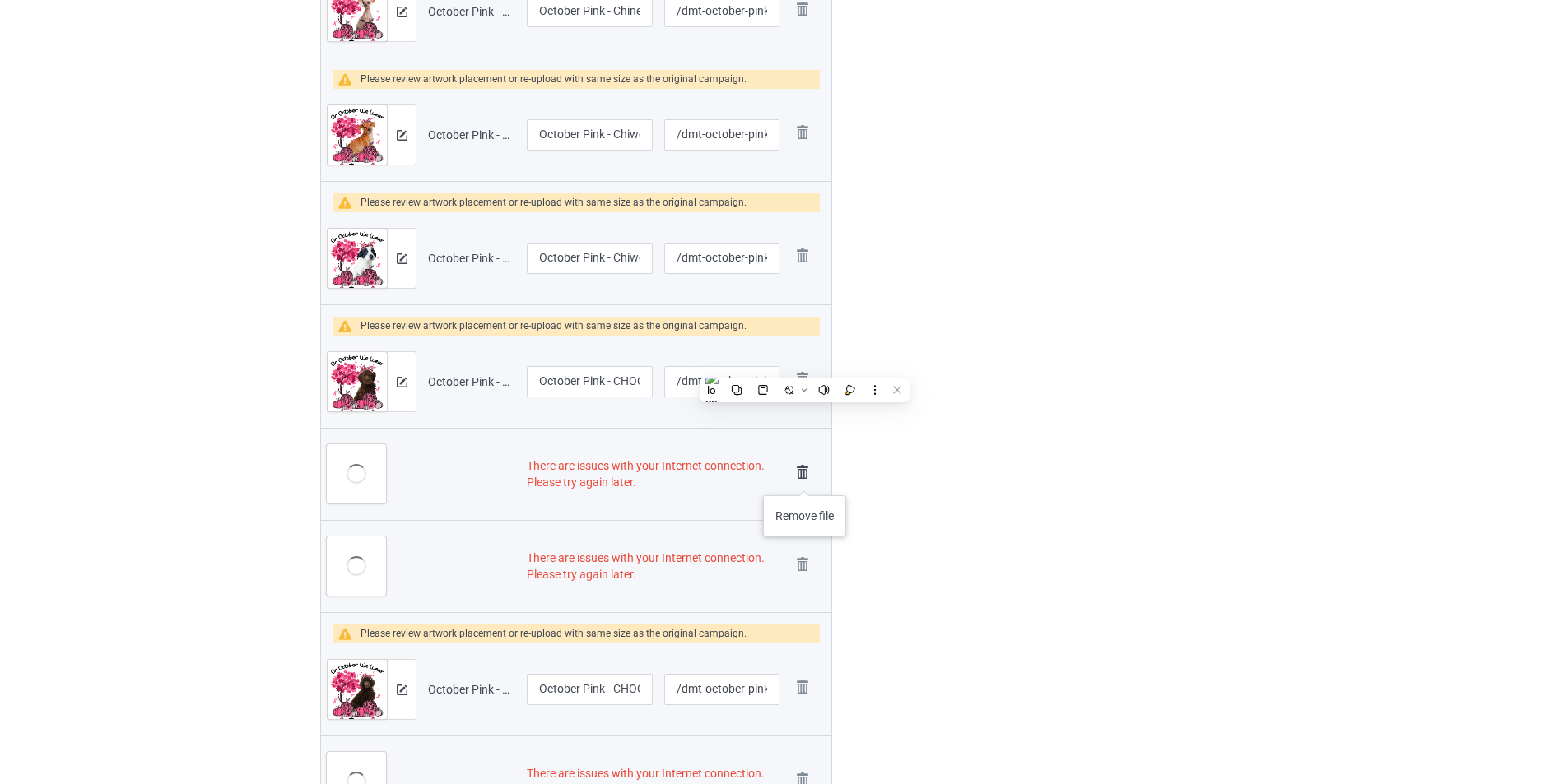
click at [803, 470] on img at bounding box center [803, 472] width 23 height 23
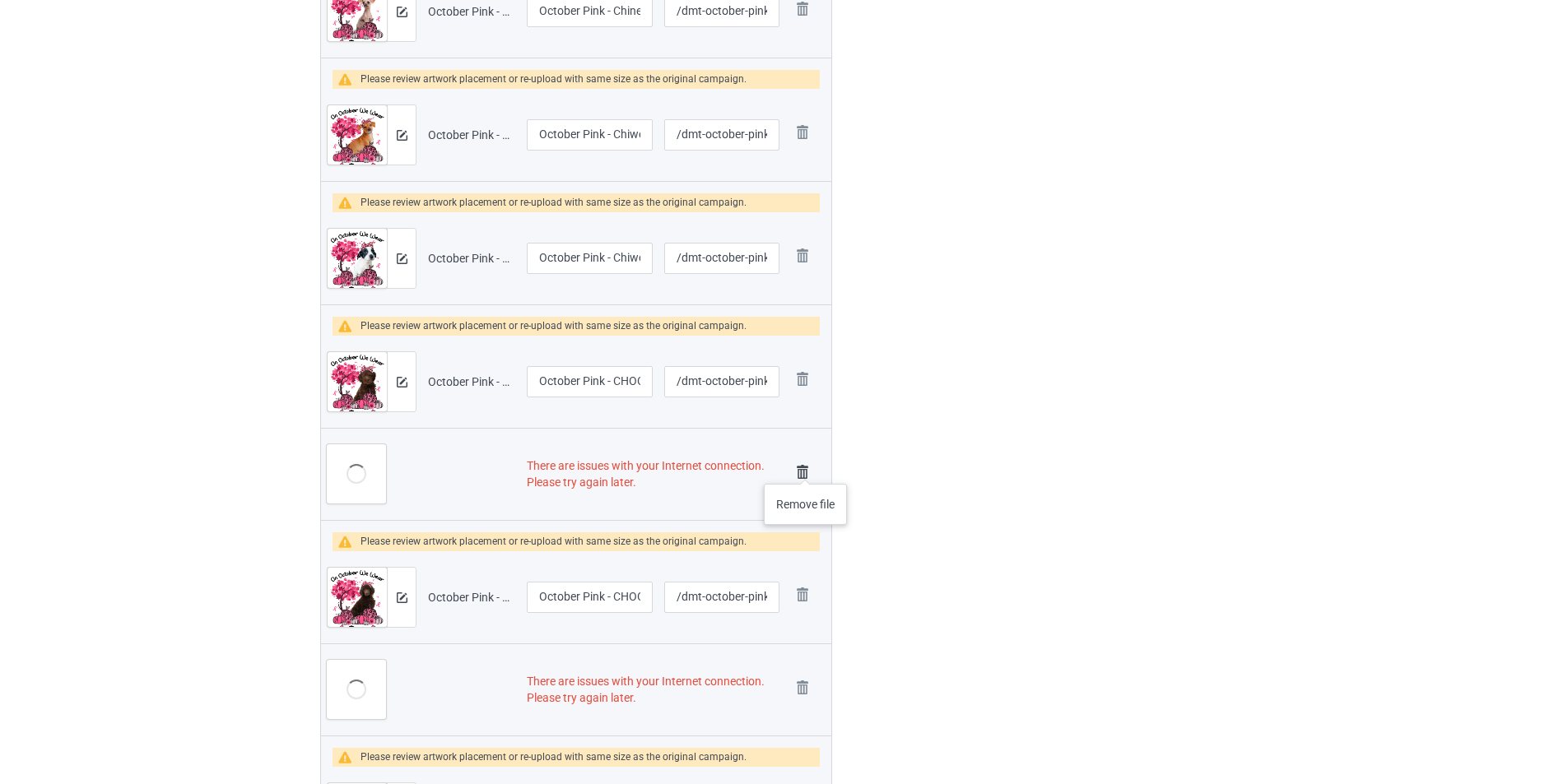
click at [806, 467] on img at bounding box center [803, 472] width 23 height 23
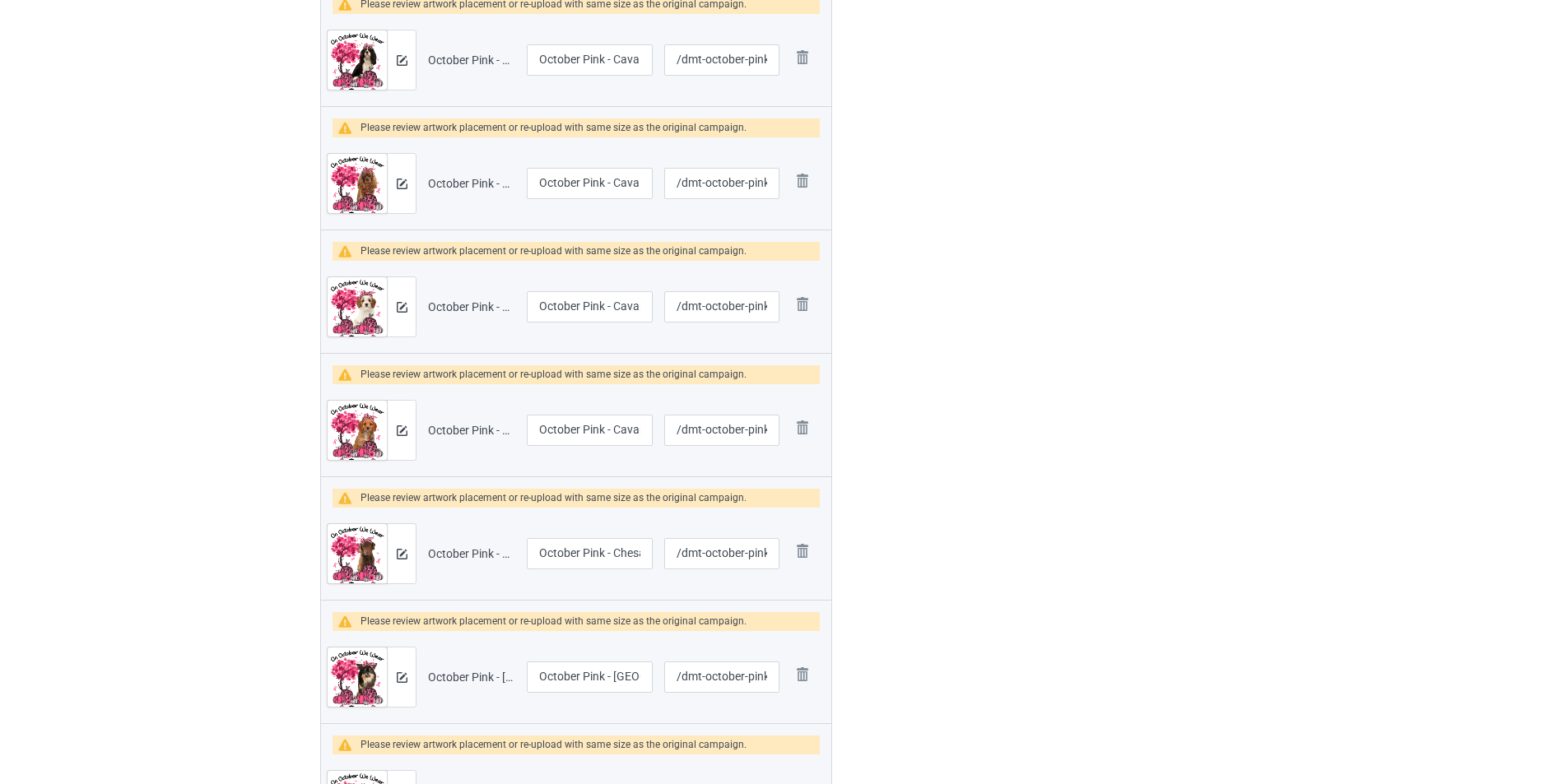
scroll to position [0, 0]
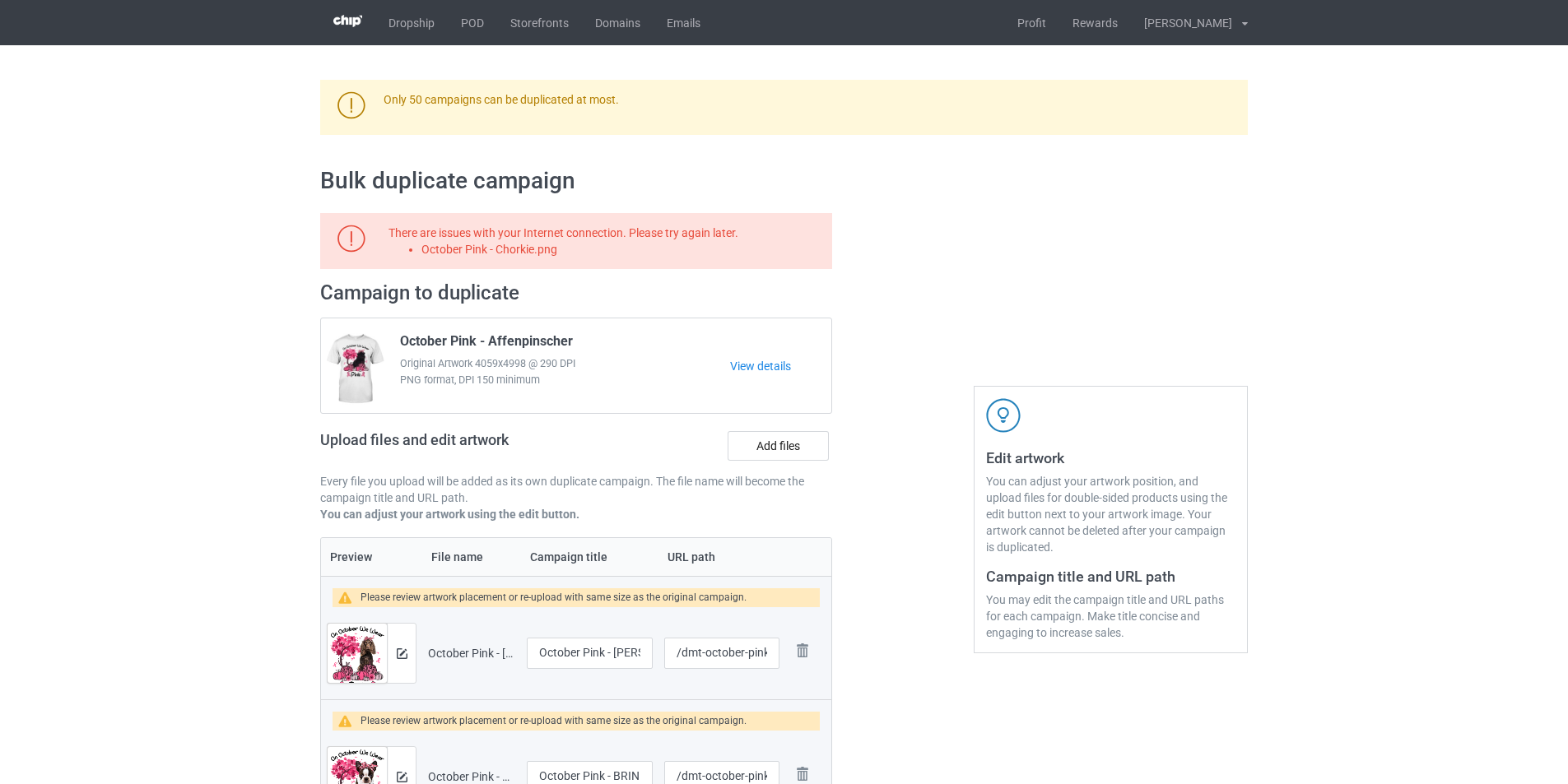
click at [544, 248] on li "October Pink - Chorkie.png" at bounding box center [623, 249] width 405 height 17
copy li "October Pink - Chorkie.png"
click at [786, 441] on label "Add files" at bounding box center [778, 446] width 102 height 30
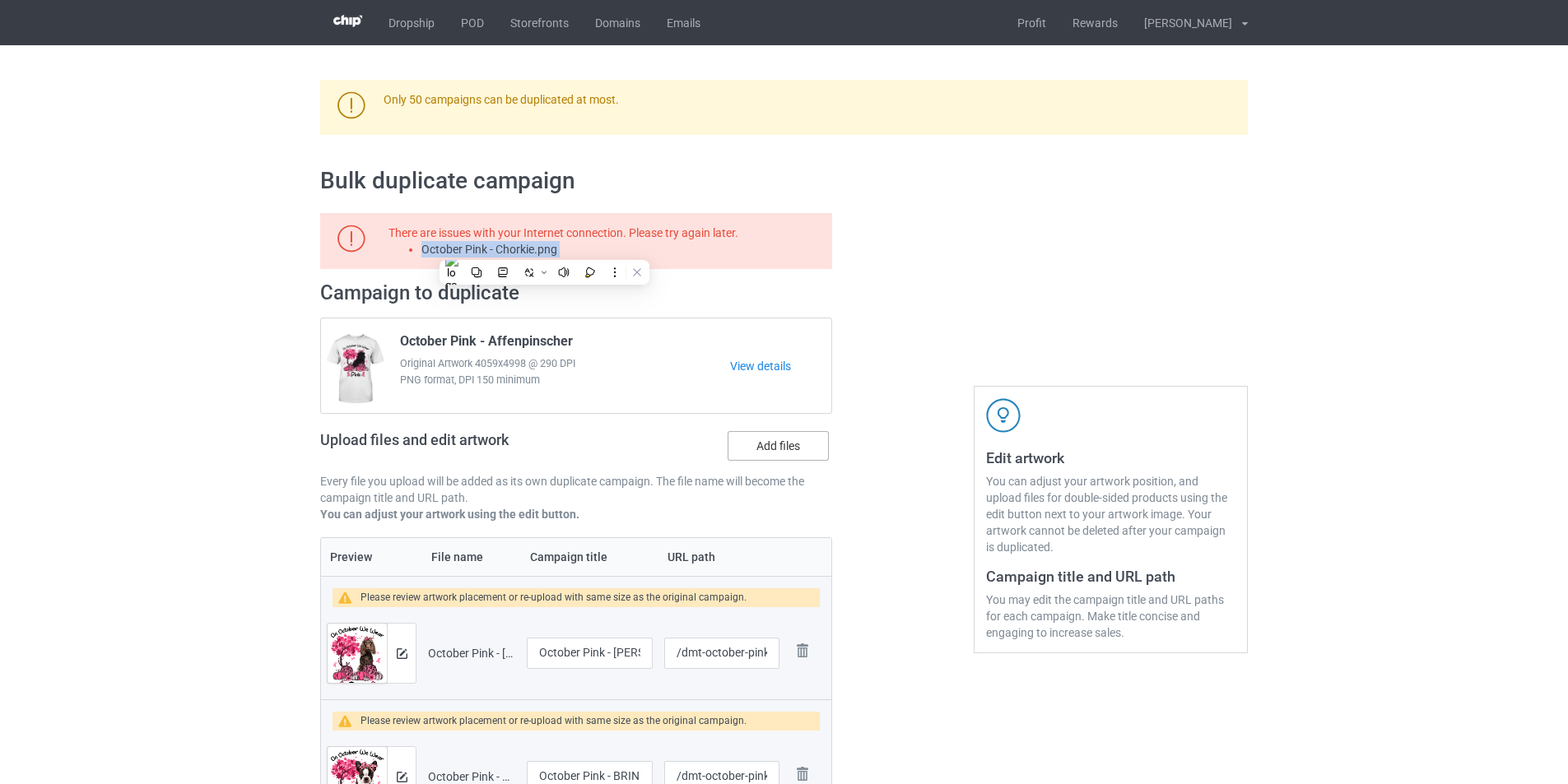
click at [0, 0] on input "Add files" at bounding box center [0, 0] width 0 height 0
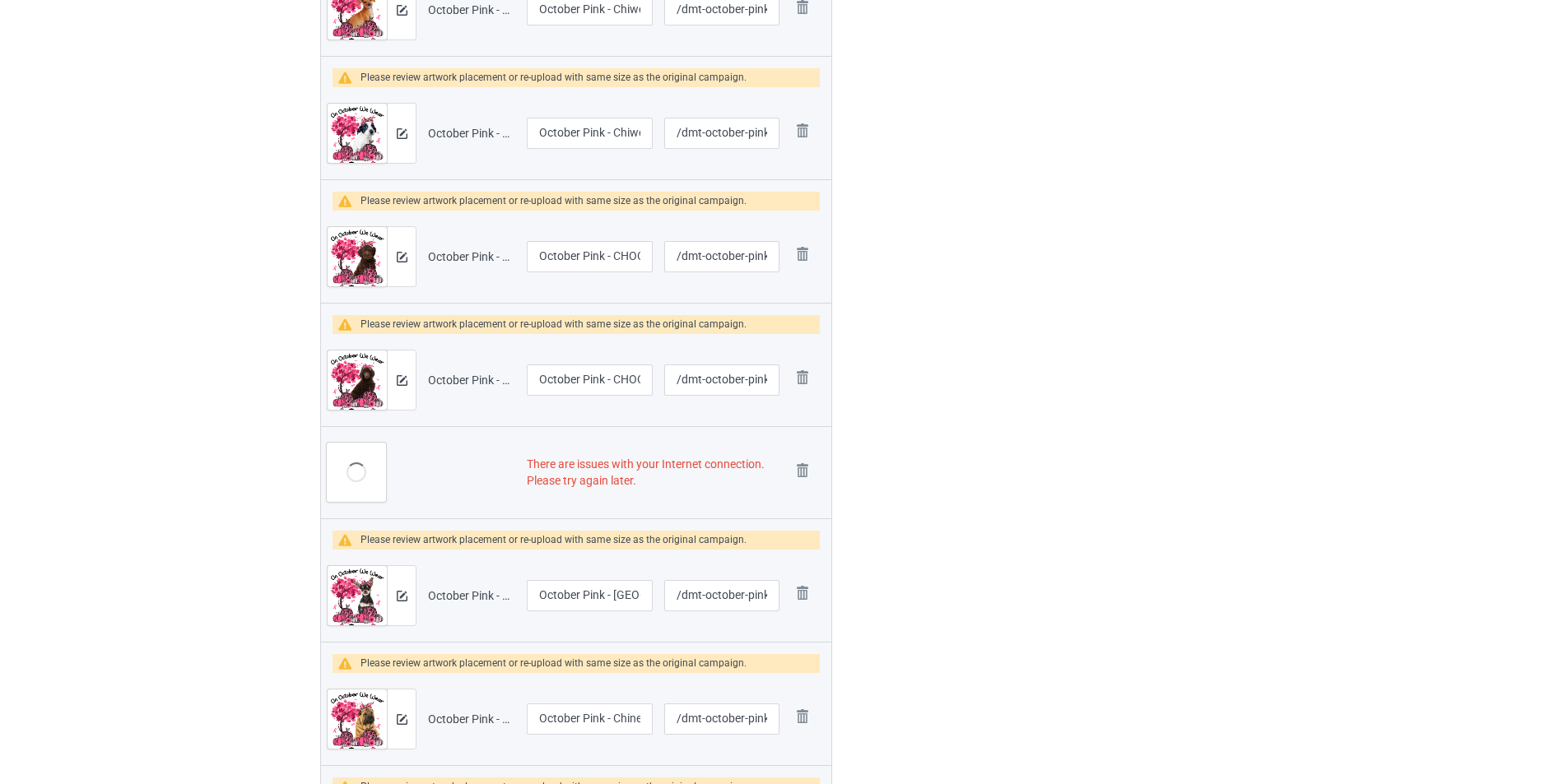
scroll to position [5431, 0]
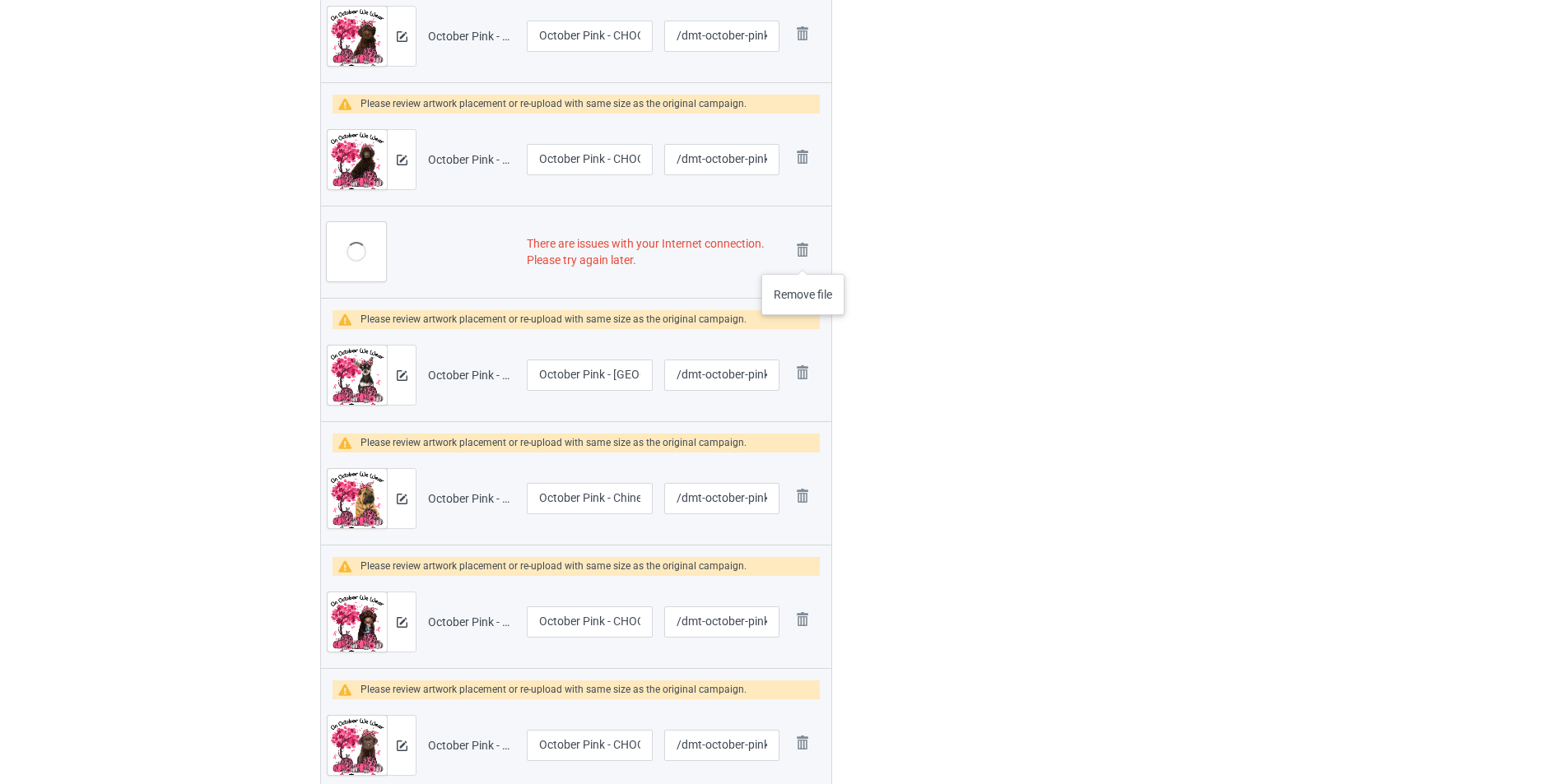
drag, startPoint x: 803, startPoint y: 258, endPoint x: 958, endPoint y: 298, distance: 160.1
click at [0, 0] on img at bounding box center [0, 0] width 0 height 0
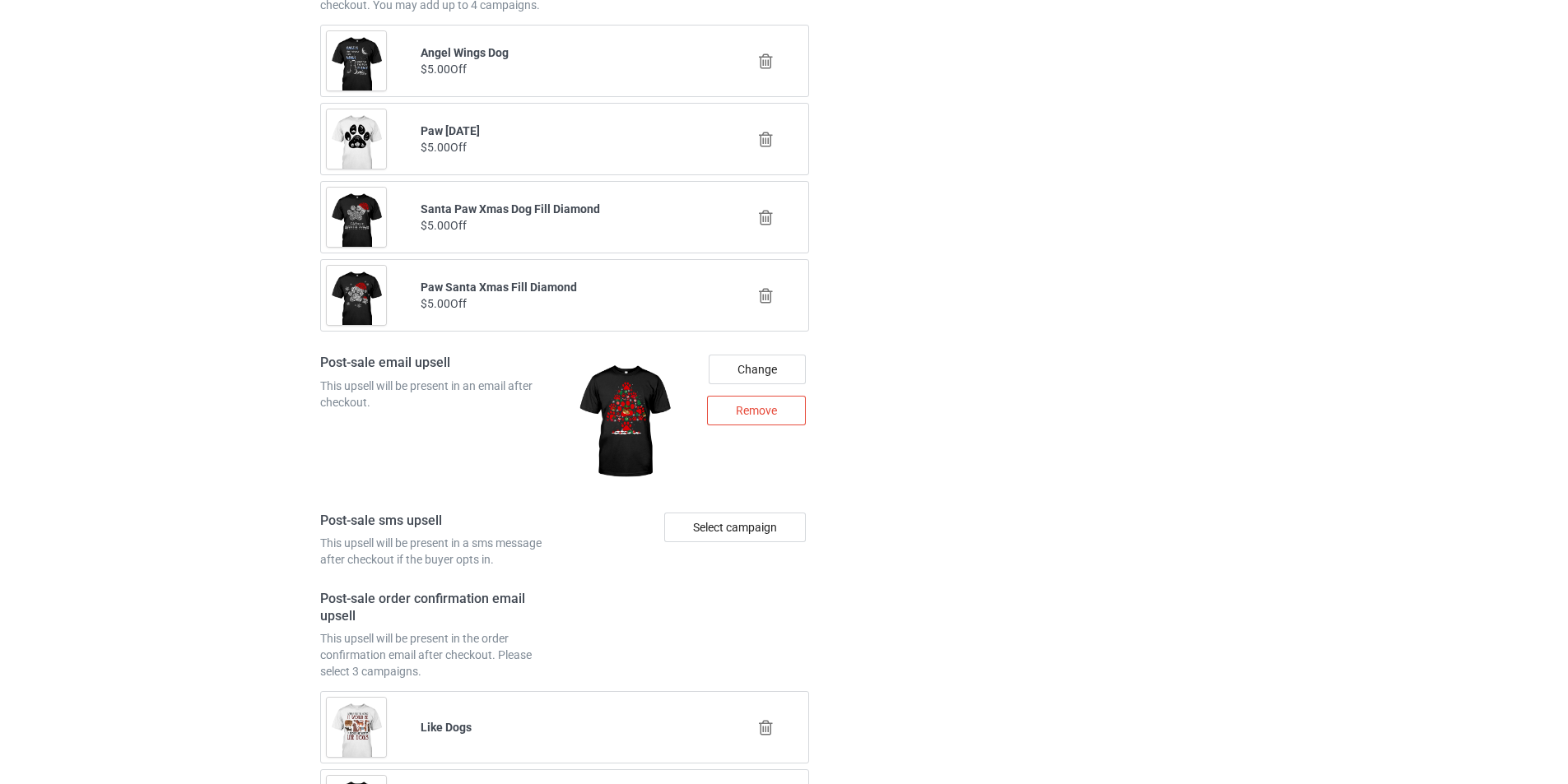
scroll to position [7988, 0]
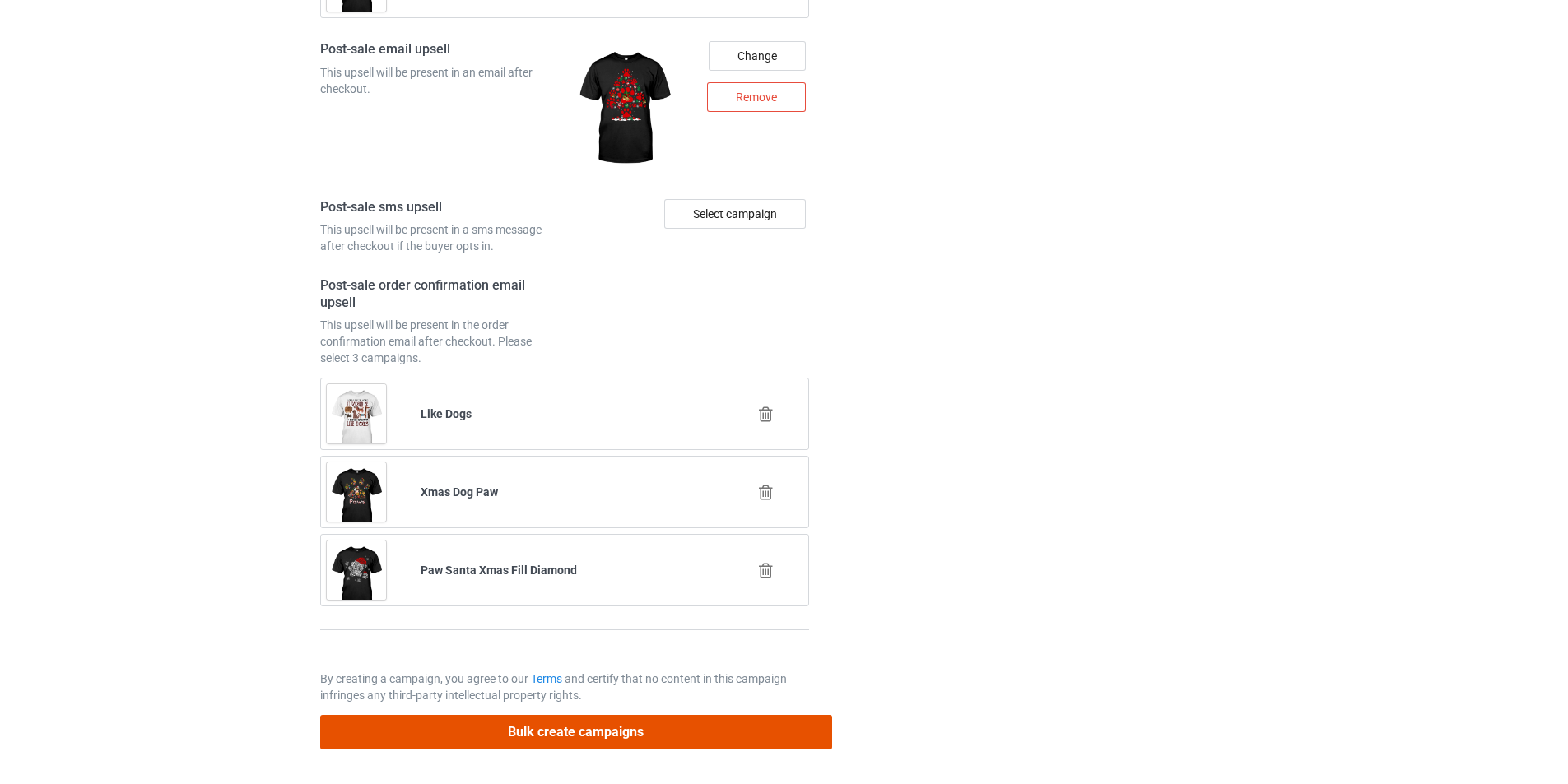
click at [708, 727] on button "Bulk create campaigns" at bounding box center [577, 732] width 512 height 34
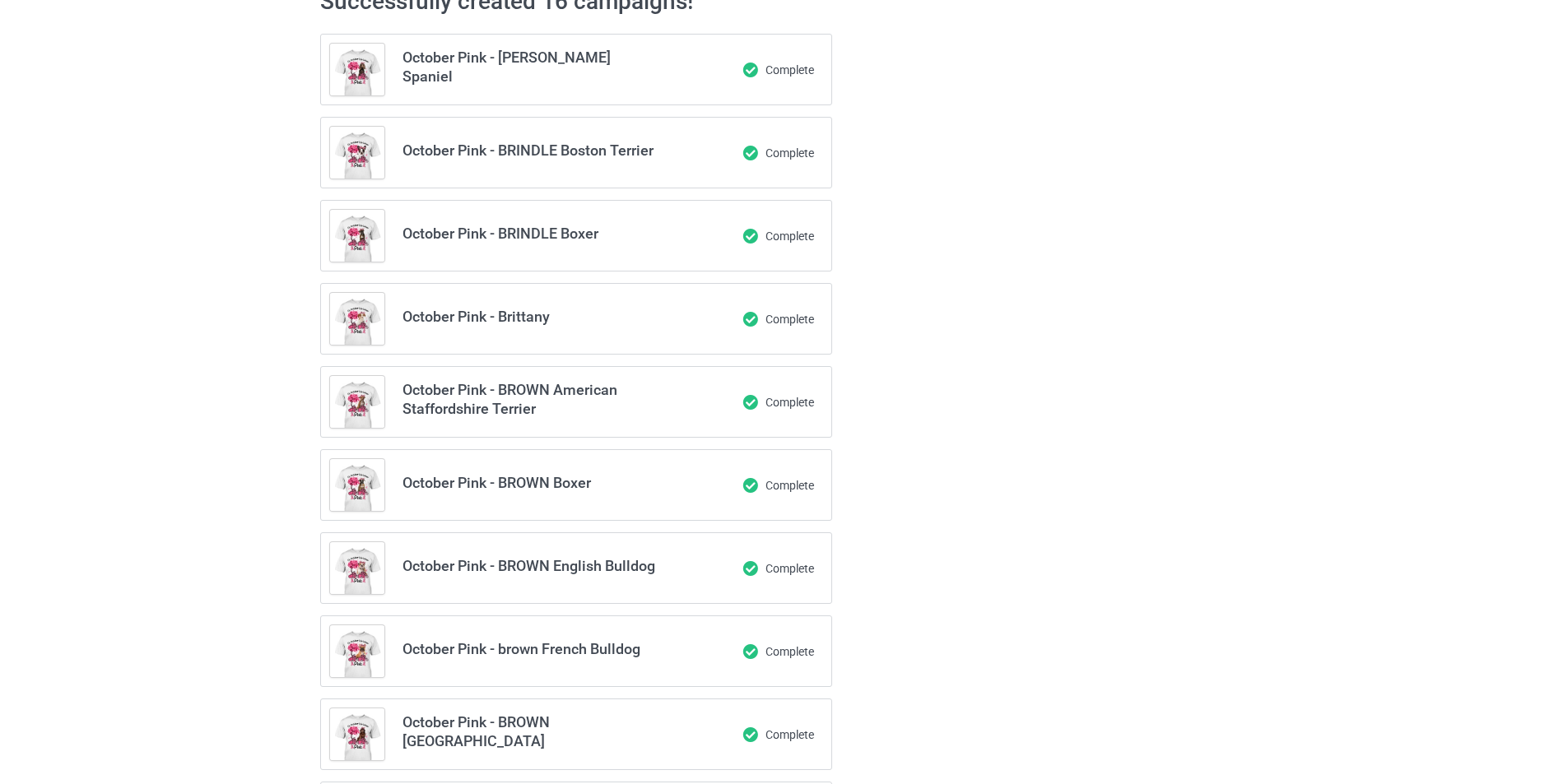
scroll to position [0, 0]
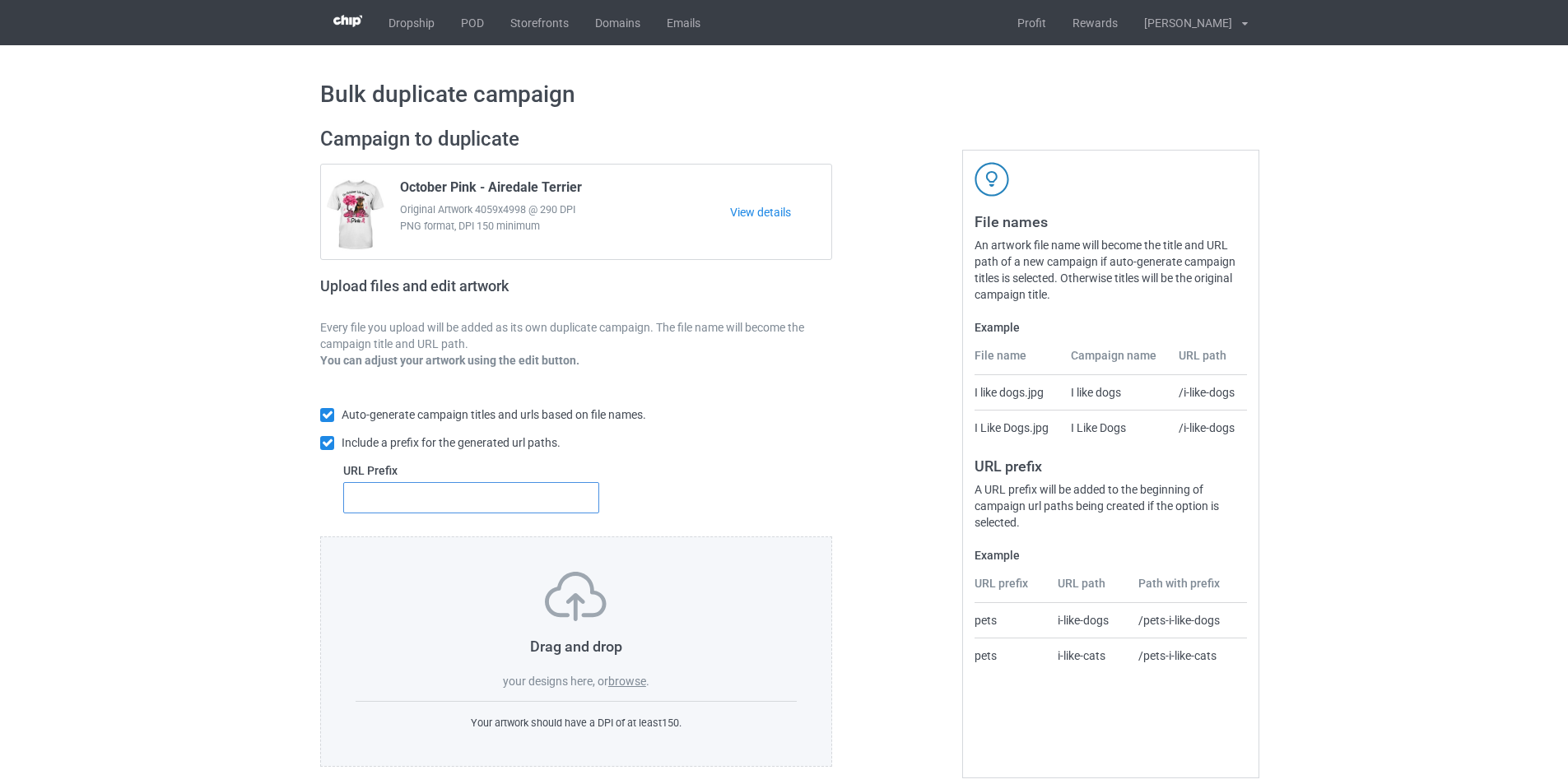
click at [540, 499] on input "text" at bounding box center [471, 497] width 256 height 31
type input "dmt-"
click at [637, 681] on label "browse" at bounding box center [627, 681] width 38 height 13
click at [0, 0] on input "browse" at bounding box center [0, 0] width 0 height 0
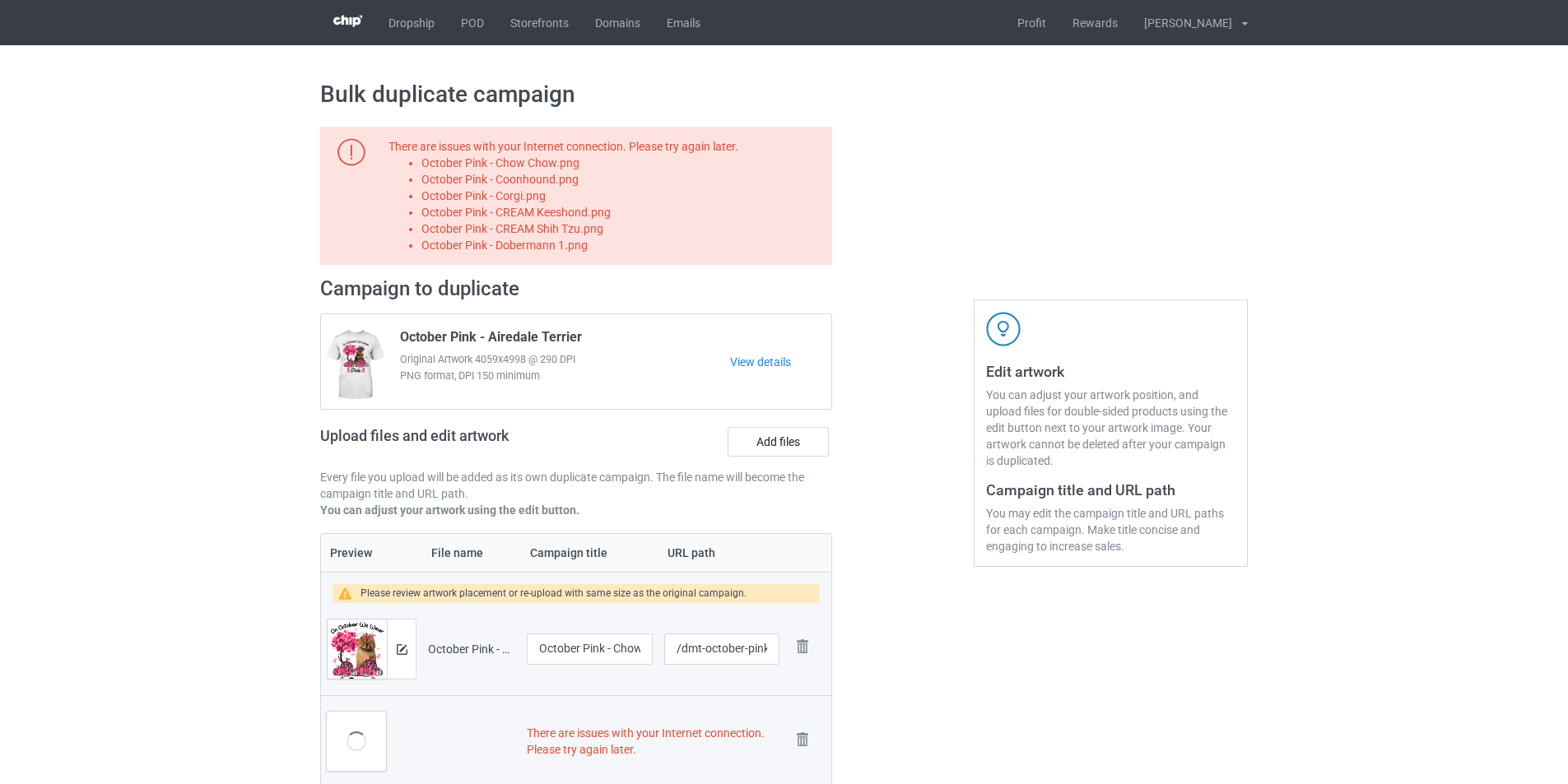
click at [566, 168] on li "October Pink - Chow Chow.png" at bounding box center [623, 162] width 405 height 17
copy li "October Pink - Chow Chow.png"
click at [766, 437] on label "Add files" at bounding box center [778, 442] width 102 height 30
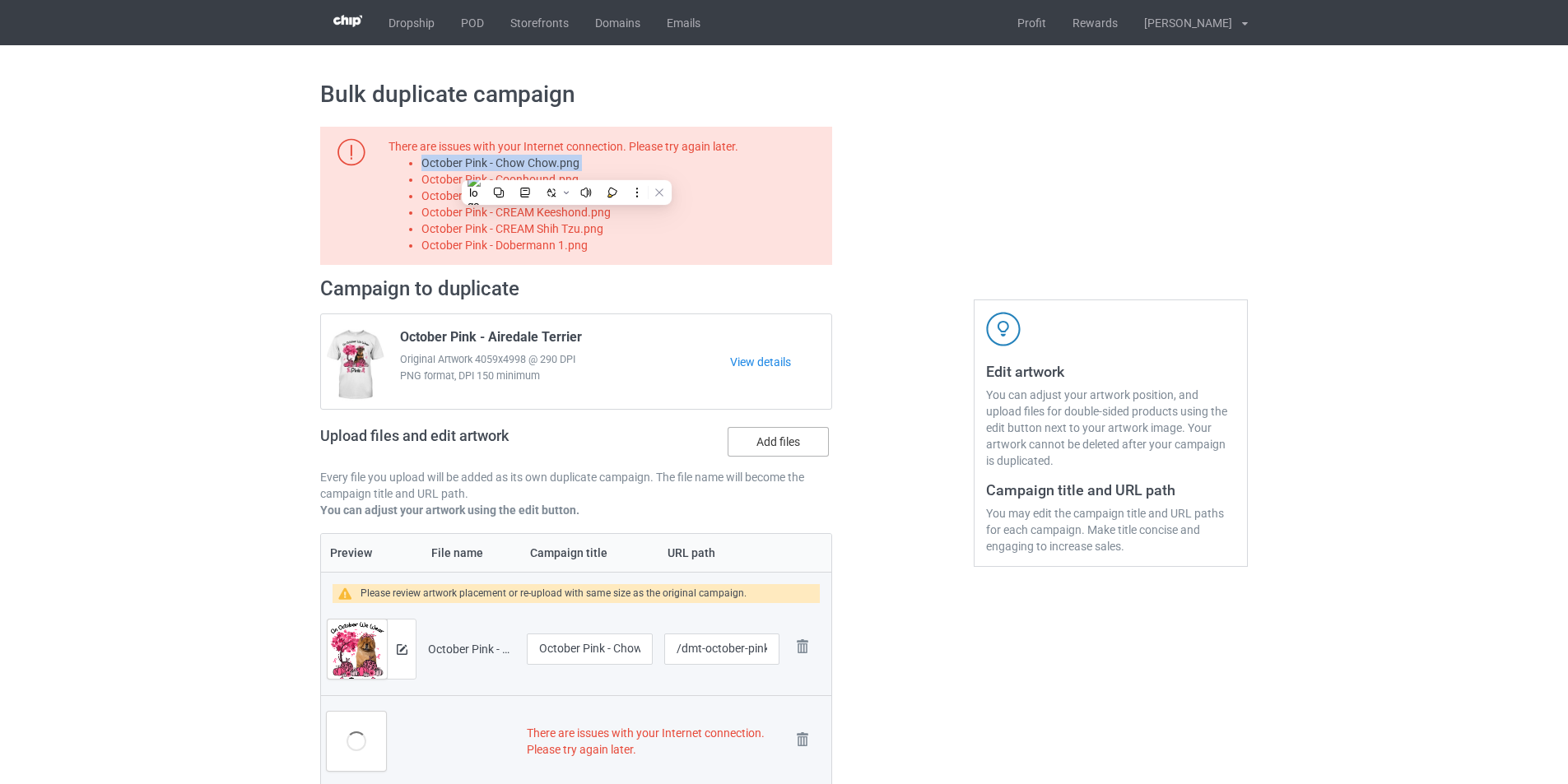
click at [0, 0] on input "Add files" at bounding box center [0, 0] width 0 height 0
click at [538, 178] on li "October Pink - Coonhound.png" at bounding box center [623, 179] width 405 height 17
copy li "October Pink - Coonhound.png"
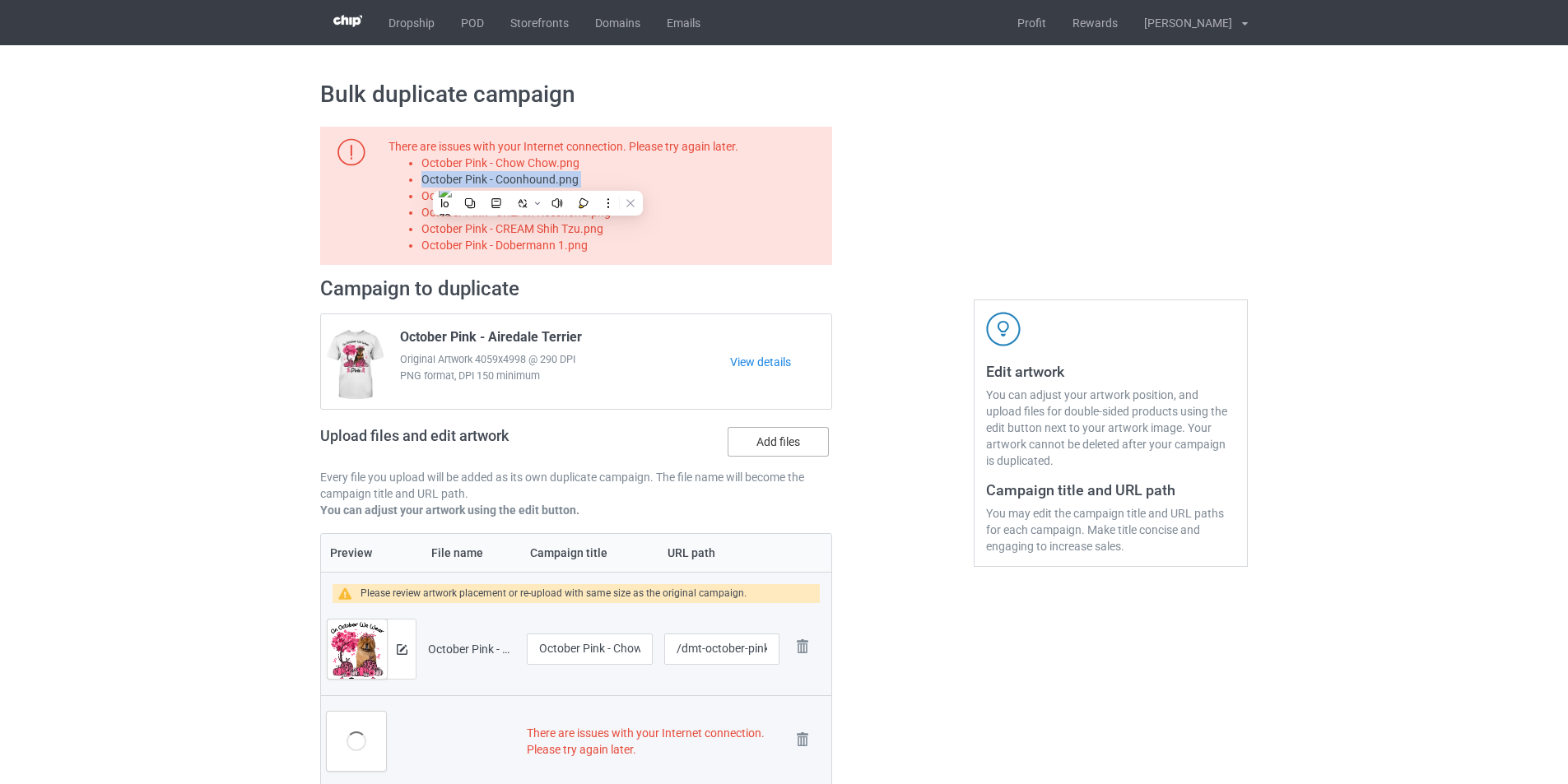
click at [771, 446] on label "Add files" at bounding box center [778, 442] width 102 height 30
click at [0, 0] on input "Add files" at bounding box center [0, 0] width 0 height 0
click at [520, 195] on li "October Pink - Corgi.png" at bounding box center [623, 196] width 405 height 17
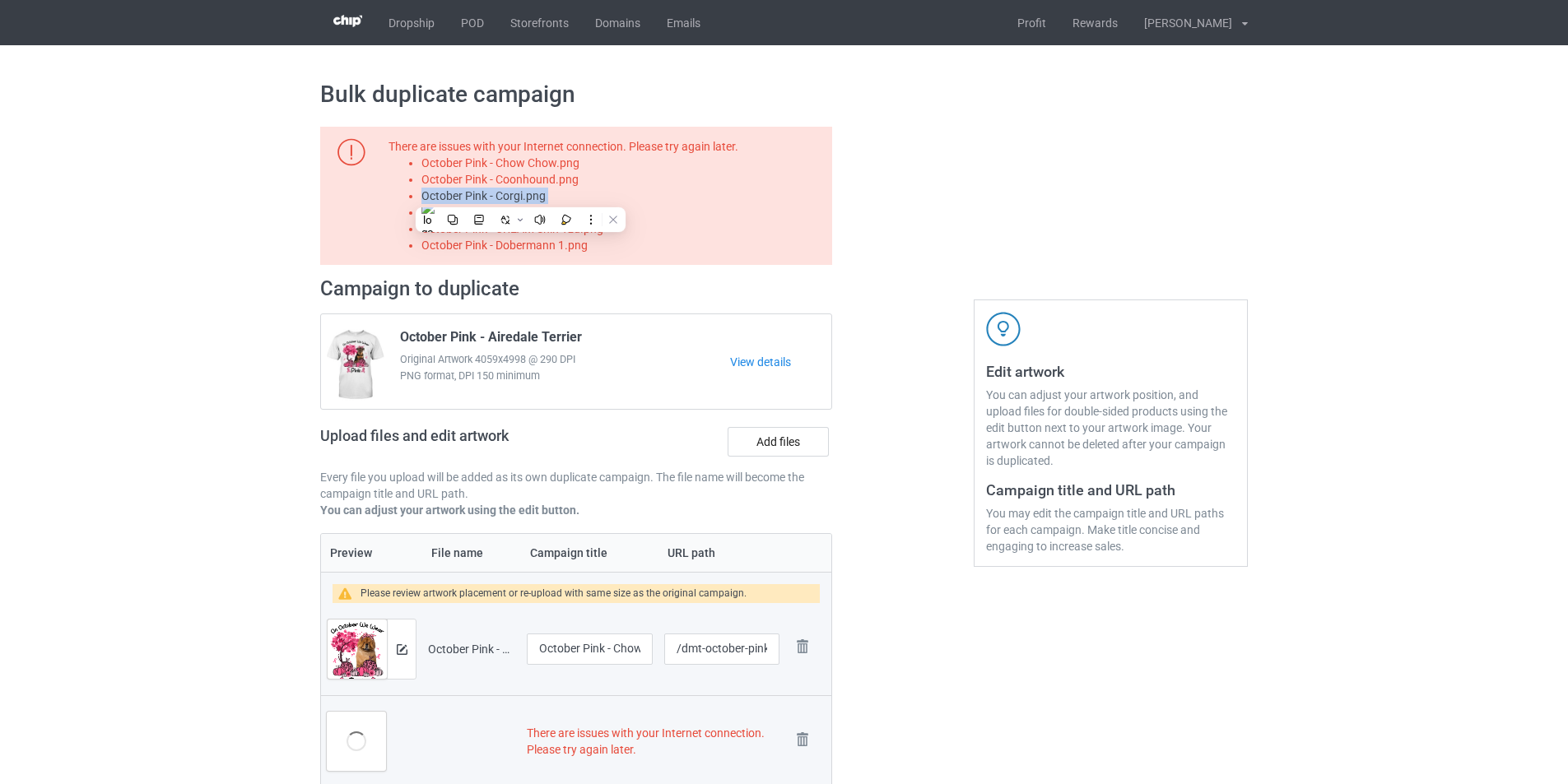
copy li "October Pink - Corgi.png"
click at [798, 446] on label "Add files" at bounding box center [778, 442] width 102 height 30
click at [0, 0] on input "Add files" at bounding box center [0, 0] width 0 height 0
click at [587, 212] on li "October Pink - CREAM Keeshond.png" at bounding box center [623, 212] width 405 height 17
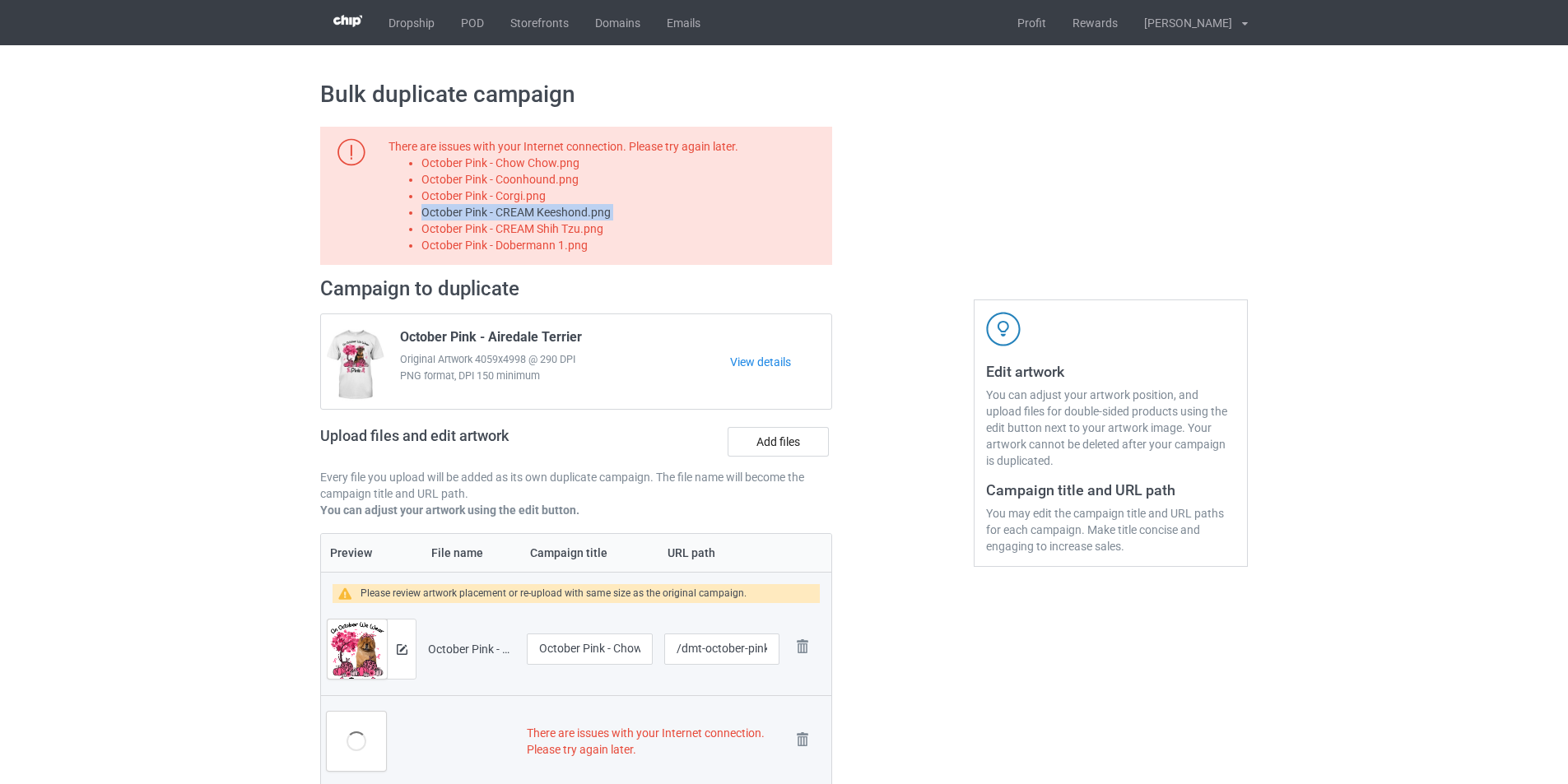
click at [587, 212] on li "October Pink - CREAM Keeshond.png" at bounding box center [623, 212] width 405 height 17
copy li "October Pink - CREAM Keeshond.png"
click at [772, 434] on label "Add files" at bounding box center [778, 442] width 102 height 30
click at [0, 0] on input "Add files" at bounding box center [0, 0] width 0 height 0
click at [575, 224] on li "October Pink - CREAM Shih Tzu.png" at bounding box center [623, 229] width 405 height 17
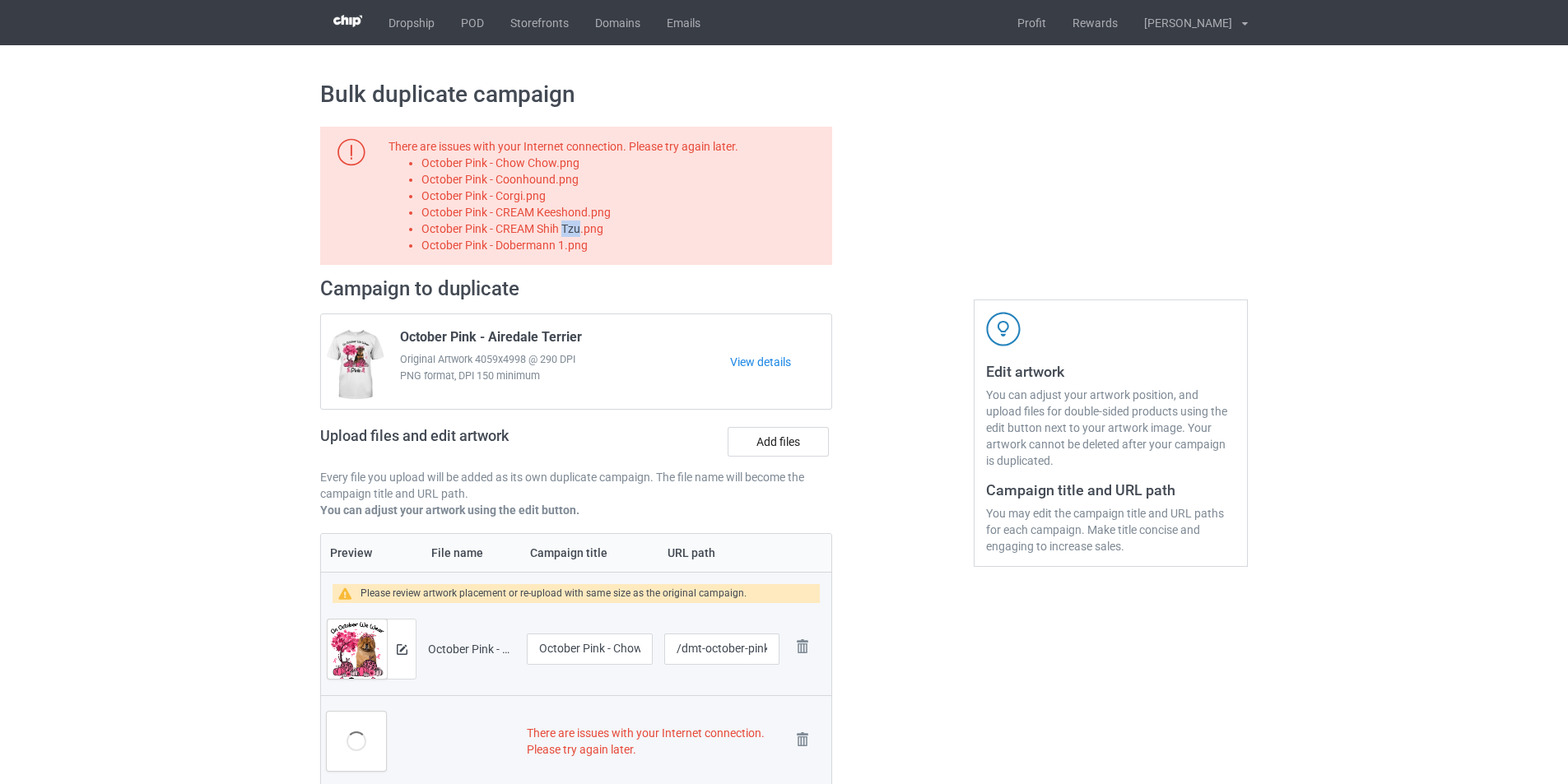
click at [575, 224] on li "October Pink - CREAM Shih Tzu.png" at bounding box center [623, 229] width 405 height 17
copy li "October Pink - CREAM Shih Tzu.png"
click at [761, 439] on label "Add files" at bounding box center [778, 442] width 102 height 30
click at [0, 0] on input "Add files" at bounding box center [0, 0] width 0 height 0
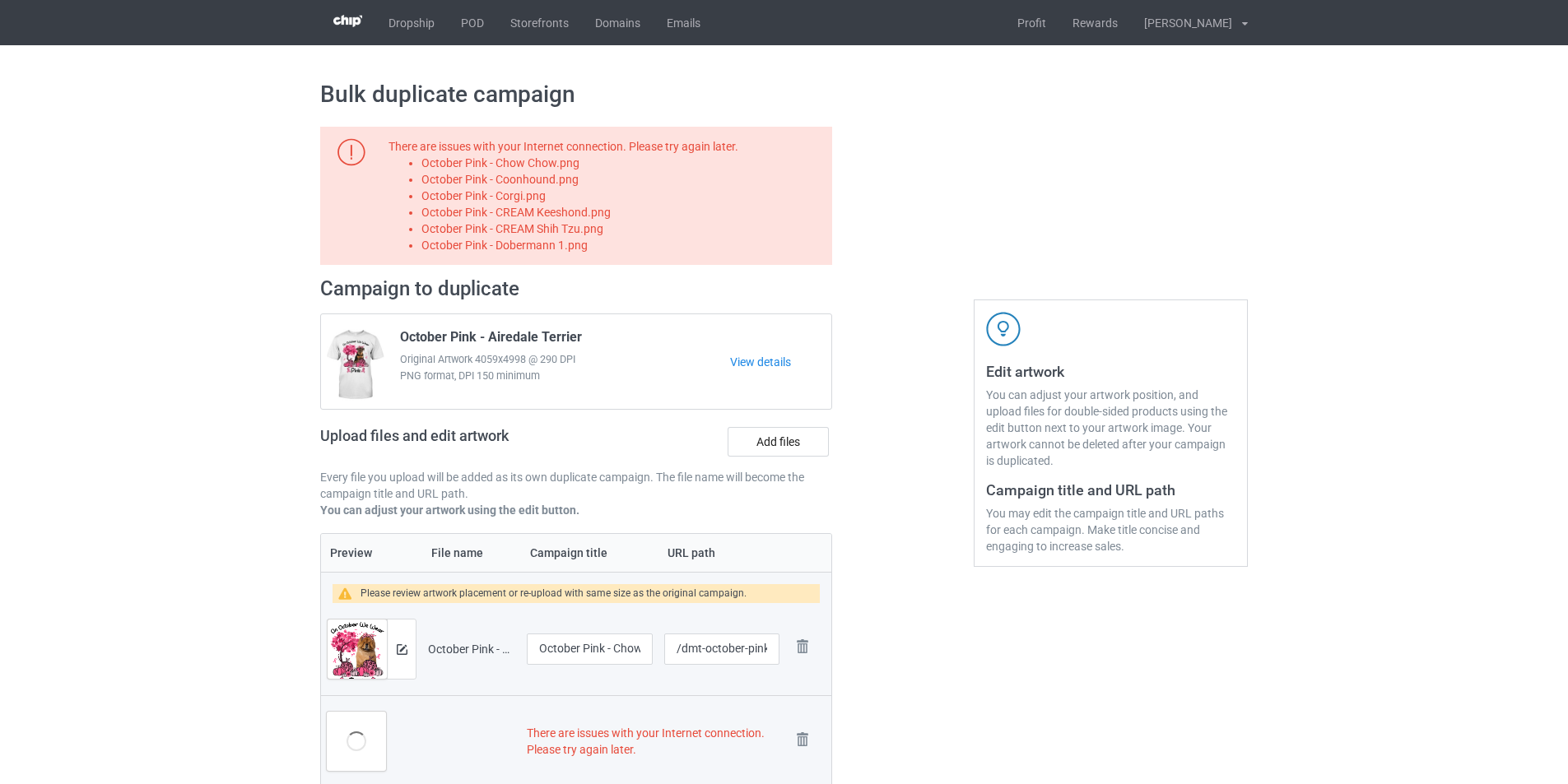
click at [561, 250] on li "October Pink - Dobermann 1.png" at bounding box center [623, 245] width 405 height 17
copy li "October Pink - Dobermann 1.png"
click at [803, 443] on label "Add files" at bounding box center [778, 442] width 102 height 30
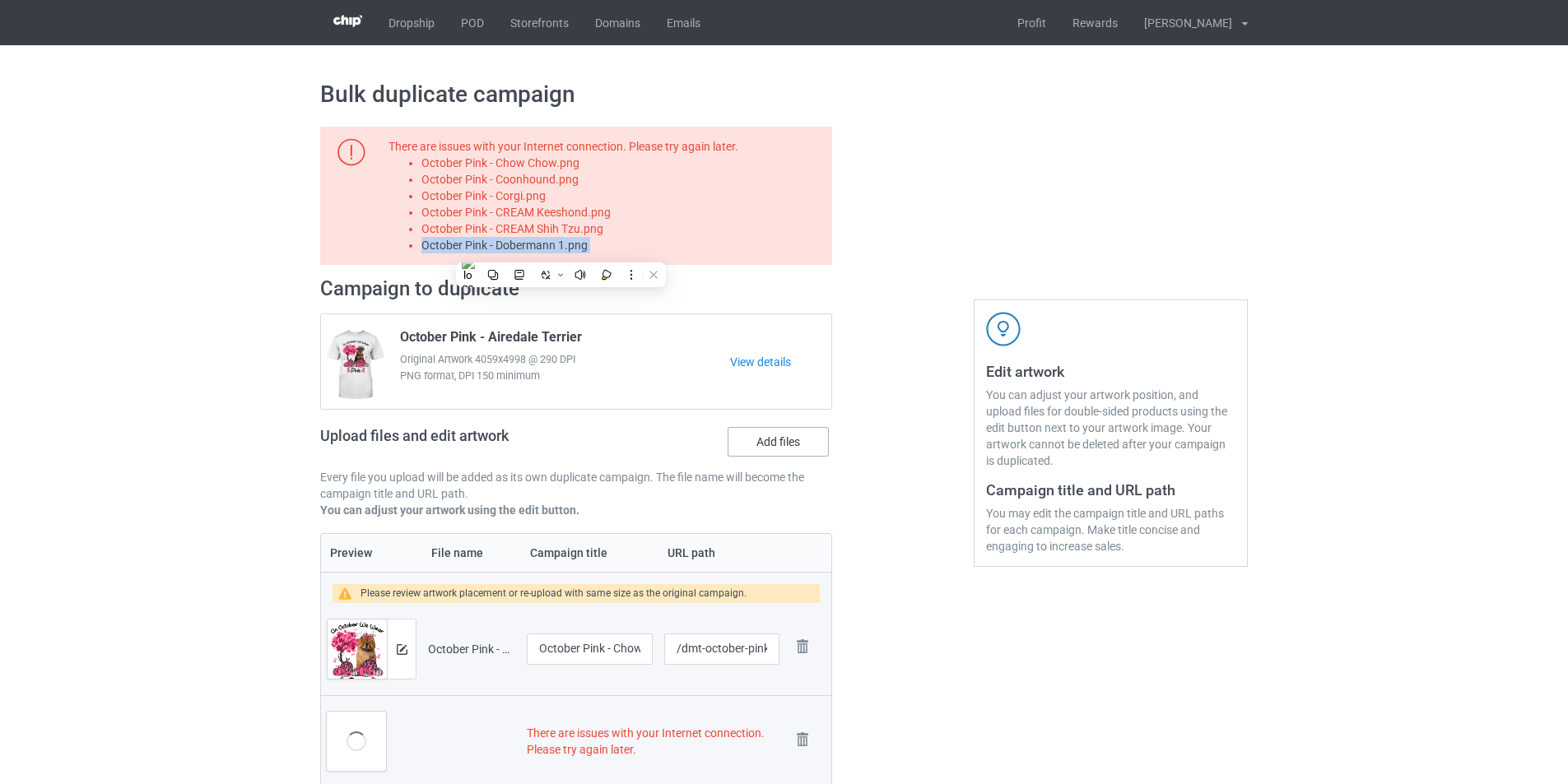
click at [0, 0] on input "Add files" at bounding box center [0, 0] width 0 height 0
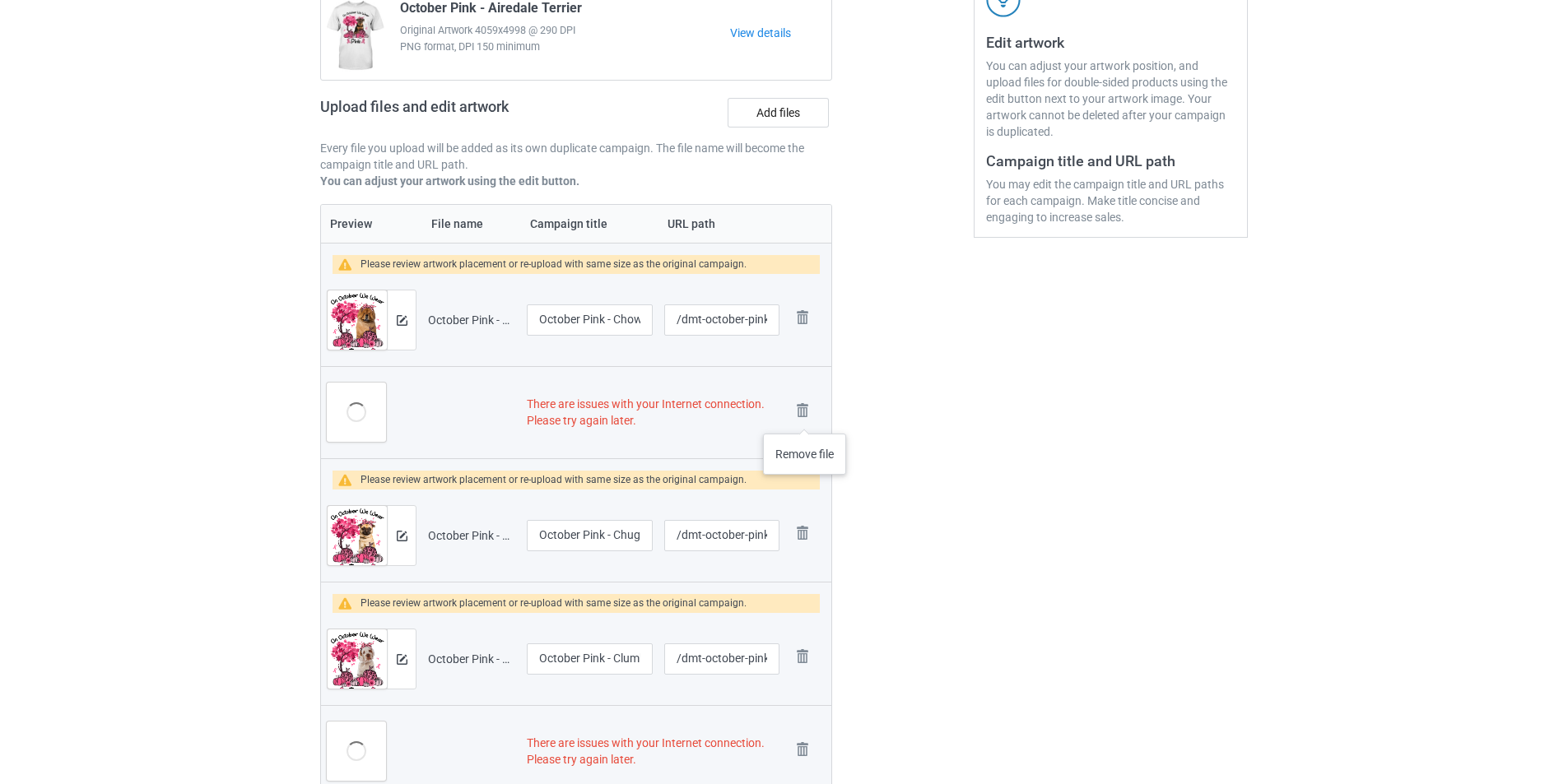
drag, startPoint x: 805, startPoint y: 418, endPoint x: 863, endPoint y: 404, distance: 59.7
click at [0, 0] on img at bounding box center [0, 0] width 0 height 0
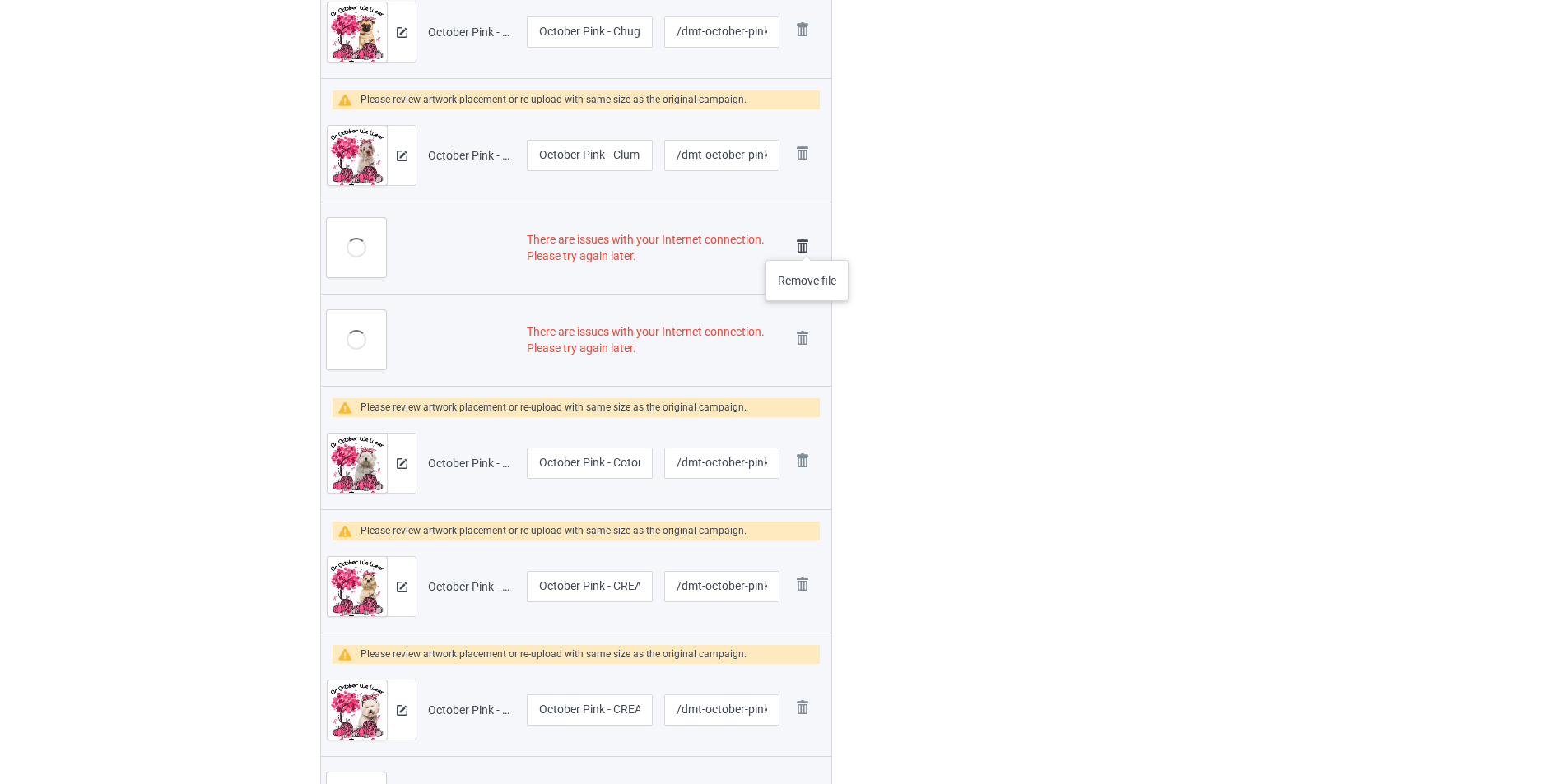
click at [807, 243] on img at bounding box center [803, 246] width 23 height 23
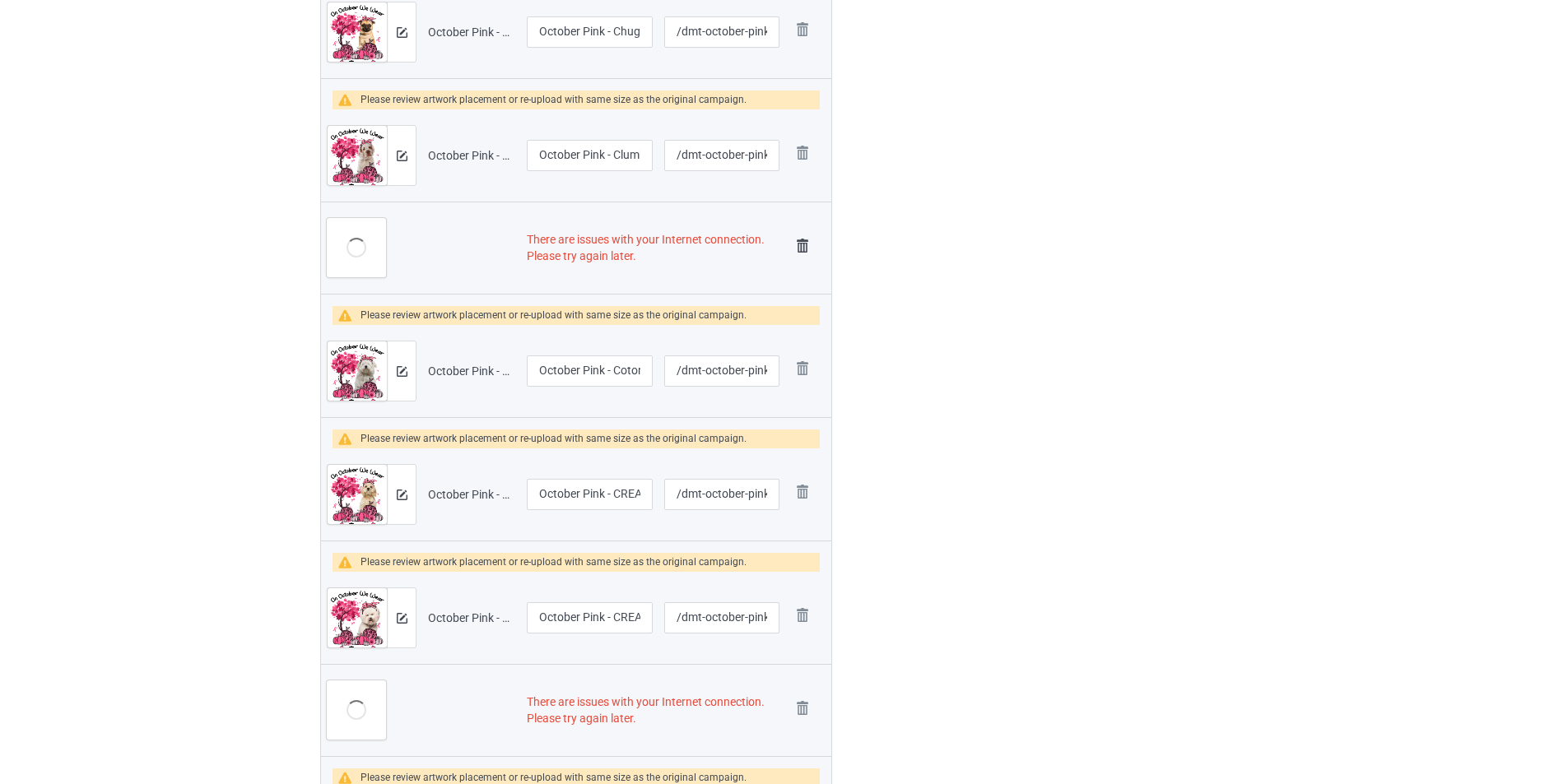
click at [801, 251] on img at bounding box center [803, 246] width 23 height 23
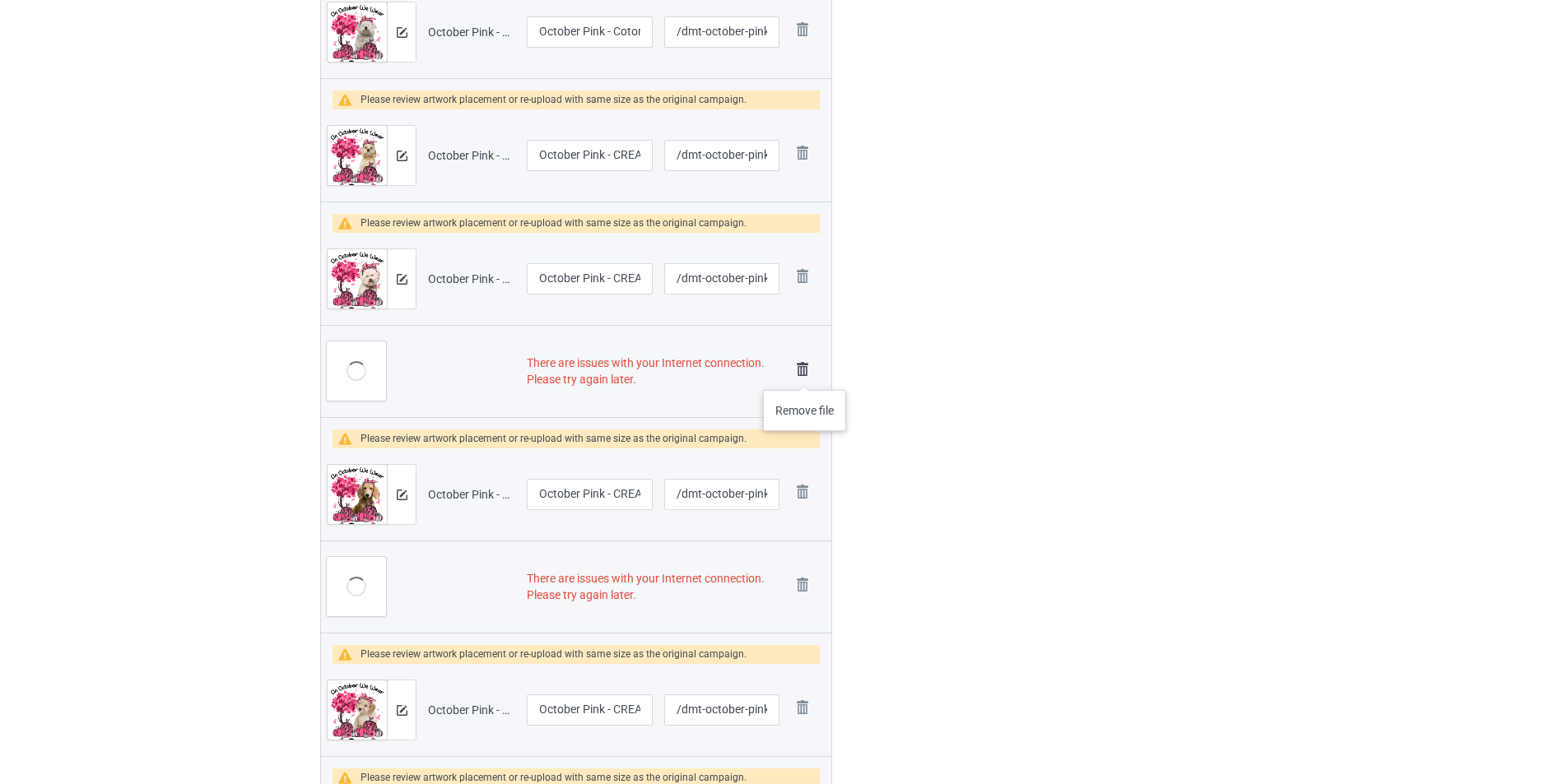
click at [805, 373] on img at bounding box center [803, 369] width 23 height 23
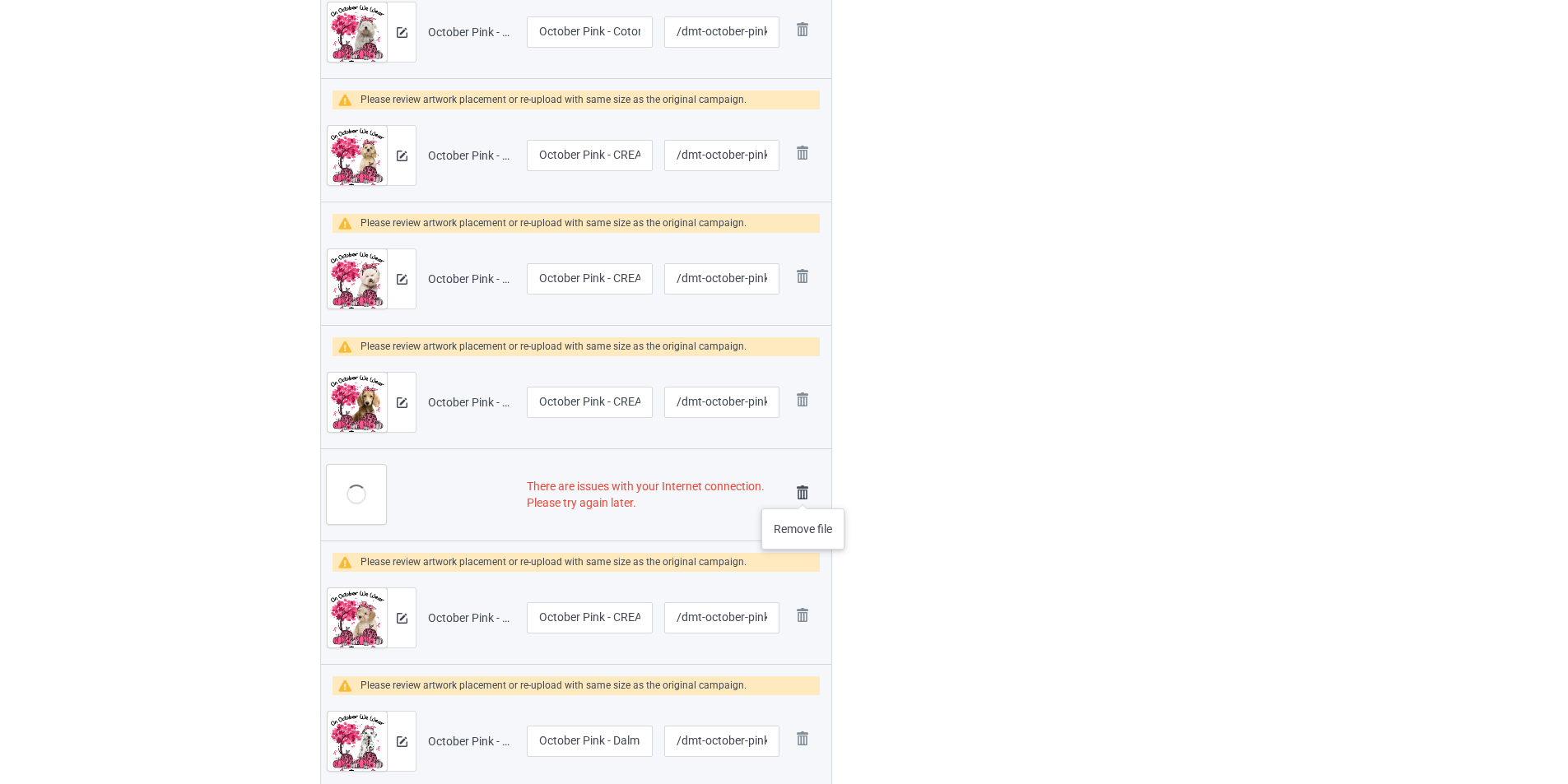
click at [803, 492] on img at bounding box center [803, 493] width 23 height 23
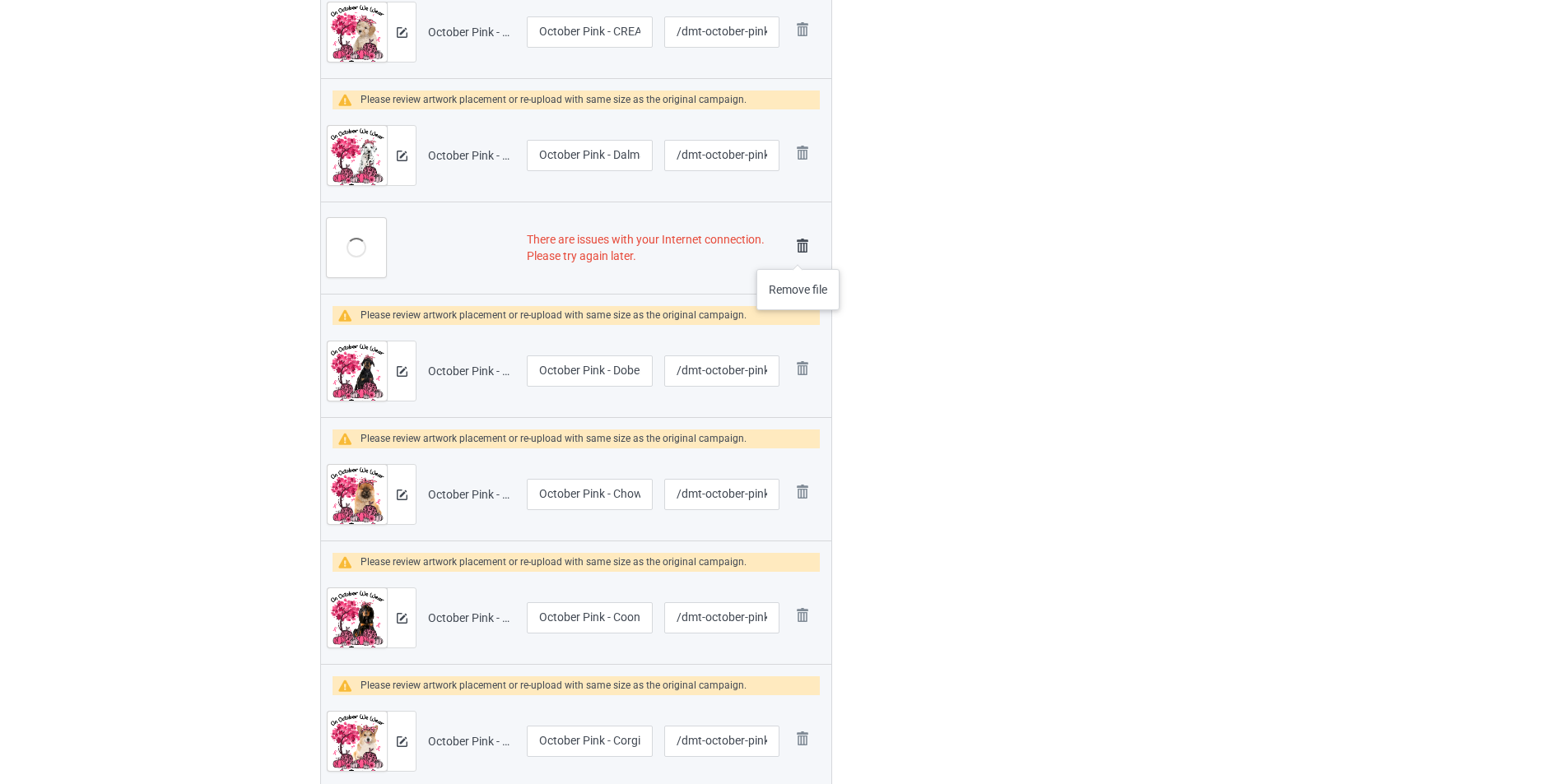
click at [798, 245] on img at bounding box center [803, 246] width 23 height 23
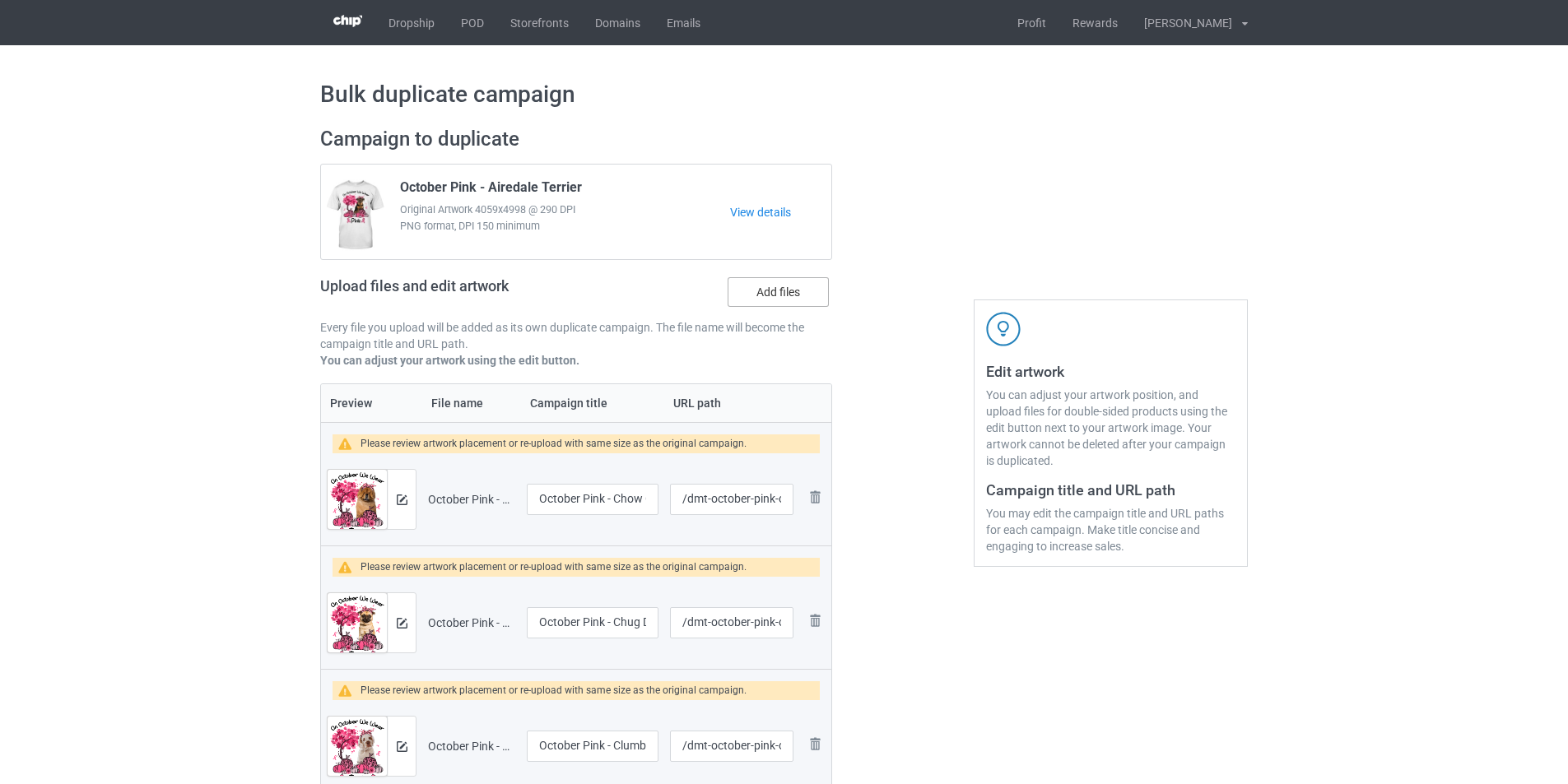
click at [780, 290] on label "Add files" at bounding box center [778, 292] width 102 height 30
click at [0, 0] on input "Add files" at bounding box center [0, 0] width 0 height 0
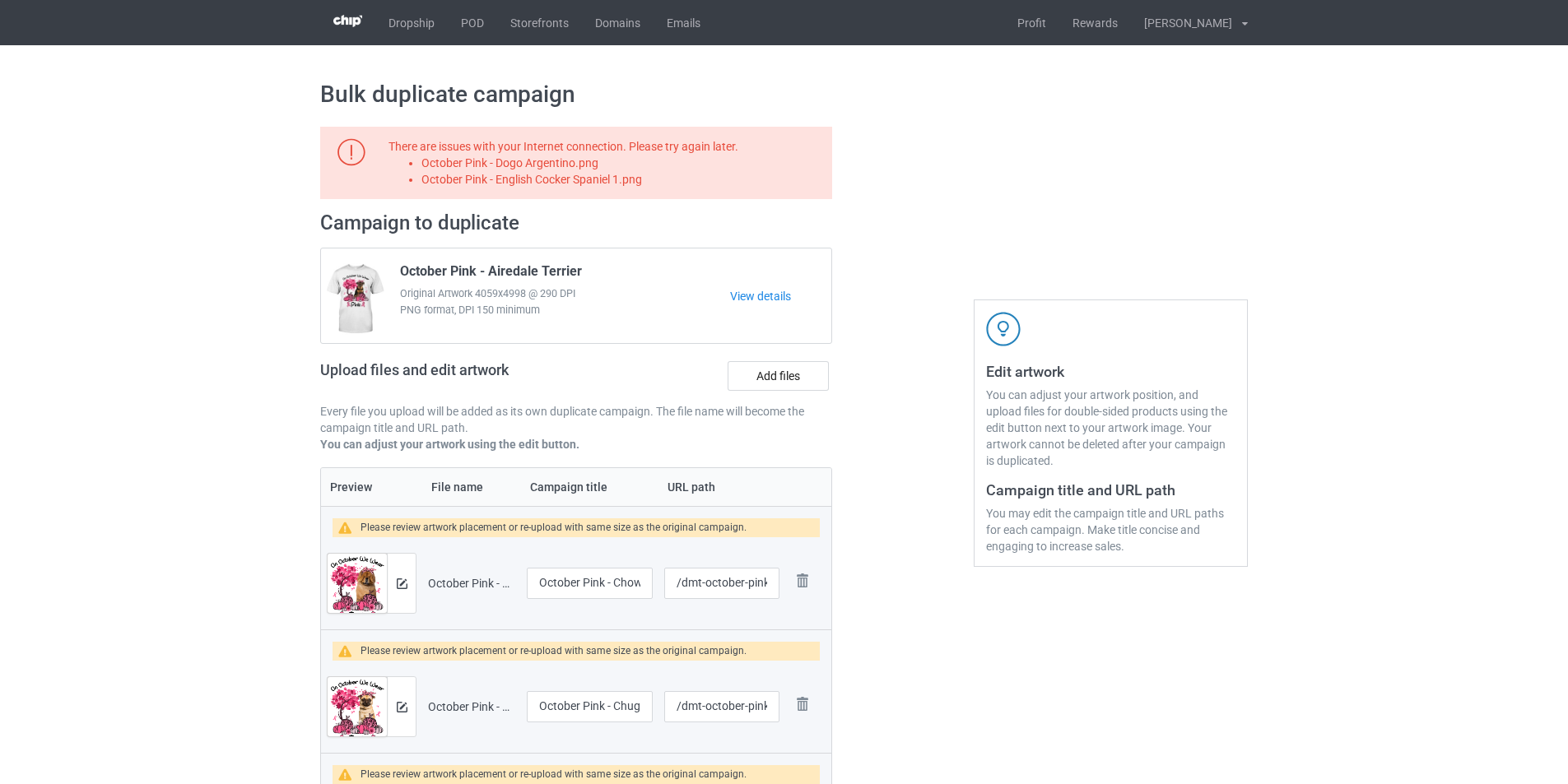
click at [573, 166] on li "October Pink - Dogo Argentino.png" at bounding box center [623, 162] width 405 height 17
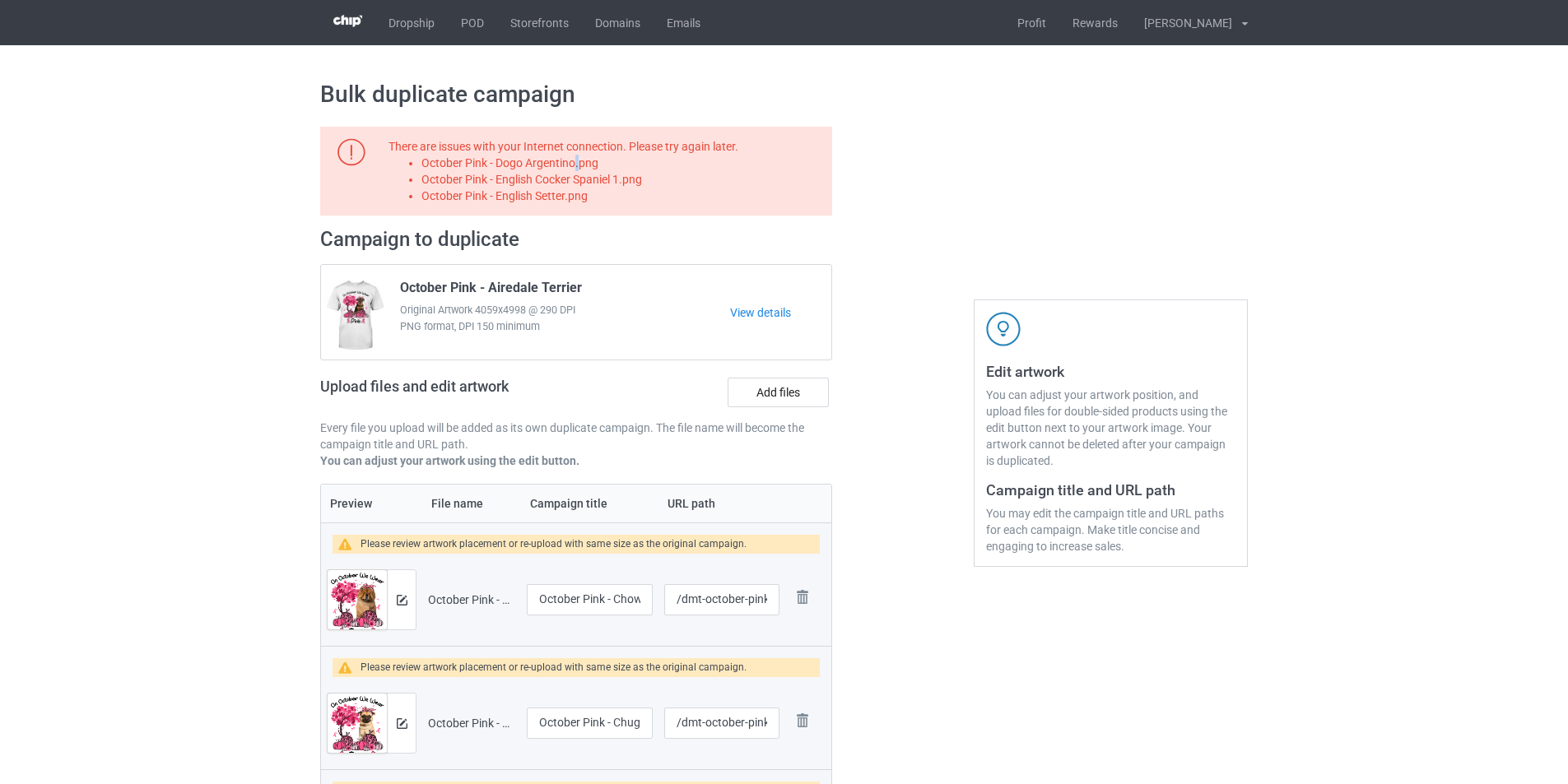
click at [573, 166] on li "October Pink - Dogo Argentino.png" at bounding box center [623, 162] width 405 height 17
click at [795, 397] on label "Add files" at bounding box center [778, 393] width 102 height 30
click at [0, 0] on input "Add files" at bounding box center [0, 0] width 0 height 0
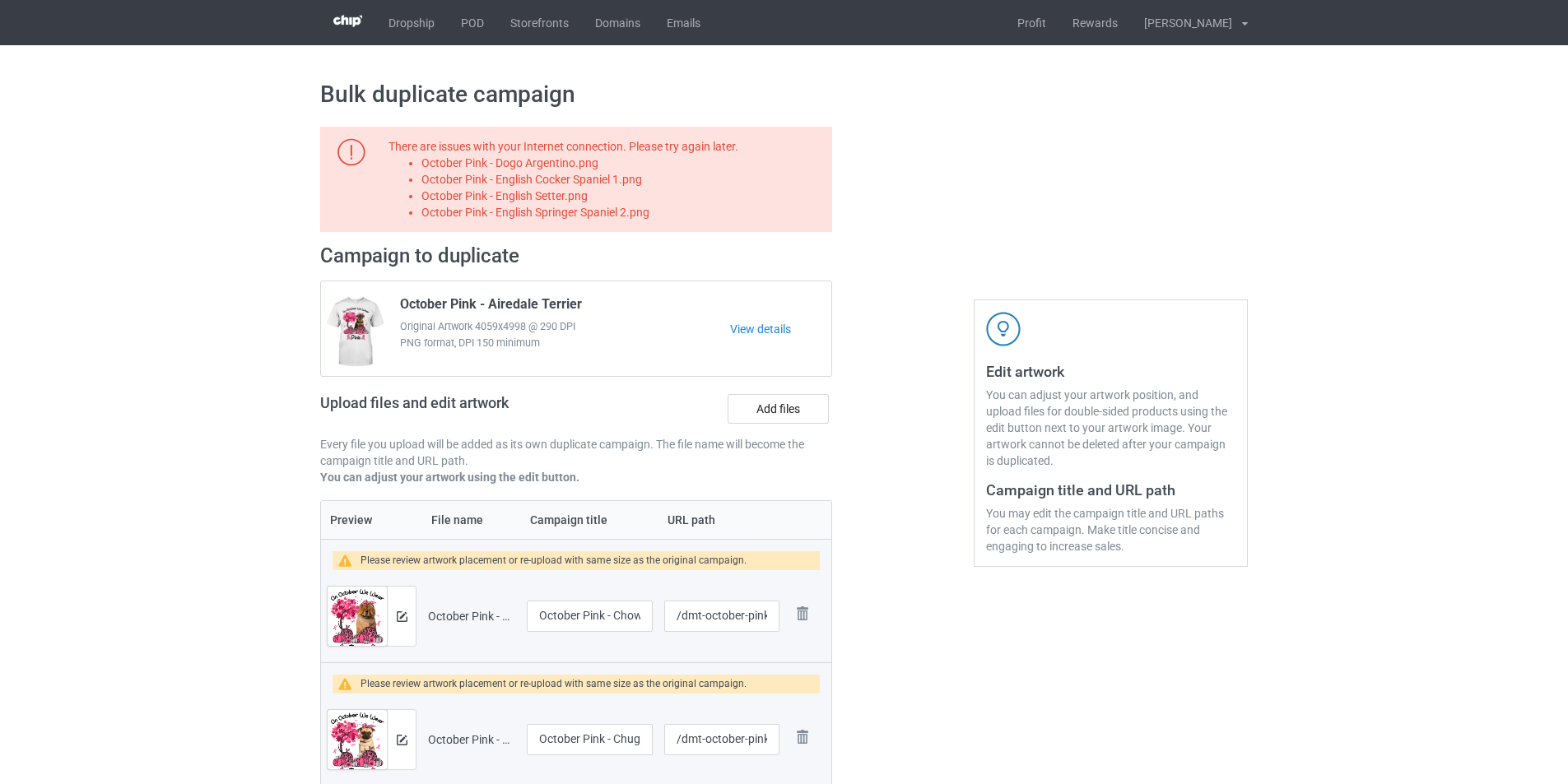
click at [629, 184] on li "October Pink - English Cocker Spaniel 1.png" at bounding box center [623, 179] width 405 height 17
copy li "October Pink - English Cocker Spaniel 1.png"
click at [783, 420] on label "Add files" at bounding box center [778, 410] width 102 height 30
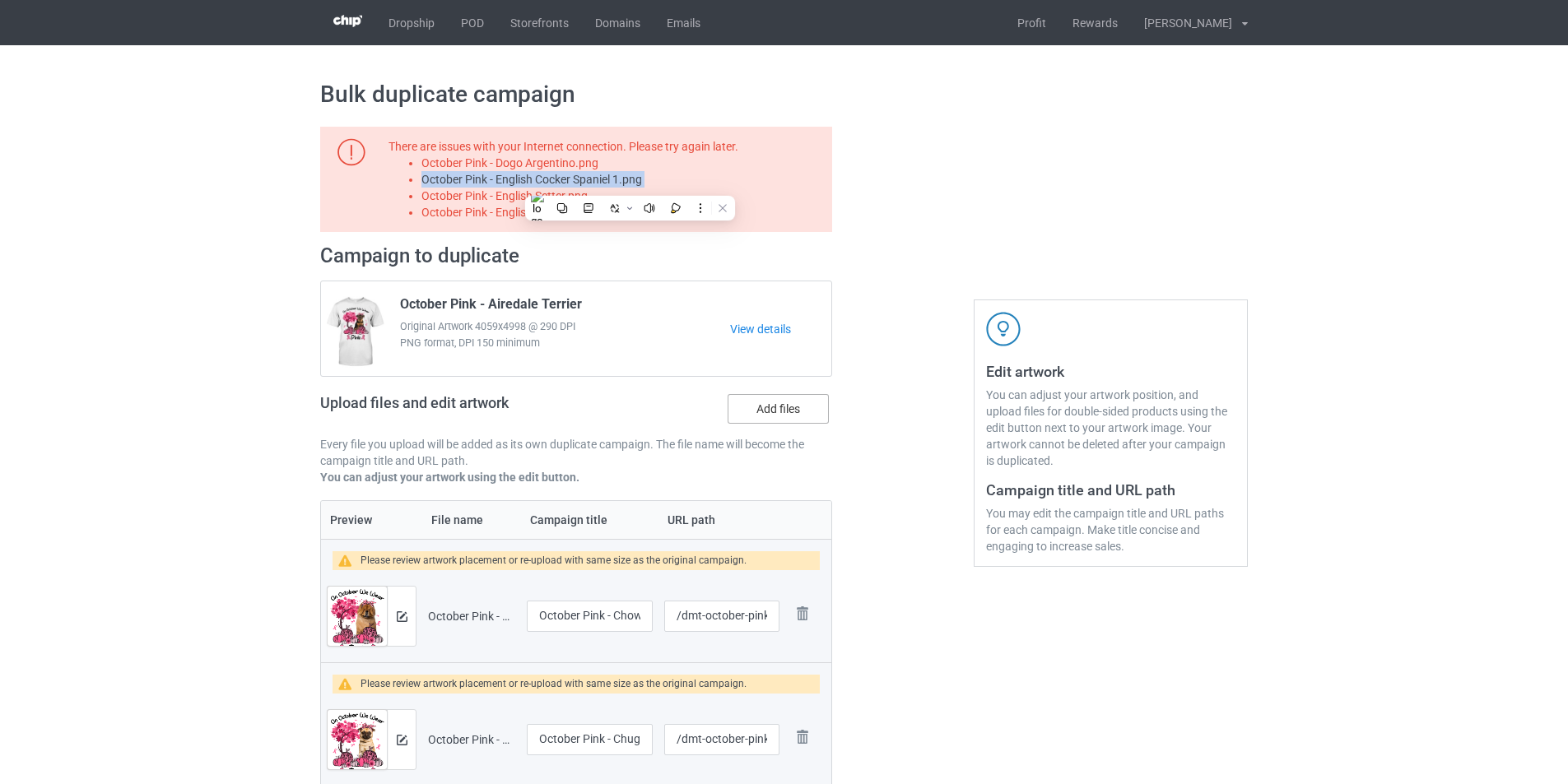
click at [0, 0] on input "Add files" at bounding box center [0, 0] width 0 height 0
click at [555, 196] on li "October Pink - English Setter.png" at bounding box center [623, 196] width 405 height 17
copy li "October Pink - English Setter.png"
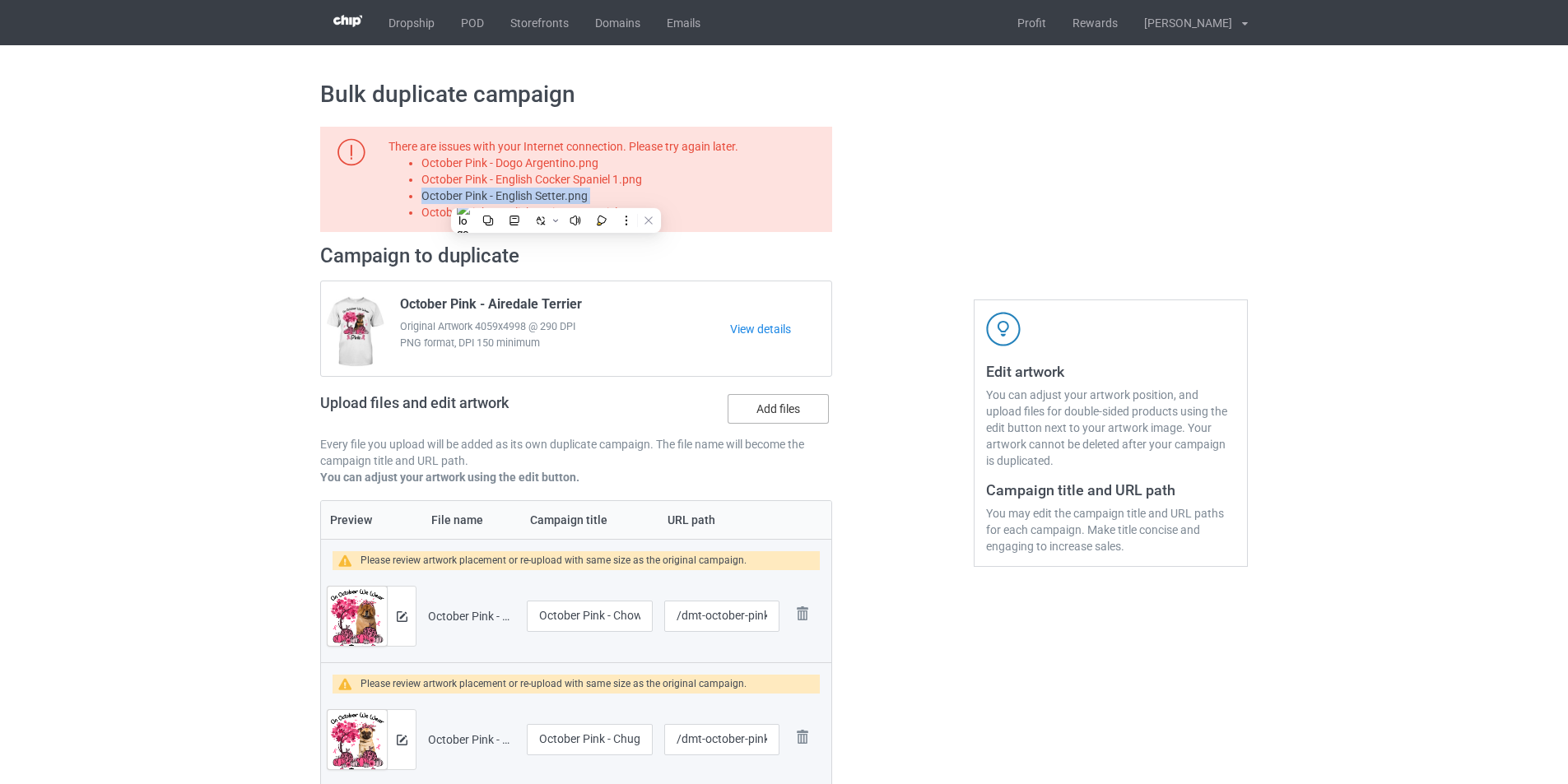
click at [788, 402] on label "Add files" at bounding box center [778, 410] width 102 height 30
click at [0, 0] on input "Add files" at bounding box center [0, 0] width 0 height 0
click at [616, 218] on li "October Pink - English Springer Spaniel 2.png" at bounding box center [623, 212] width 405 height 17
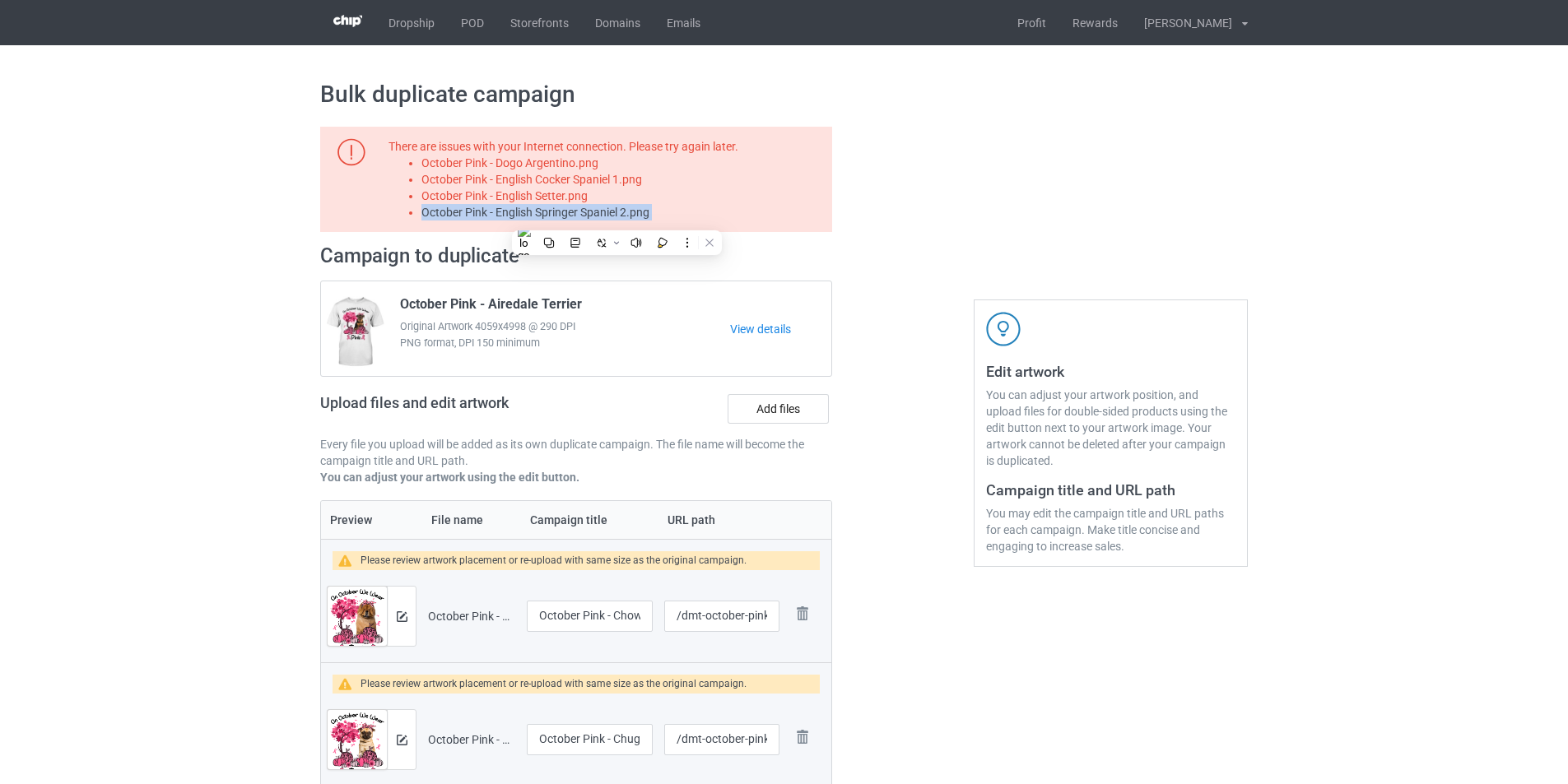
copy li "October Pink - English Springer Spaniel 2.png"
click at [781, 418] on label "Add files" at bounding box center [778, 410] width 102 height 30
click at [0, 0] on input "Add files" at bounding box center [0, 0] width 0 height 0
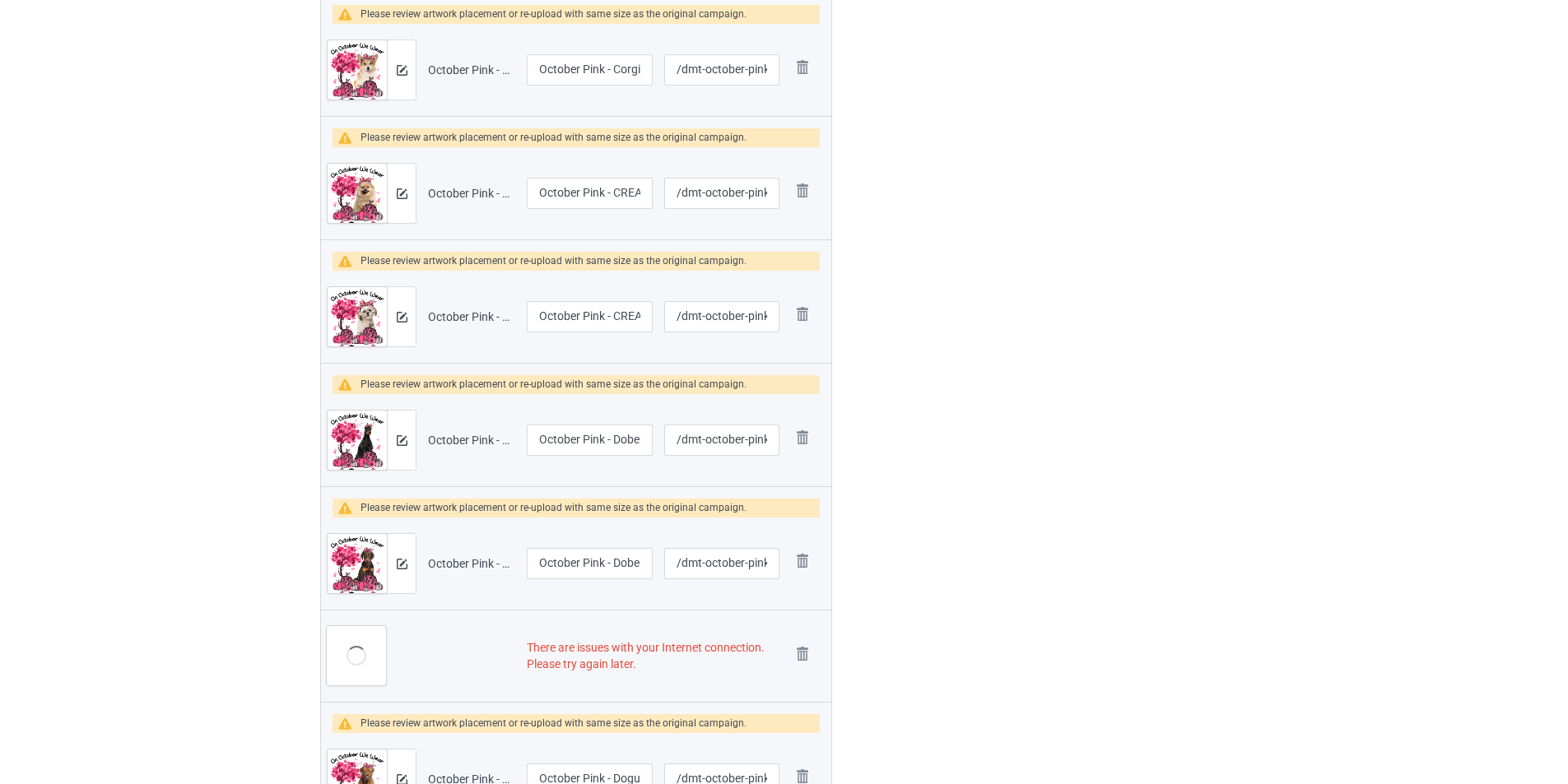
scroll to position [2304, 0]
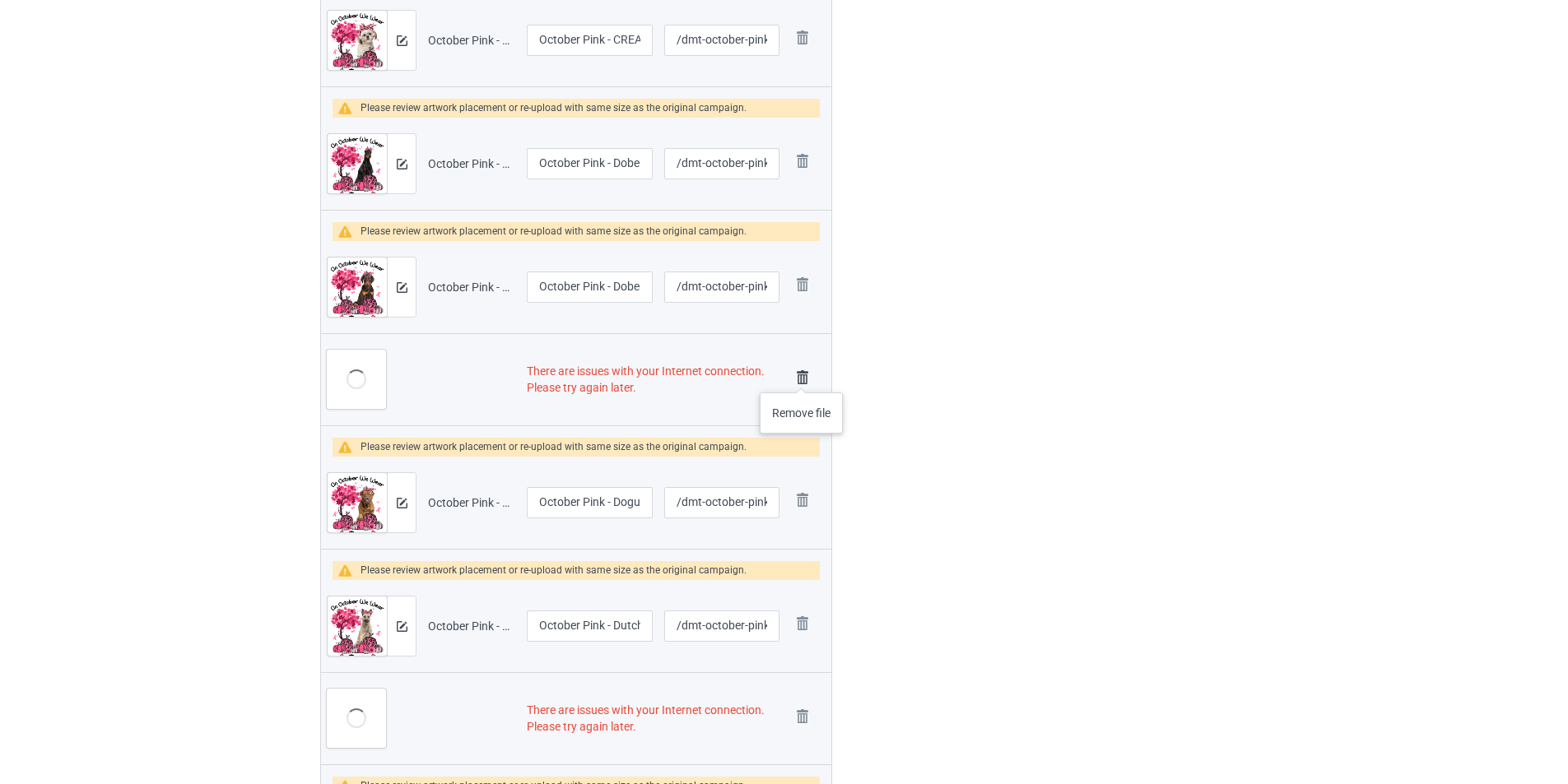
click at [802, 376] on img at bounding box center [803, 378] width 23 height 23
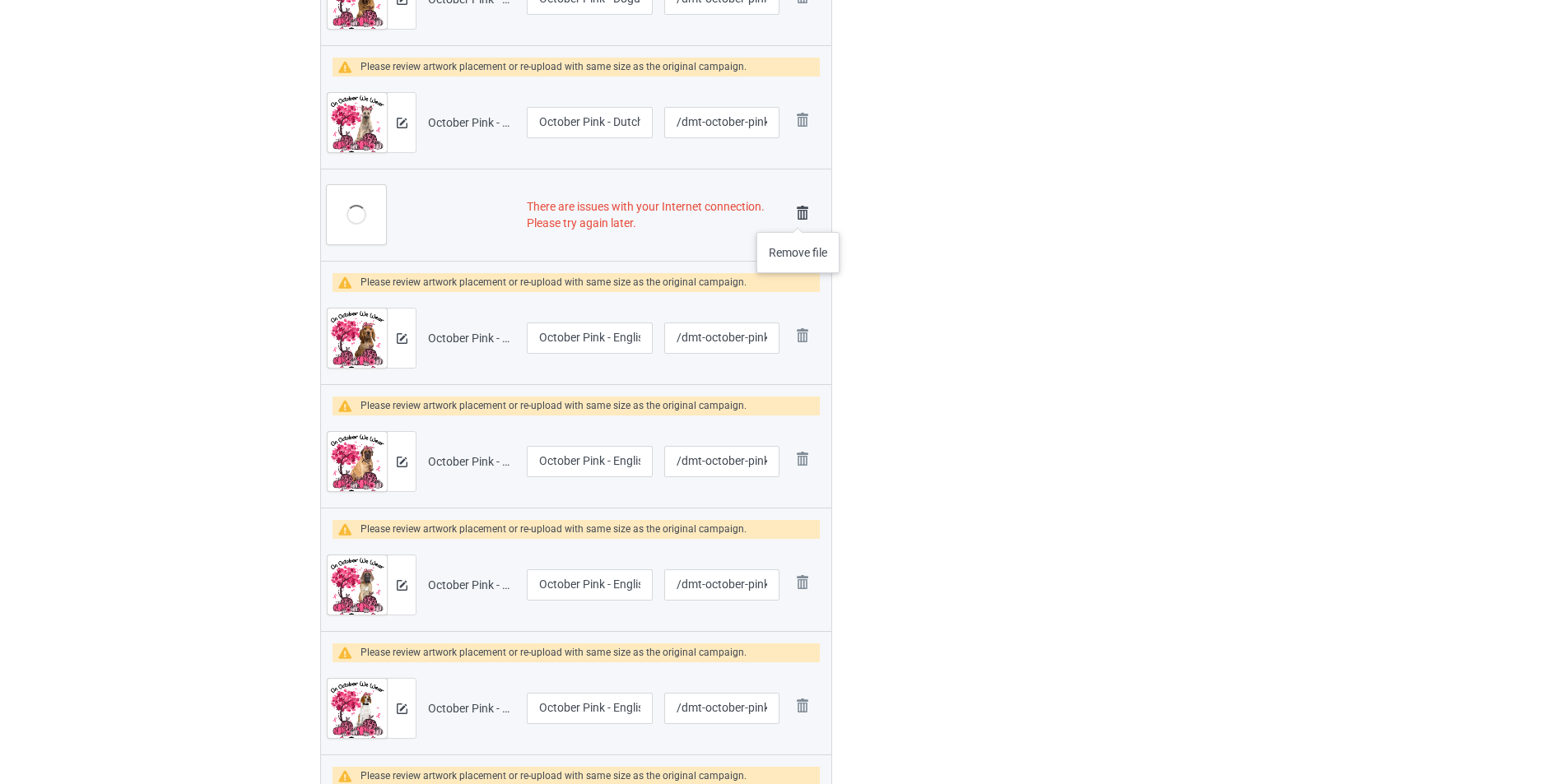
click at [798, 214] on img at bounding box center [803, 213] width 23 height 23
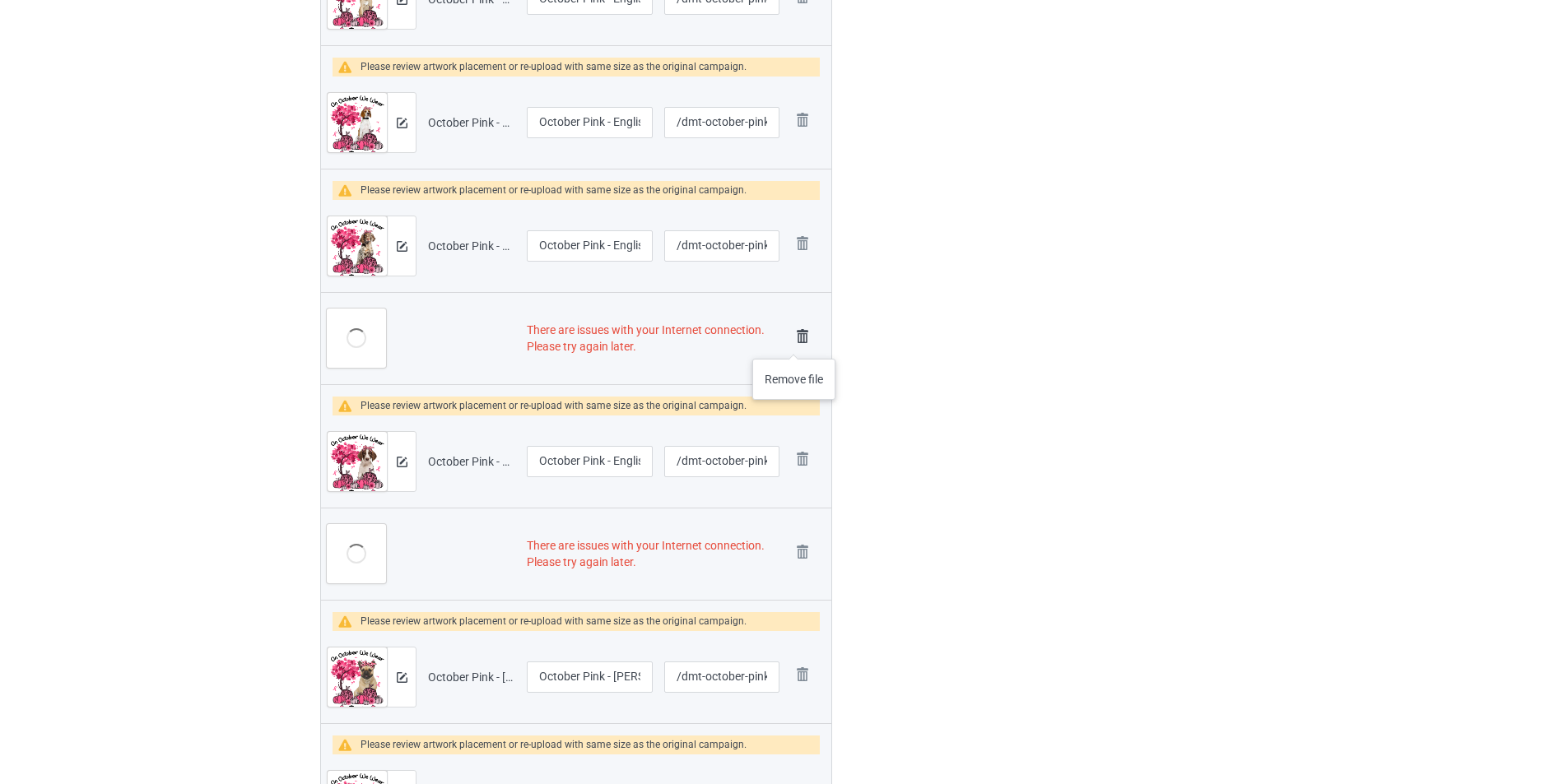
click at [795, 337] on img at bounding box center [803, 336] width 23 height 23
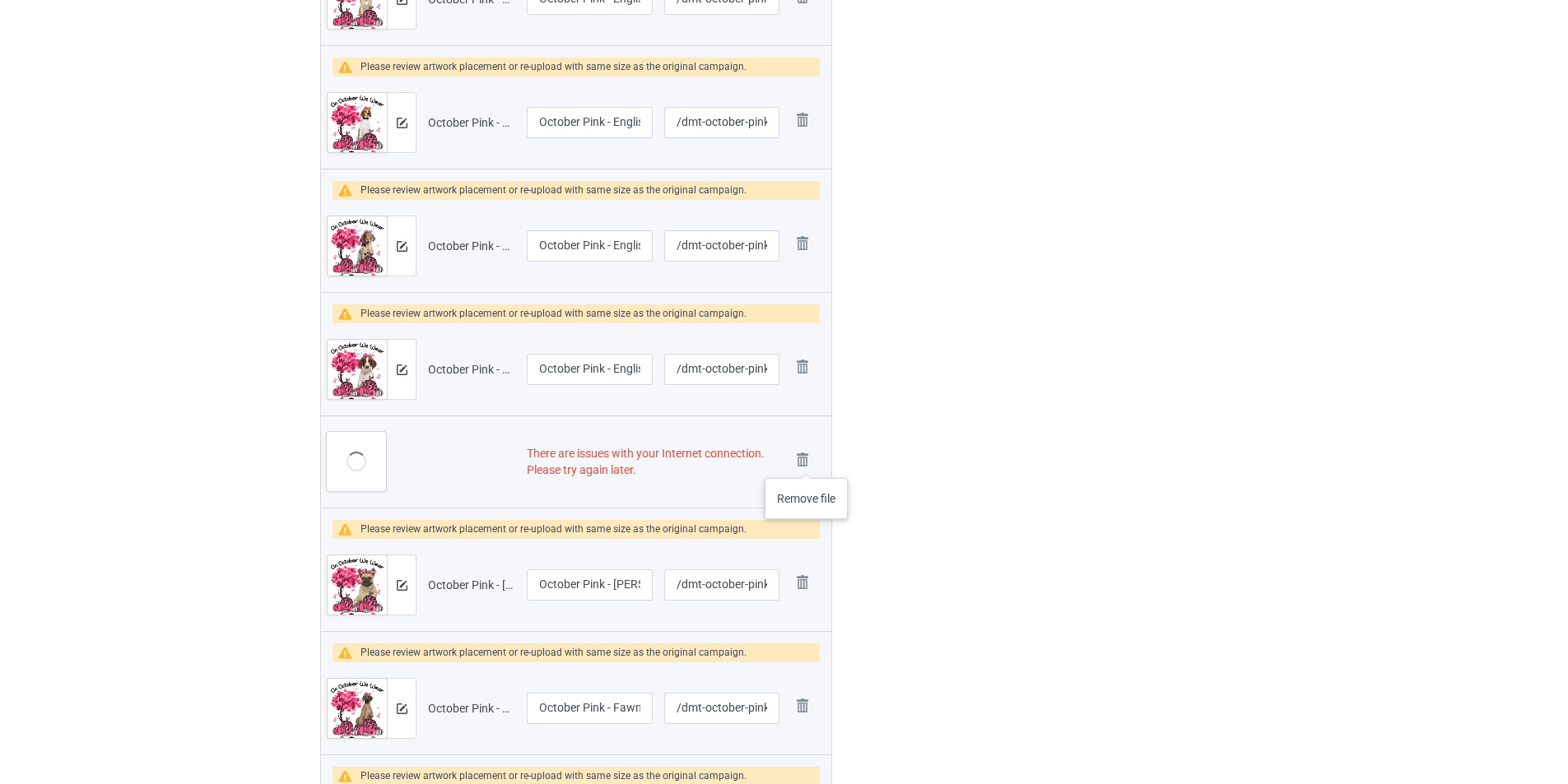
click at [0, 0] on img at bounding box center [0, 0] width 0 height 0
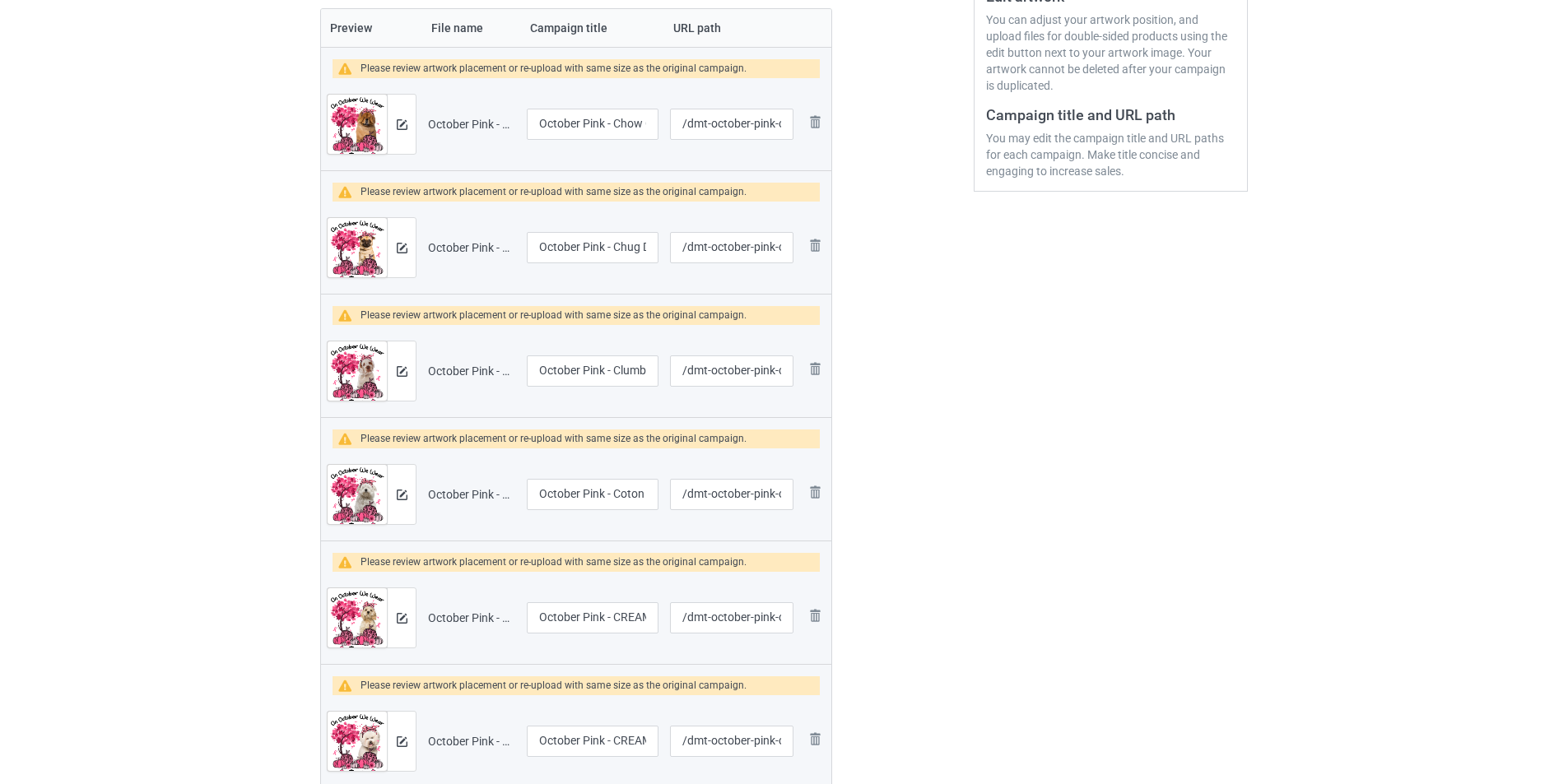
scroll to position [197, 0]
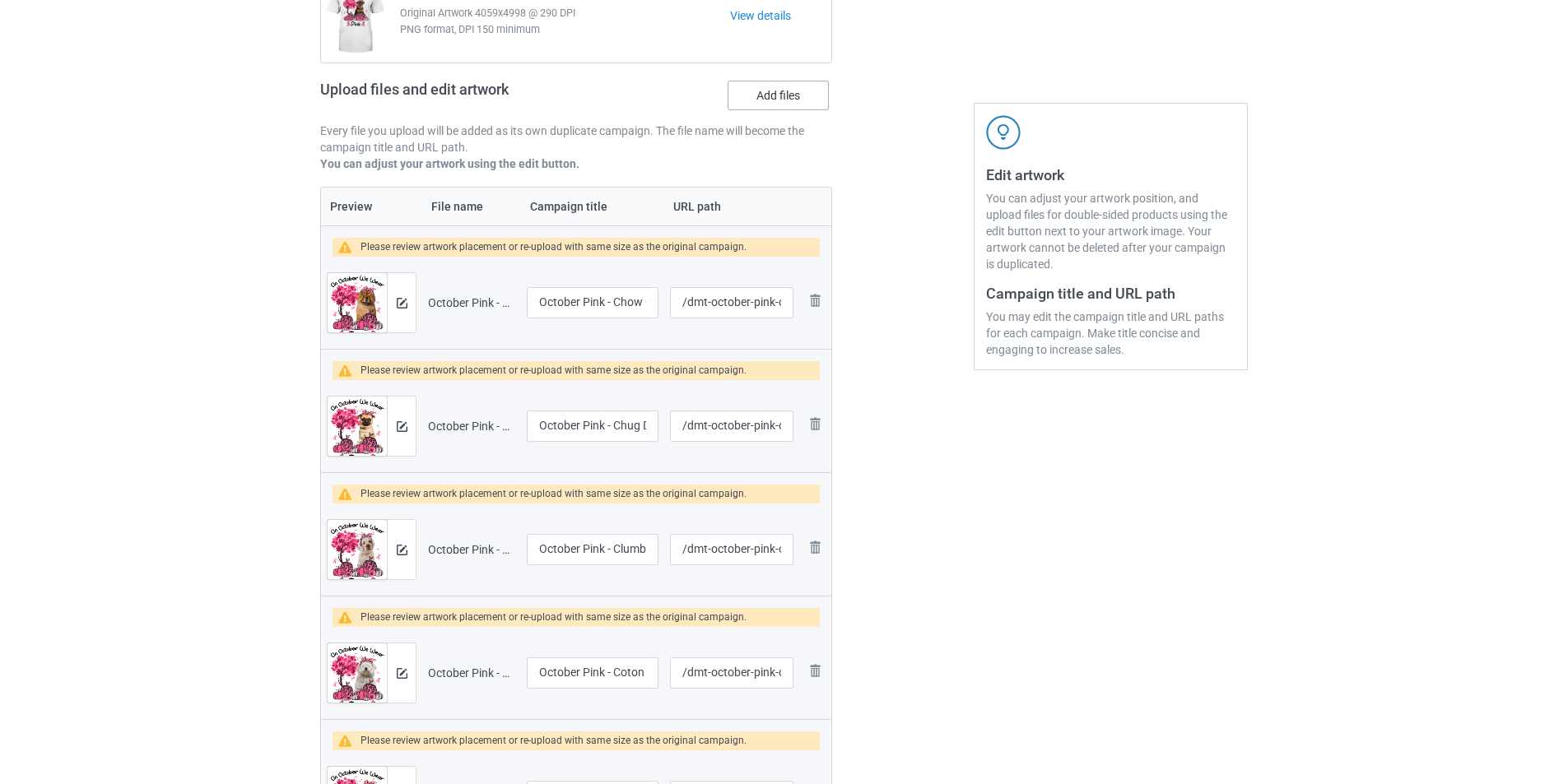
click at [796, 105] on label "Add files" at bounding box center [778, 95] width 102 height 30
click at [0, 0] on input "Add files" at bounding box center [0, 0] width 0 height 0
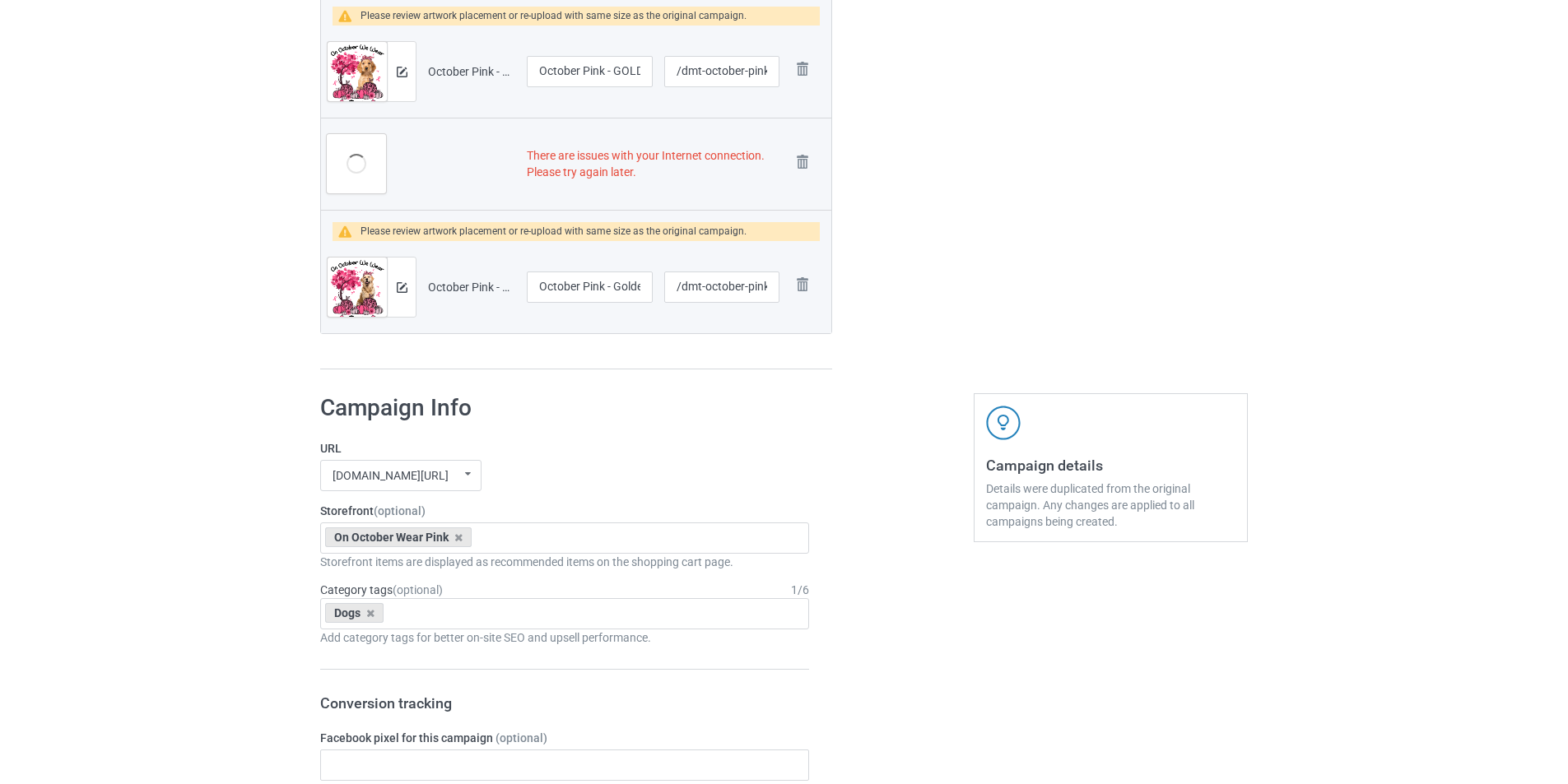
scroll to position [6001, 0]
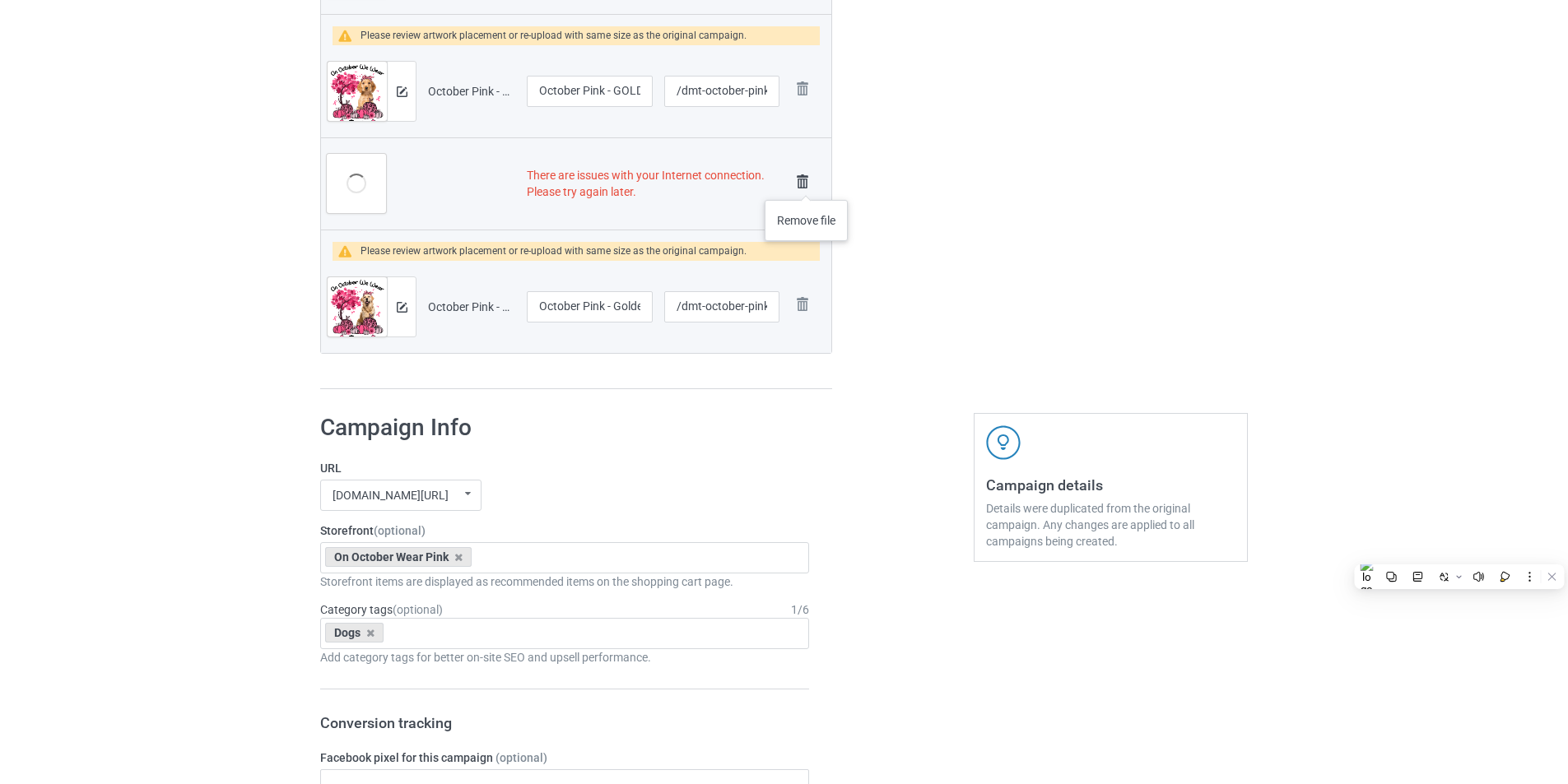
click at [804, 183] on img at bounding box center [803, 182] width 23 height 23
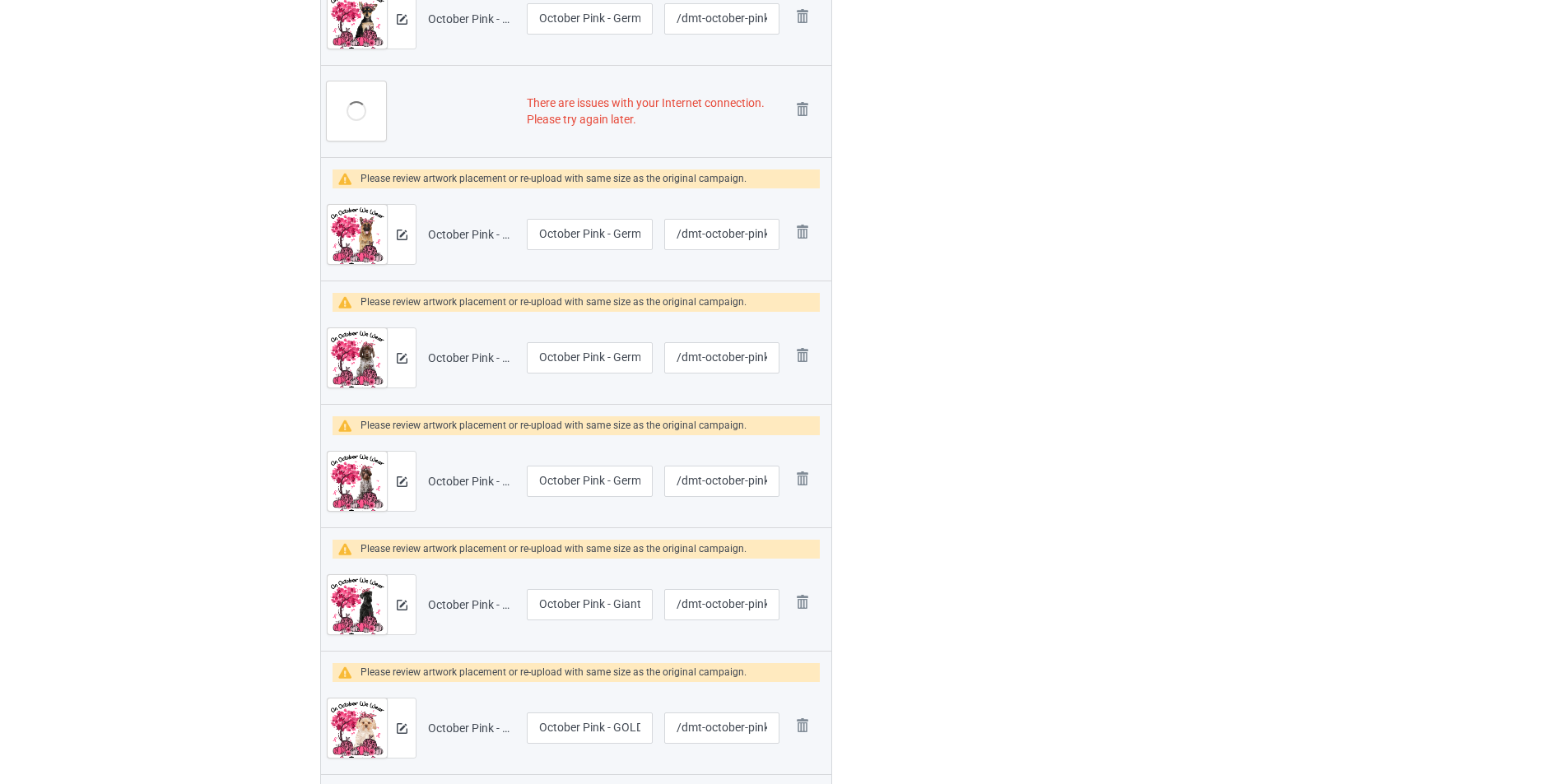
scroll to position [5101, 0]
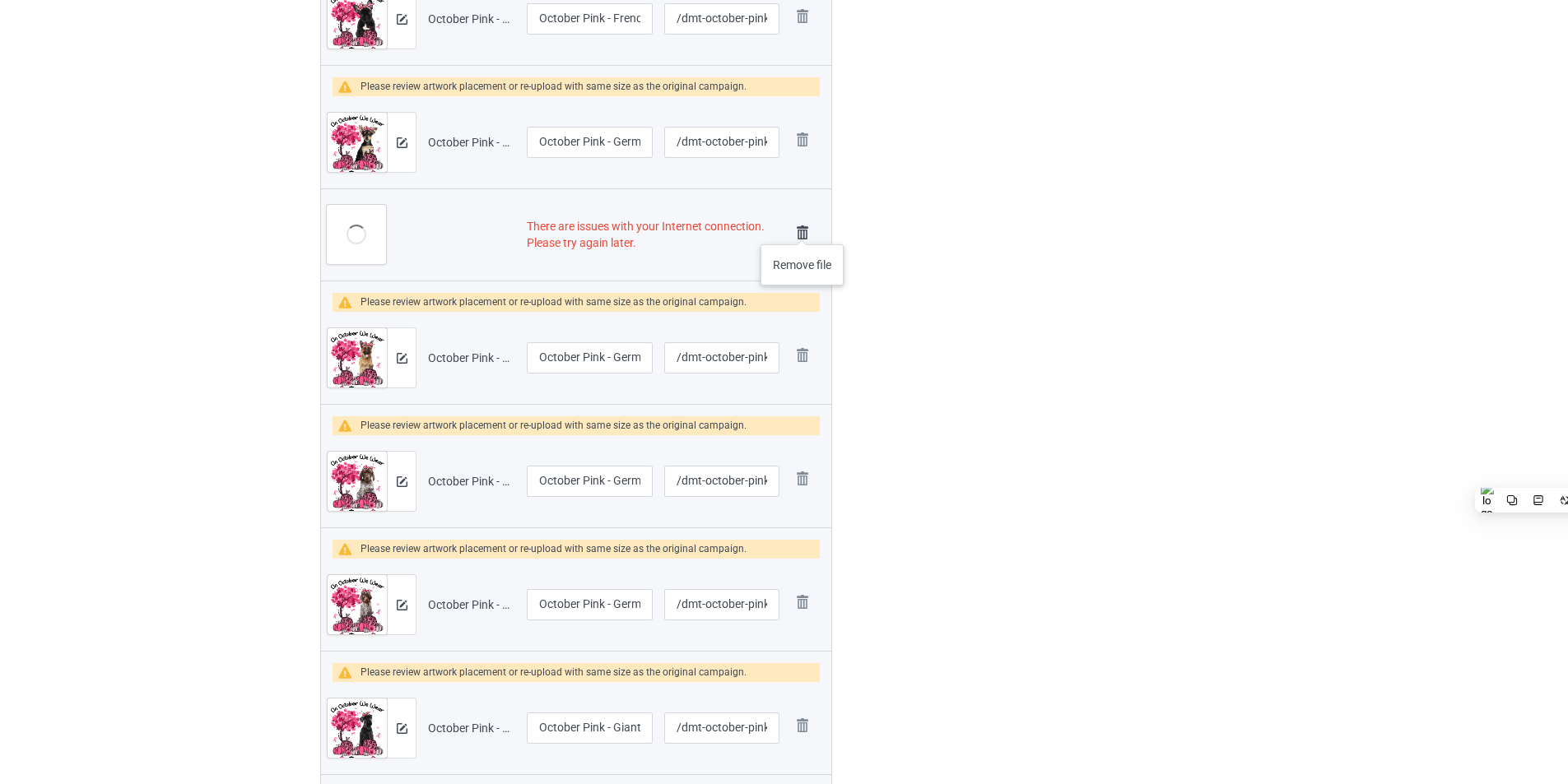
click at [803, 228] on img at bounding box center [803, 233] width 23 height 23
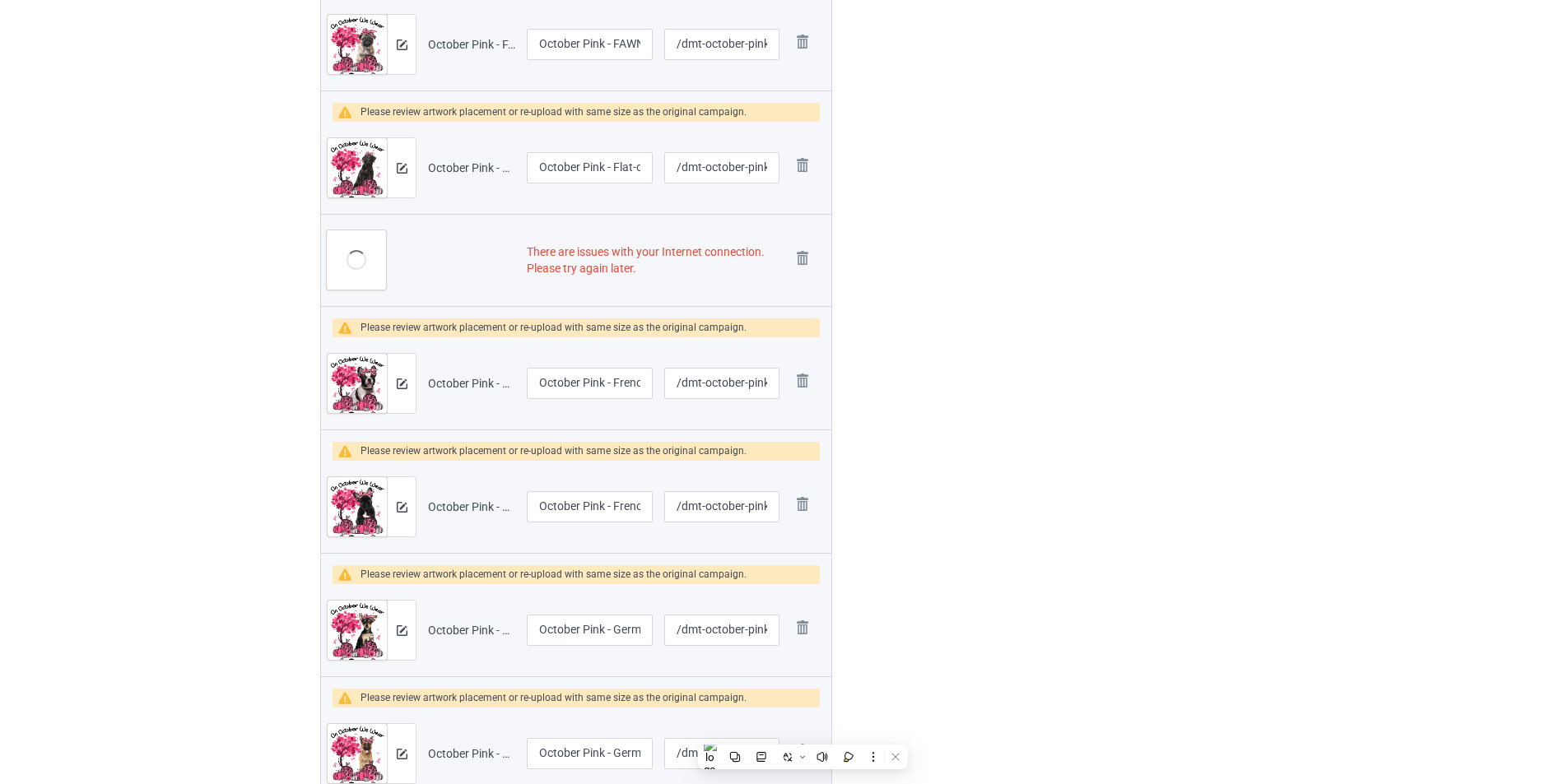
scroll to position [4549, 0]
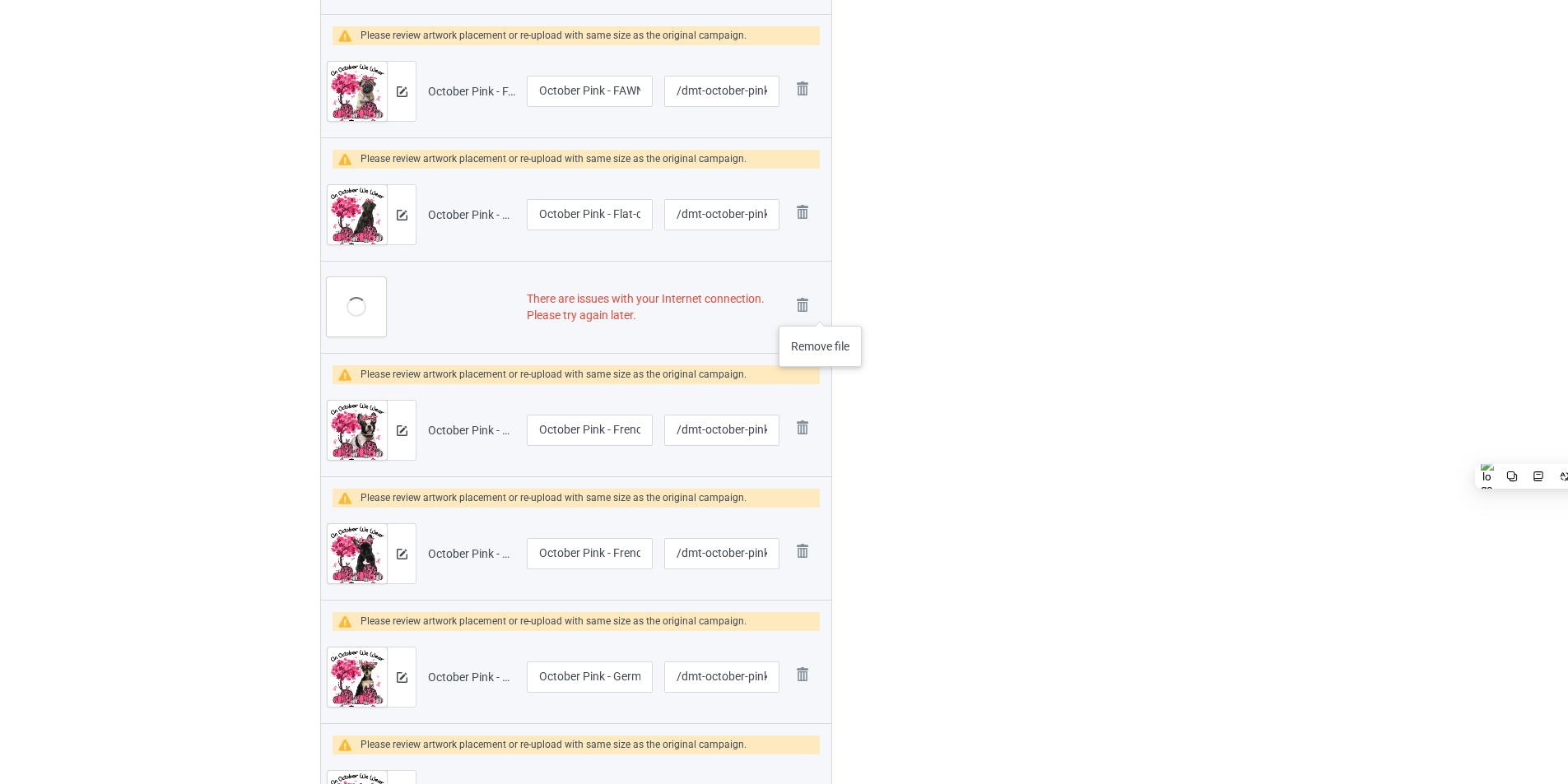
click at [0, 0] on img at bounding box center [0, 0] width 0 height 0
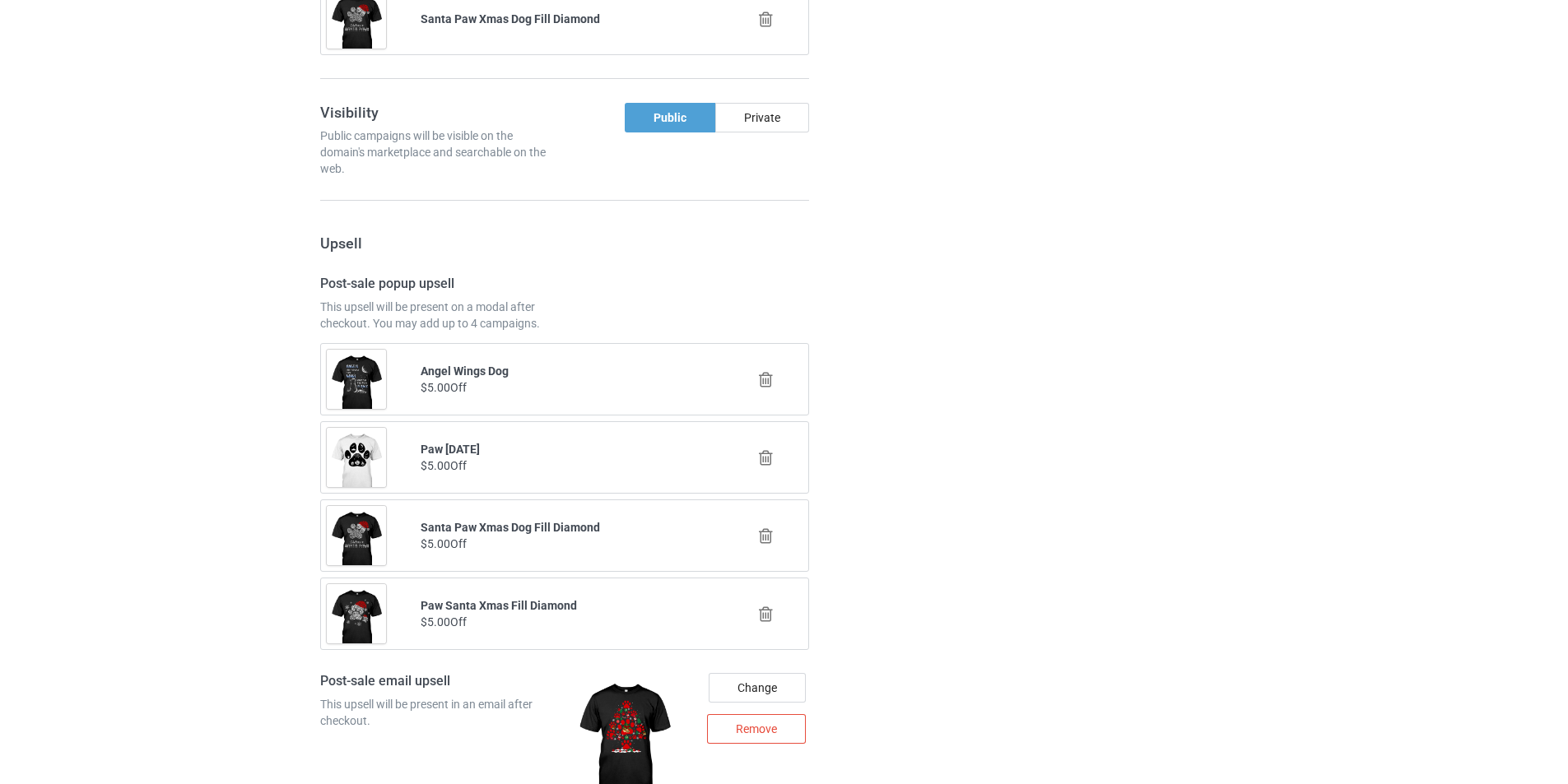
scroll to position [7654, 0]
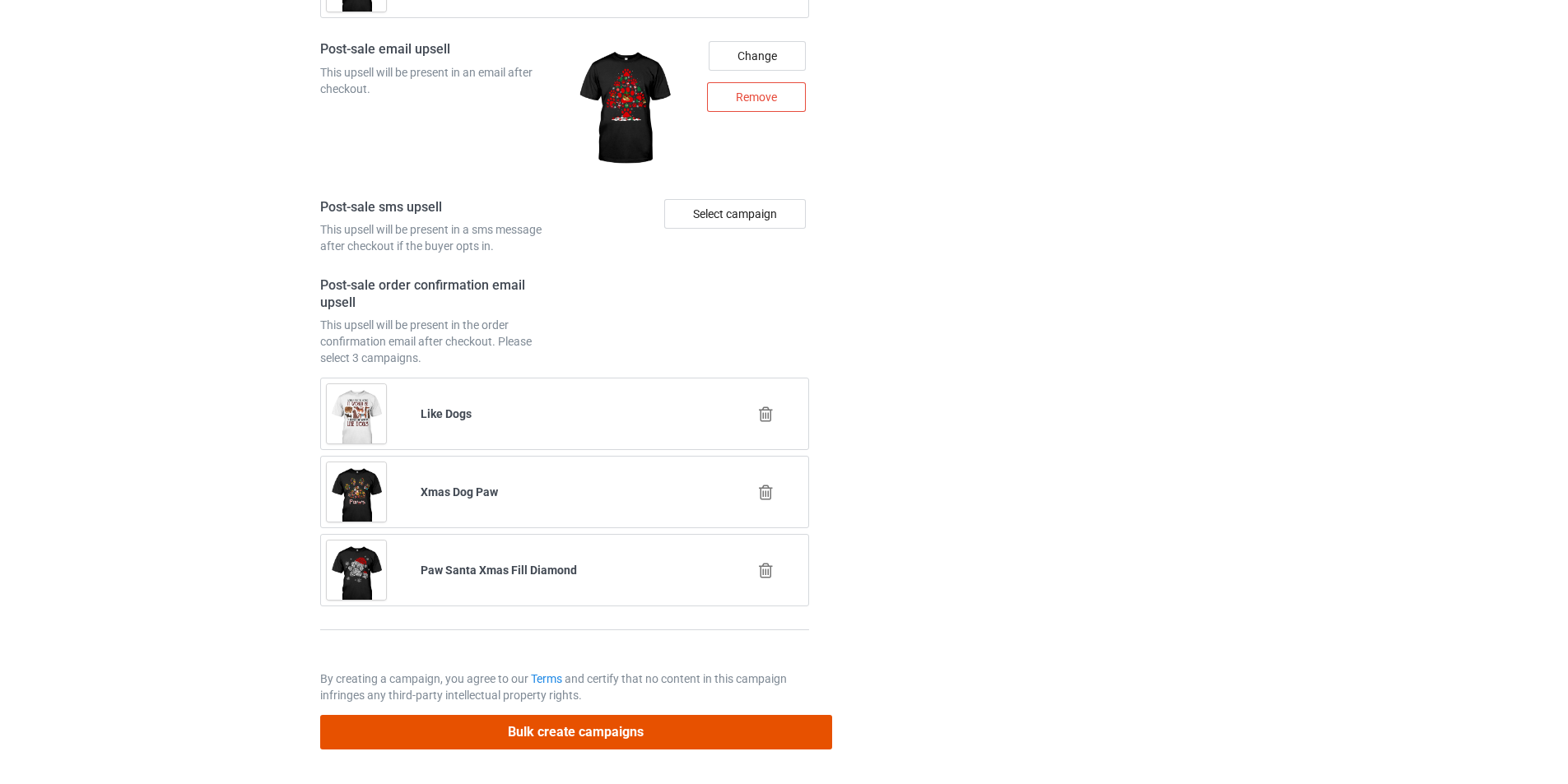
click at [755, 732] on button "Bulk create campaigns" at bounding box center [577, 732] width 512 height 34
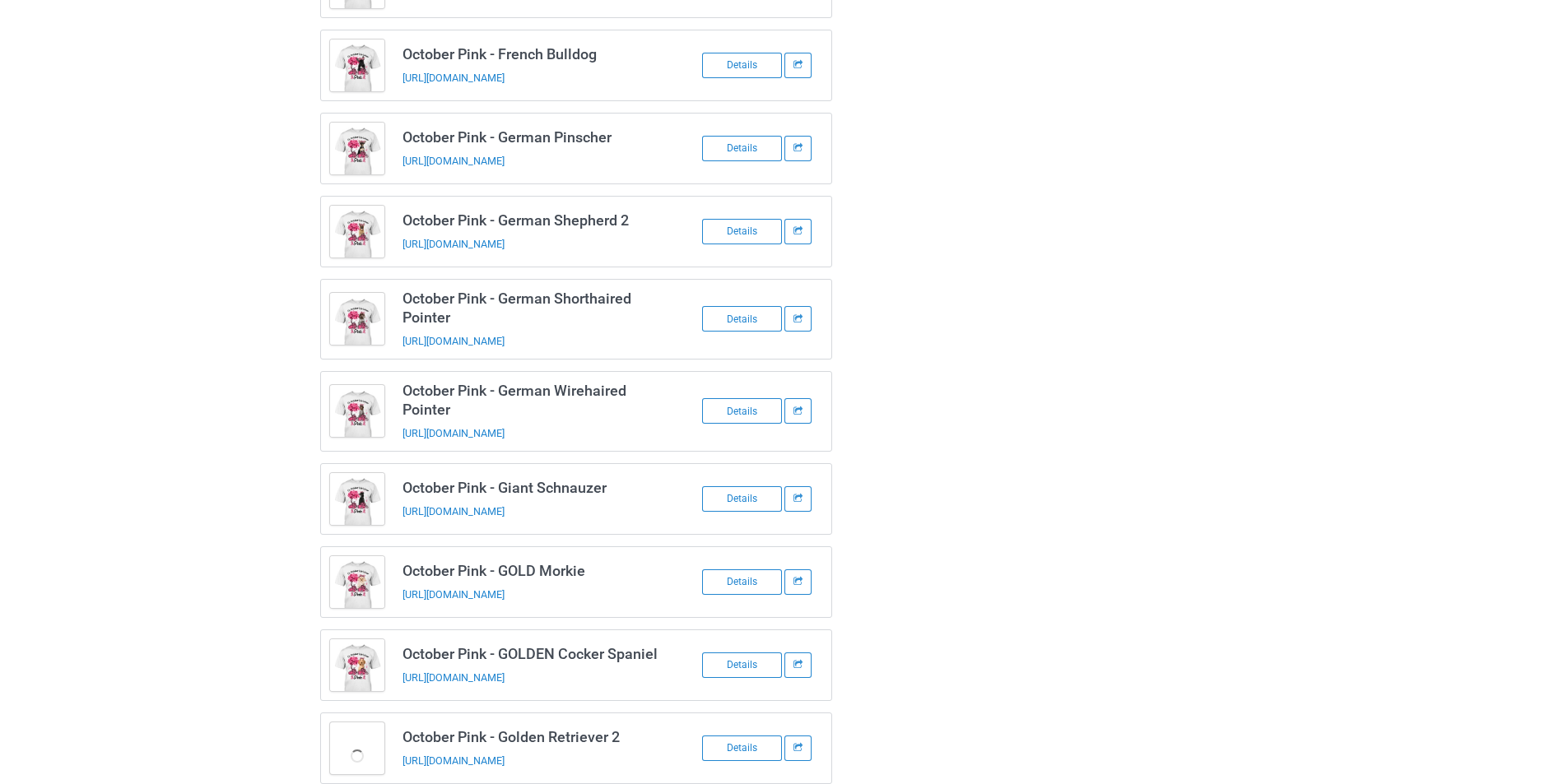
scroll to position [3165, 0]
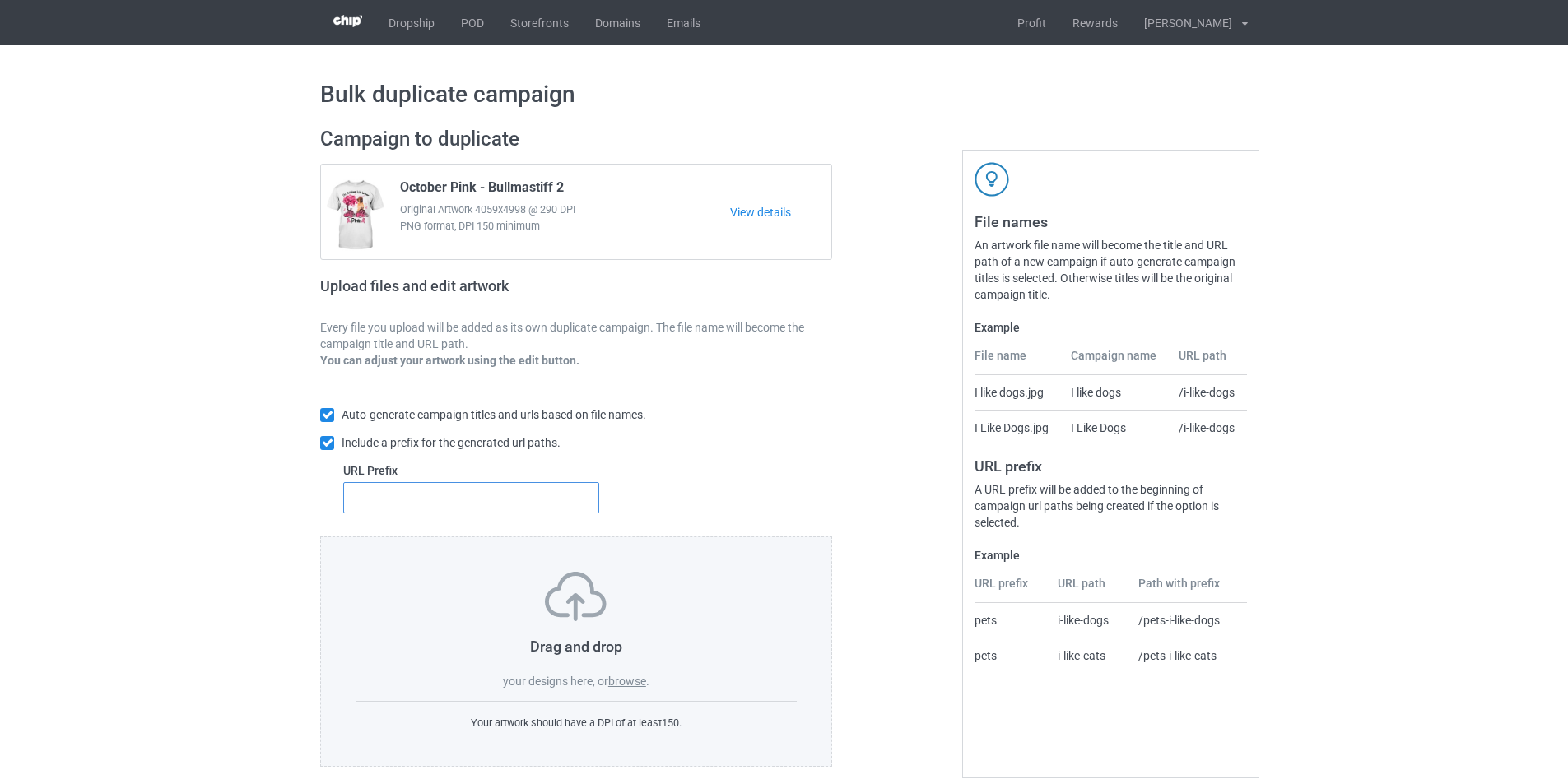
click at [512, 495] on input "text" at bounding box center [471, 497] width 256 height 31
type input "dmt-"
click at [648, 686] on span "." at bounding box center [648, 681] width 4 height 13
click at [631, 675] on label "browse" at bounding box center [627, 681] width 38 height 13
click at [625, 684] on label "browse" at bounding box center [627, 681] width 38 height 13
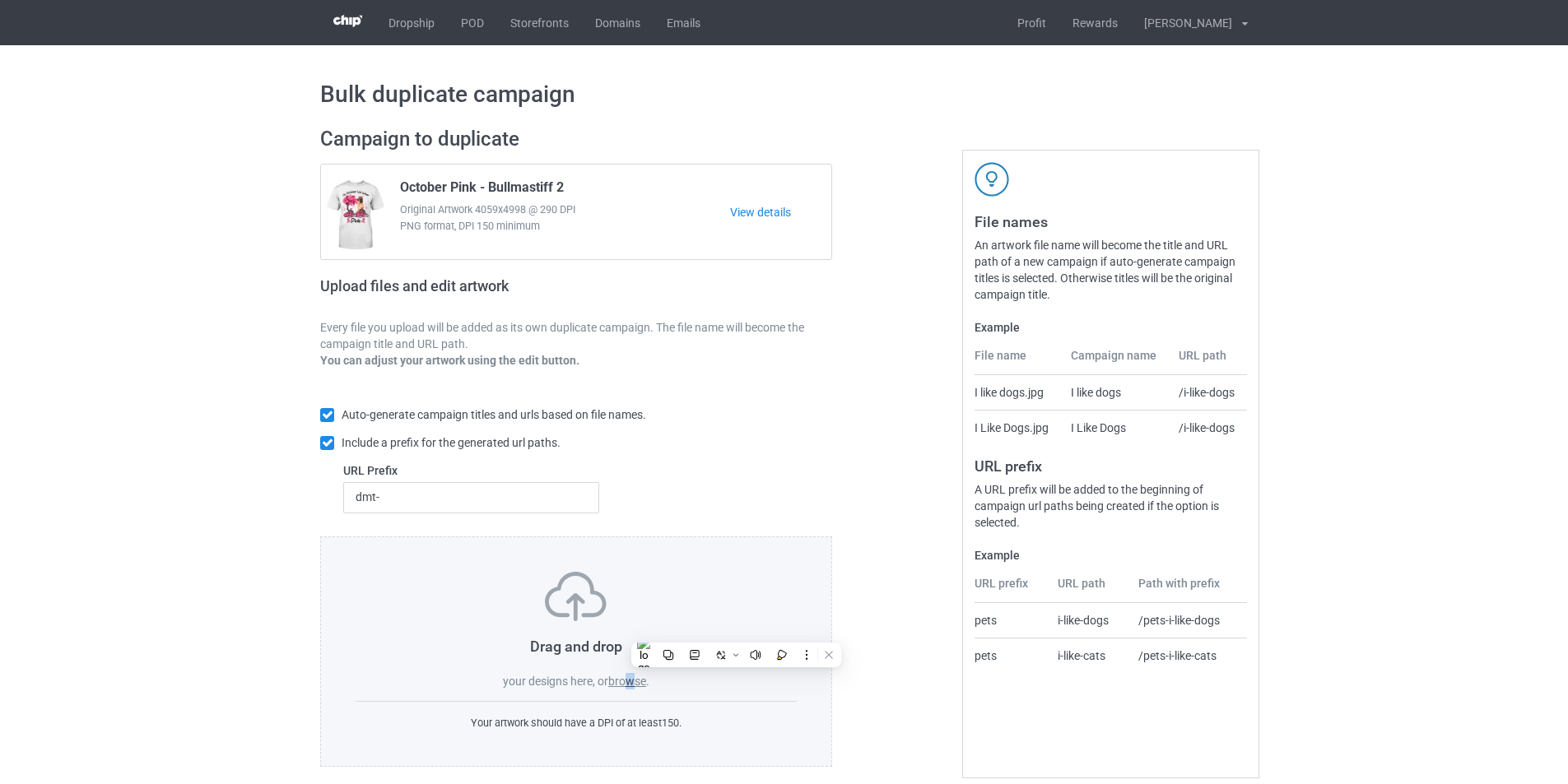
click at [0, 0] on input "browse" at bounding box center [0, 0] width 0 height 0
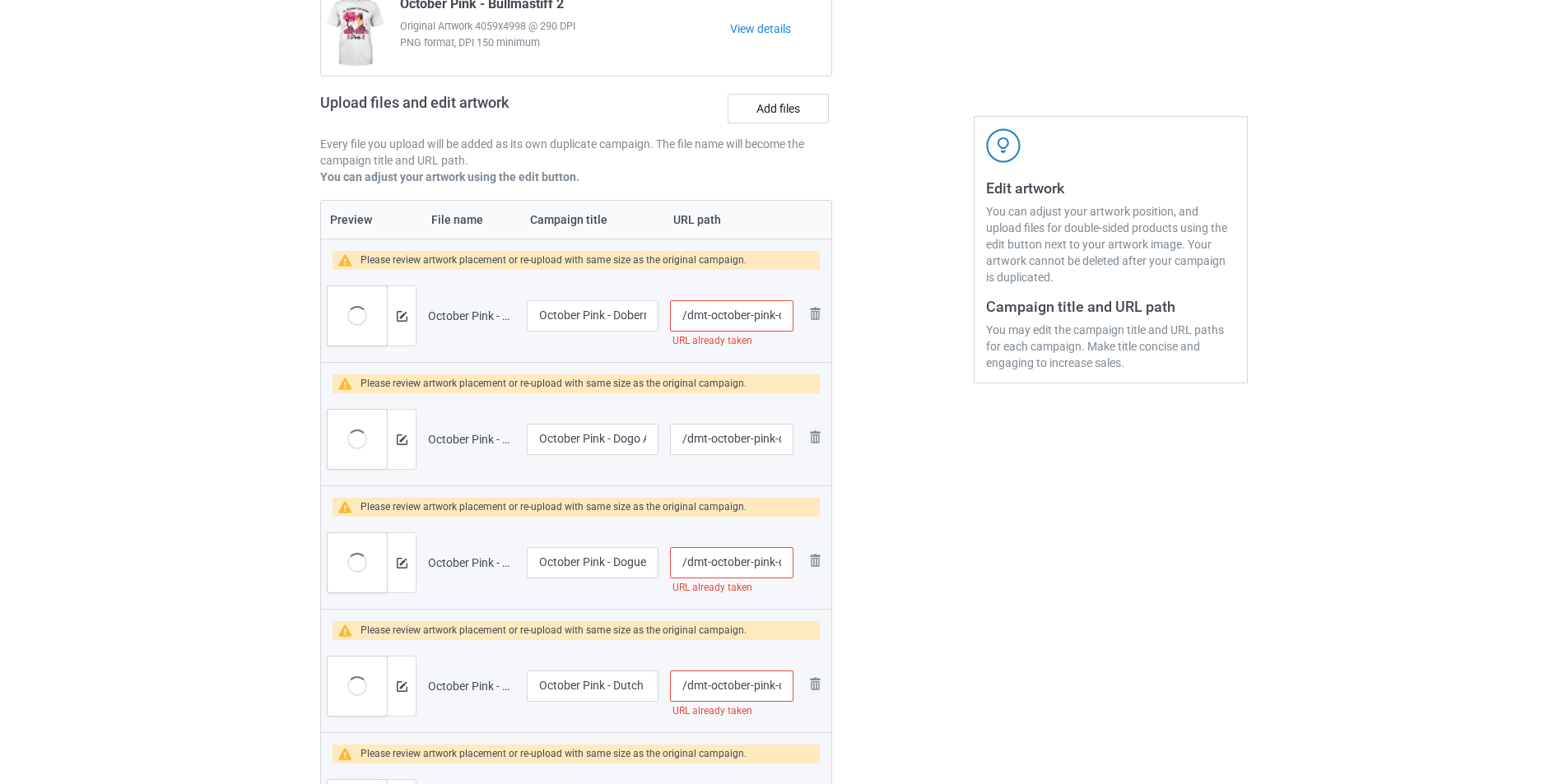
scroll to position [164, 0]
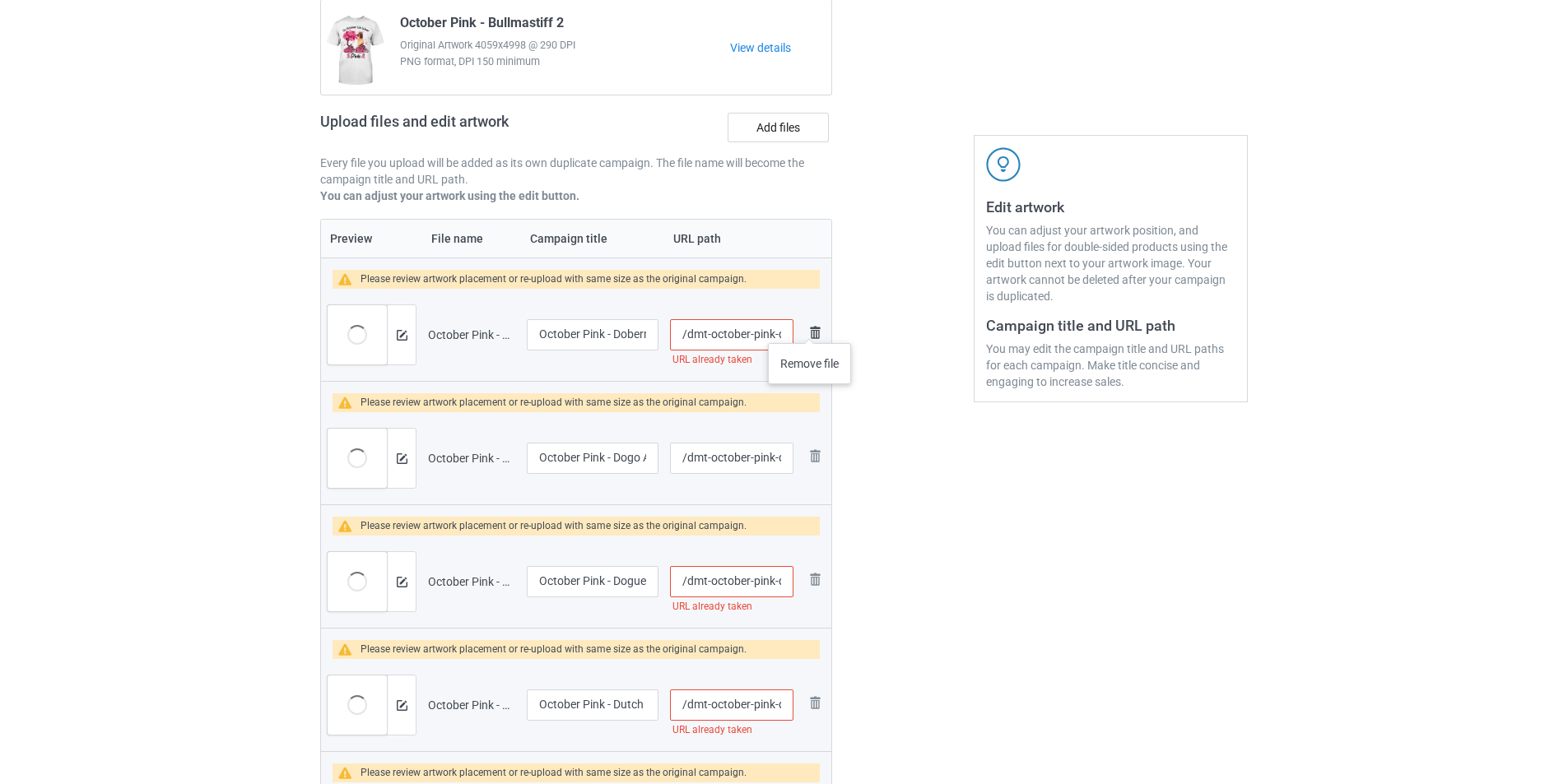
click at [810, 327] on img at bounding box center [815, 332] width 19 height 19
click at [816, 457] on img at bounding box center [815, 456] width 19 height 19
click at [0, 0] on img at bounding box center [0, 0] width 0 height 0
click at [822, 576] on img at bounding box center [815, 579] width 19 height 19
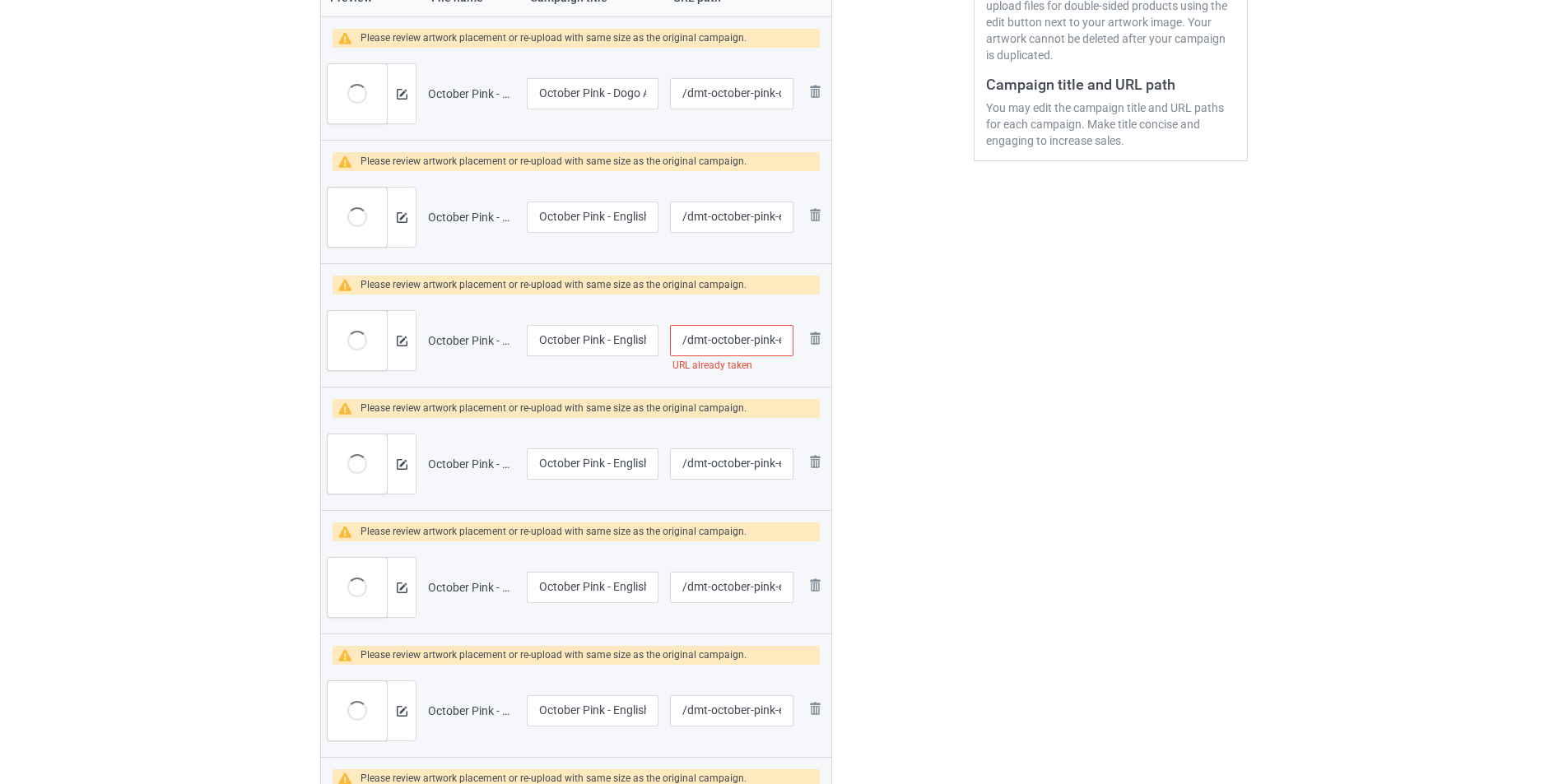
scroll to position [411, 0]
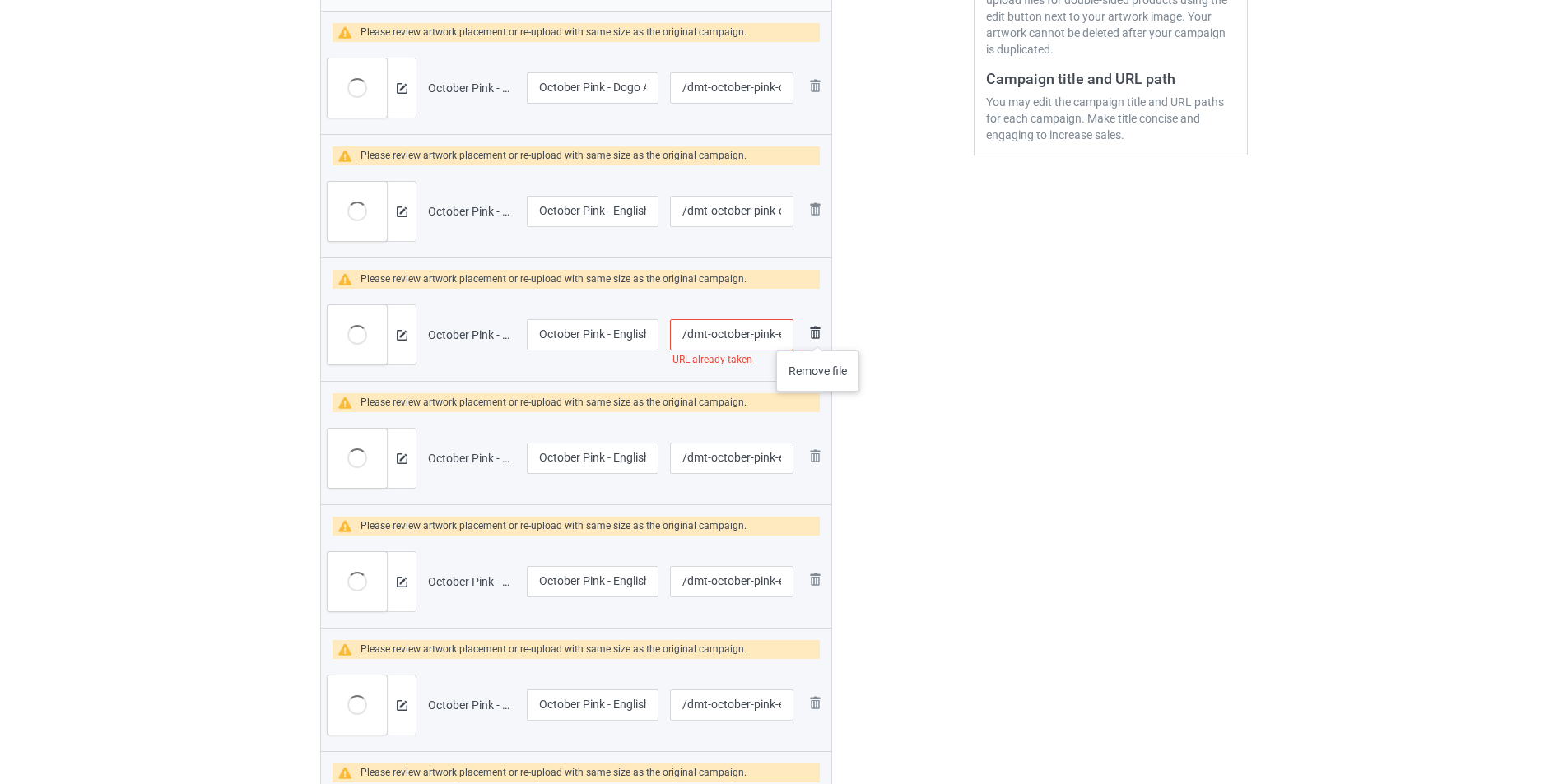
click at [818, 334] on img at bounding box center [815, 332] width 19 height 19
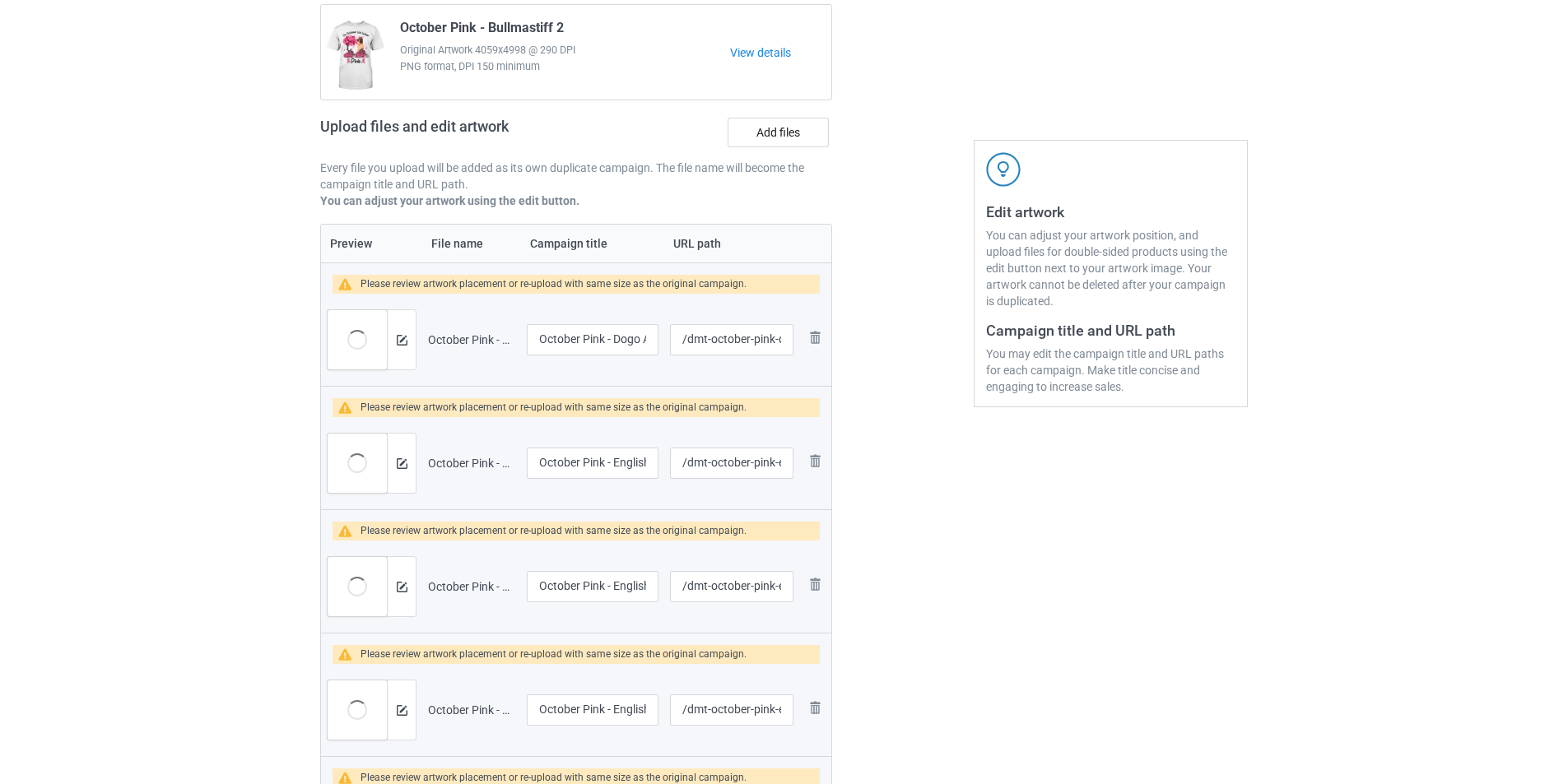
scroll to position [0, 0]
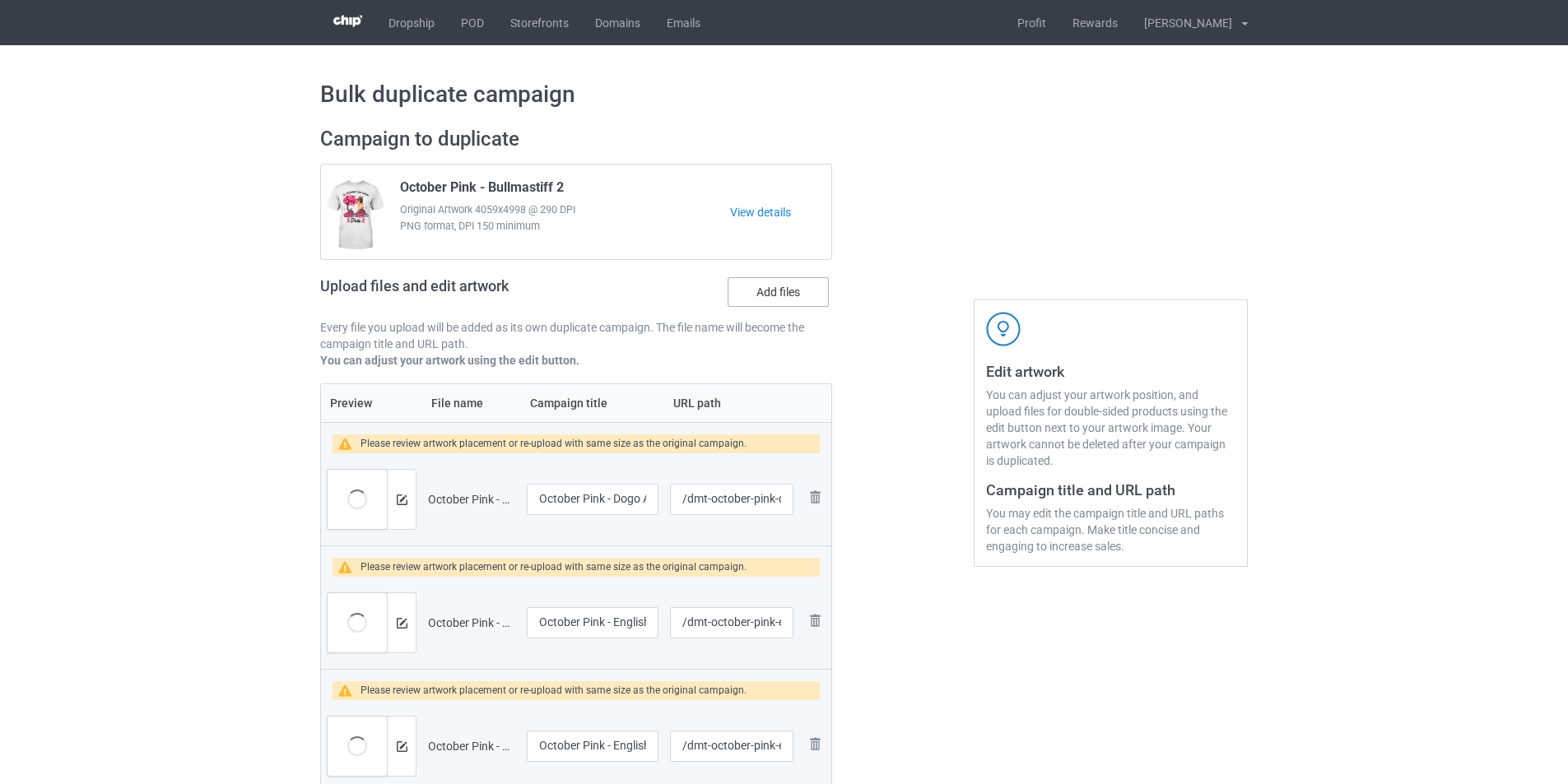
click at [798, 300] on label "Add files" at bounding box center [778, 292] width 102 height 30
click at [0, 0] on input "Add files" at bounding box center [0, 0] width 0 height 0
click at [759, 298] on label "Add files" at bounding box center [778, 292] width 102 height 30
click at [0, 0] on input "Add files" at bounding box center [0, 0] width 0 height 0
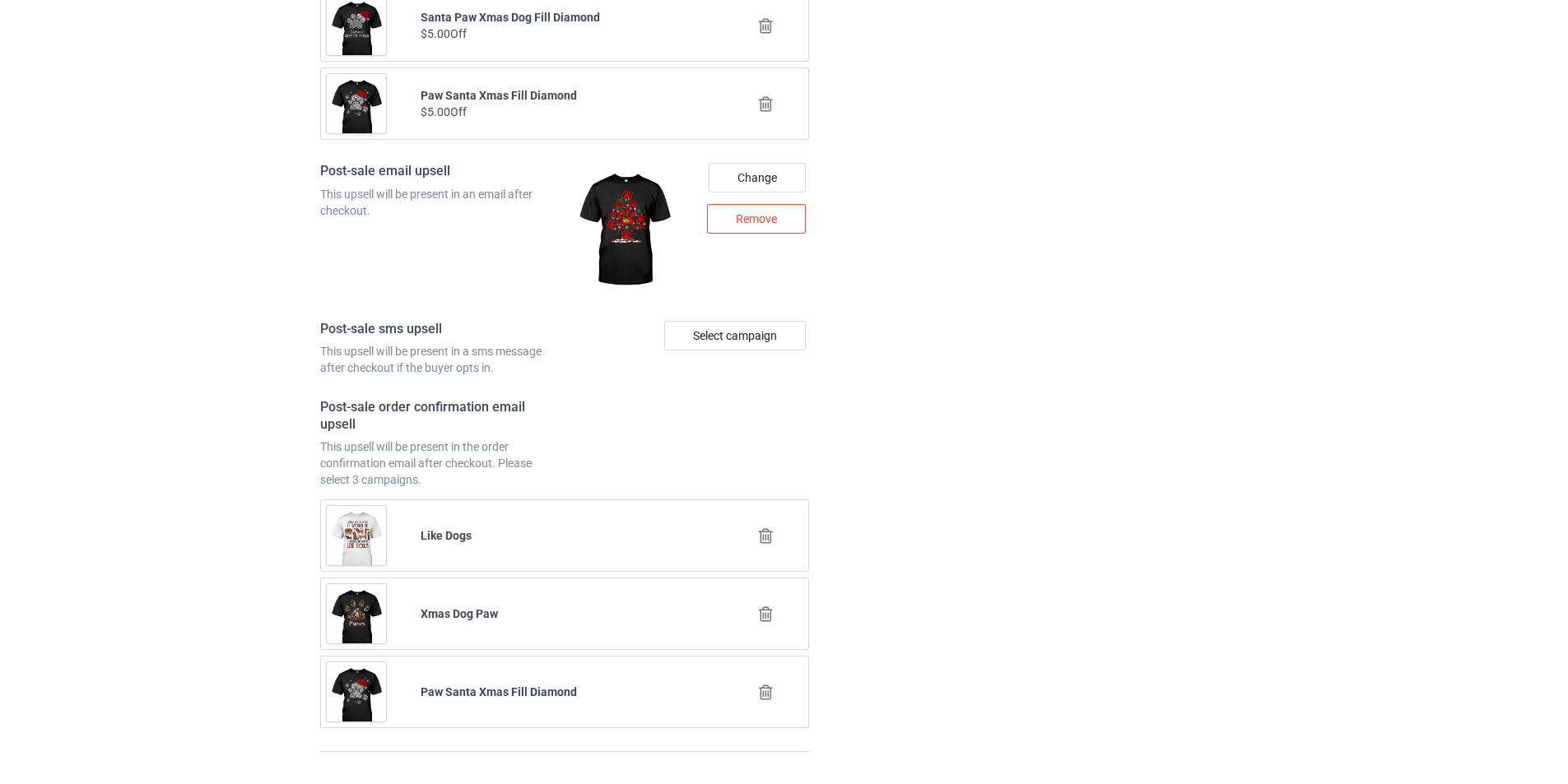
scroll to position [7407, 0]
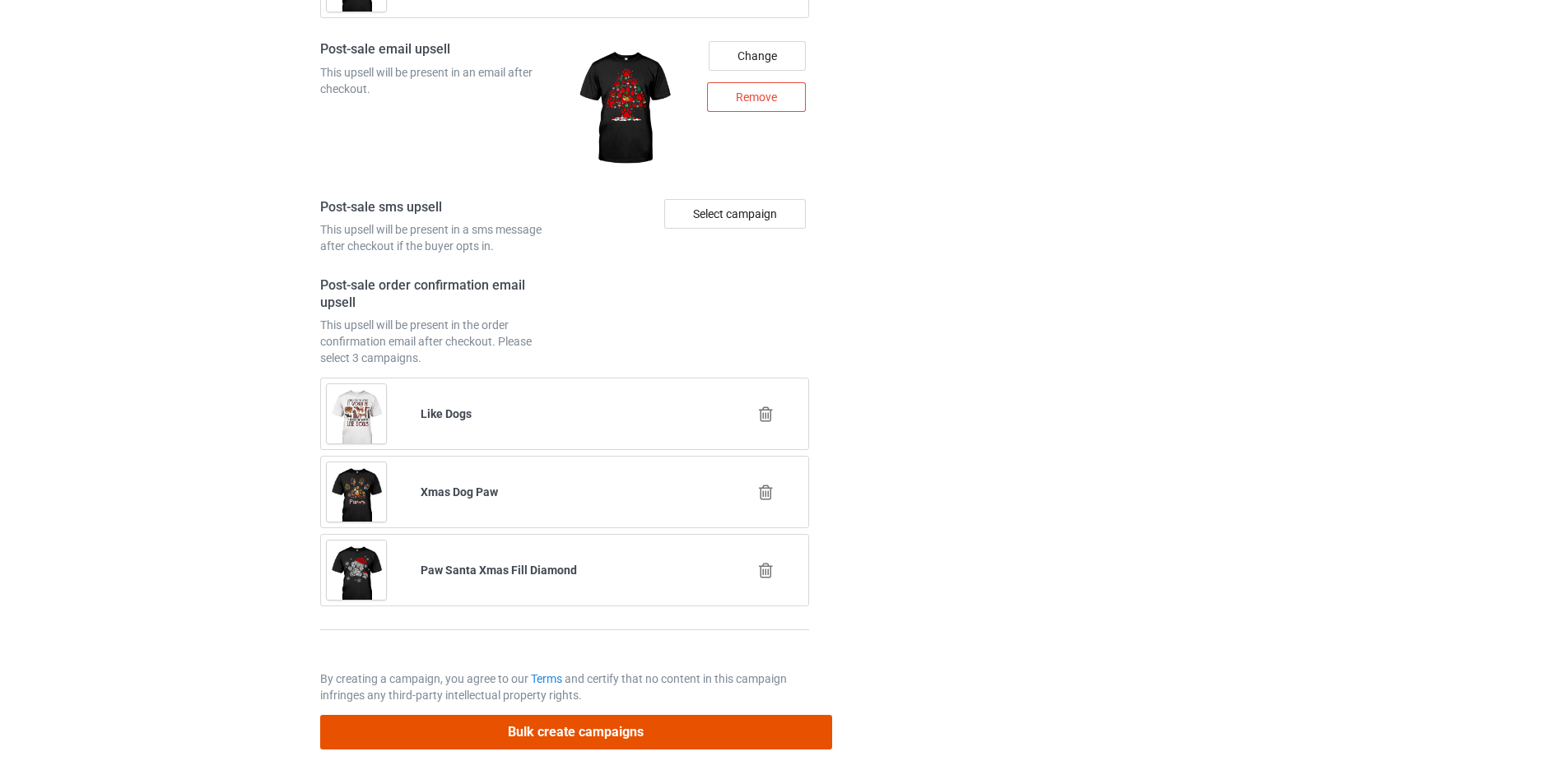
drag, startPoint x: 688, startPoint y: 735, endPoint x: 1483, endPoint y: 479, distance: 835.2
click at [688, 735] on button "Bulk create campaigns" at bounding box center [577, 732] width 512 height 34
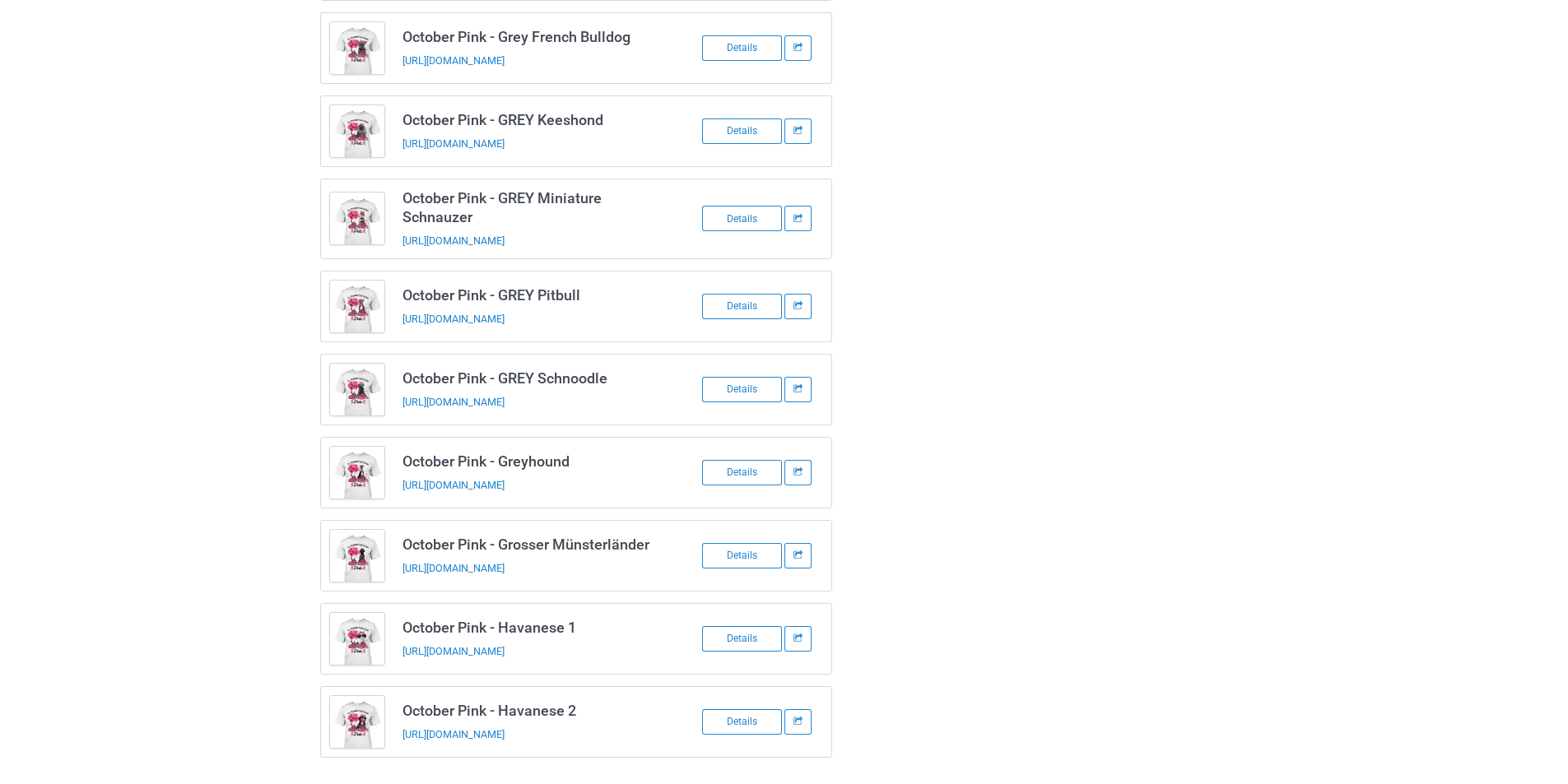
scroll to position [3803, 0]
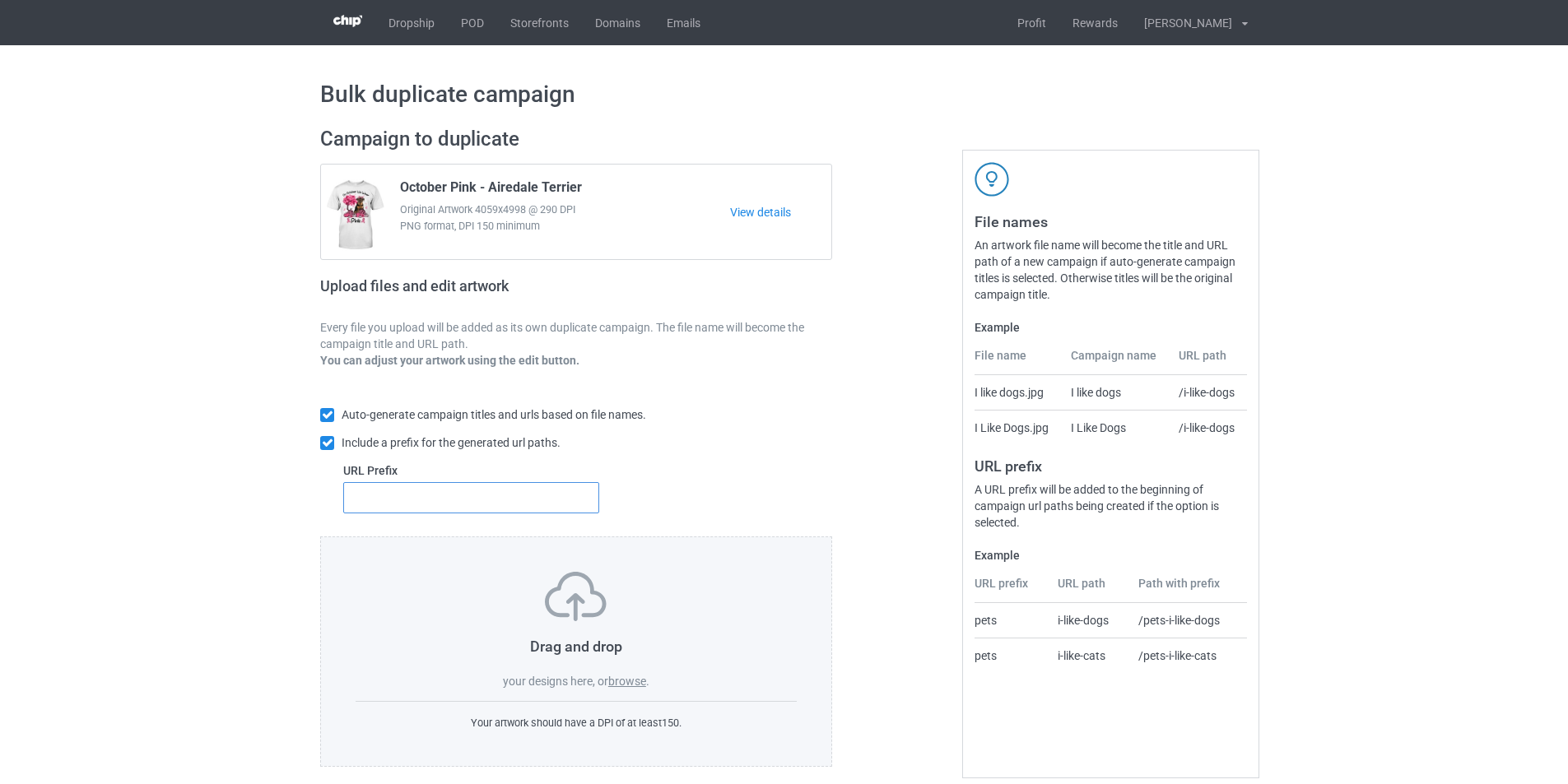
click at [539, 503] on input "text" at bounding box center [471, 497] width 256 height 31
type input "dmt-"
click at [623, 682] on label "browse" at bounding box center [627, 681] width 38 height 13
click at [0, 0] on input "browse" at bounding box center [0, 0] width 0 height 0
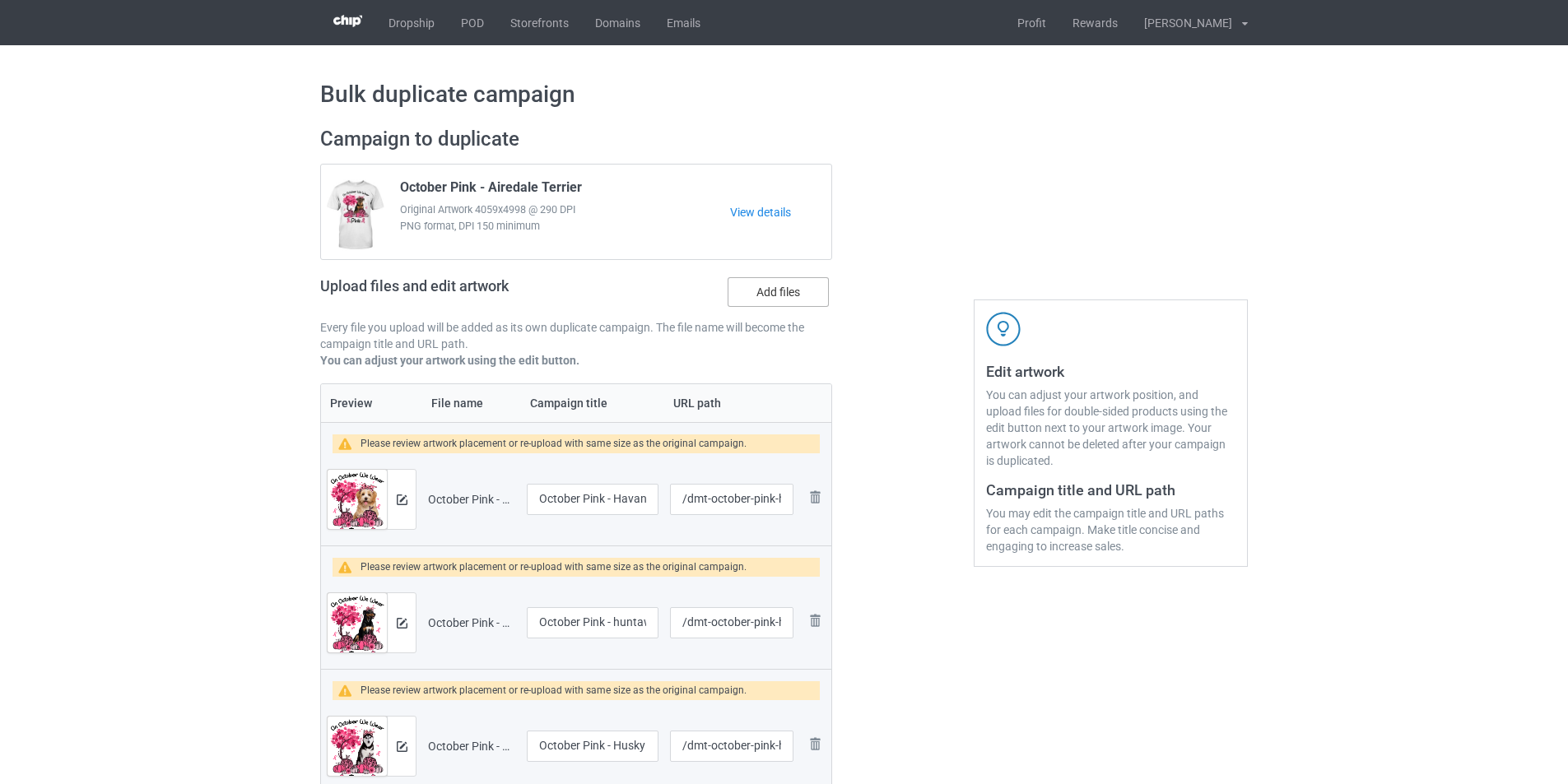
click at [795, 292] on label "Add files" at bounding box center [778, 292] width 102 height 30
click at [0, 0] on input "Add files" at bounding box center [0, 0] width 0 height 0
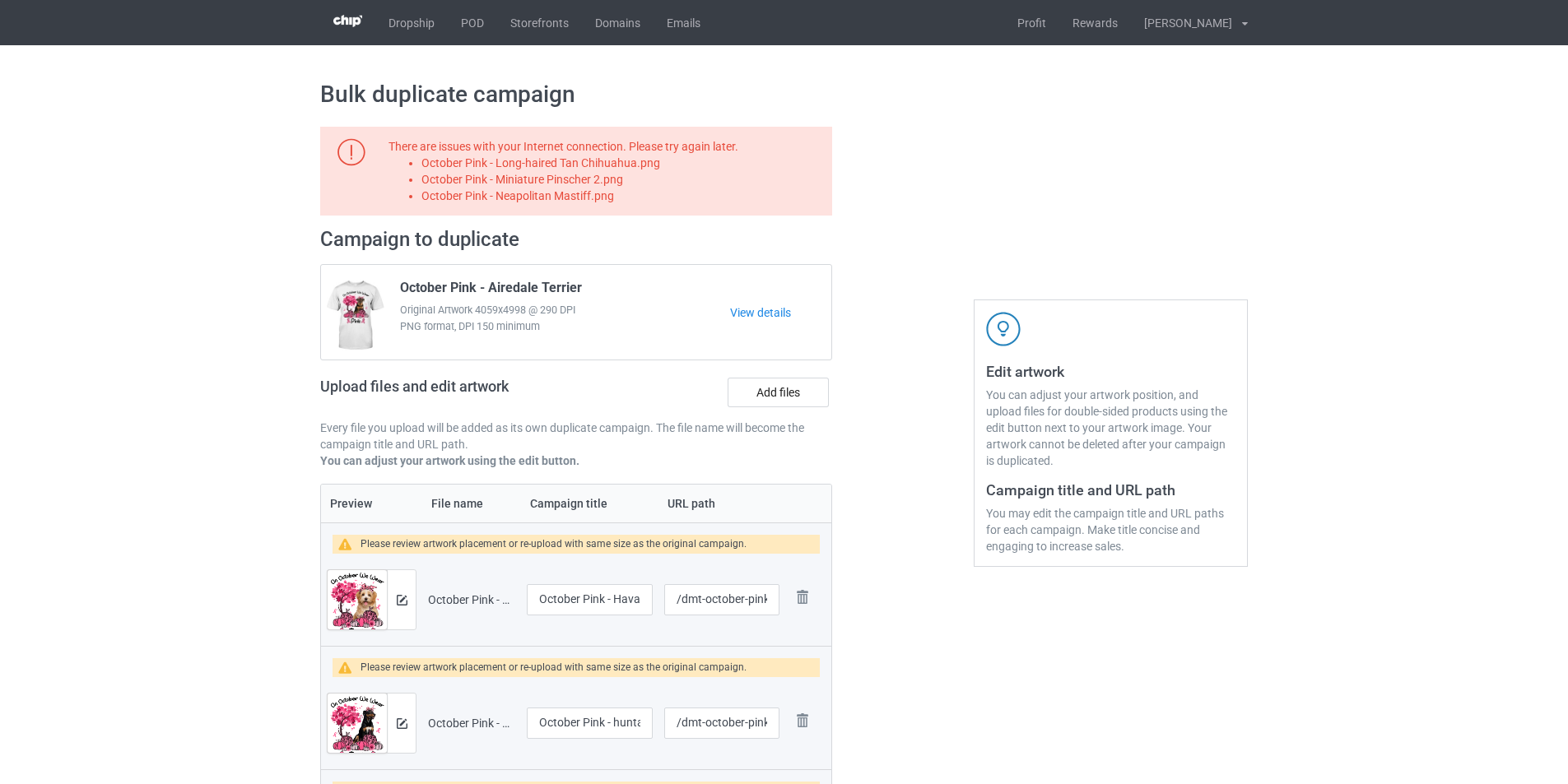
click at [599, 162] on li "October Pink - Long-haired Tan Chihuahua.png" at bounding box center [623, 162] width 405 height 17
copy li "October Pink - Long-haired Tan Chihuahua.png"
click at [796, 395] on label "Add files" at bounding box center [778, 393] width 102 height 30
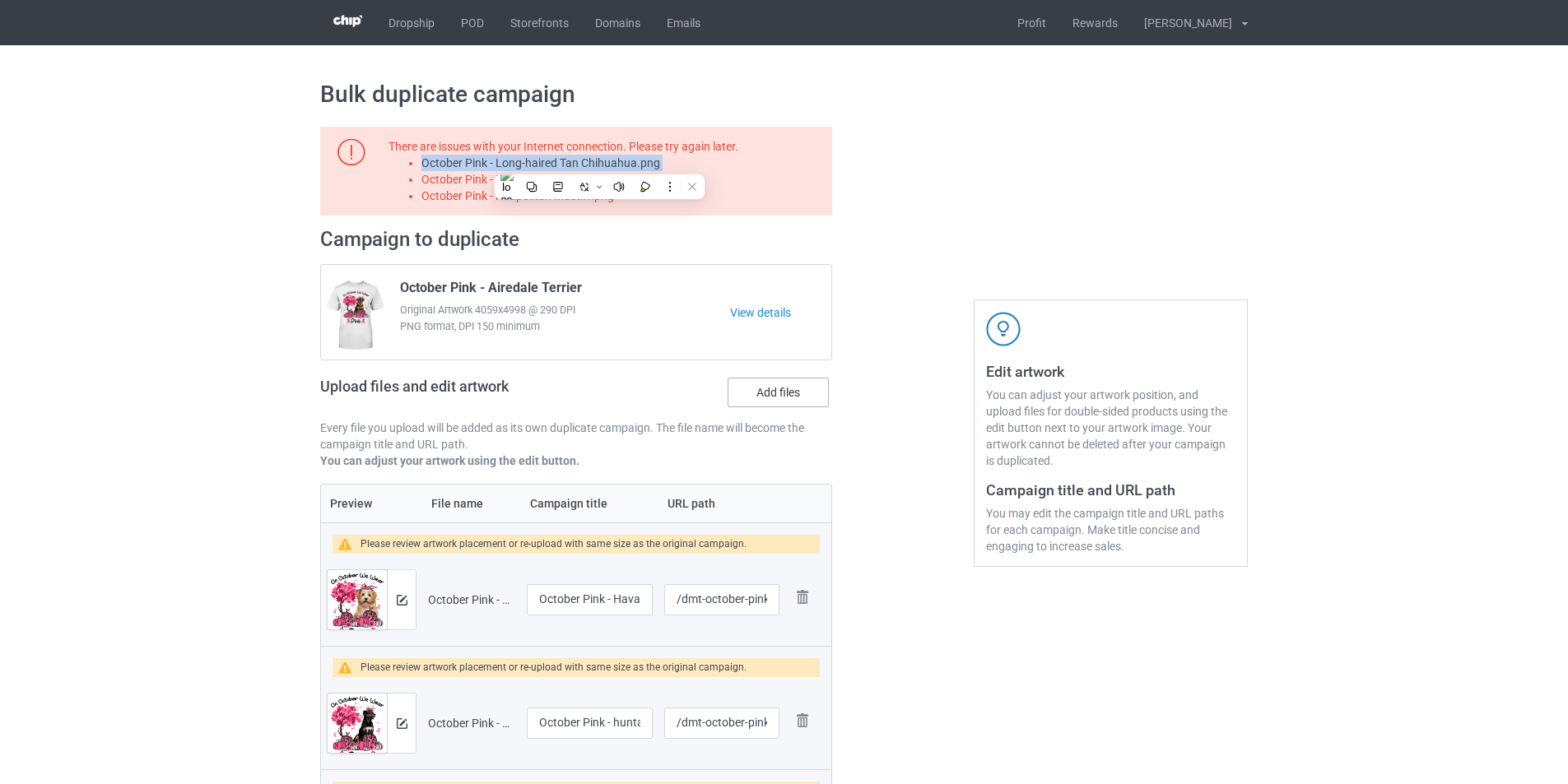
click at [0, 0] on input "Add files" at bounding box center [0, 0] width 0 height 0
click at [601, 179] on li "October Pink - Miniature Pinscher 2.png" at bounding box center [623, 179] width 405 height 17
copy li "October Pink - Miniature Pinscher 2.png"
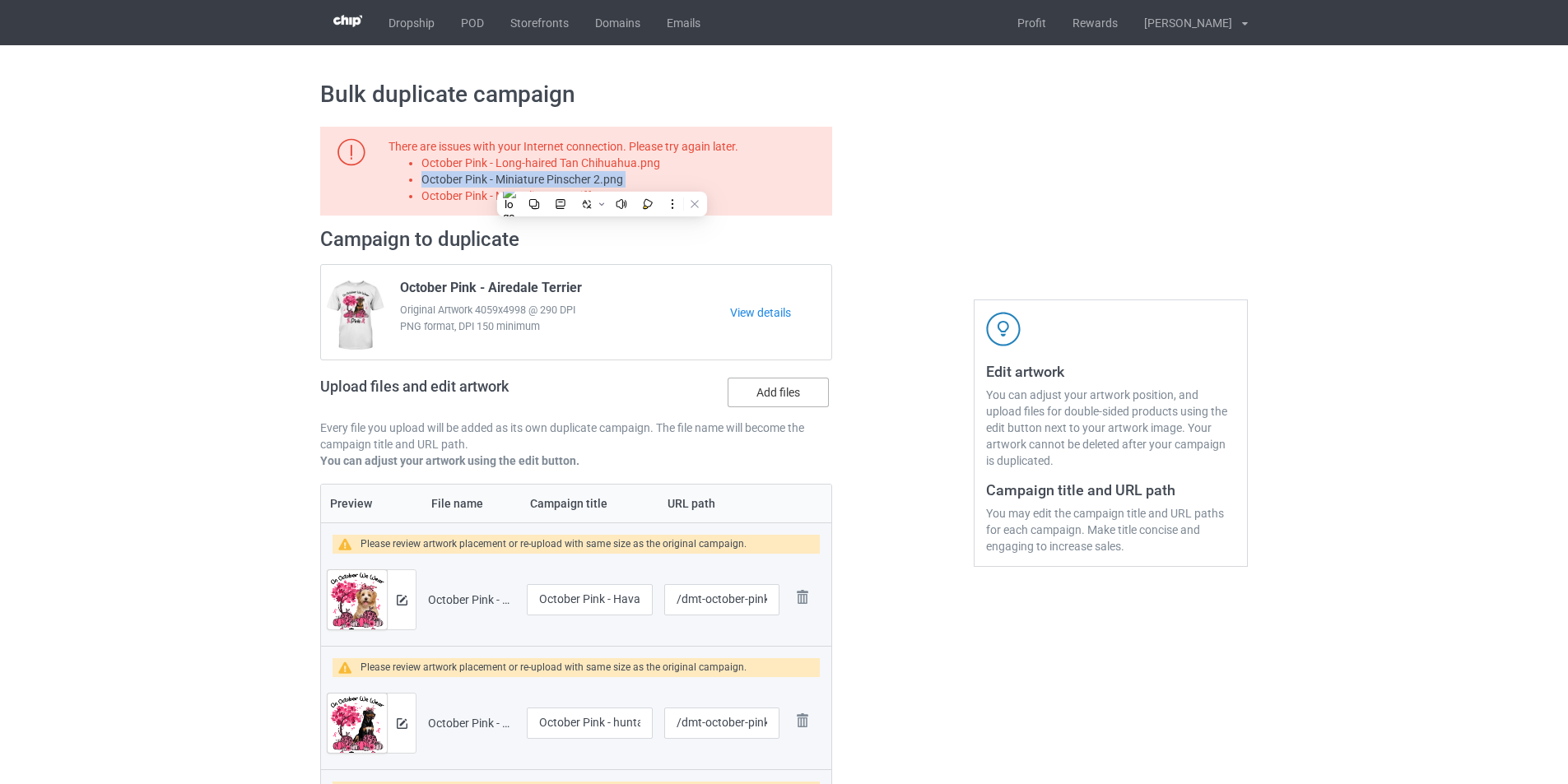
click at [812, 390] on label "Add files" at bounding box center [778, 393] width 102 height 30
click at [0, 0] on input "Add files" at bounding box center [0, 0] width 0 height 0
click at [527, 196] on li "October Pink - Neapolitan Mastiff.png" at bounding box center [623, 196] width 405 height 17
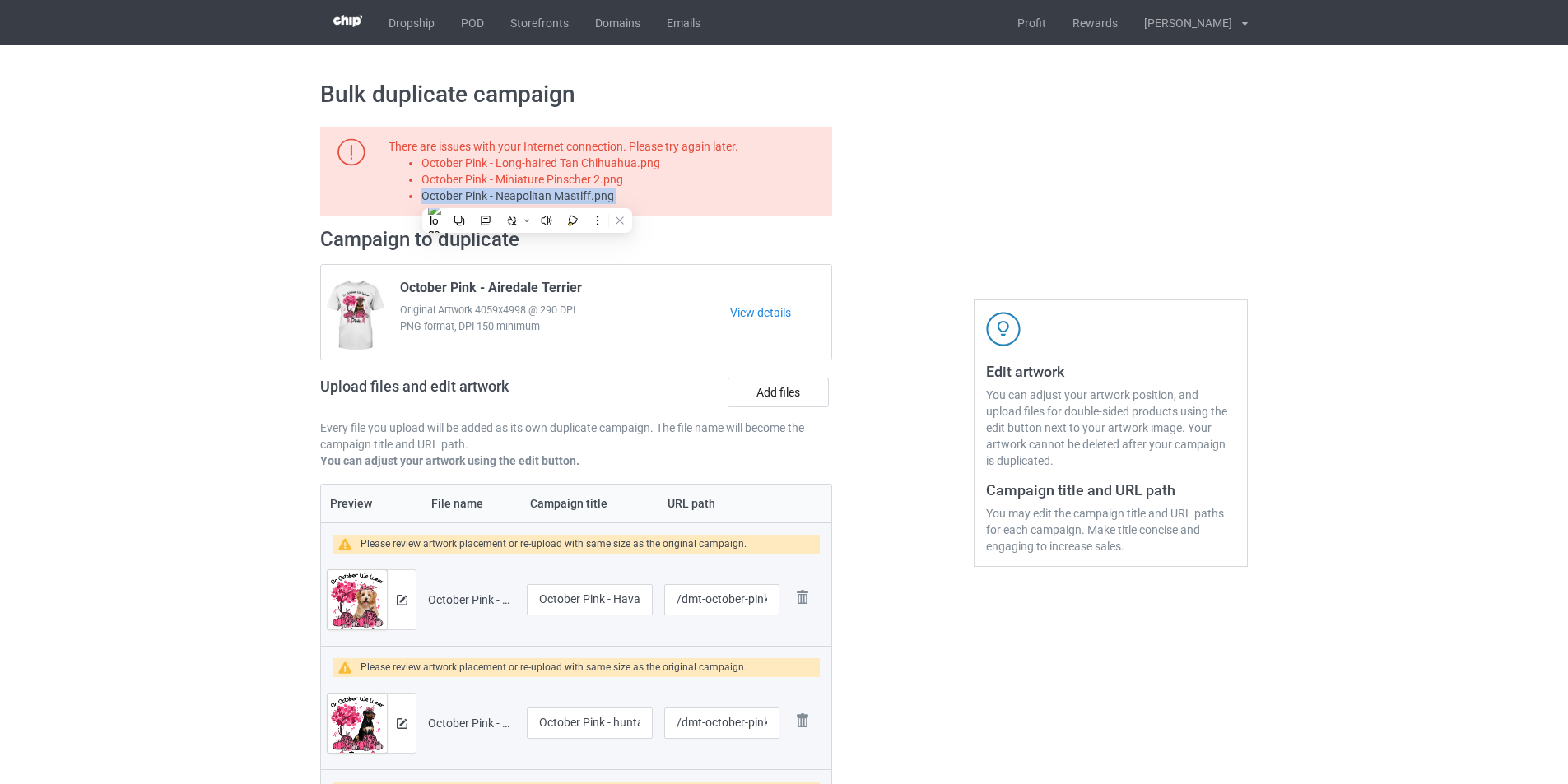
copy li "October Pink - Neapolitan Mastiff.png"
click at [761, 388] on label "Add files" at bounding box center [778, 393] width 102 height 30
click at [0, 0] on input "Add files" at bounding box center [0, 0] width 0 height 0
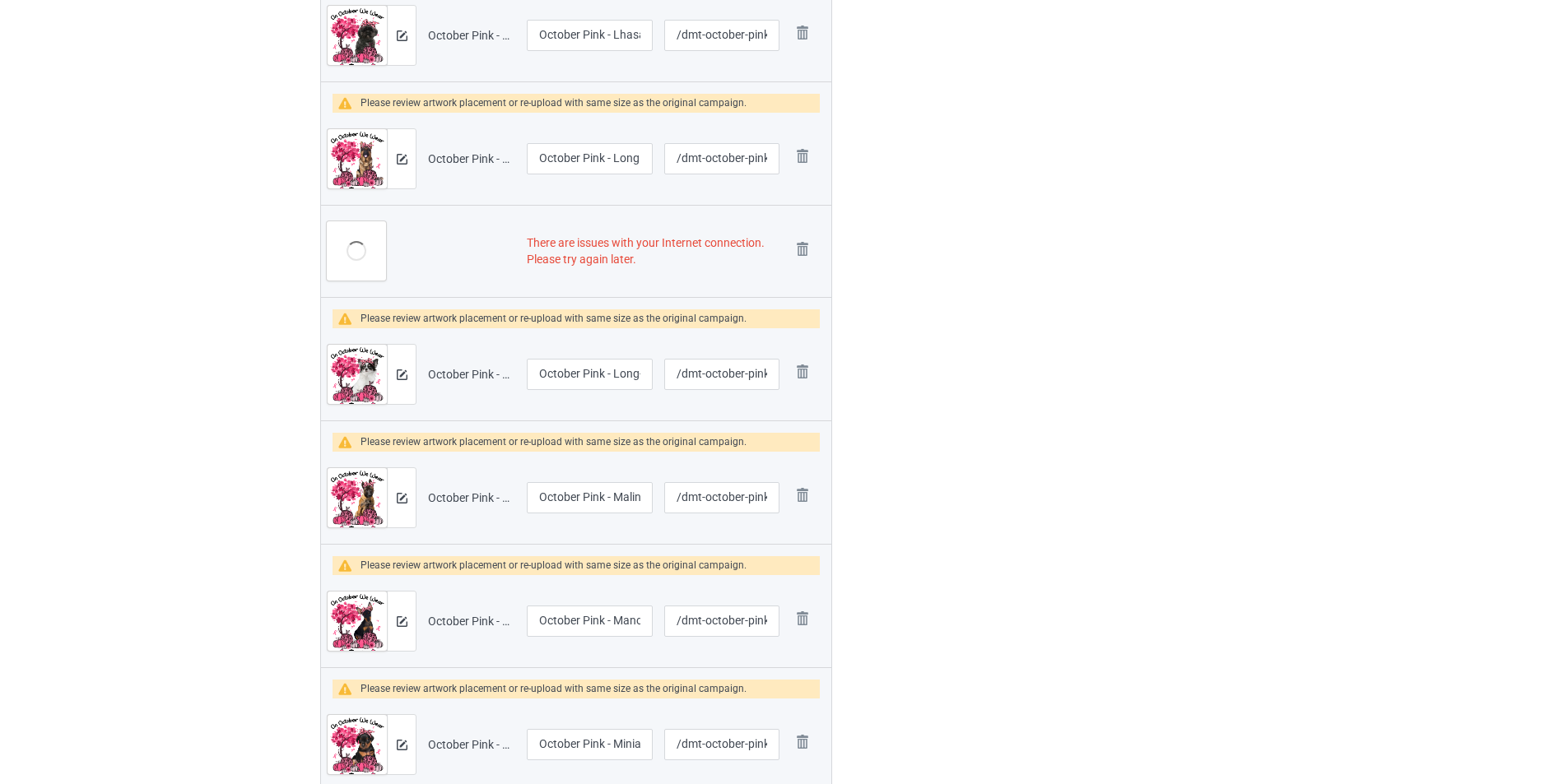
scroll to position [3292, 0]
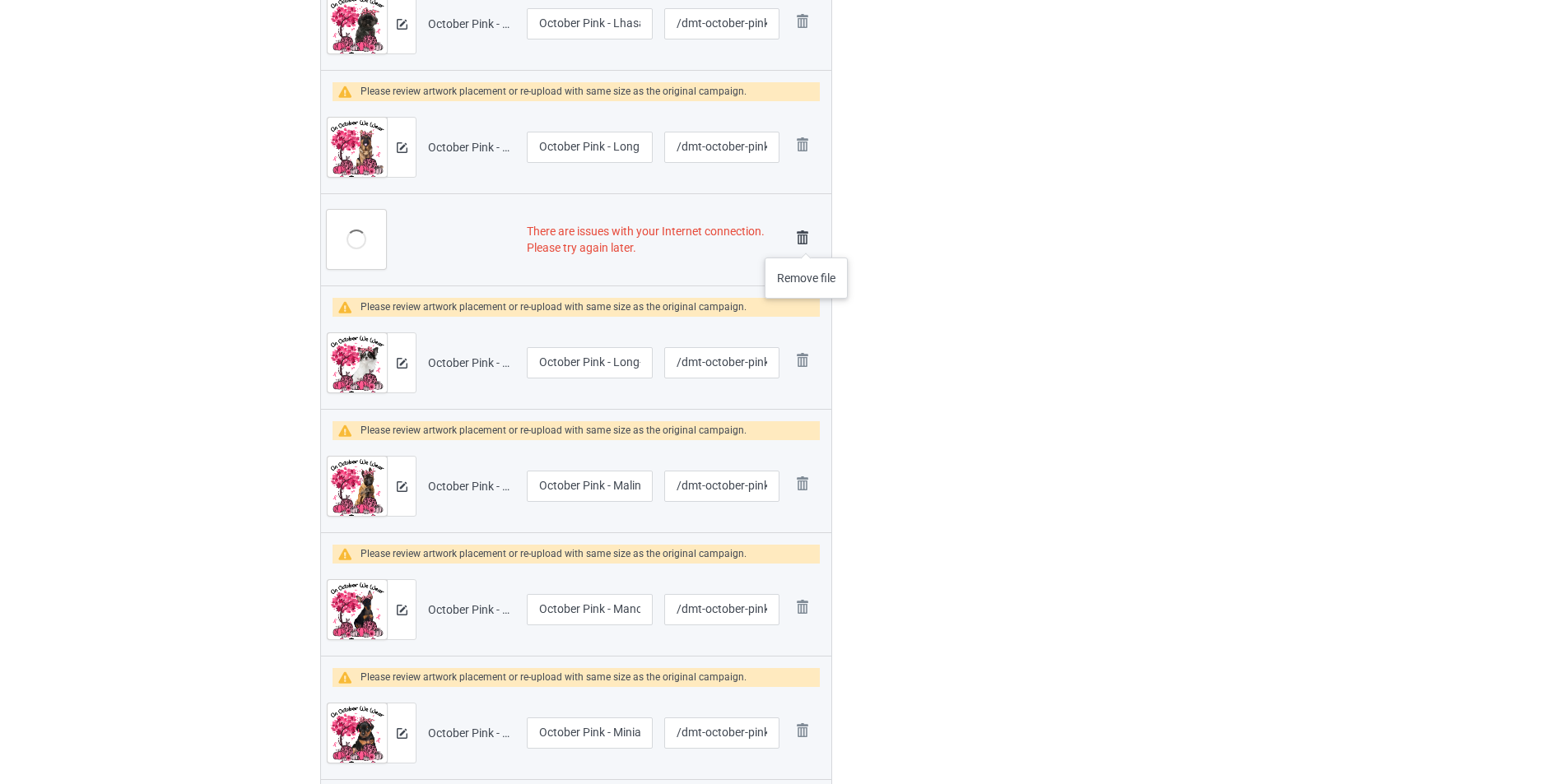
click at [807, 241] on img at bounding box center [803, 237] width 23 height 23
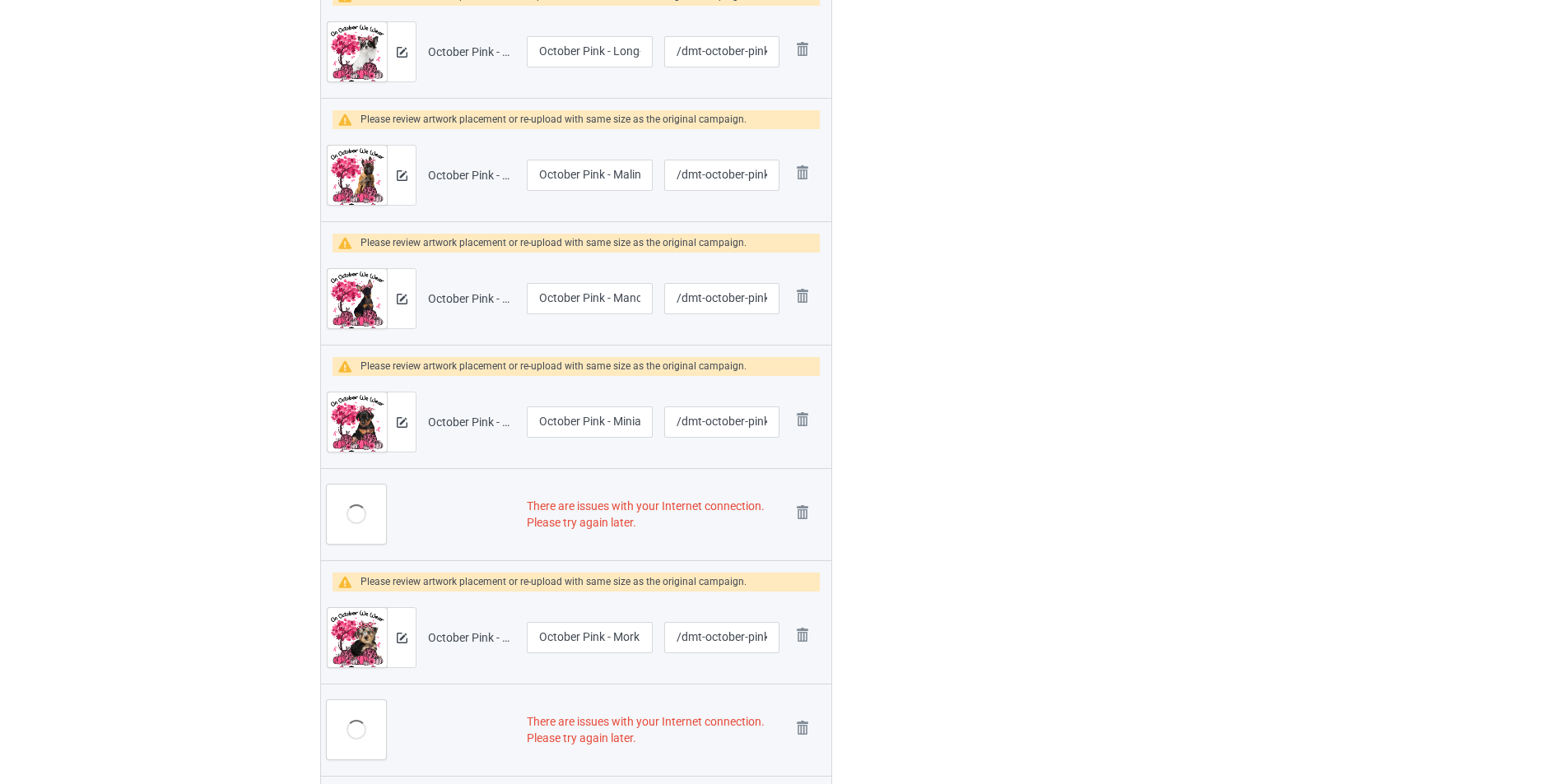
scroll to position [3605, 0]
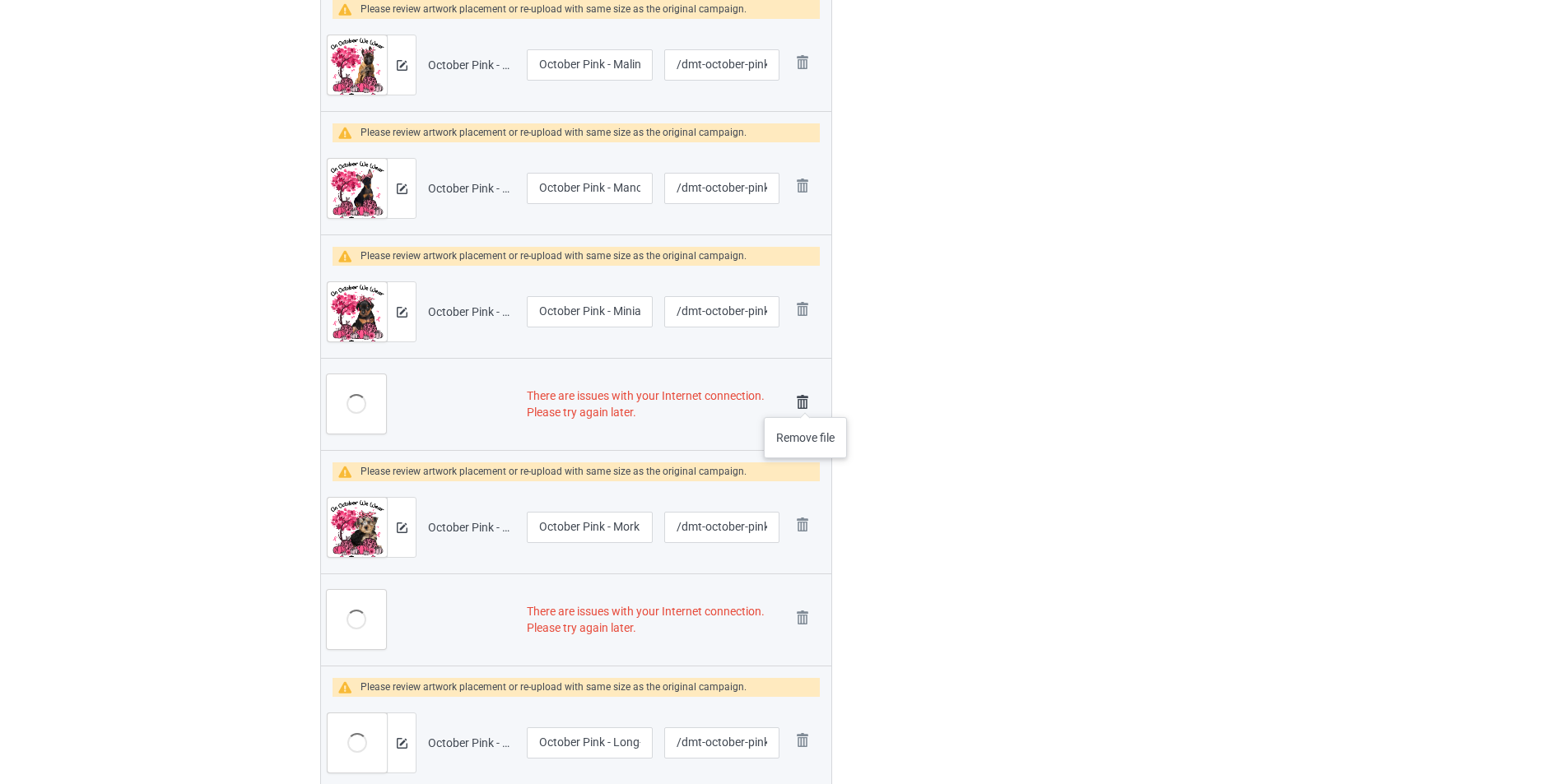
click at [806, 401] on img at bounding box center [803, 403] width 23 height 23
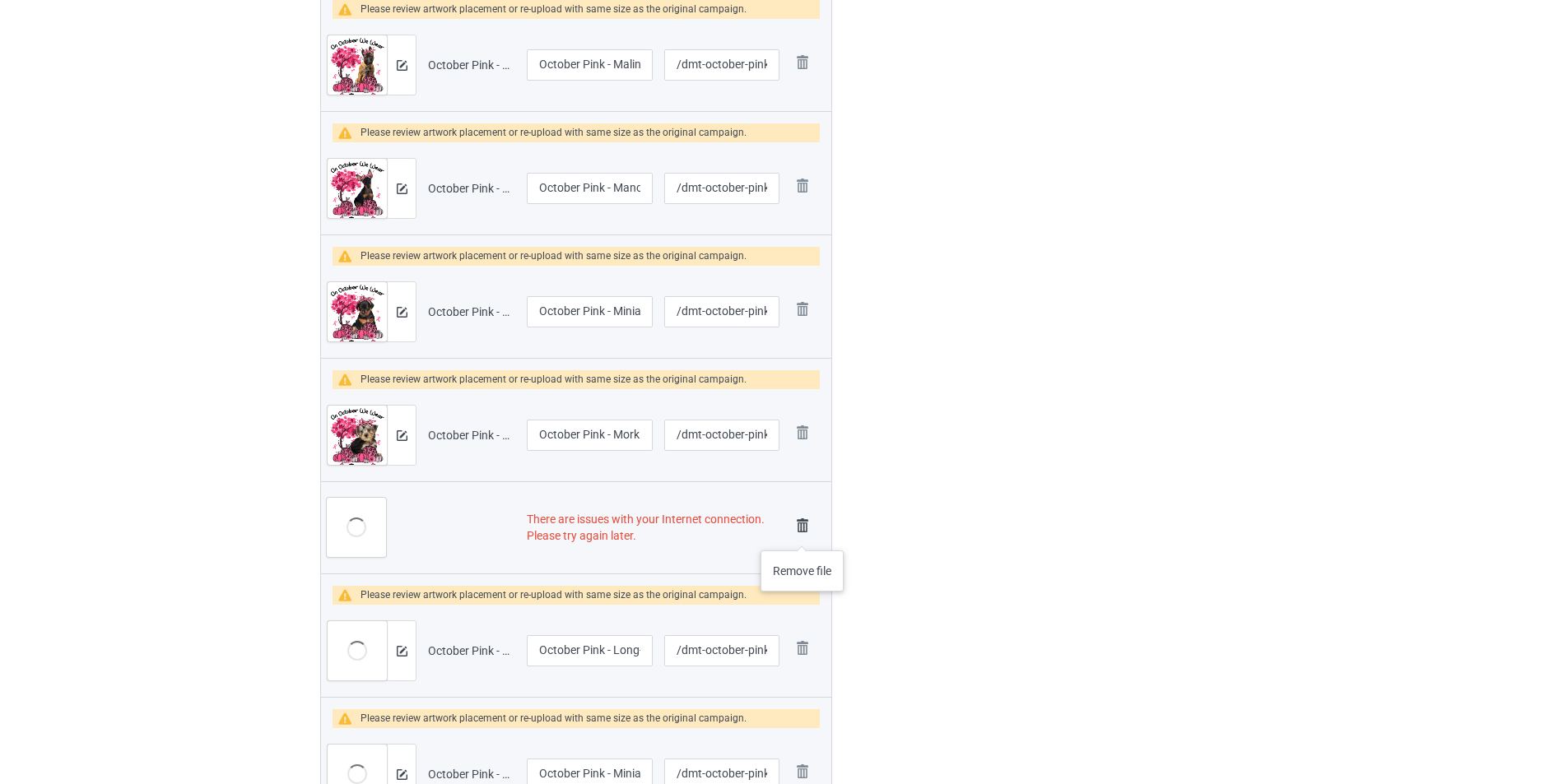
click at [802, 530] on img at bounding box center [803, 526] width 23 height 23
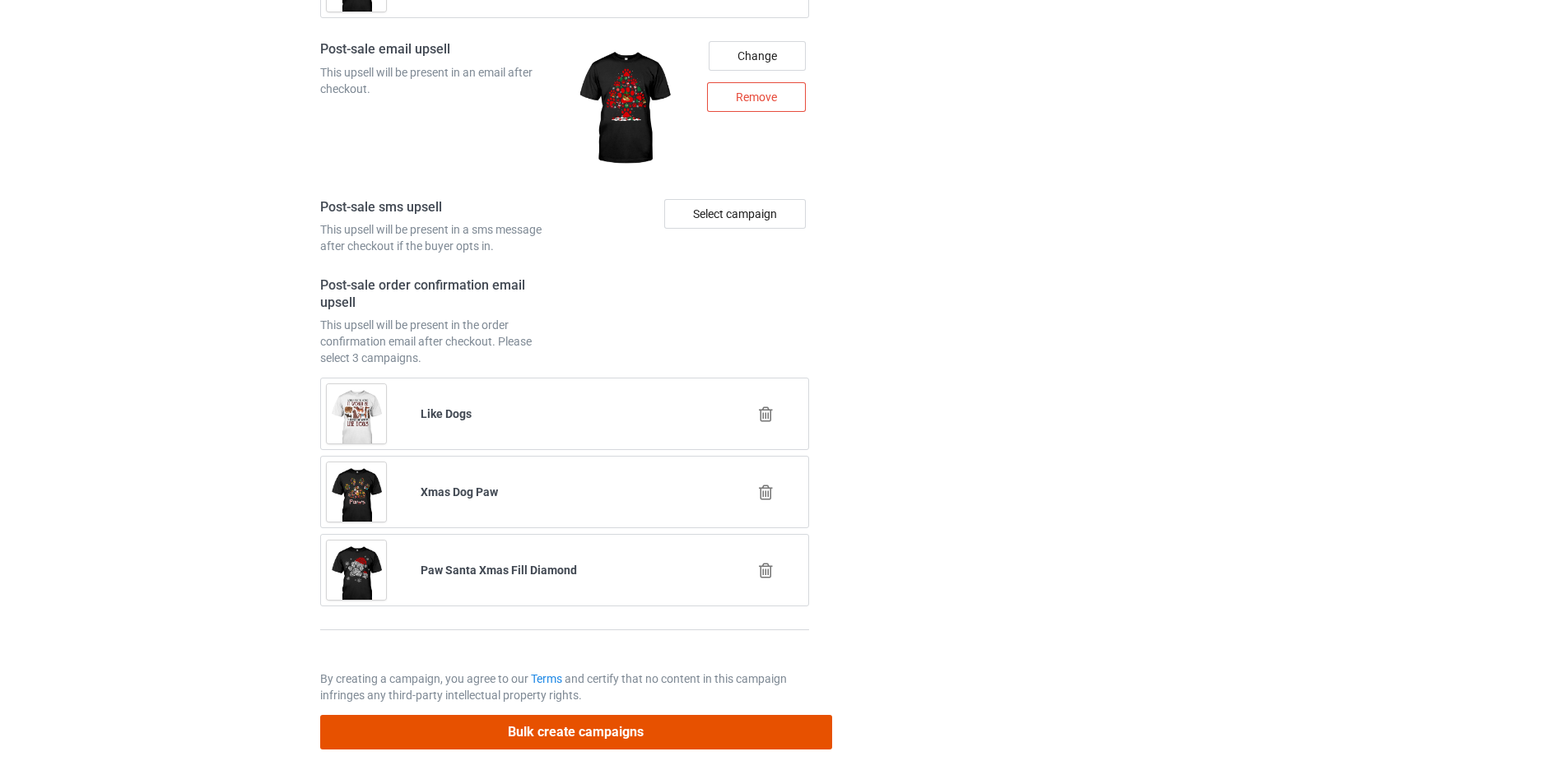
click at [729, 737] on button "Bulk create campaigns" at bounding box center [577, 732] width 512 height 34
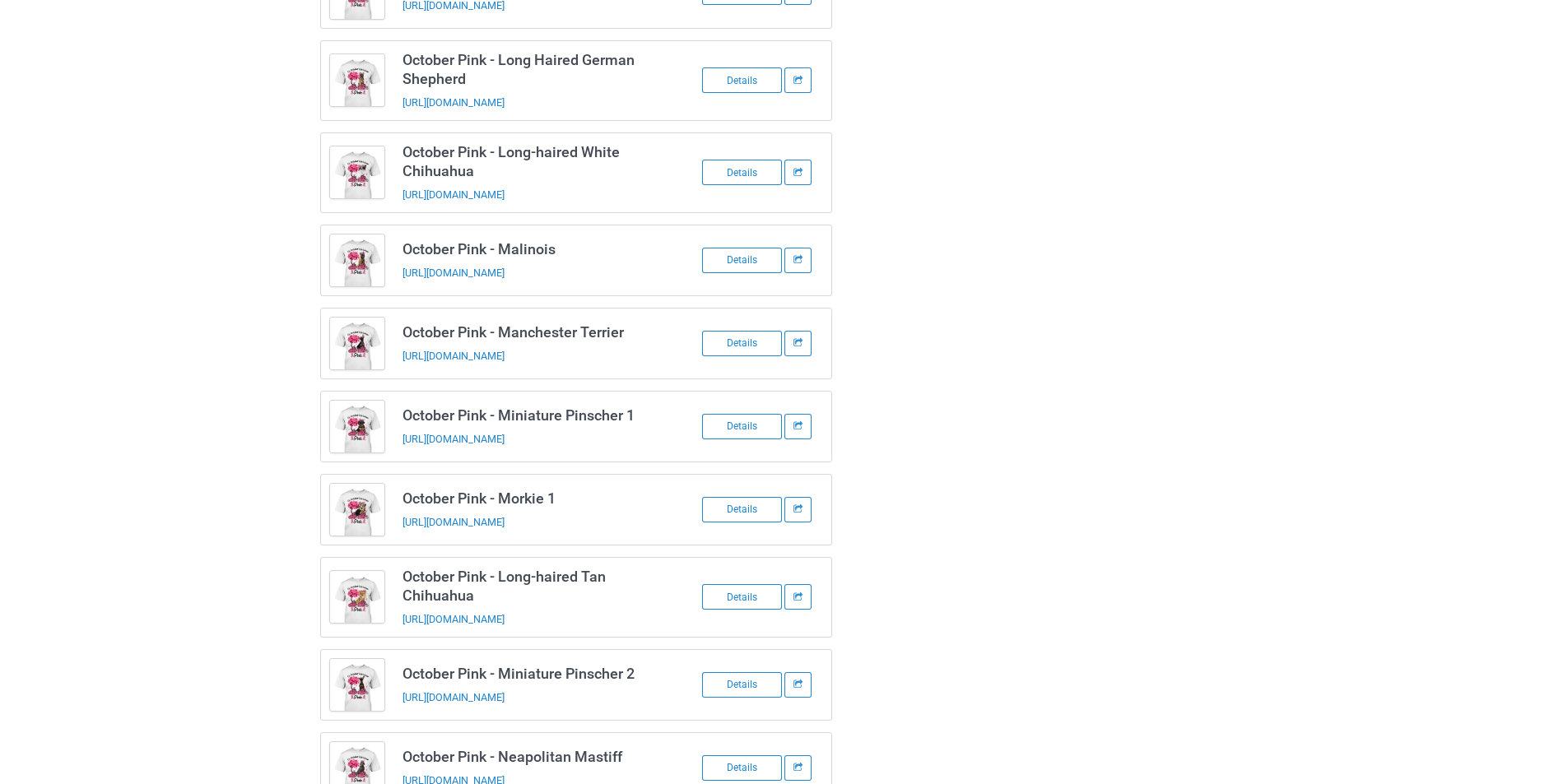
scroll to position [2052, 0]
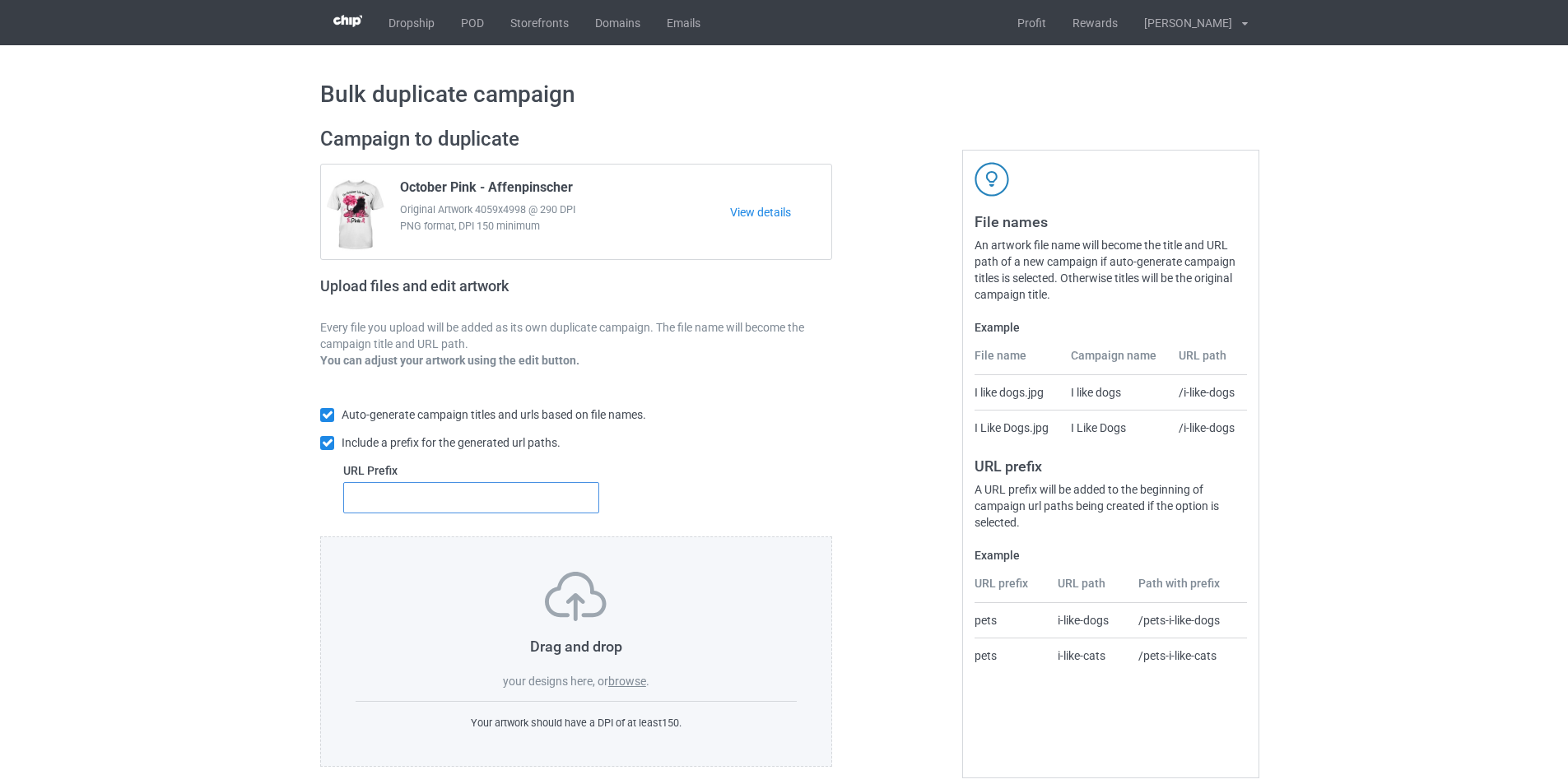
click at [458, 500] on input "text" at bounding box center [471, 497] width 256 height 31
type input "dmt-"
click at [626, 682] on label "browse" at bounding box center [627, 681] width 38 height 13
click at [0, 0] on input "browse" at bounding box center [0, 0] width 0 height 0
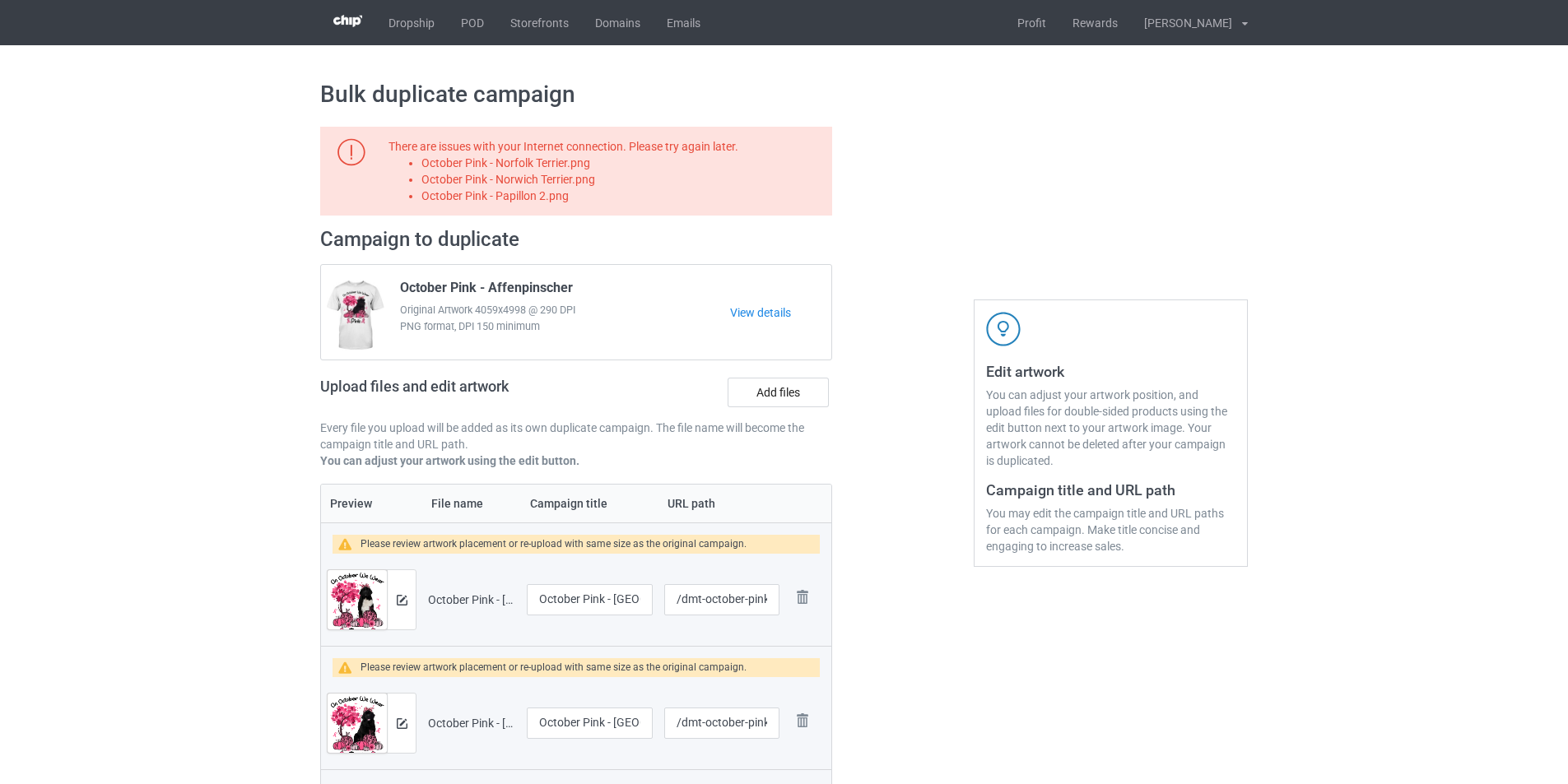
click at [558, 164] on li "October Pink - Norfolk Terrier.png" at bounding box center [623, 162] width 405 height 17
copy li "October Pink - Norfolk Terrier.png"
click at [782, 407] on label "Add files" at bounding box center [778, 393] width 102 height 30
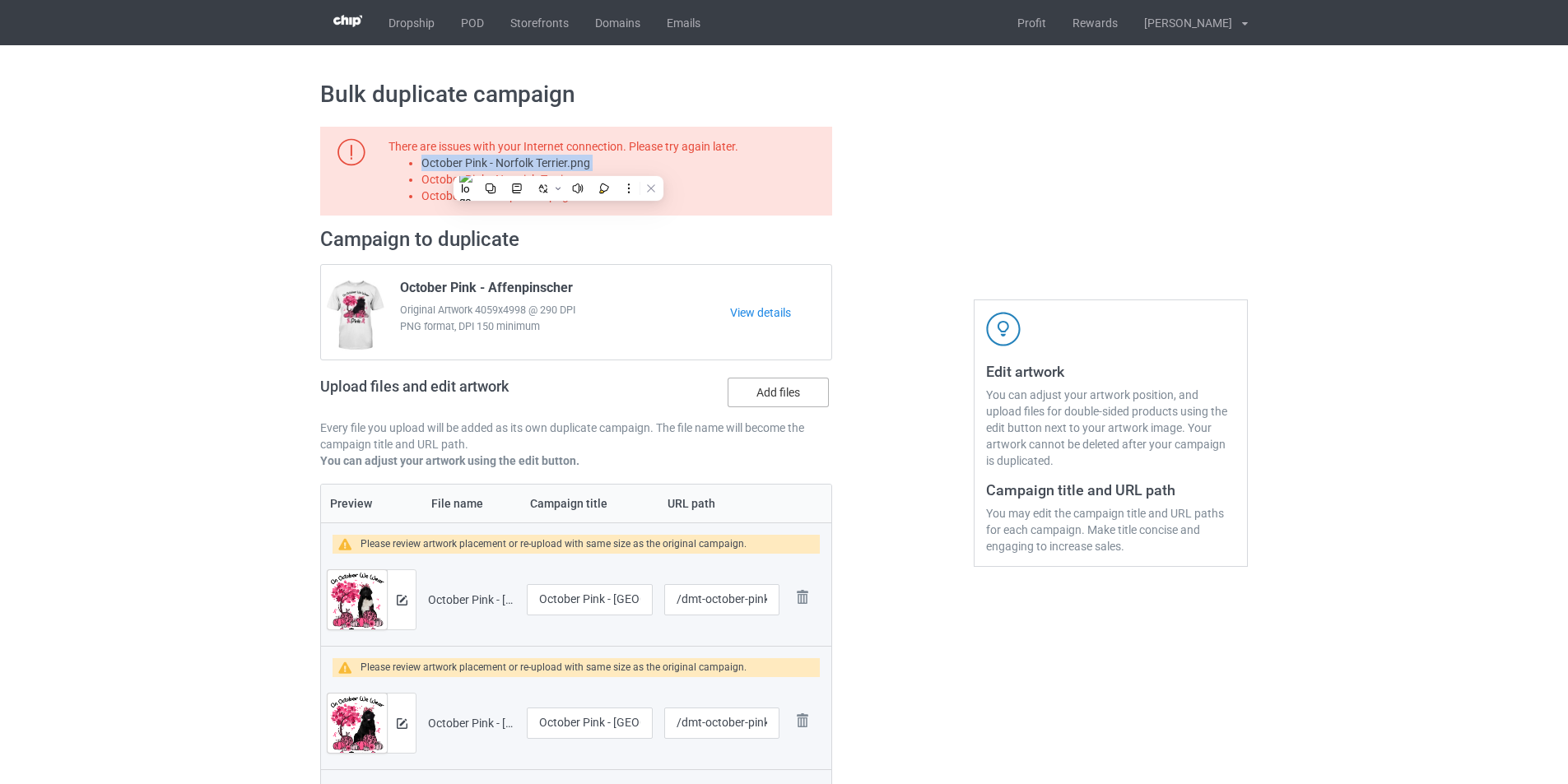
click at [0, 0] on input "Add files" at bounding box center [0, 0] width 0 height 0
click at [577, 182] on li "October Pink - Norwich Terrier.png" at bounding box center [623, 179] width 405 height 17
copy li "October Pink - Norwich Terrier.png"
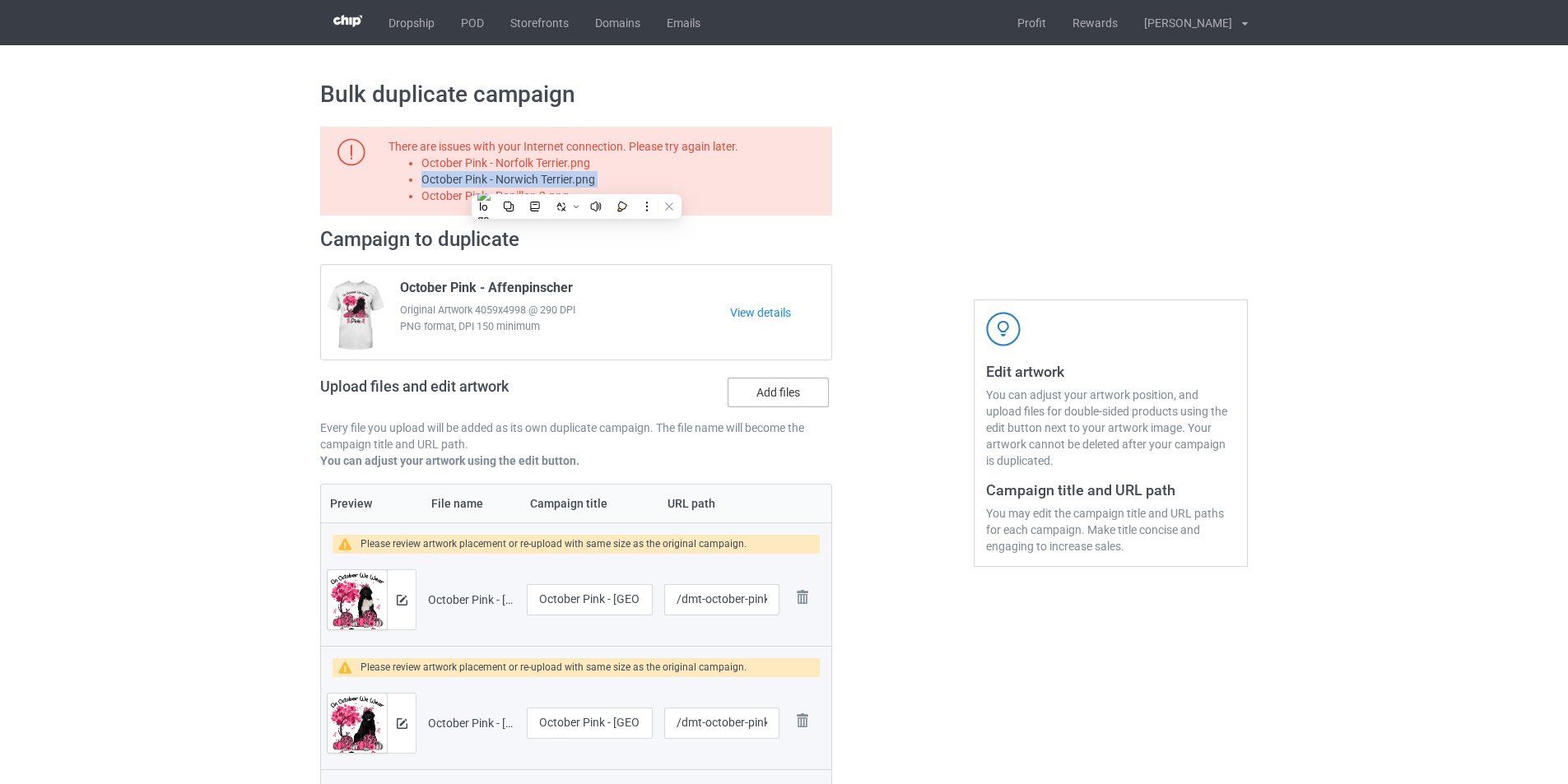
click at [779, 406] on label "Add files" at bounding box center [778, 393] width 102 height 30
click at [0, 0] on input "Add files" at bounding box center [0, 0] width 0 height 0
click at [537, 199] on li "October Pink - Papillon 2.png" at bounding box center [623, 196] width 405 height 17
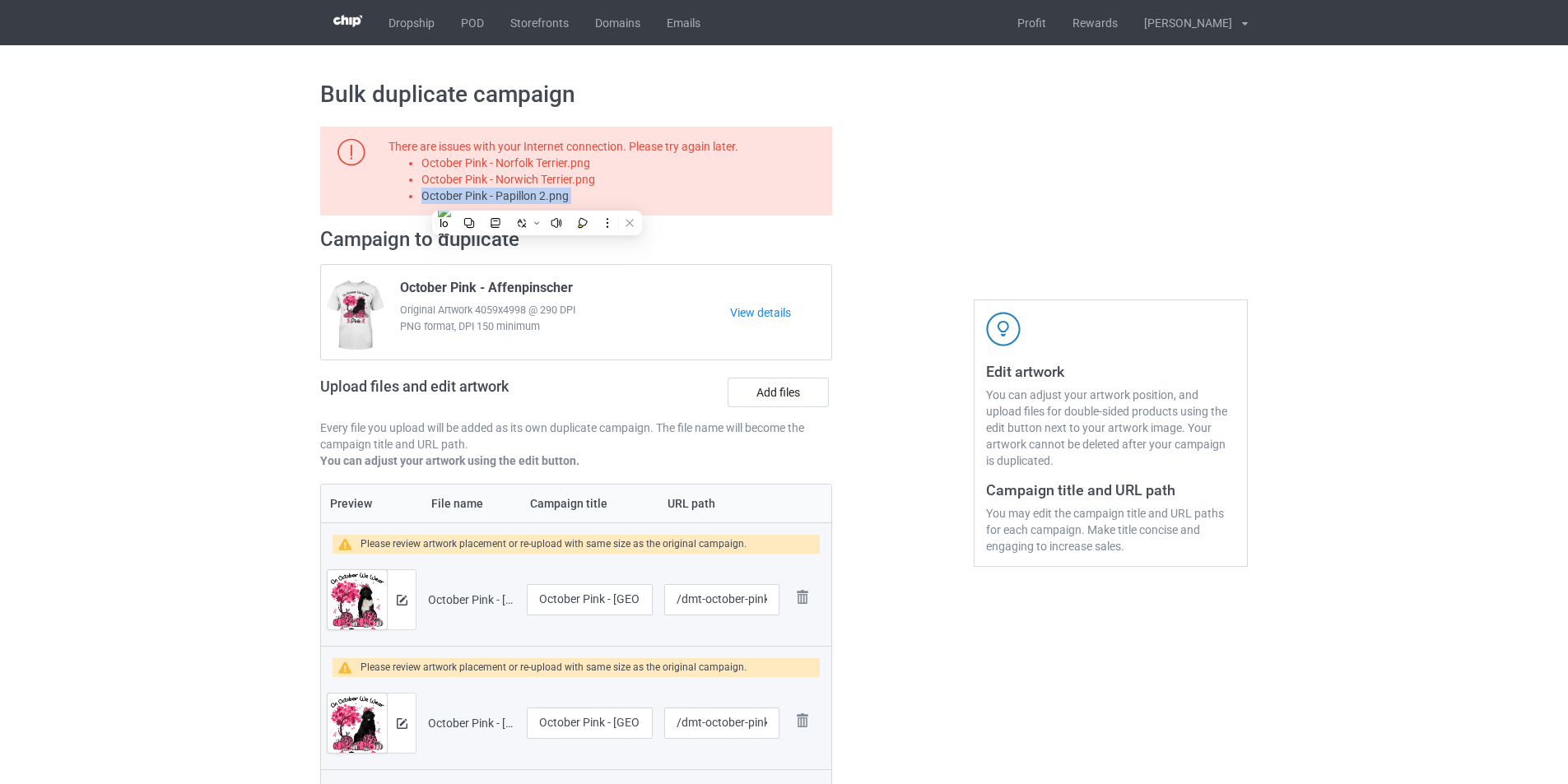
copy li "October Pink - Papillon 2.png"
click at [789, 407] on label "Add files" at bounding box center [778, 393] width 102 height 30
click at [0, 0] on input "Add files" at bounding box center [0, 0] width 0 height 0
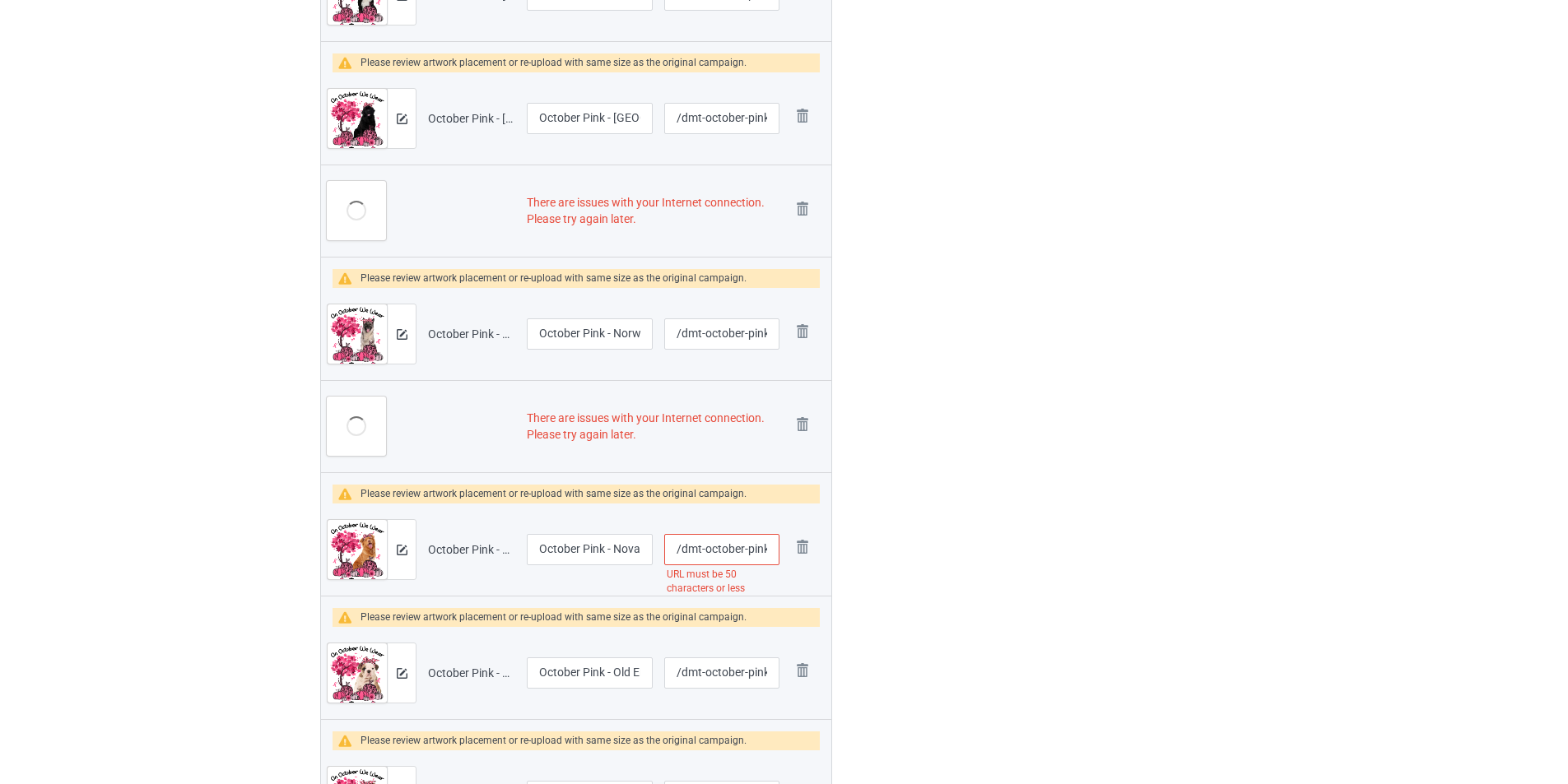
scroll to position [577, 0]
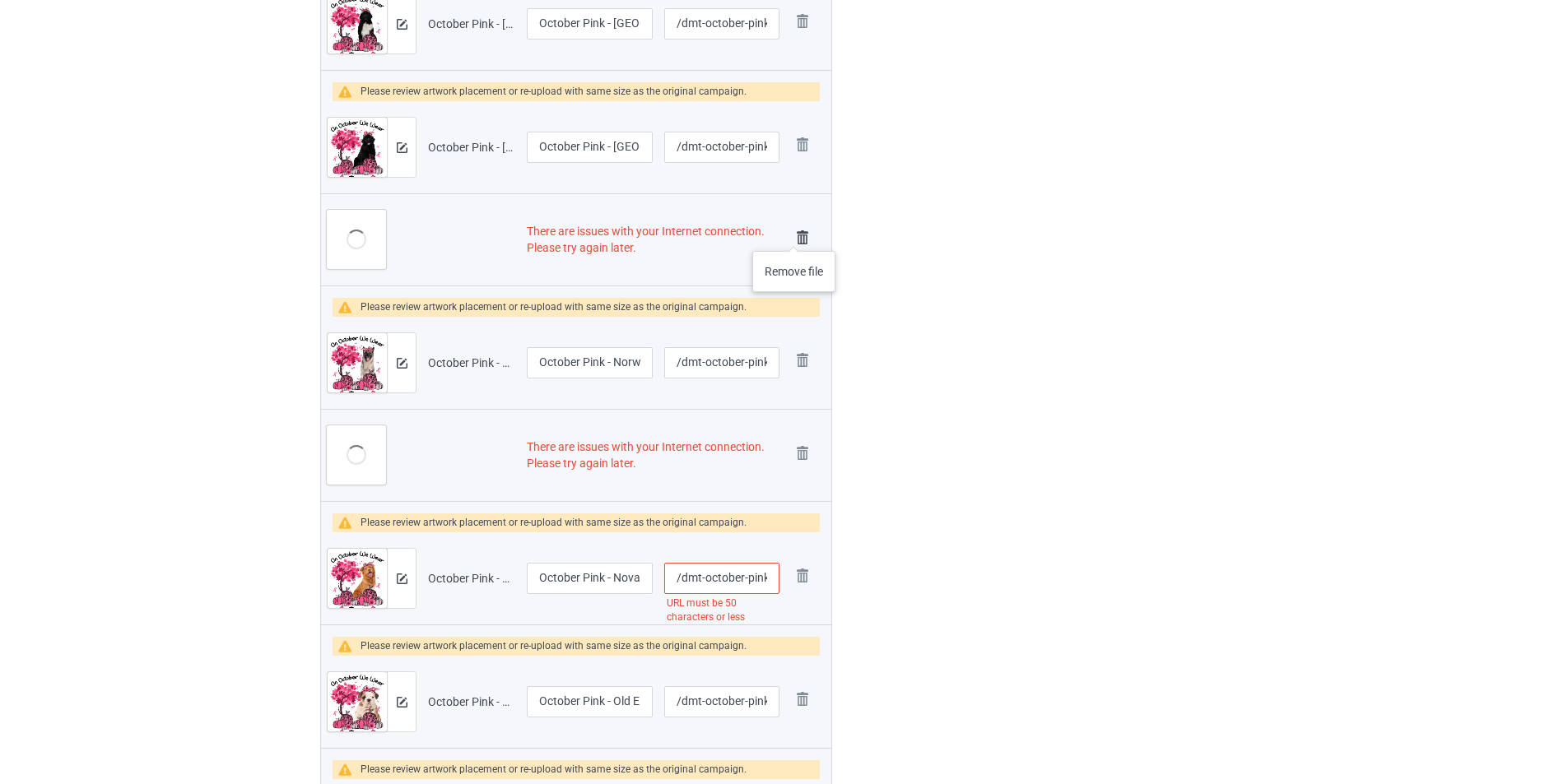
click at [795, 235] on img at bounding box center [803, 237] width 23 height 23
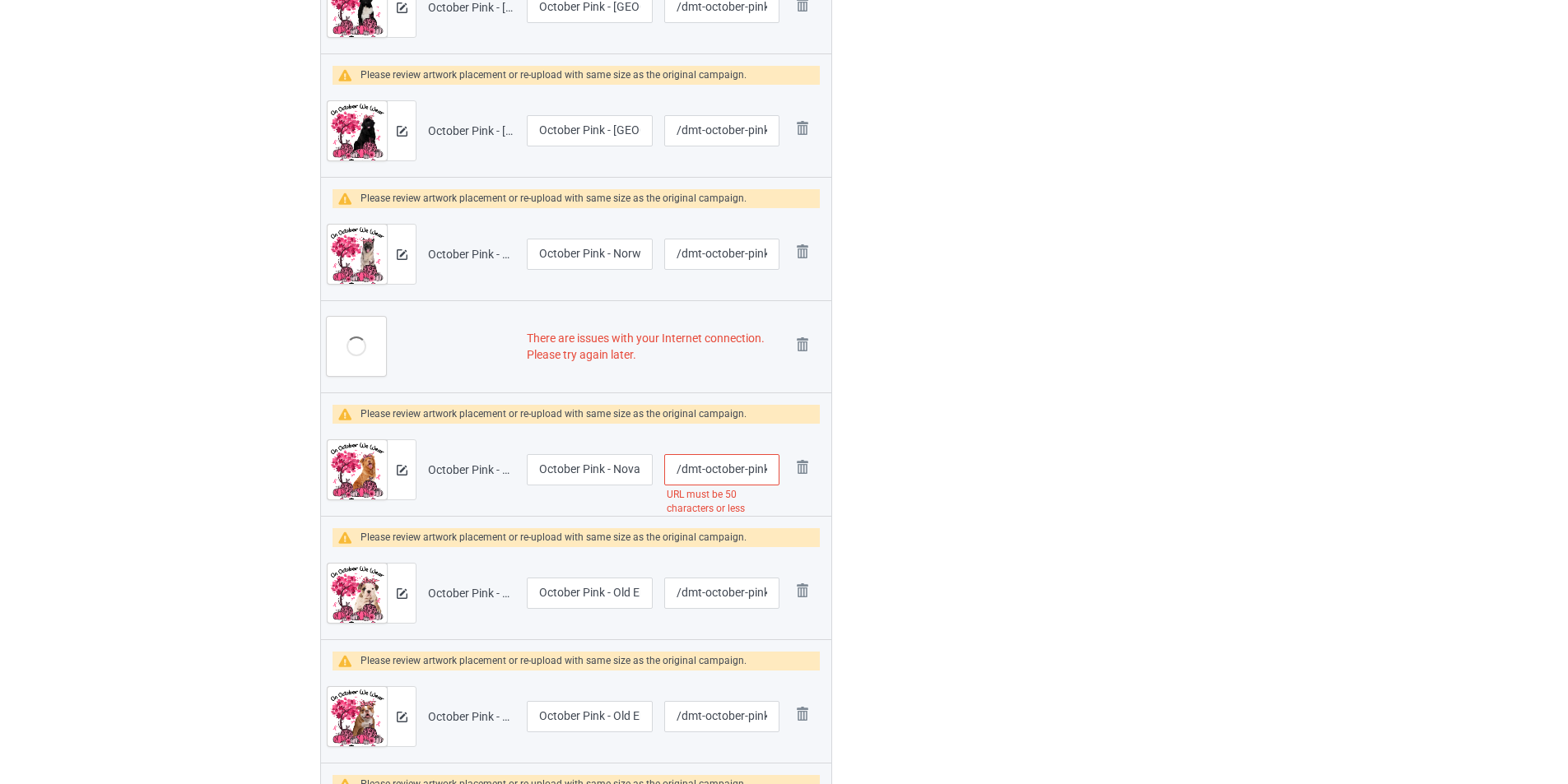
scroll to position [560, 0]
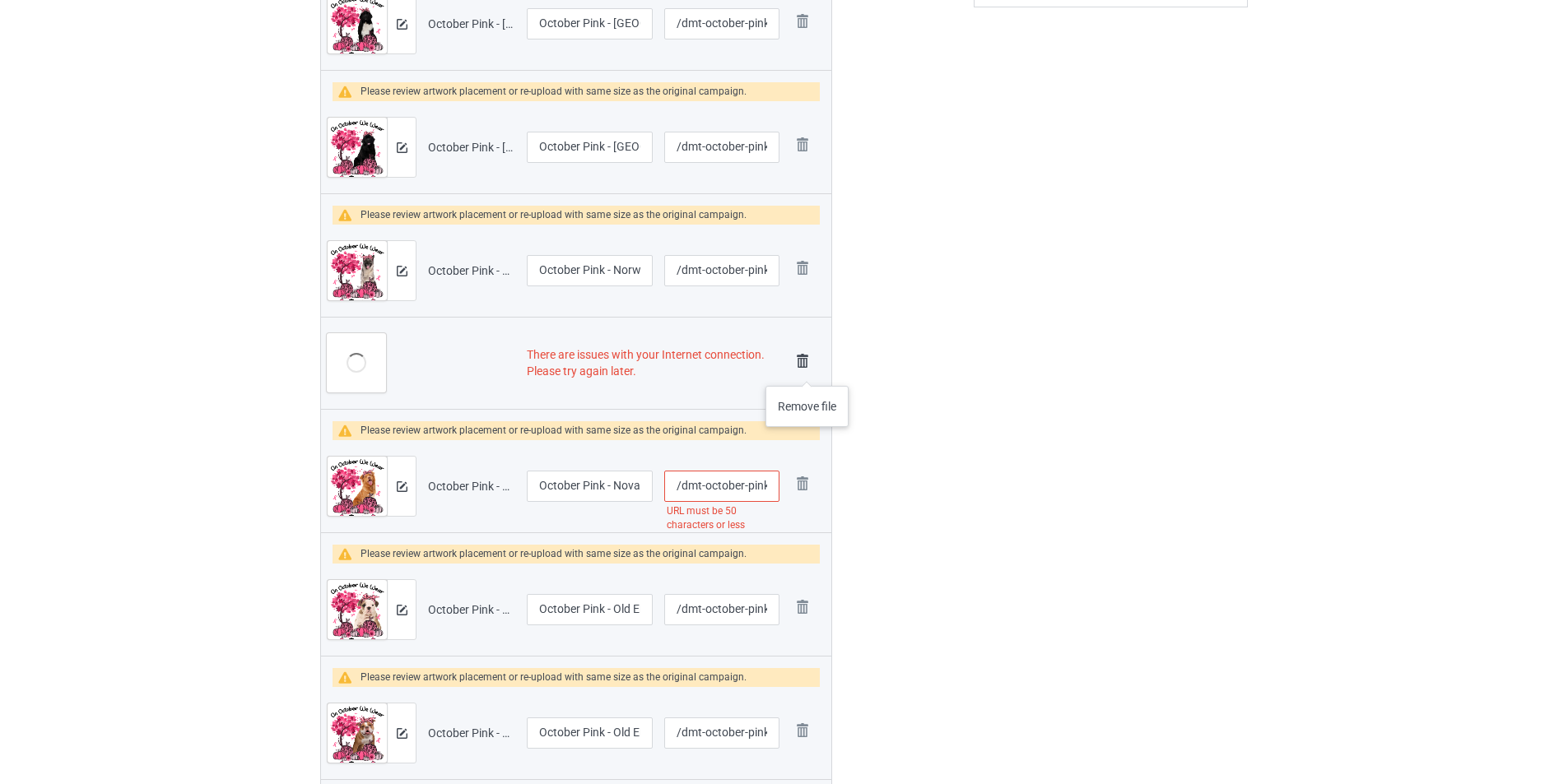
click at [807, 367] on img at bounding box center [803, 361] width 23 height 23
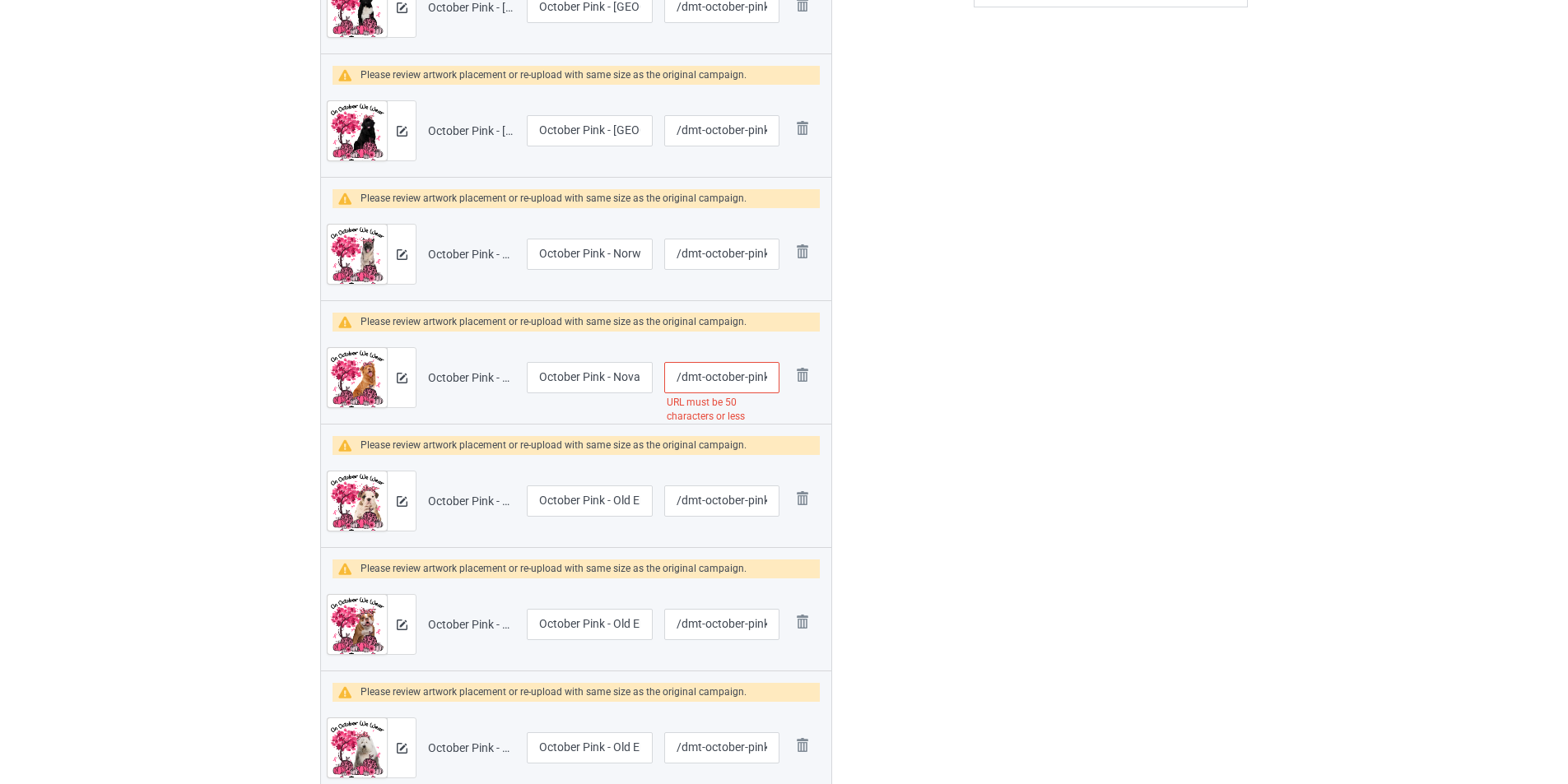
scroll to position [543, 0]
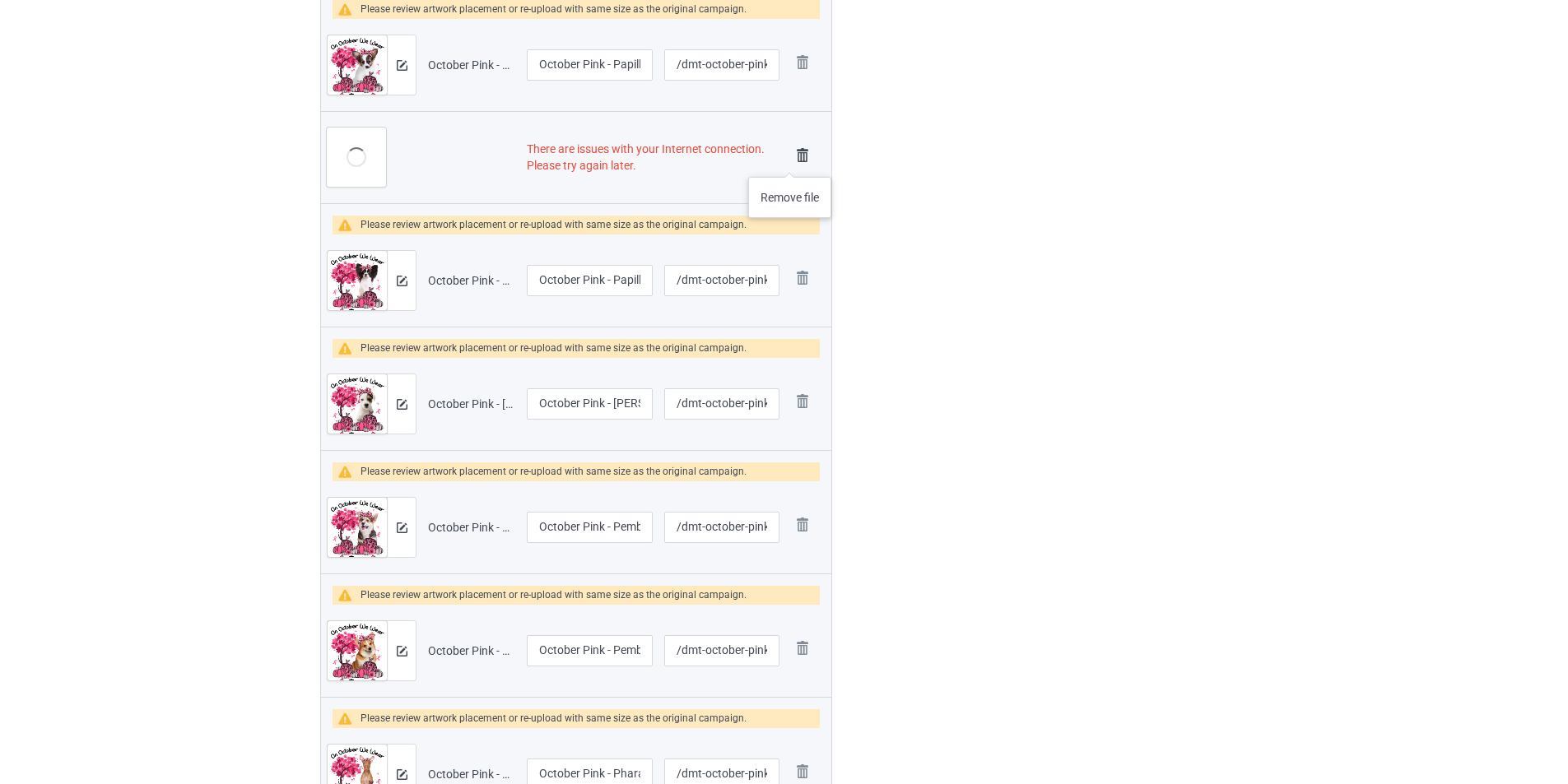
click at [791, 161] on img at bounding box center [803, 155] width 23 height 23
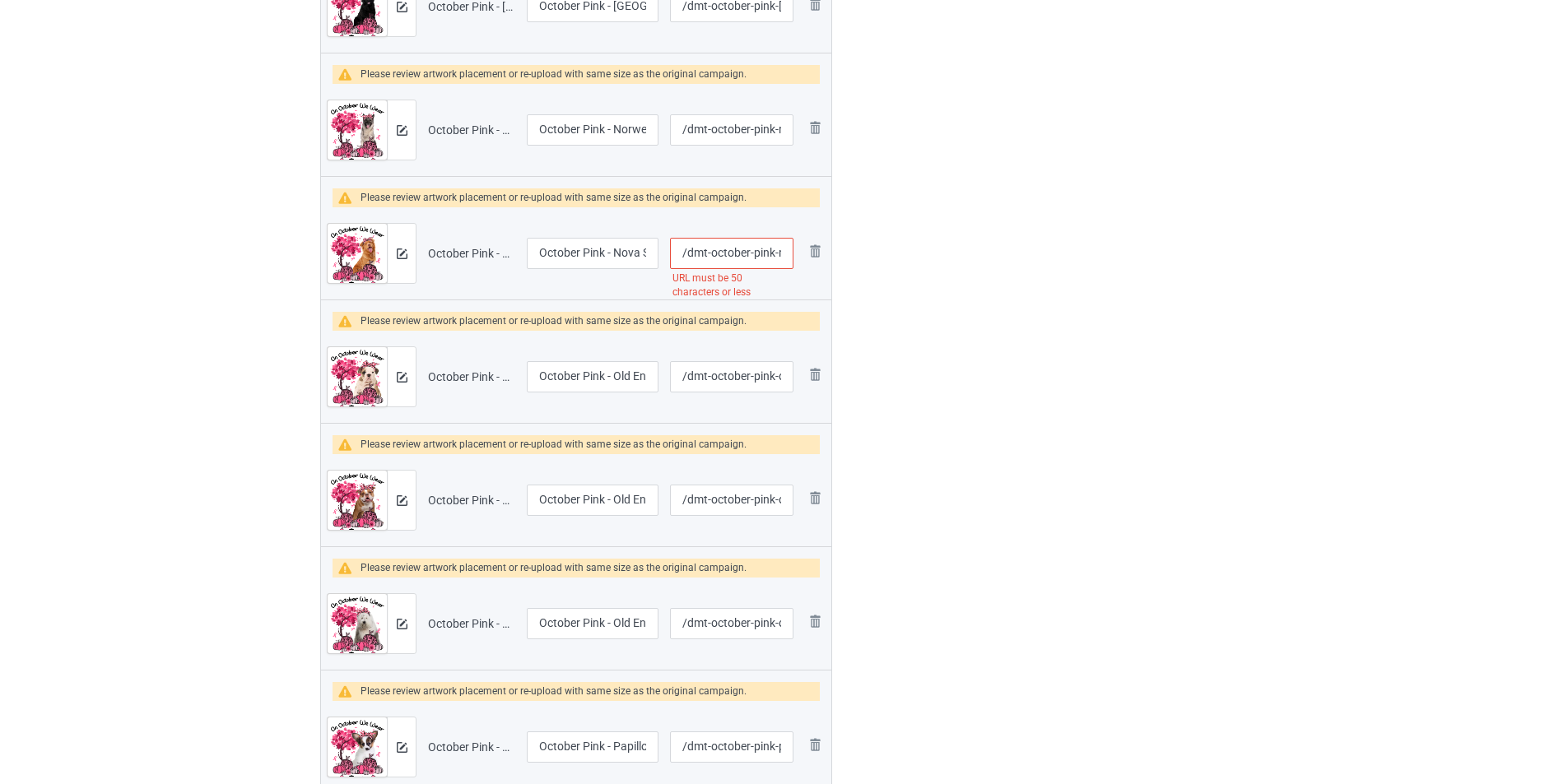
scroll to position [558, 0]
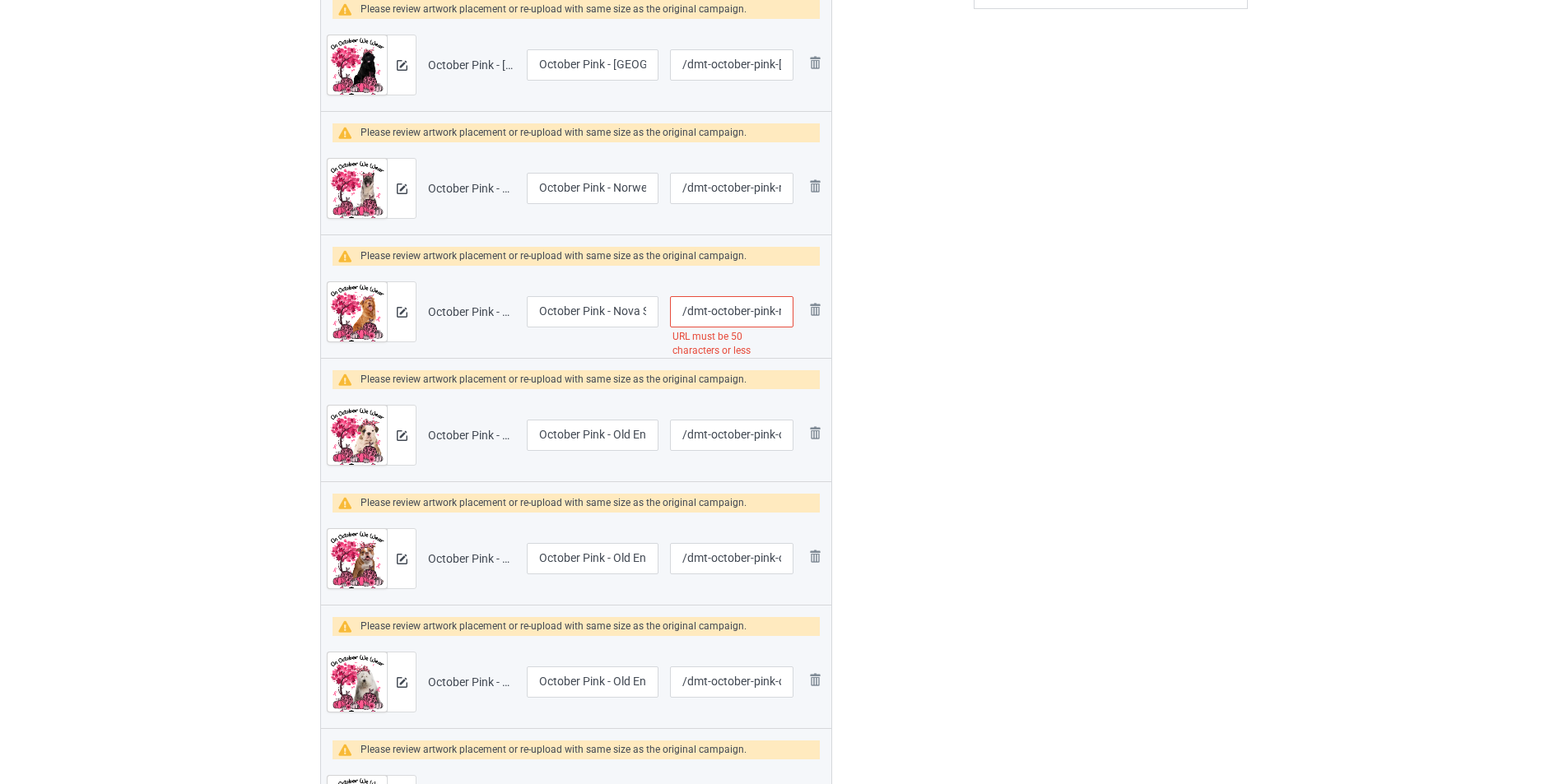
click at [735, 308] on input "/dmt-october-pink-nova-scotia-duck-tolling-retriever" at bounding box center [732, 312] width 124 height 31
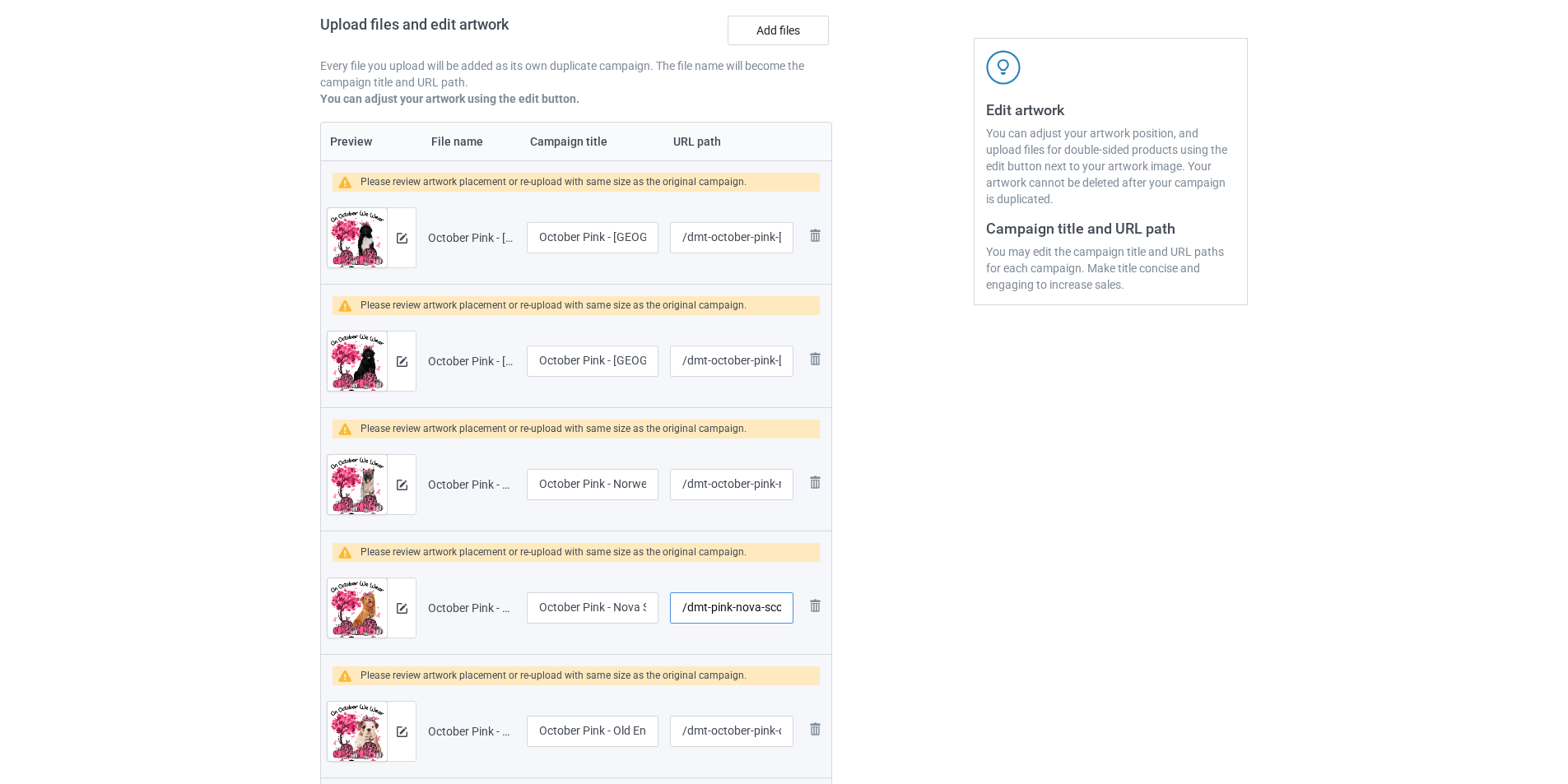
scroll to position [147, 0]
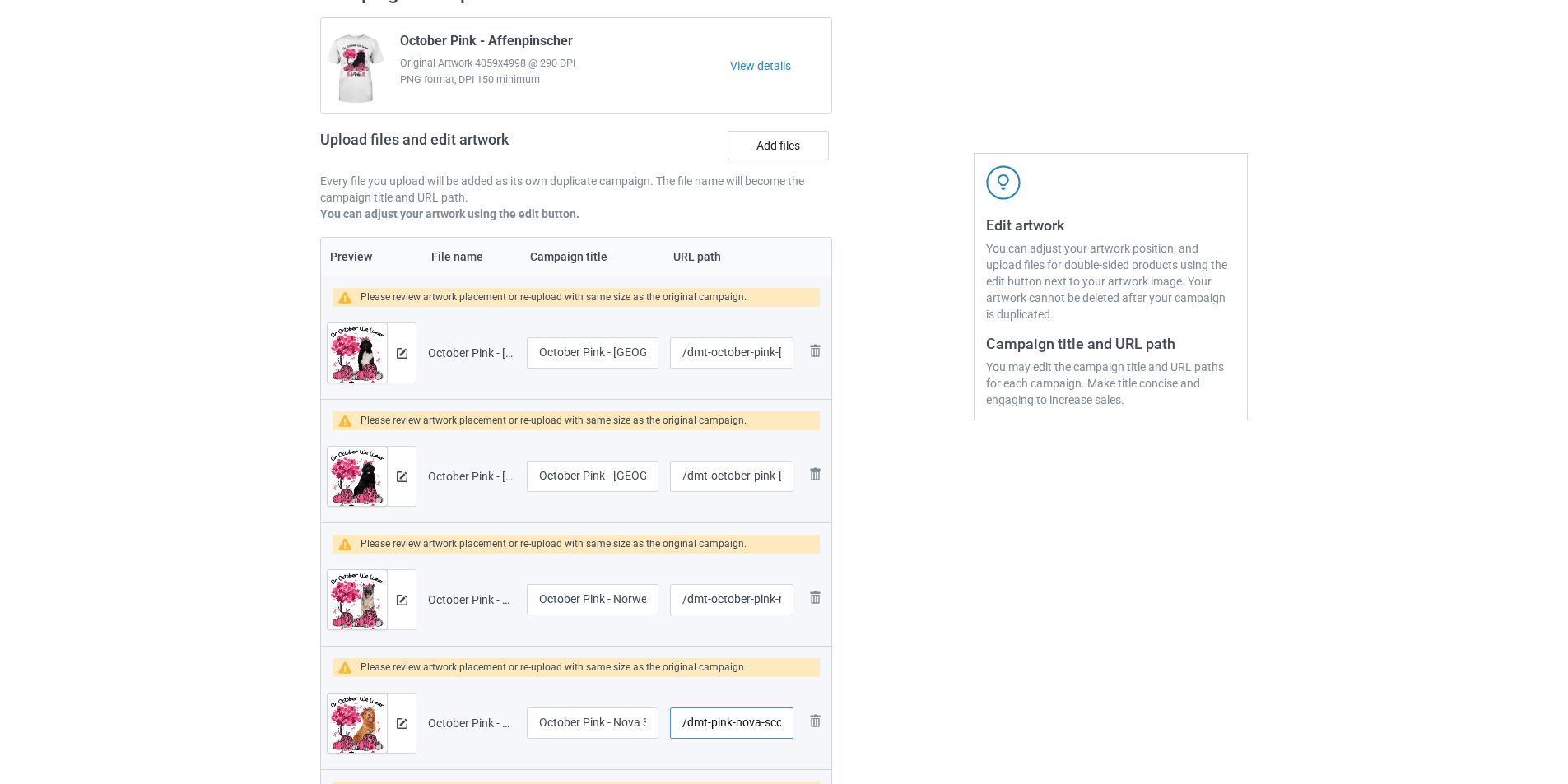
type input "/dmt-pink-nova-scotia-duck-tolling-retriever"
click at [801, 155] on label "Add files" at bounding box center [778, 146] width 102 height 30
click at [0, 0] on input "Add files" at bounding box center [0, 0] width 0 height 0
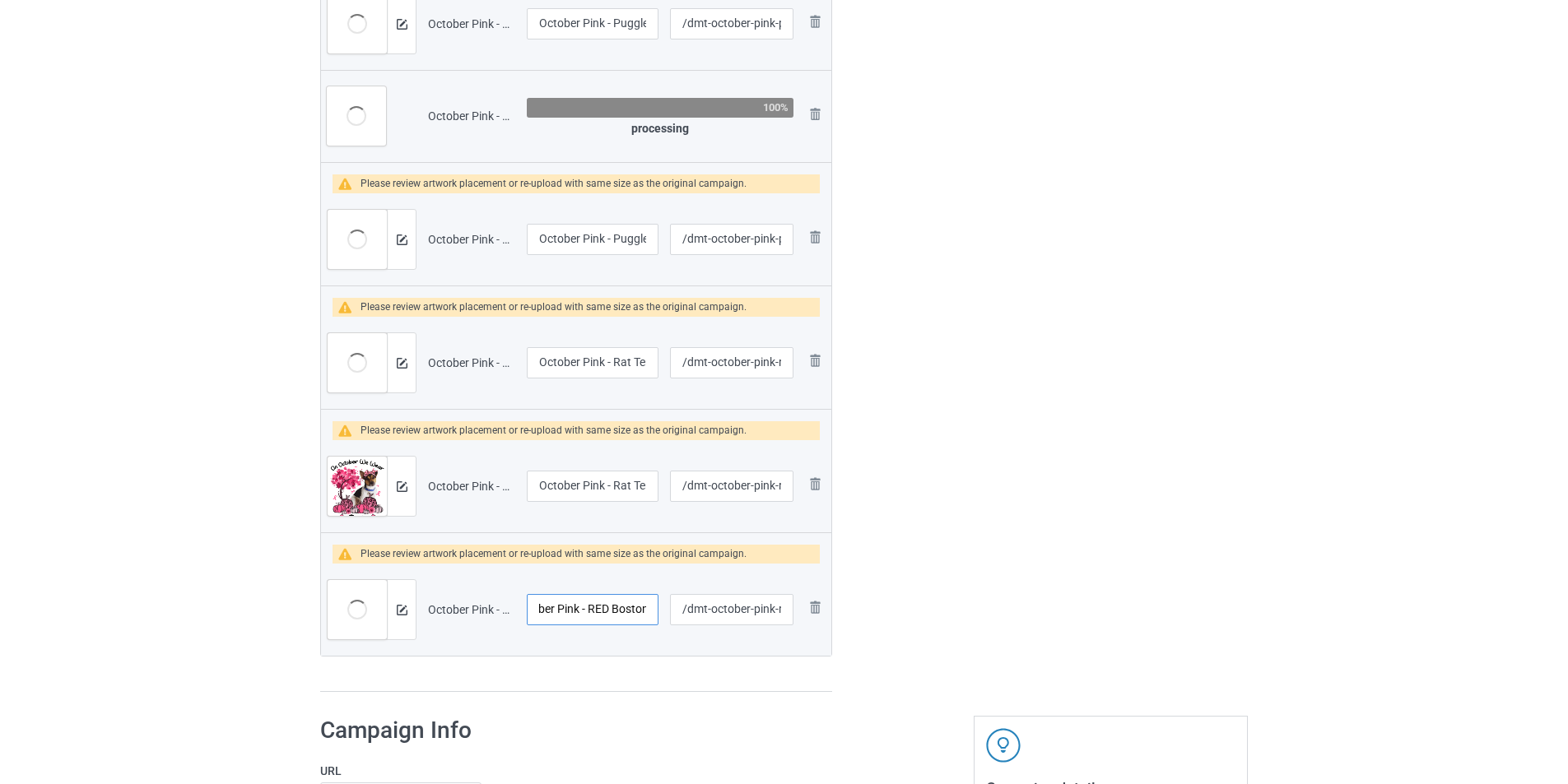
scroll to position [0, 64]
drag, startPoint x: 566, startPoint y: 610, endPoint x: 650, endPoint y: 609, distance: 84.0
click at [650, 609] on input "October Pink - RED Boston Terrier" at bounding box center [592, 609] width 132 height 31
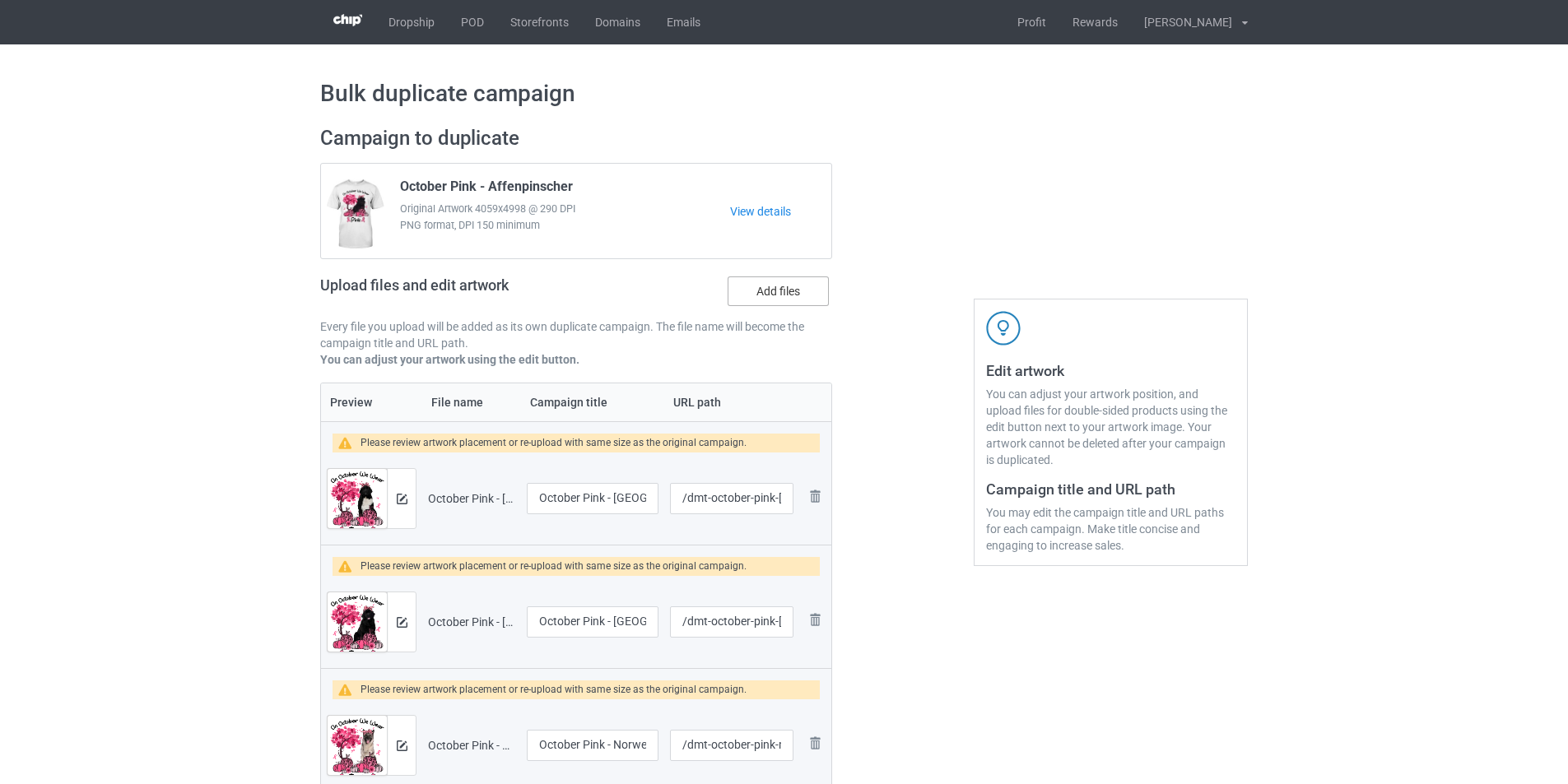
scroll to position [0, 0]
click at [771, 283] on label "Add files" at bounding box center [778, 292] width 102 height 30
click at [0, 0] on input "Add files" at bounding box center [0, 0] width 0 height 0
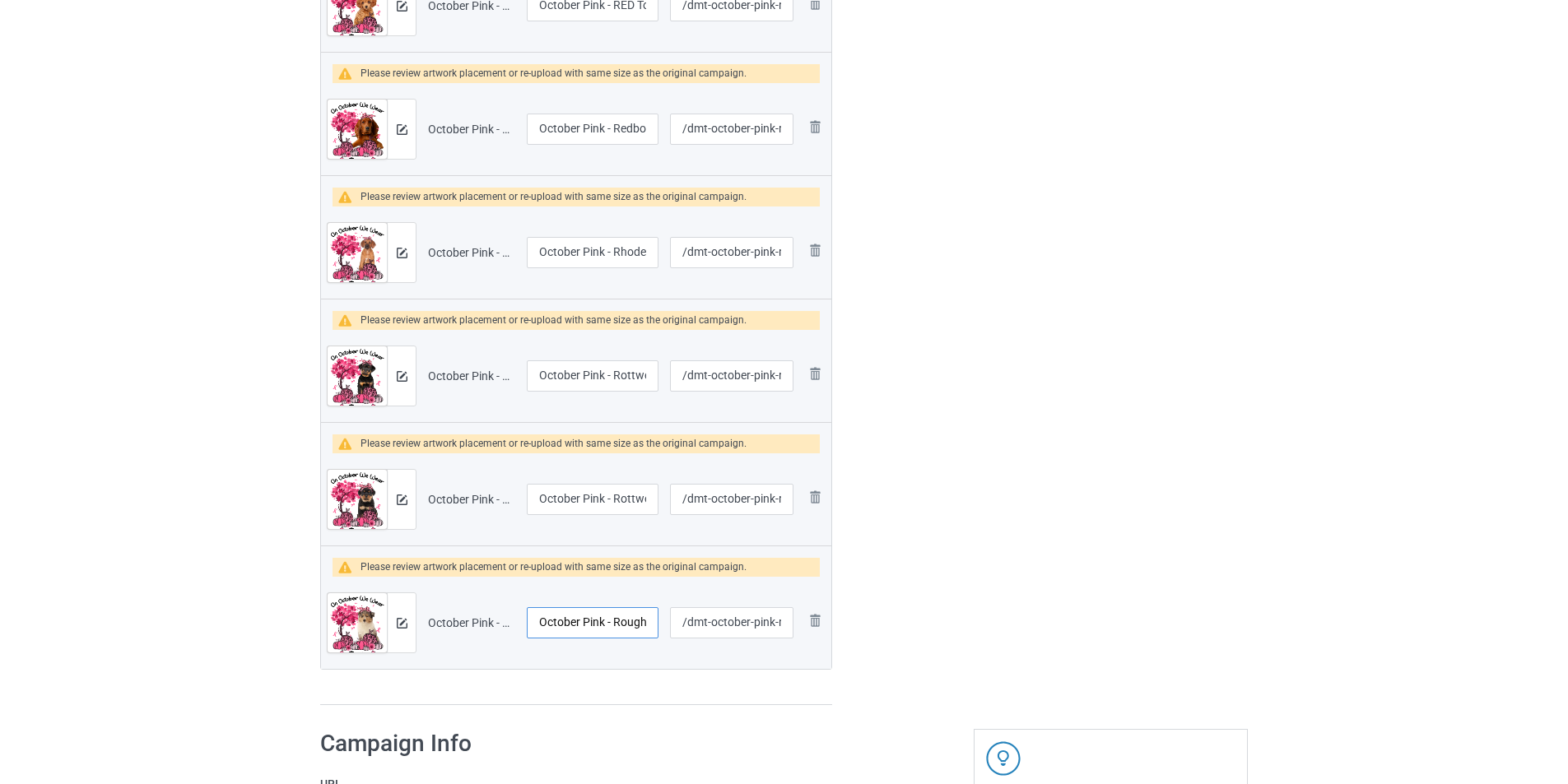
scroll to position [0, 42]
drag, startPoint x: 629, startPoint y: 618, endPoint x: 649, endPoint y: 618, distance: 20.0
click at [649, 618] on input "October Pink - Rough Collie 1" at bounding box center [592, 622] width 132 height 31
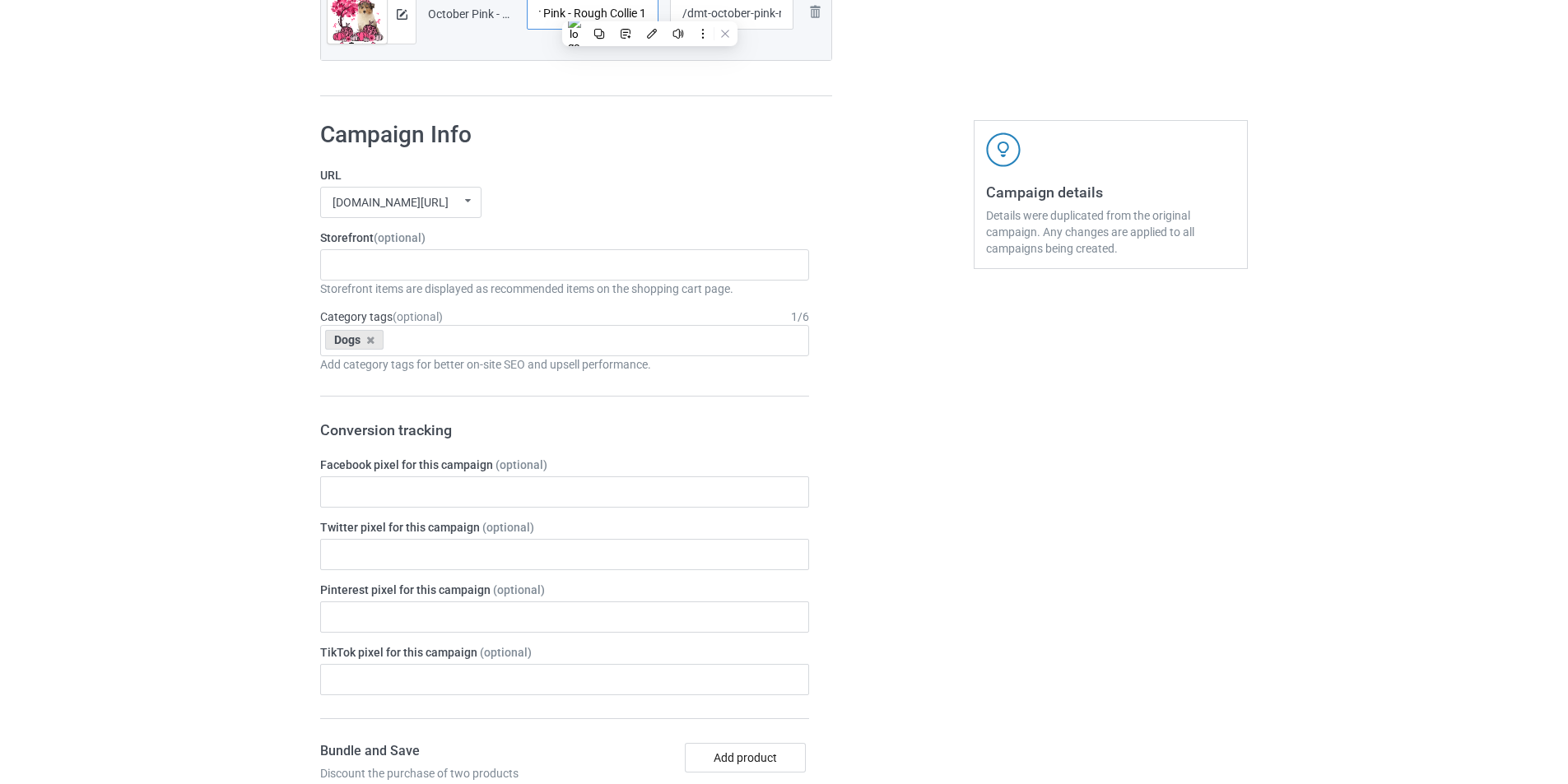
scroll to position [6254, 0]
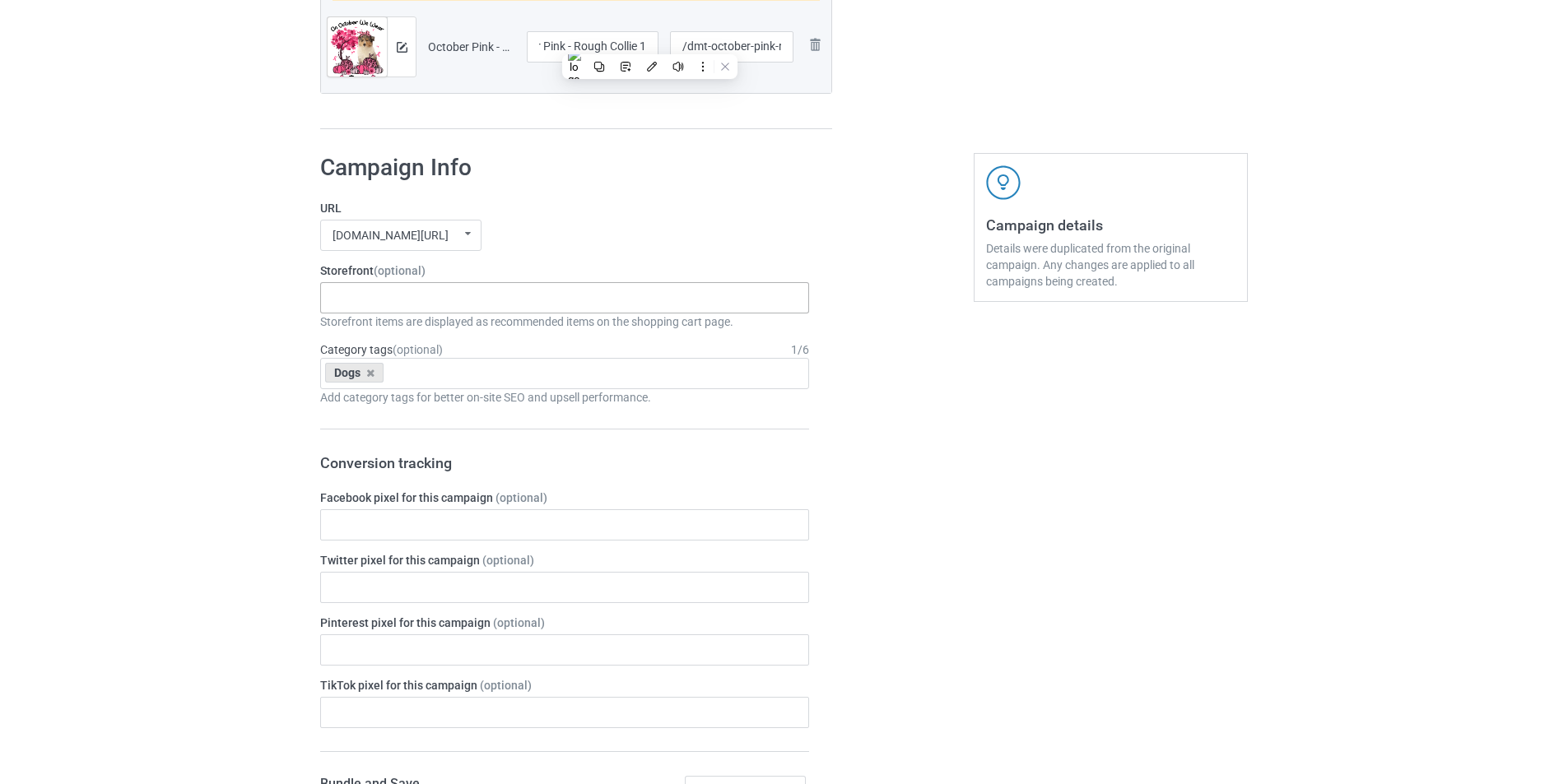
click at [557, 288] on div "On October Wear Pink In October We Wear Pink - Dogs Xmas Hat Dogs Winter Scarf …" at bounding box center [565, 298] width 489 height 31
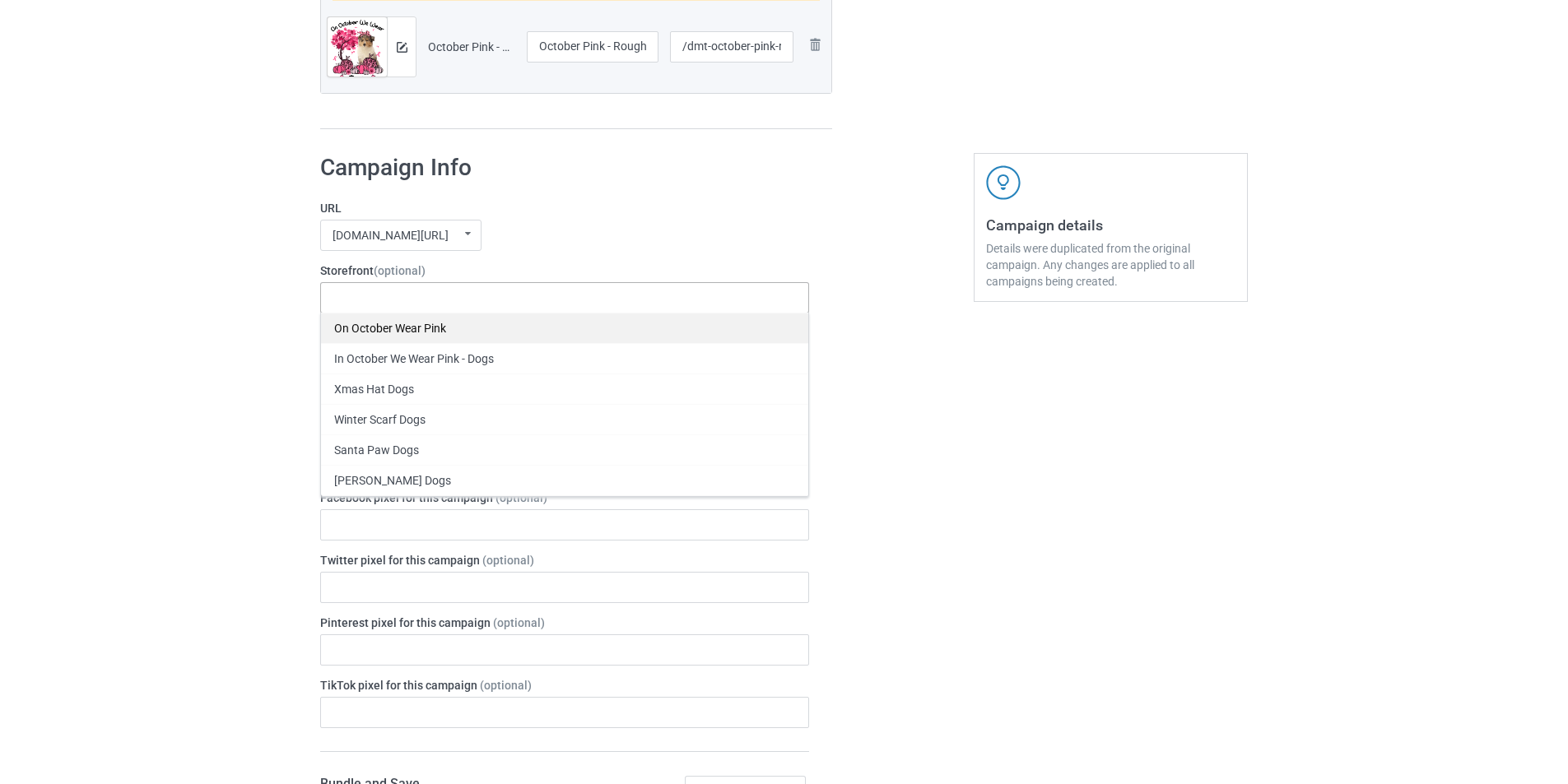
click at [441, 334] on div "On October Wear Pink" at bounding box center [565, 328] width 487 height 30
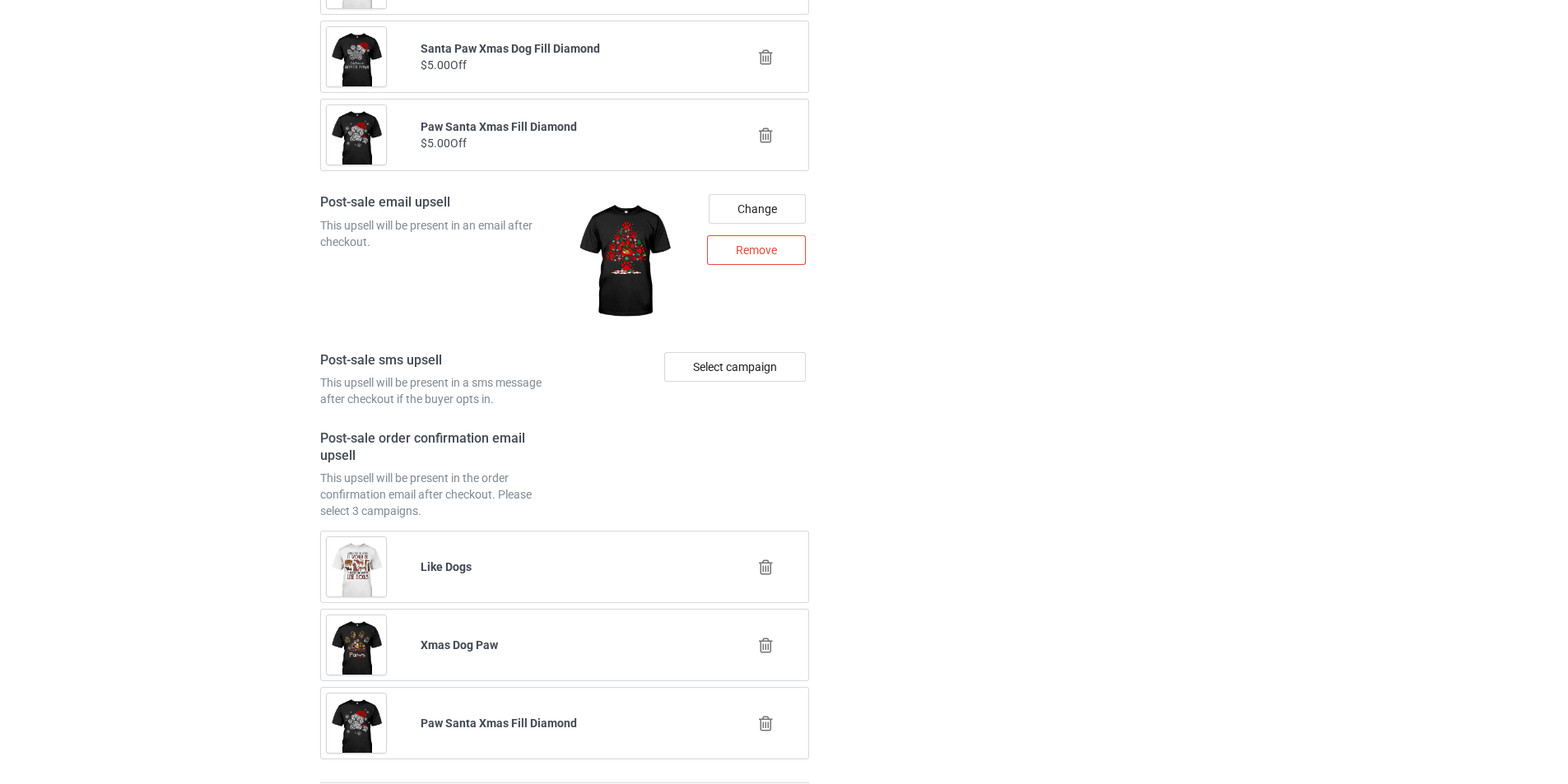
scroll to position [8025, 0]
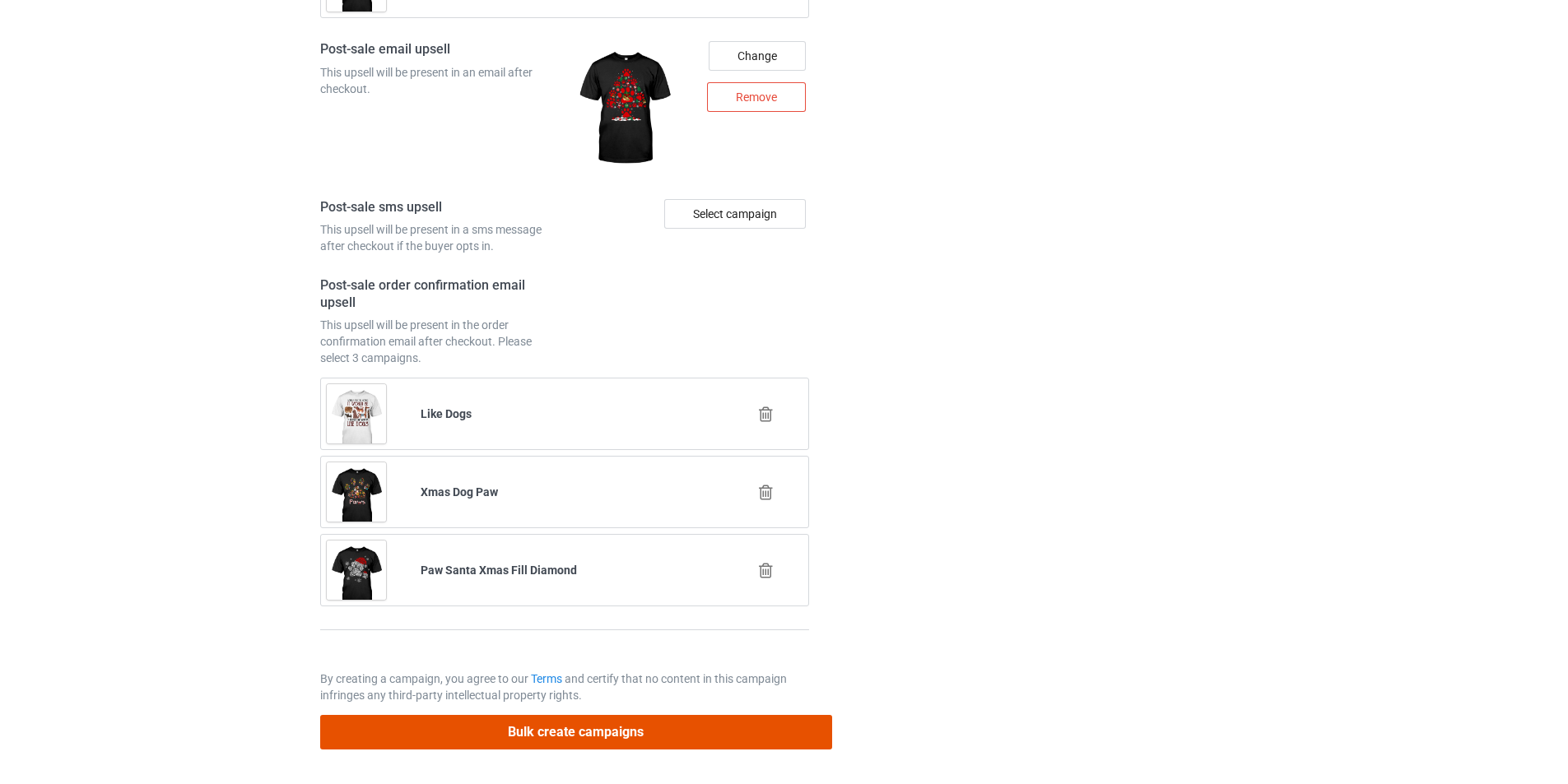
click at [716, 743] on button "Bulk create campaigns" at bounding box center [577, 732] width 512 height 34
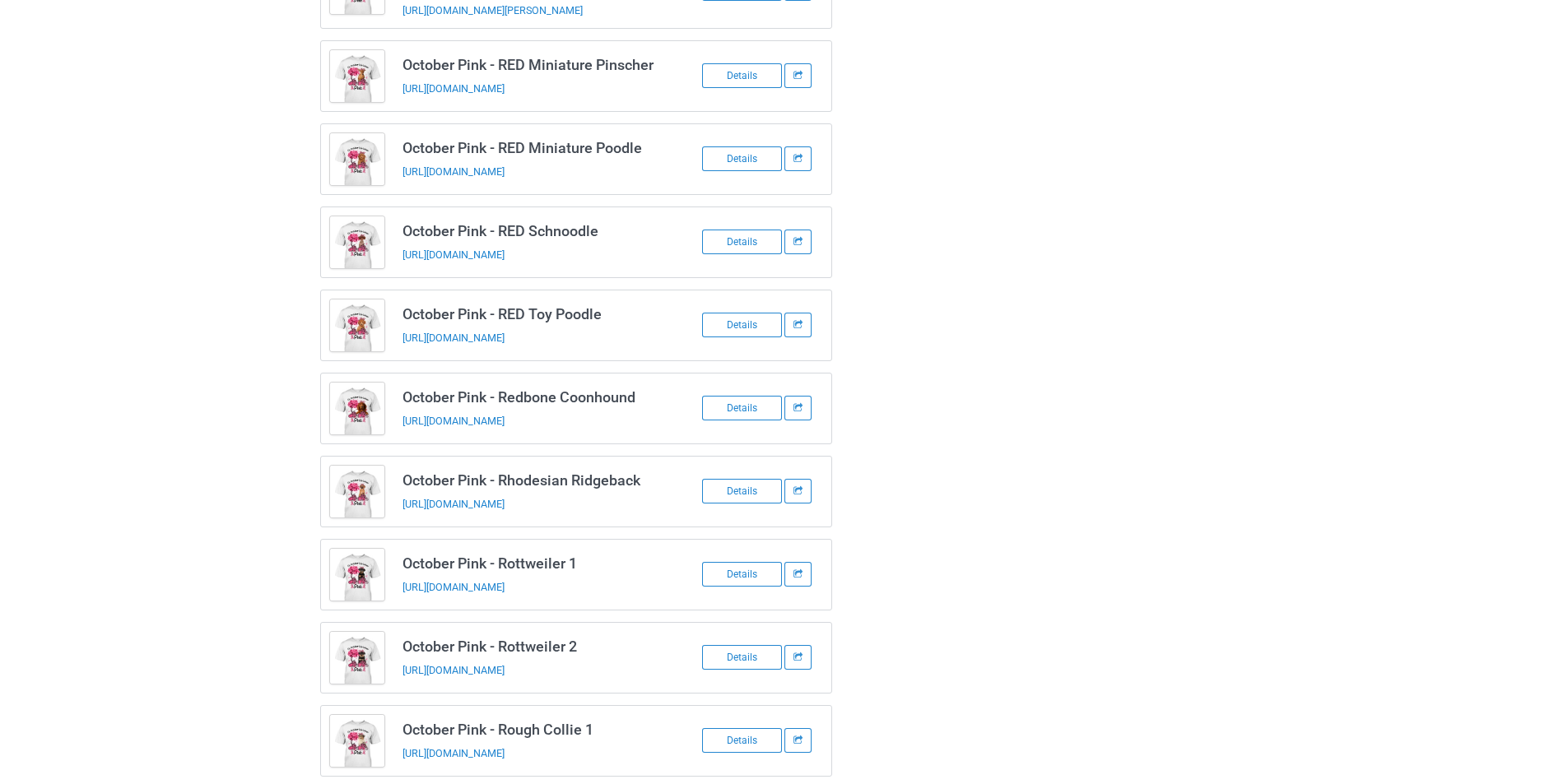
scroll to position [3381, 0]
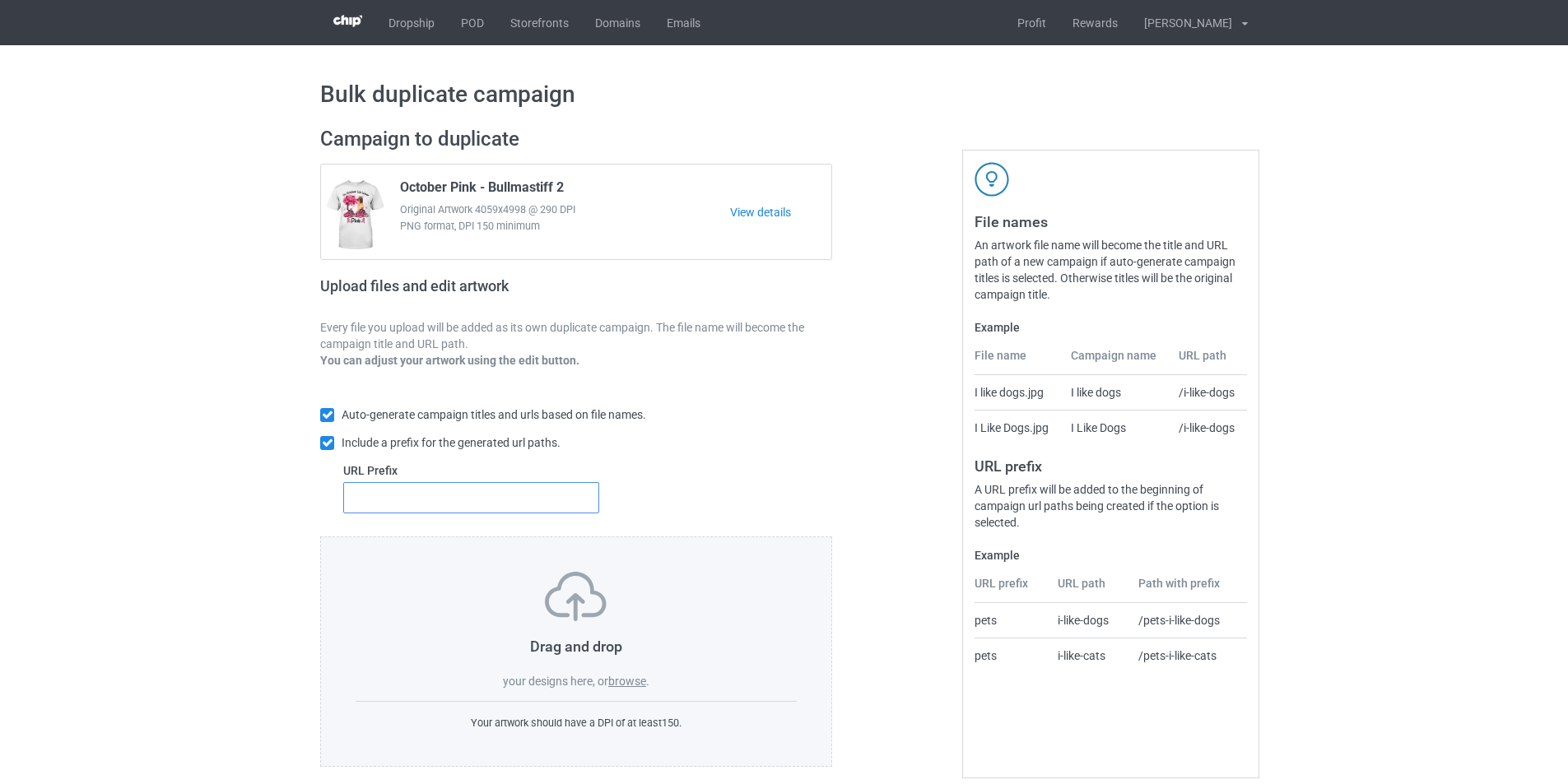
click at [445, 503] on input "text" at bounding box center [471, 497] width 256 height 31
type input "dmt-"
click at [649, 681] on span "." at bounding box center [648, 681] width 4 height 13
click at [624, 682] on label "browse" at bounding box center [627, 681] width 38 height 13
click at [0, 0] on input "browse" at bounding box center [0, 0] width 0 height 0
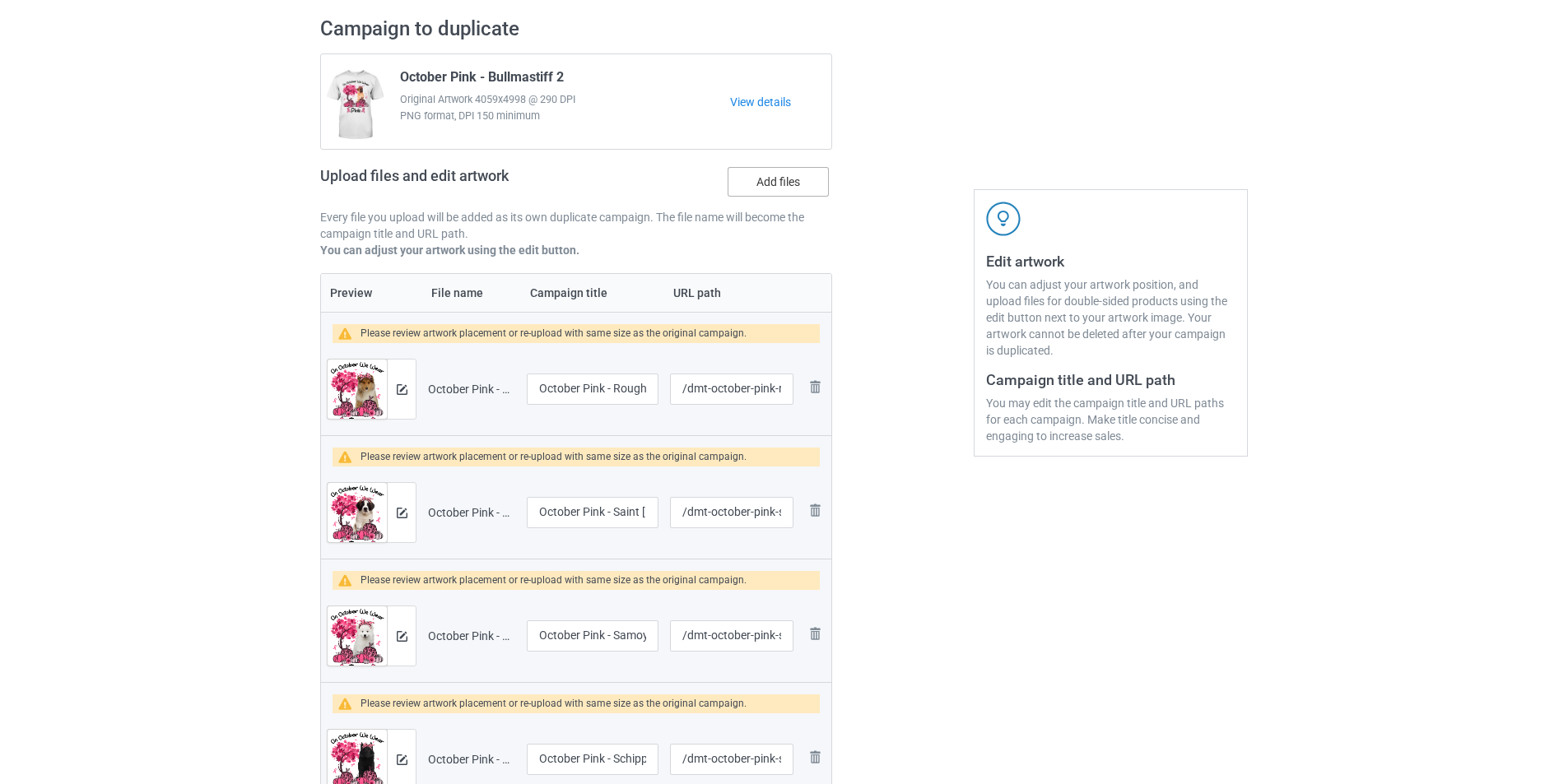
scroll to position [82, 0]
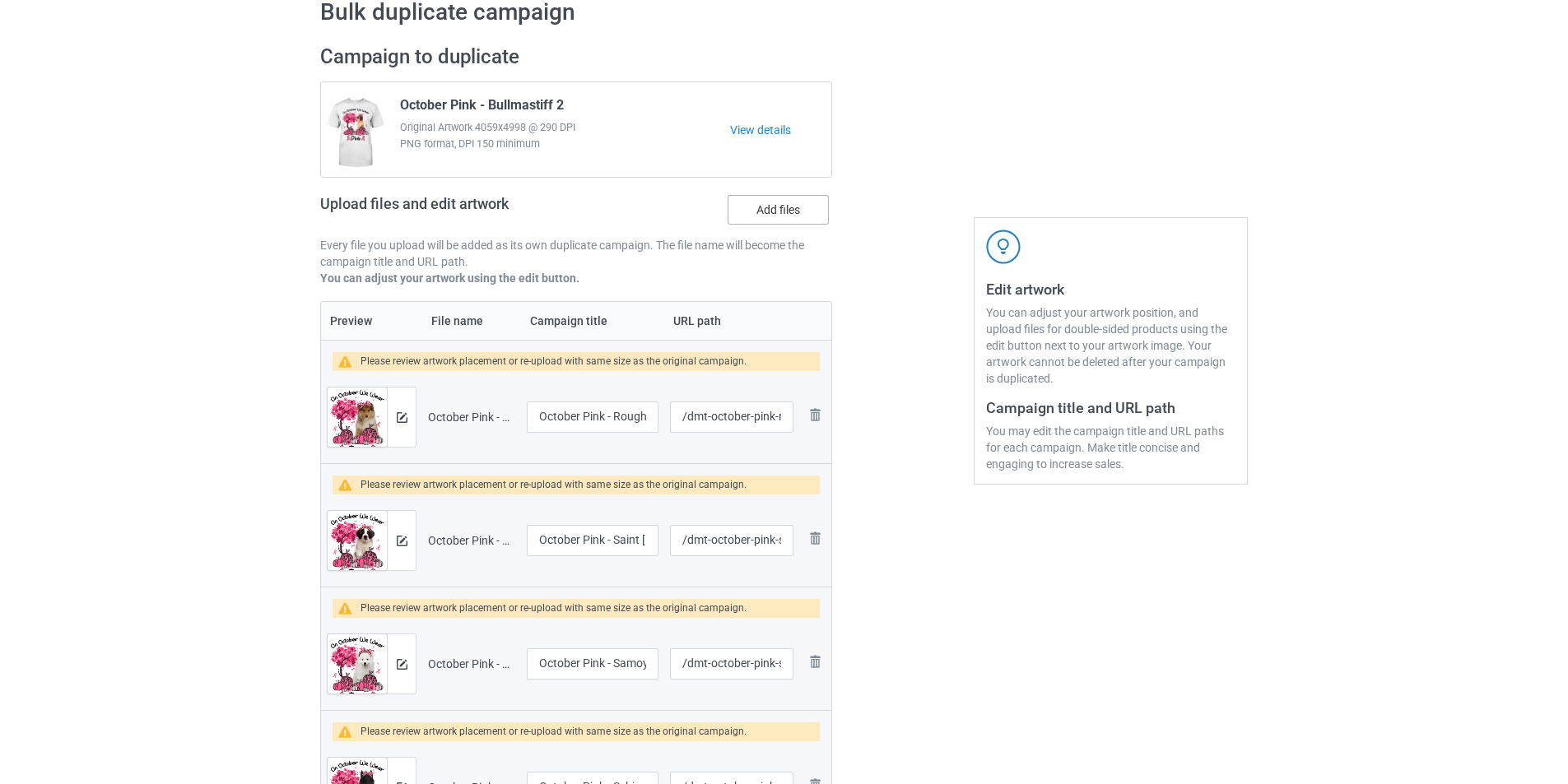
click at [808, 200] on label "Add files" at bounding box center [778, 210] width 102 height 30
click at [0, 0] on input "Add files" at bounding box center [0, 0] width 0 height 0
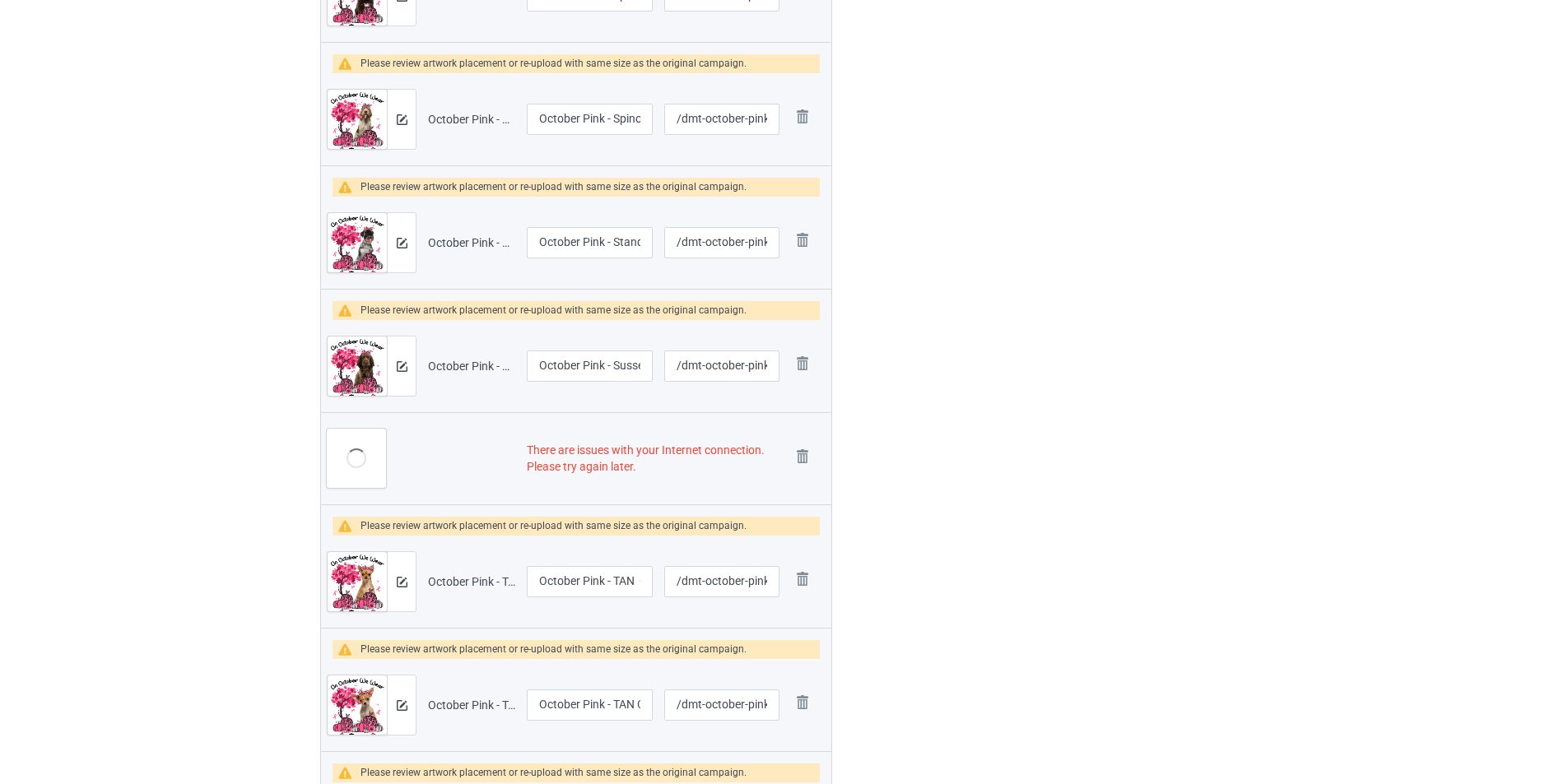
scroll to position [0, 0]
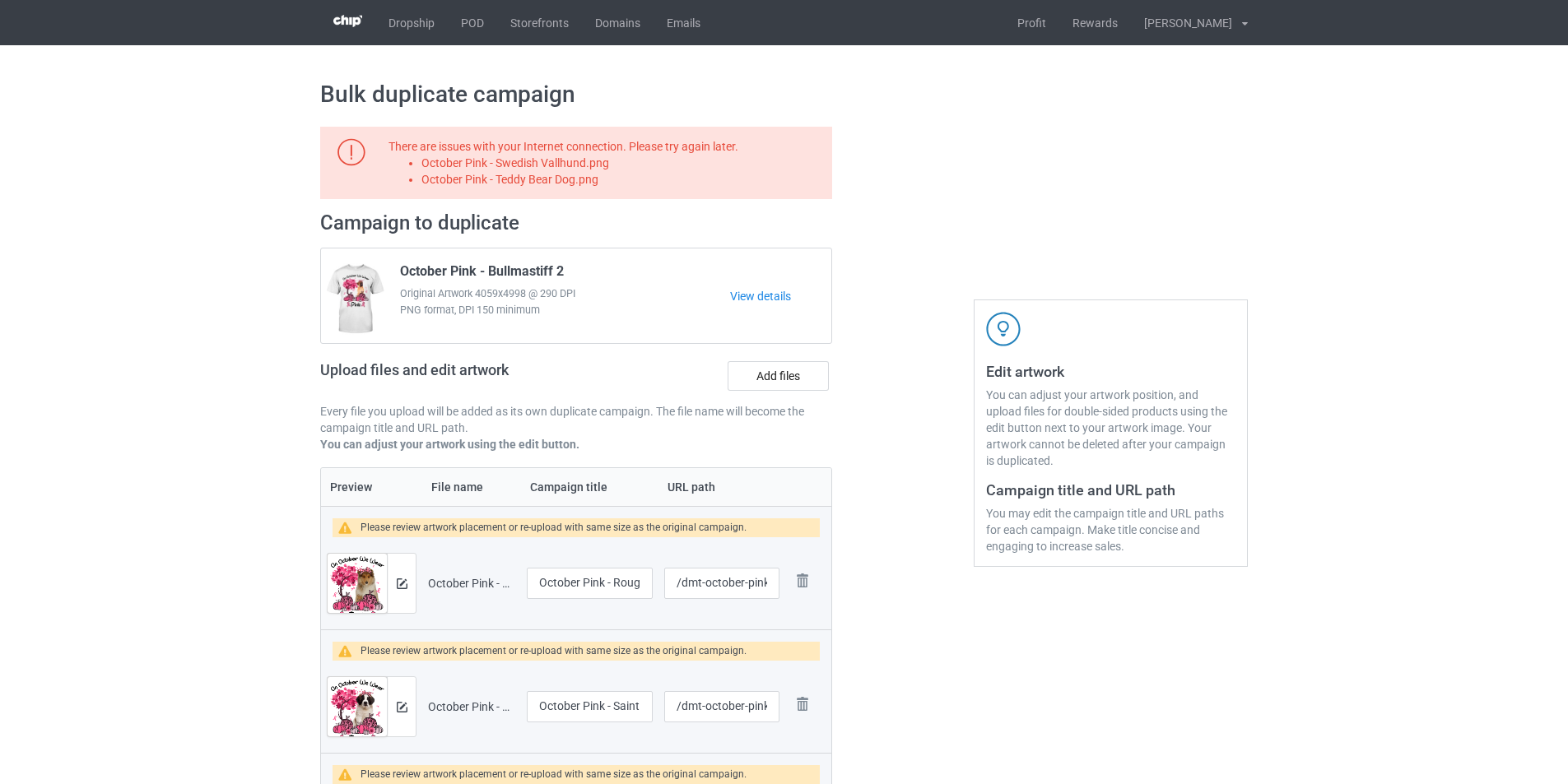
click at [562, 155] on li "October Pink - Swedish Vallhund.png" at bounding box center [623, 162] width 405 height 17
click at [555, 161] on li "October Pink - Swedish Vallhund.png" at bounding box center [623, 162] width 405 height 17
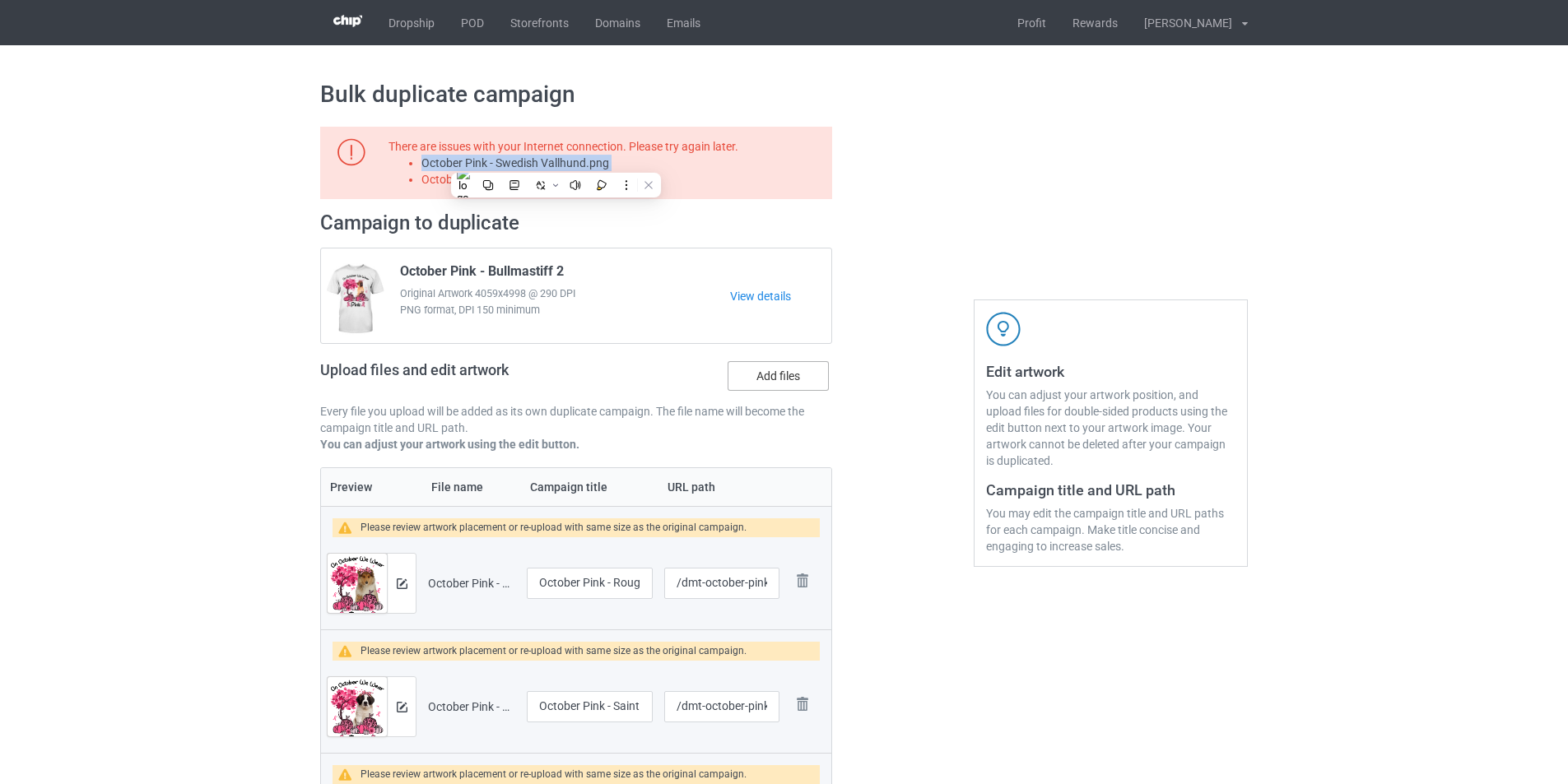
click at [770, 384] on label "Add files" at bounding box center [778, 376] width 102 height 30
click at [0, 0] on input "Add files" at bounding box center [0, 0] width 0 height 0
click at [574, 179] on li "October Pink - Teddy Bear Dog.png" at bounding box center [623, 179] width 405 height 17
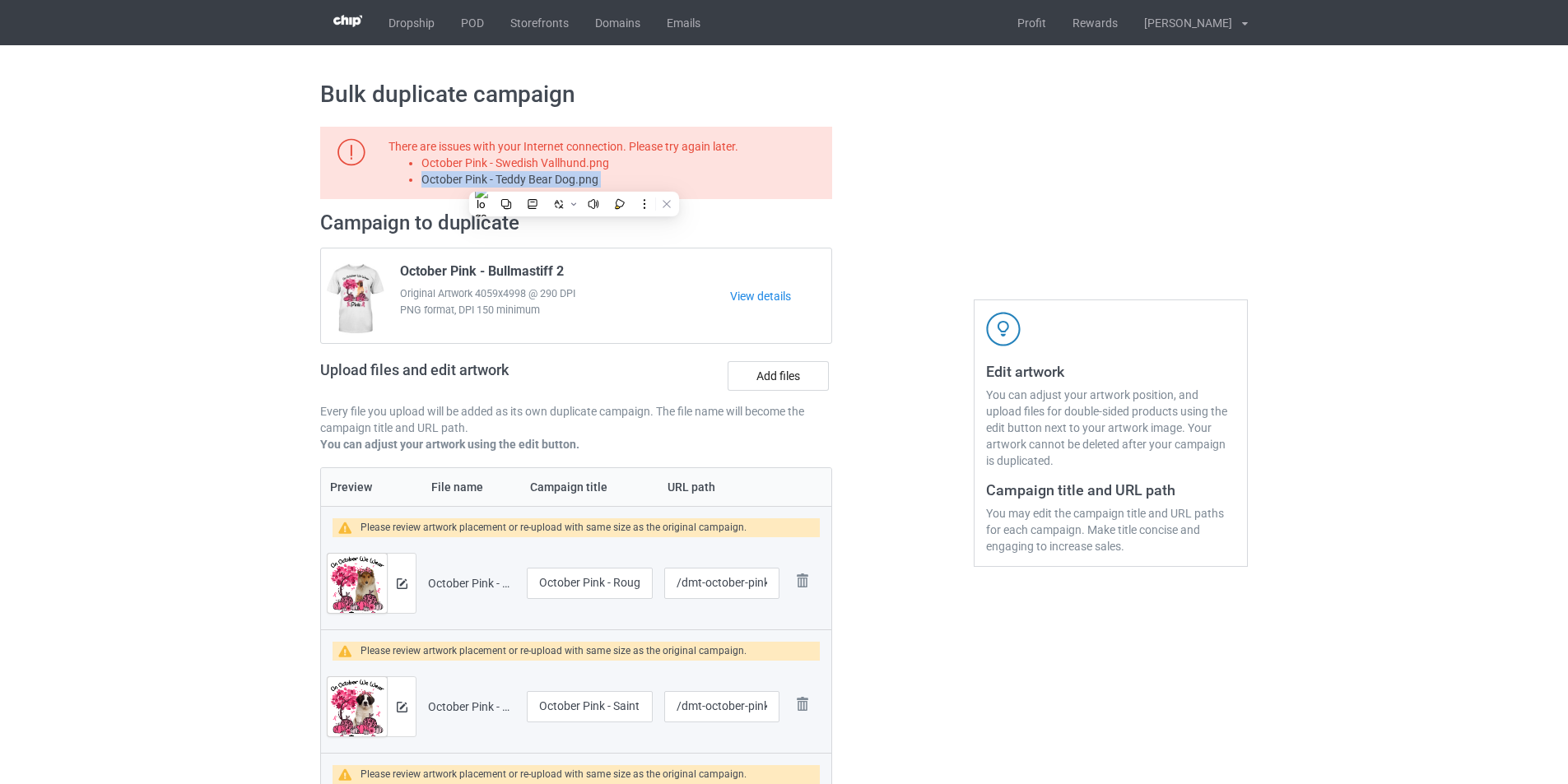
copy li "October Pink - Teddy Bear Dog.png"
click at [775, 379] on label "Add files" at bounding box center [778, 376] width 102 height 30
click at [0, 0] on input "Add files" at bounding box center [0, 0] width 0 height 0
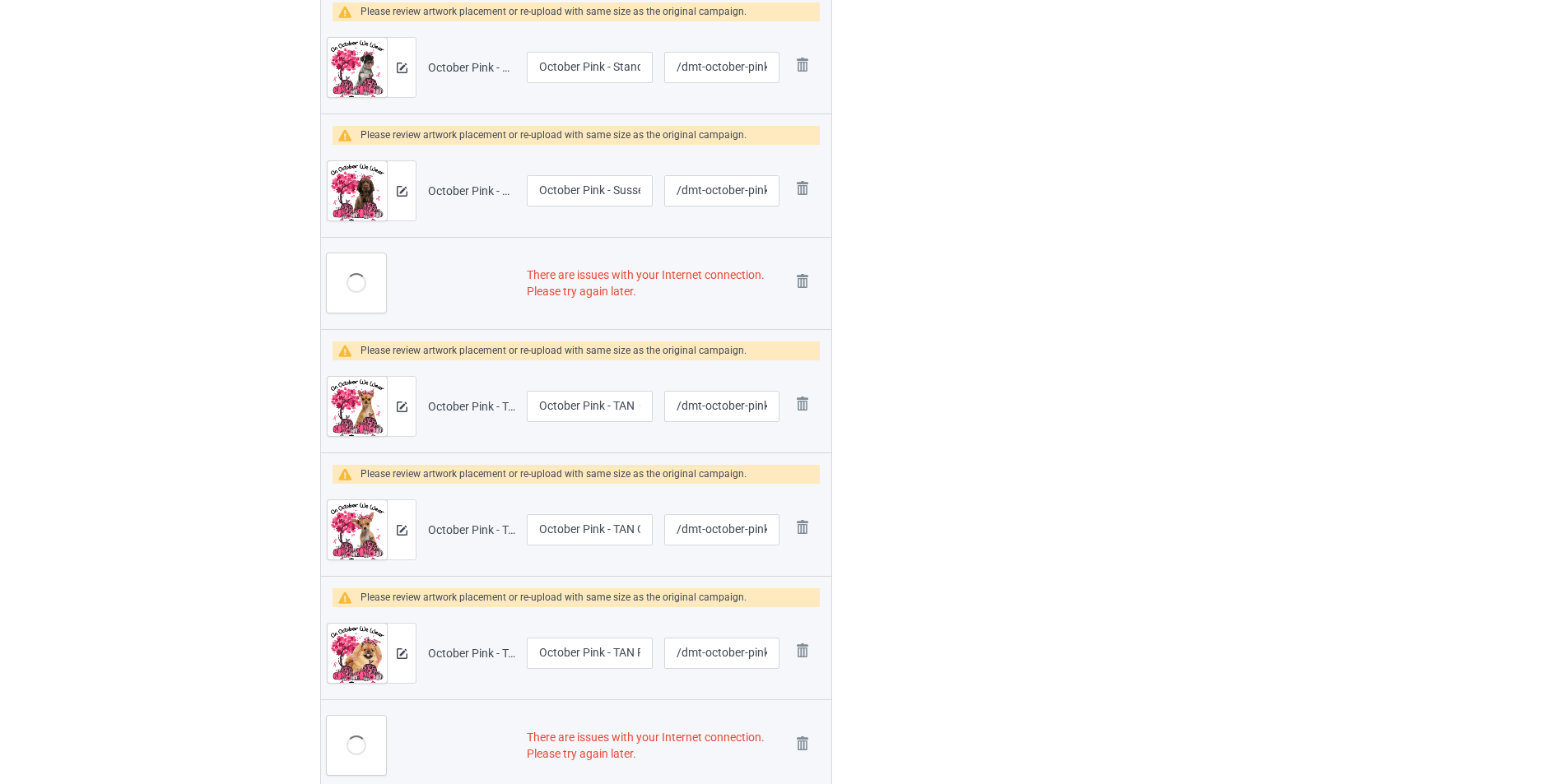
scroll to position [3374, 0]
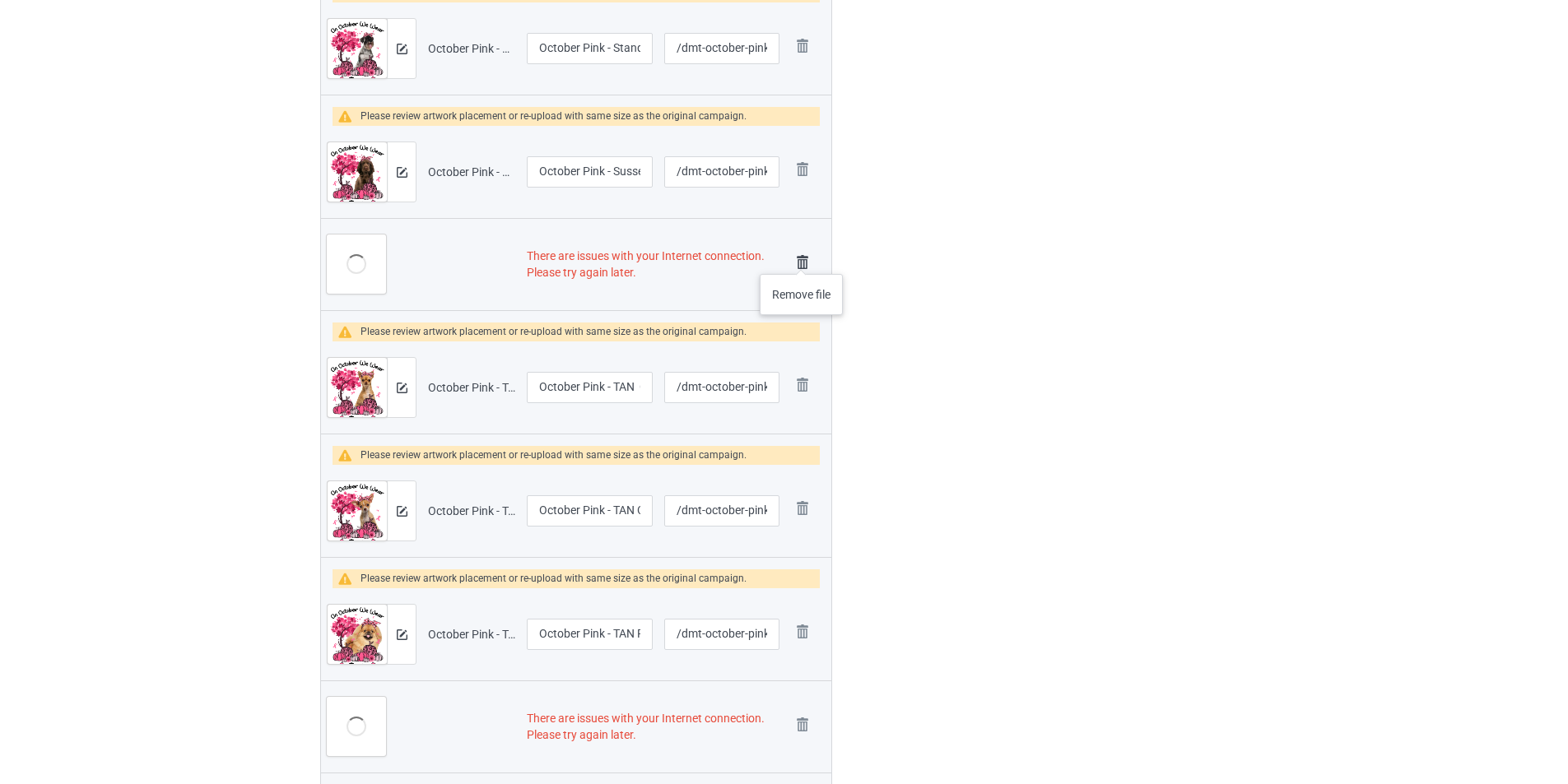
click at [802, 258] on img at bounding box center [803, 262] width 23 height 23
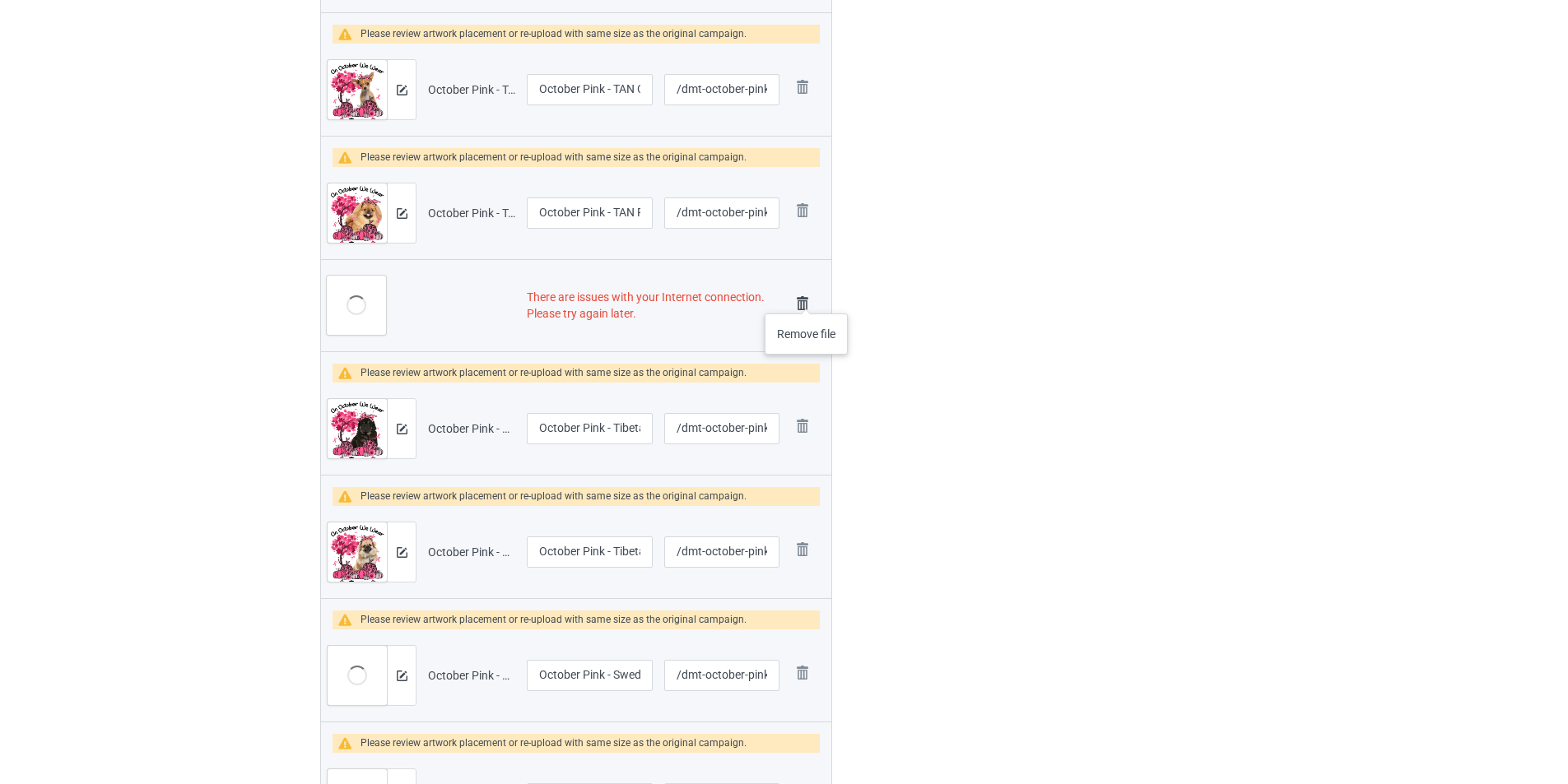
click at [807, 298] on img at bounding box center [803, 304] width 23 height 23
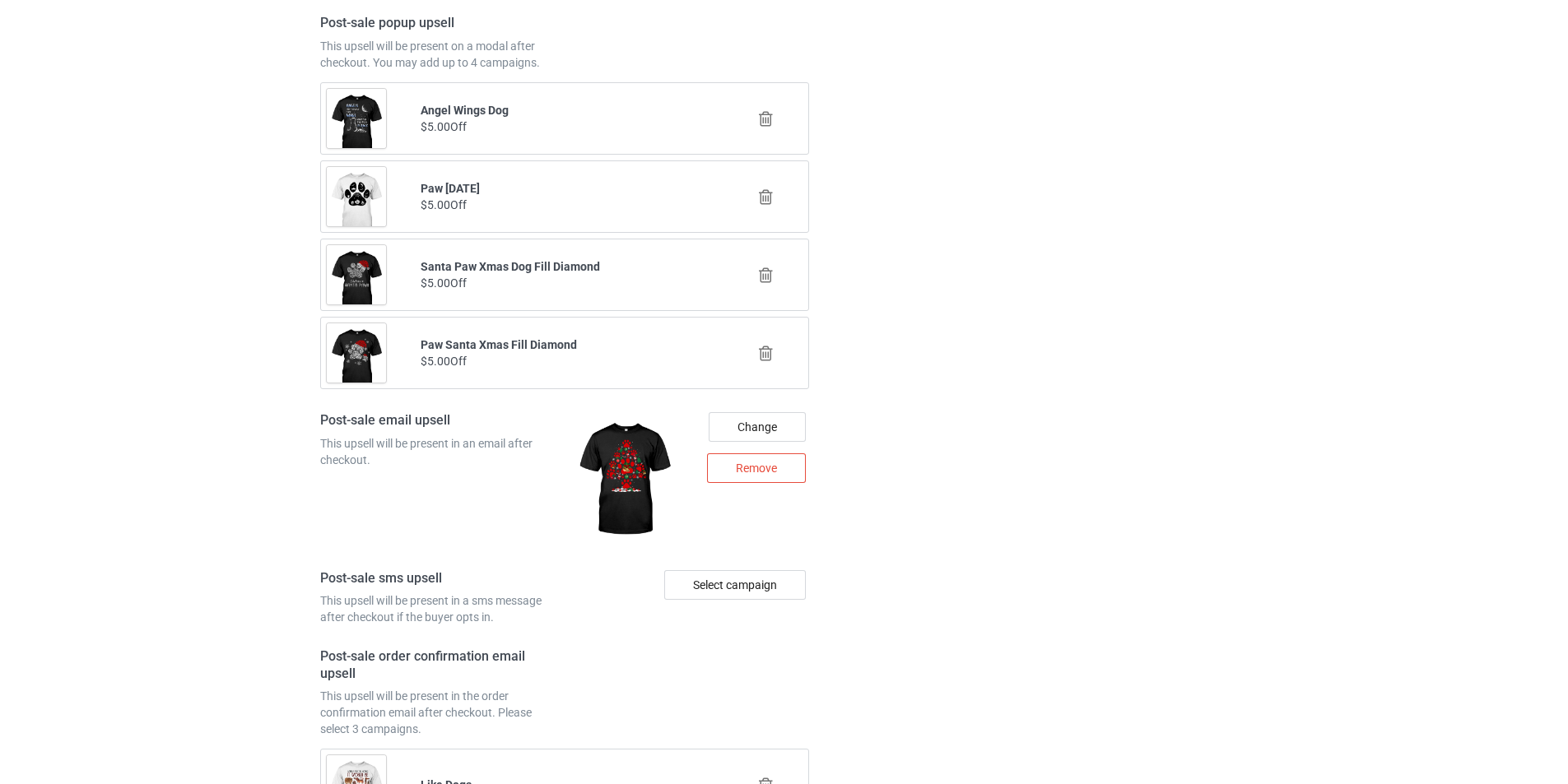
scroll to position [6006, 0]
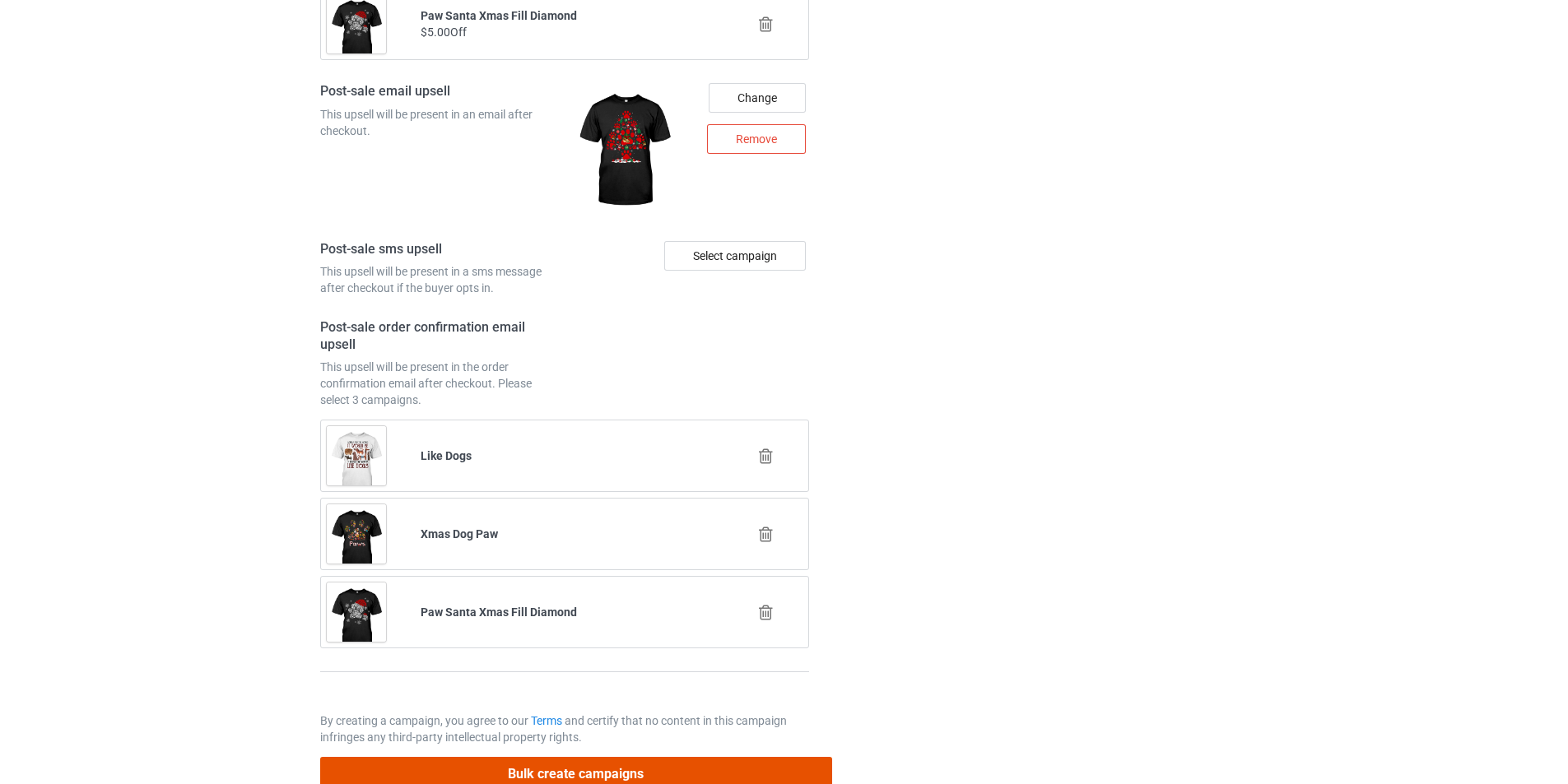
click at [683, 763] on button "Bulk create campaigns" at bounding box center [577, 774] width 512 height 34
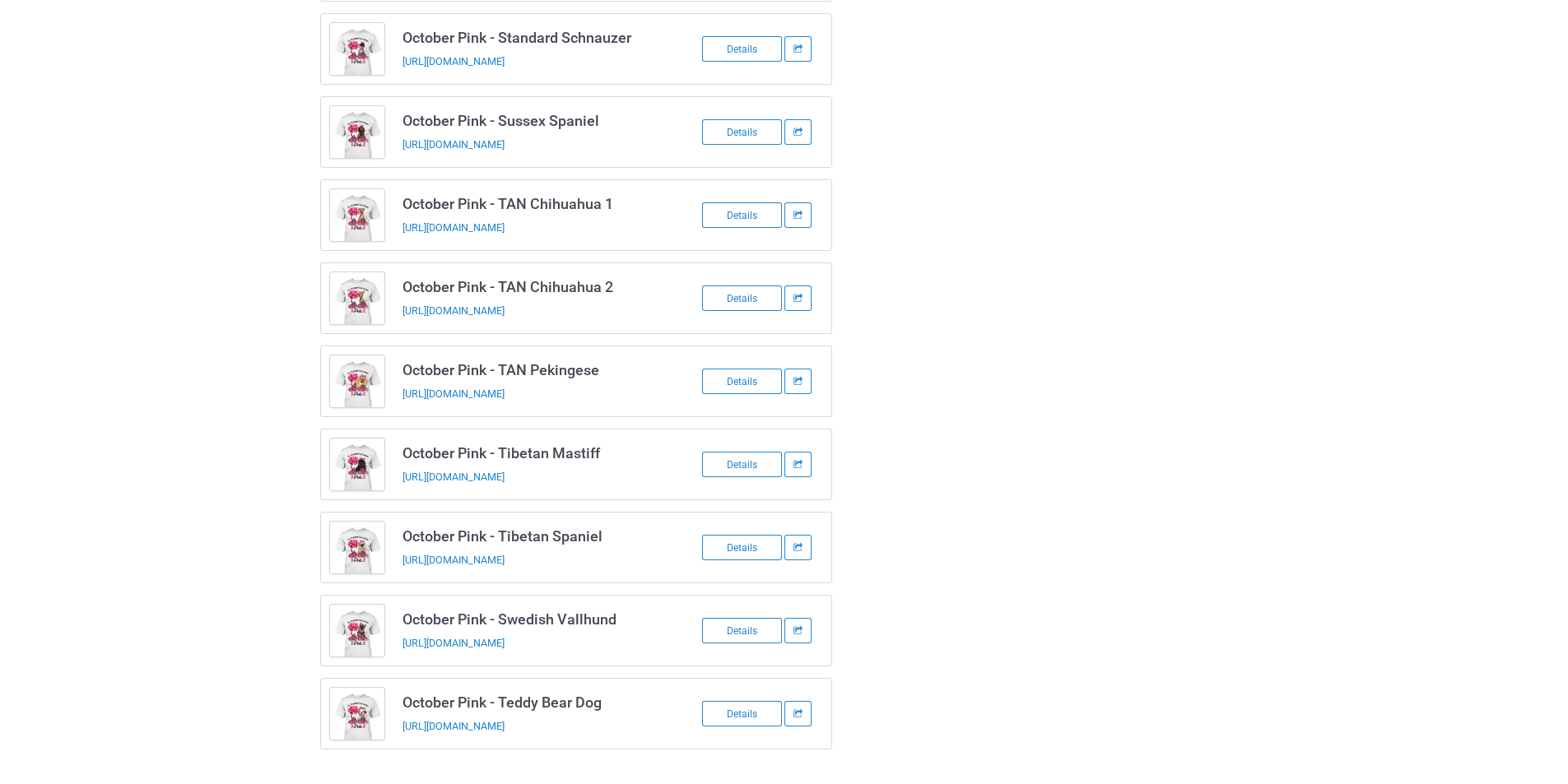
scroll to position [2034, 0]
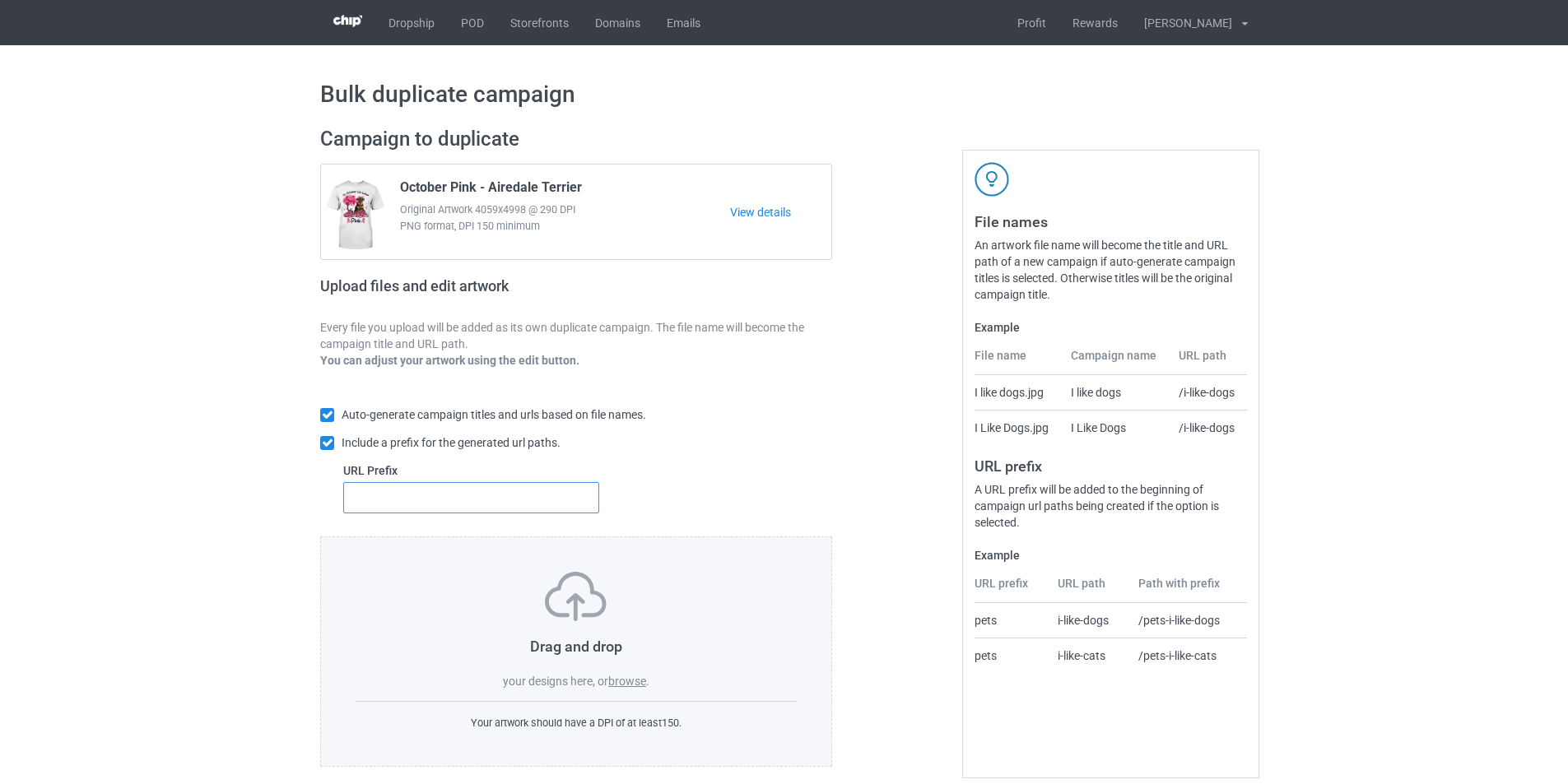
click at [531, 504] on input "text" at bounding box center [471, 497] width 256 height 31
type input "dmt-"
click at [637, 680] on label "browse" at bounding box center [627, 681] width 38 height 13
click at [0, 0] on input "browse" at bounding box center [0, 0] width 0 height 0
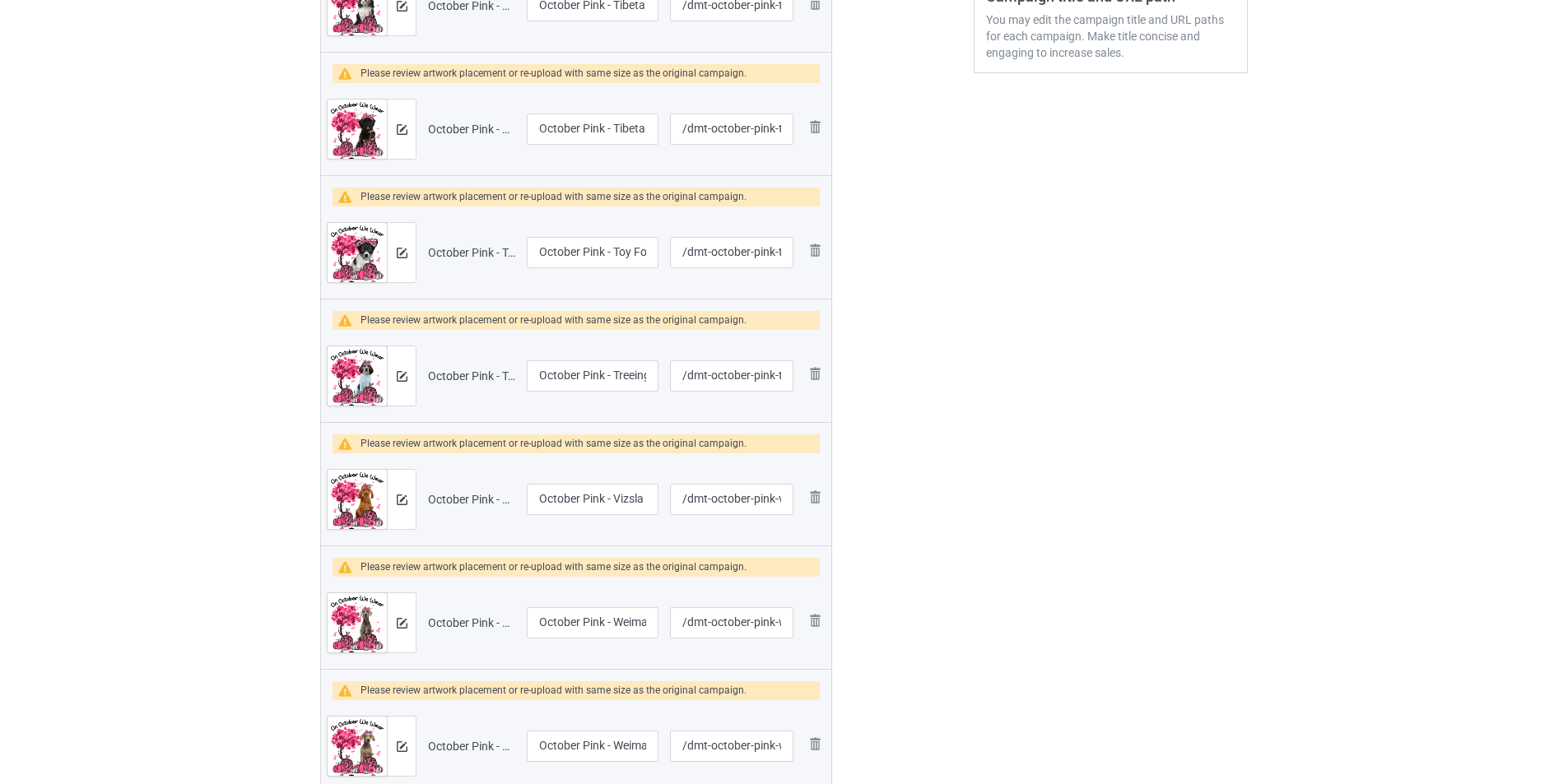
scroll to position [164, 0]
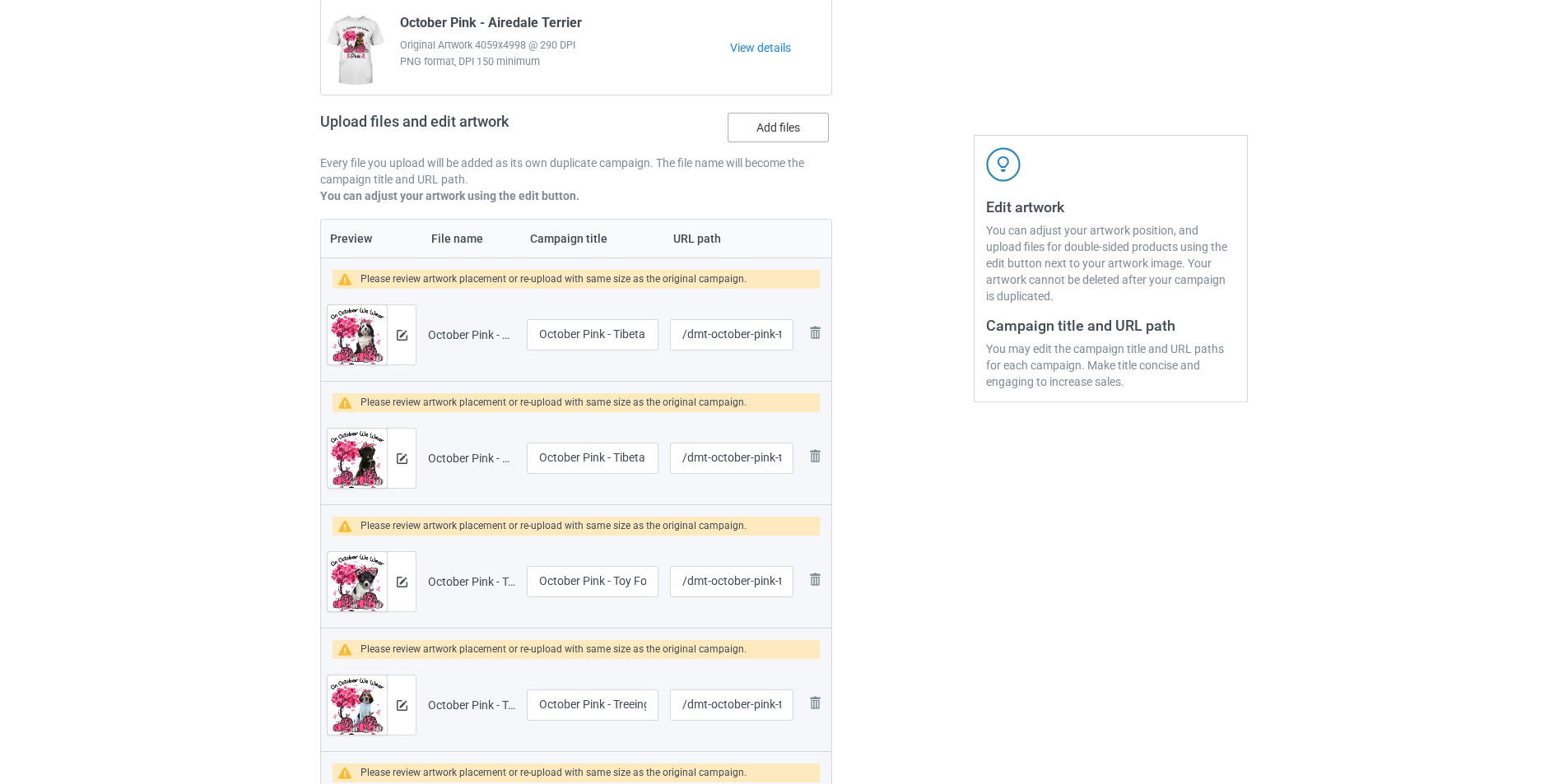
click at [745, 127] on label "Add files" at bounding box center [778, 128] width 102 height 30
click at [0, 0] on input "Add files" at bounding box center [0, 0] width 0 height 0
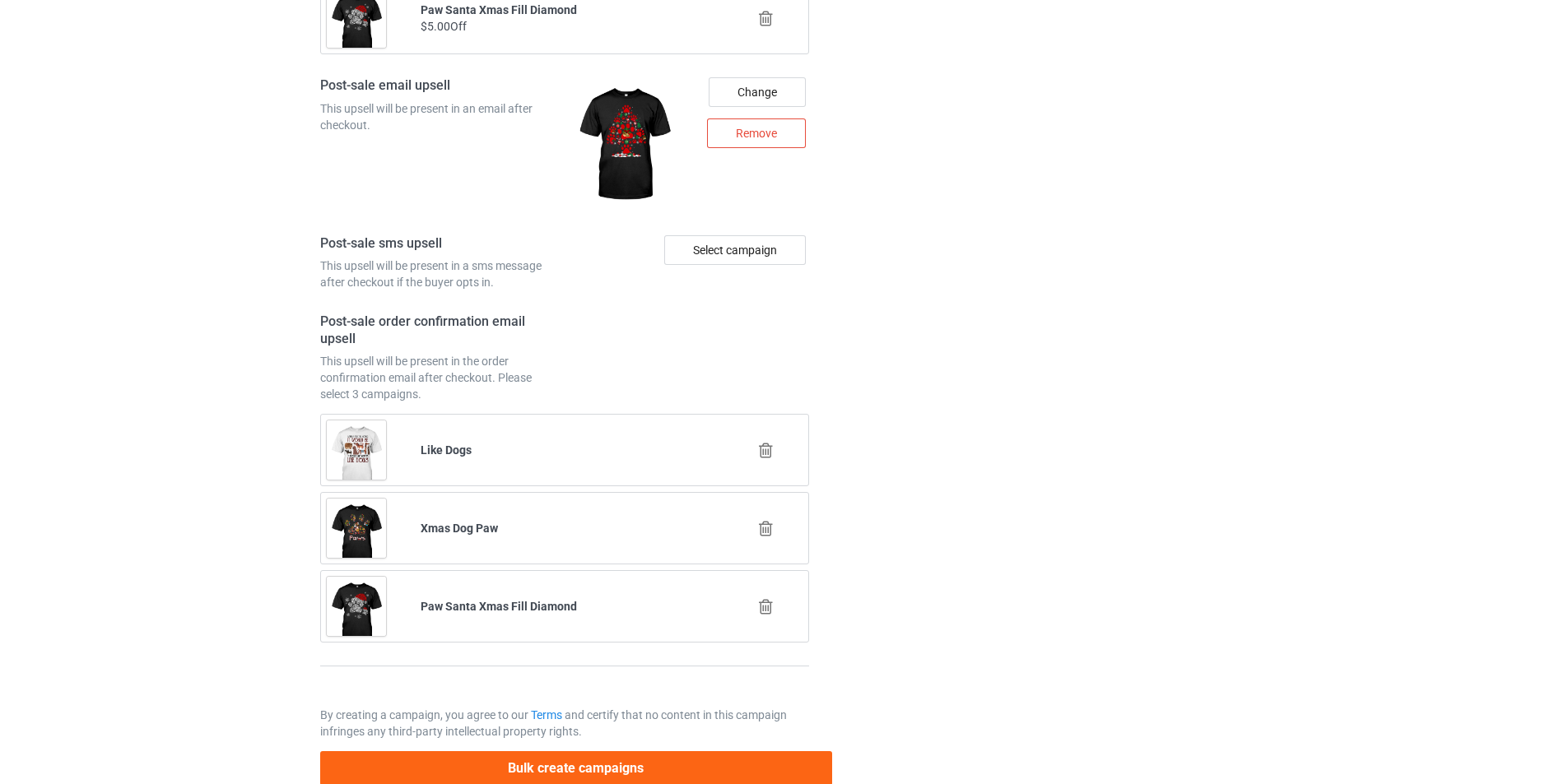
scroll to position [6913, 0]
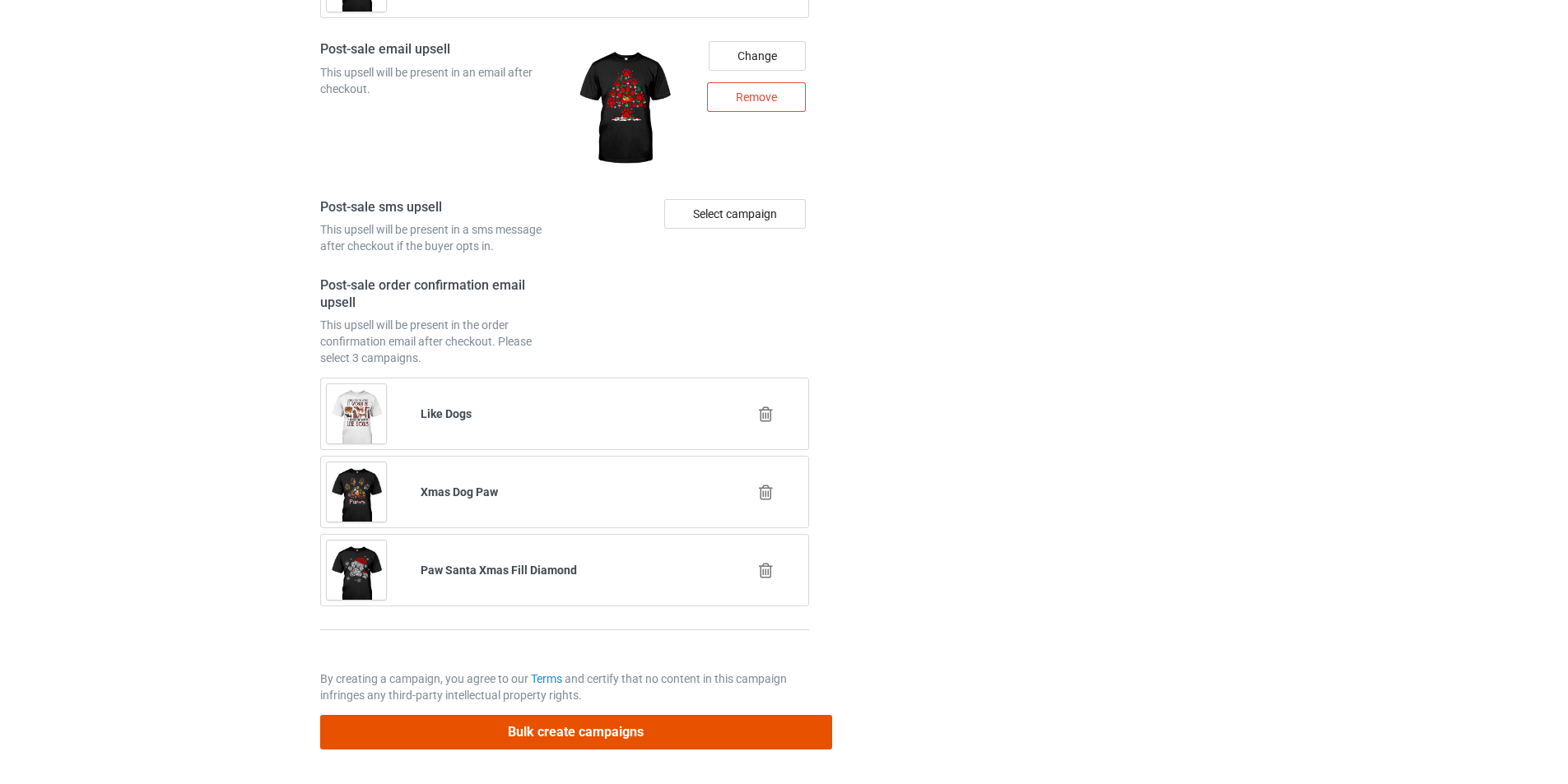
click at [675, 738] on button "Bulk create campaigns" at bounding box center [577, 732] width 512 height 34
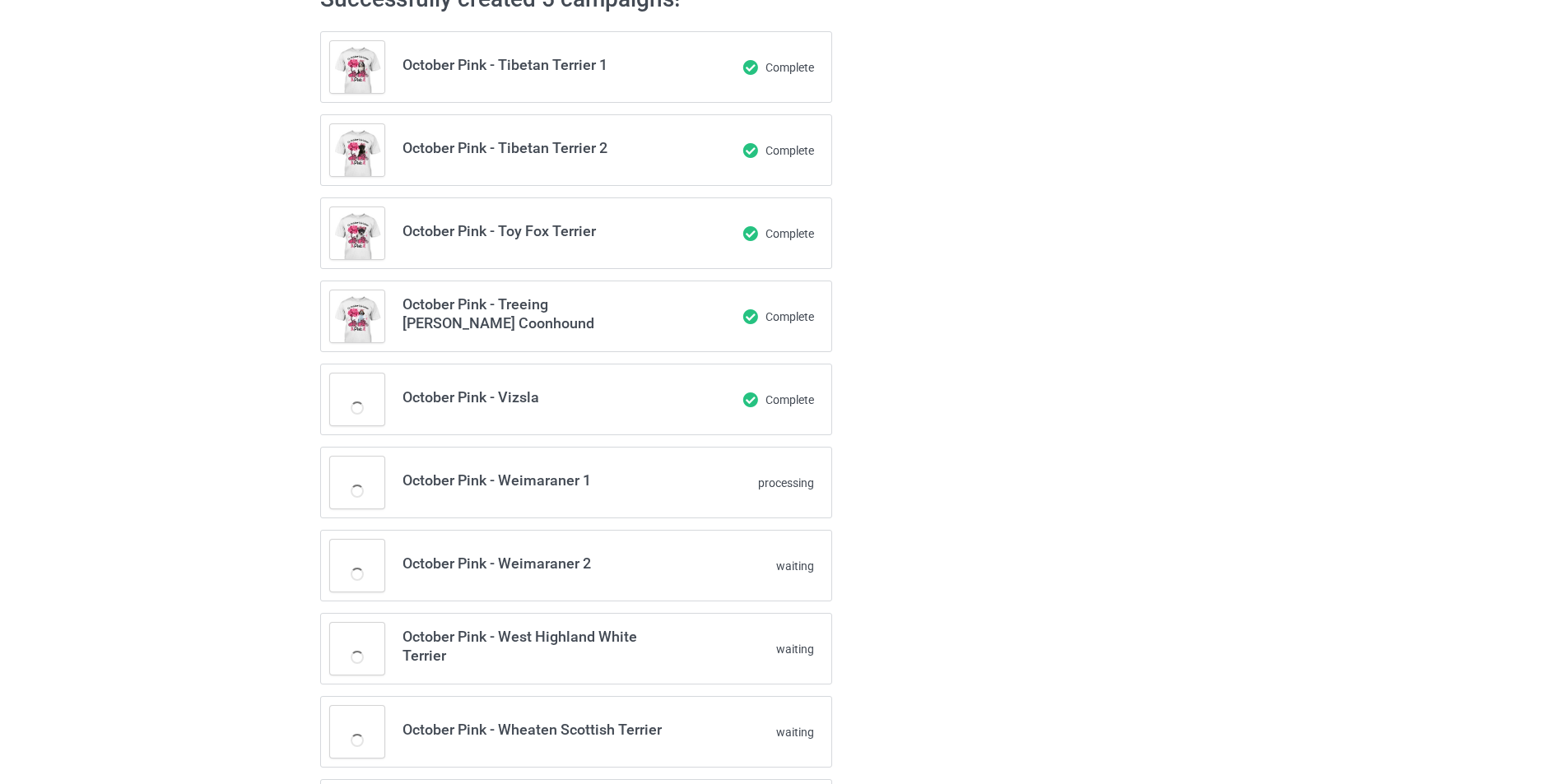
scroll to position [82, 0]
